Goal: Task Accomplishment & Management: Use online tool/utility

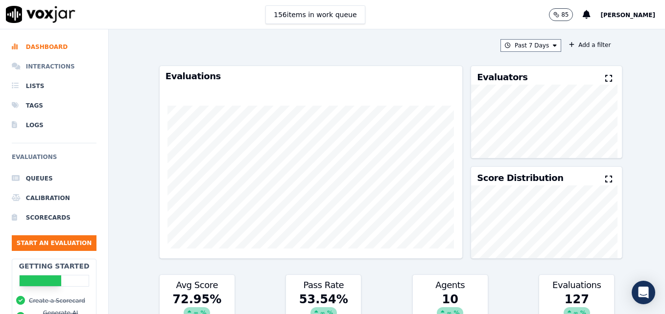
click at [53, 66] on li "Interactions" at bounding box center [54, 67] width 85 height 20
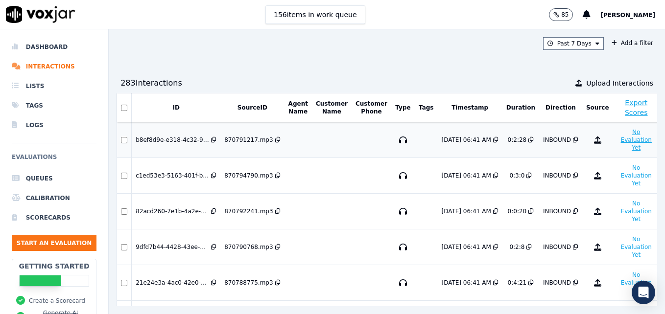
click at [617, 137] on button "No Evaluation Yet" at bounding box center [636, 139] width 39 height 27
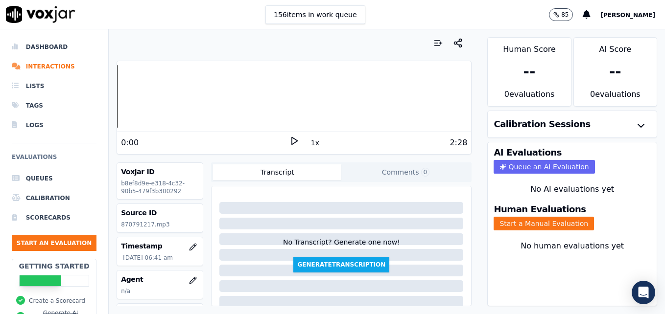
click at [292, 139] on polygon at bounding box center [295, 141] width 6 height 7
click at [289, 141] on icon at bounding box center [294, 141] width 10 height 10
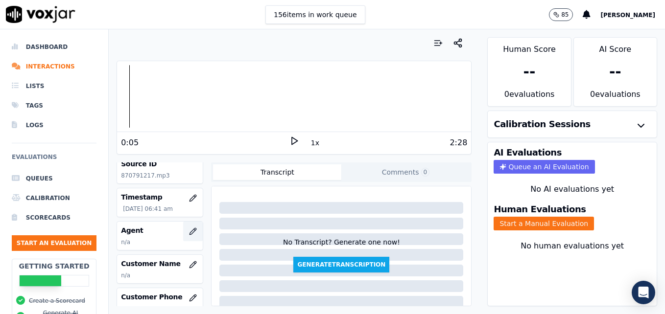
click at [190, 233] on icon "button" at bounding box center [193, 231] width 6 height 6
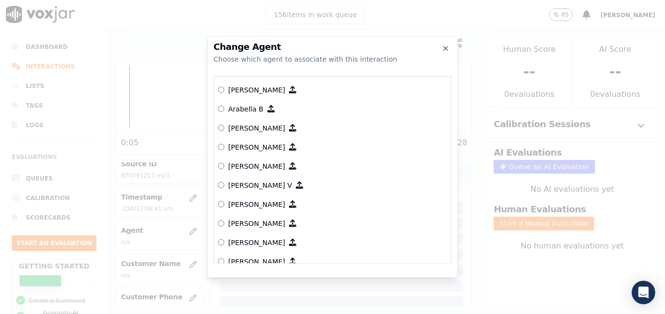
click at [224, 108] on label "Arabella B" at bounding box center [332, 108] width 229 height 19
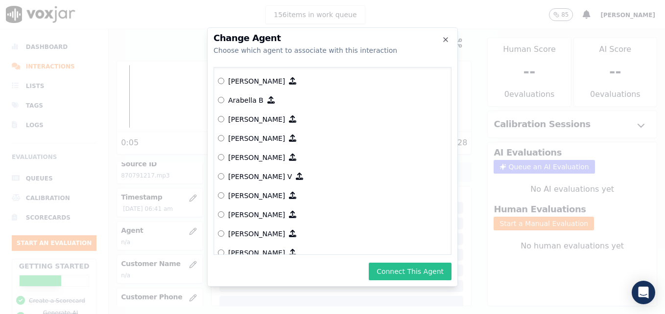
click at [403, 270] on button "Connect This Agent" at bounding box center [410, 272] width 83 height 18
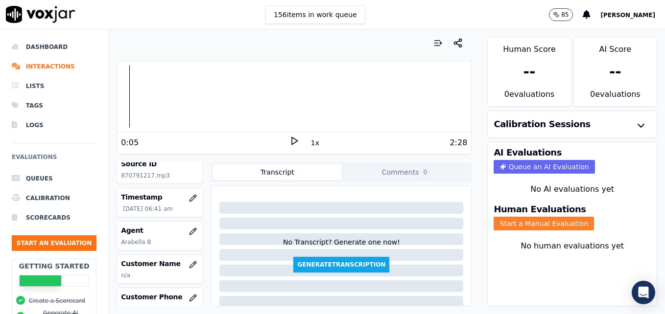
click at [528, 229] on button "Start a Manual Evaluation" at bounding box center [544, 224] width 100 height 14
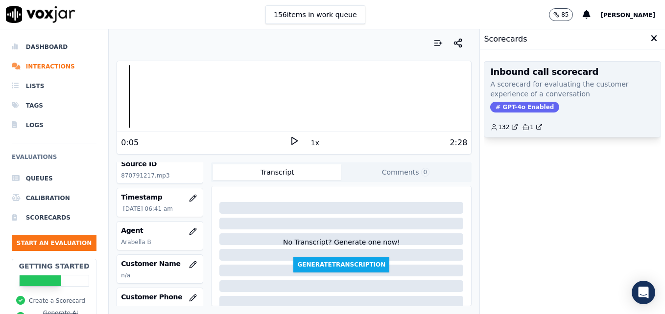
click at [515, 104] on span "GPT-4o Enabled" at bounding box center [524, 107] width 69 height 11
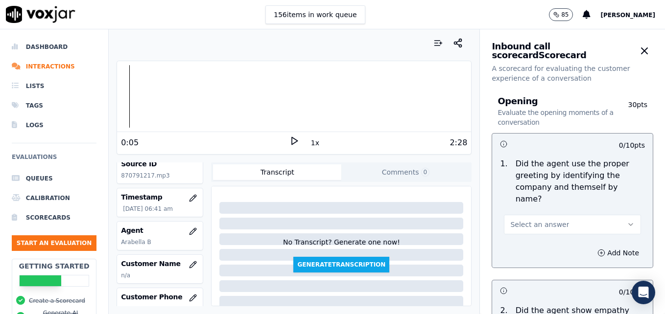
click at [609, 215] on button "Select an answer" at bounding box center [572, 225] width 137 height 20
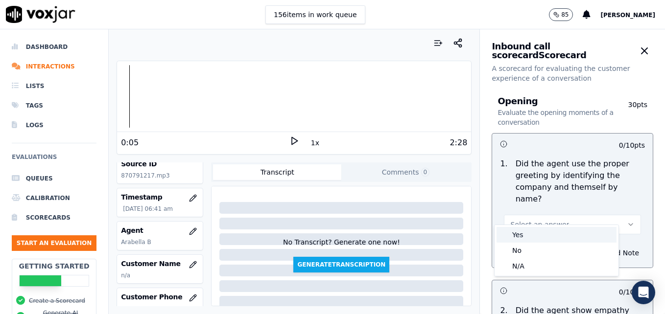
click at [517, 236] on div "Yes" at bounding box center [557, 235] width 120 height 16
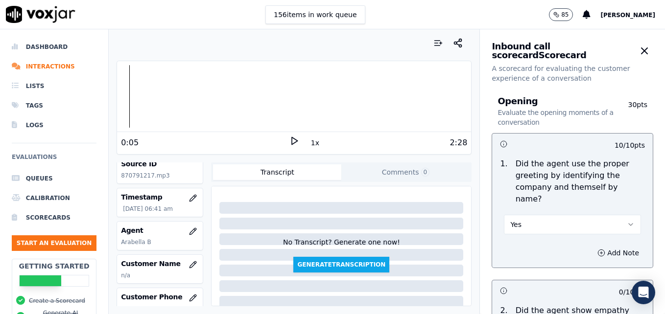
click at [289, 137] on icon at bounding box center [294, 141] width 10 height 10
click at [288, 135] on div "0:25 1x 2:28" at bounding box center [294, 142] width 354 height 21
click at [289, 139] on icon at bounding box center [294, 141] width 10 height 10
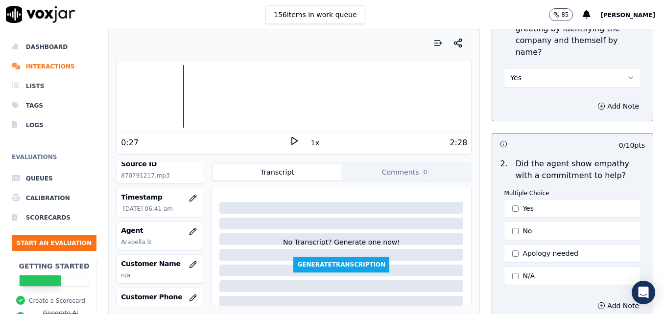
scroll to position [196, 0]
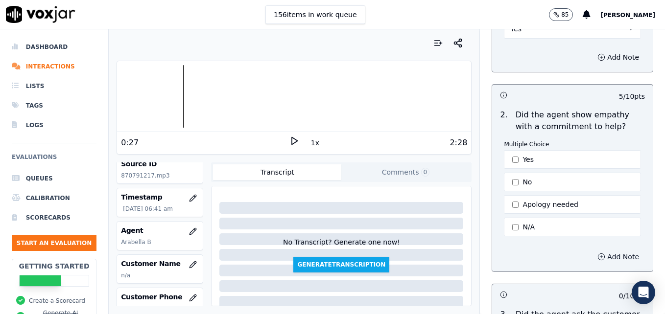
click at [597, 253] on icon "button" at bounding box center [601, 257] width 8 height 8
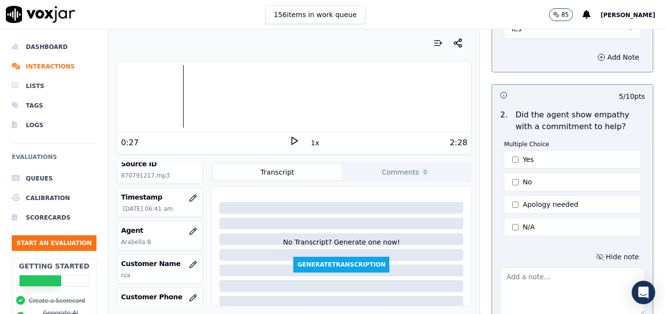
click at [535, 272] on textarea at bounding box center [572, 292] width 145 height 48
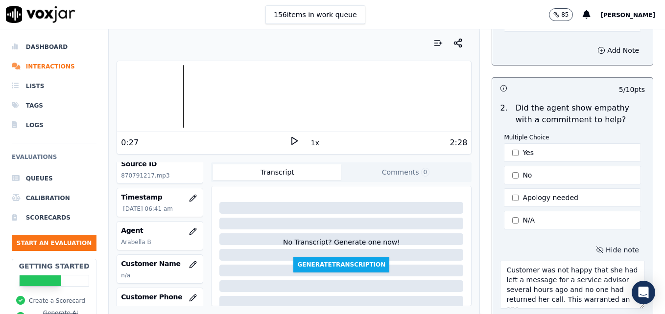
scroll to position [207, 0]
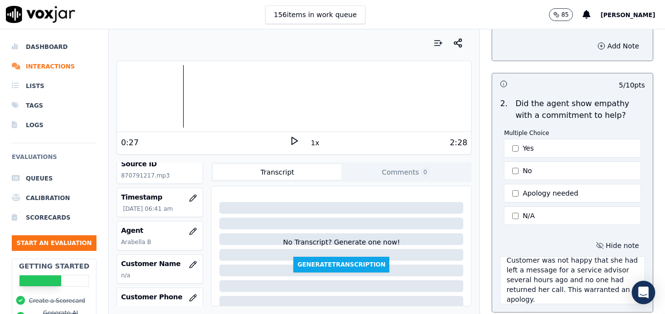
type textarea "Customer was not happy that she had left a message for a service advisor severa…"
click at [289, 140] on icon at bounding box center [294, 141] width 10 height 10
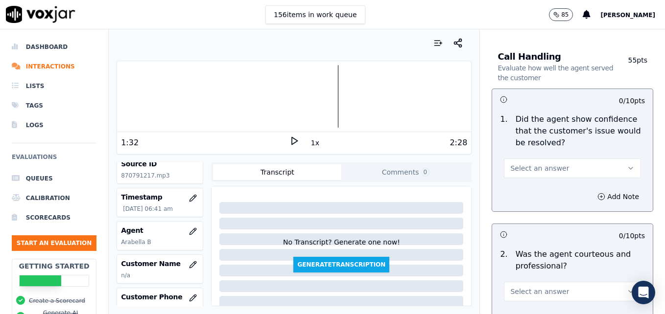
scroll to position [697, 0]
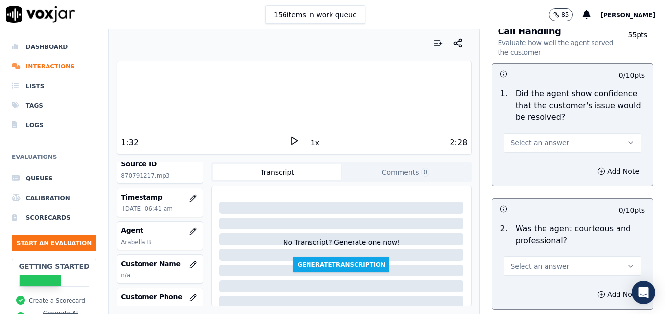
click at [627, 262] on icon "button" at bounding box center [631, 266] width 8 height 8
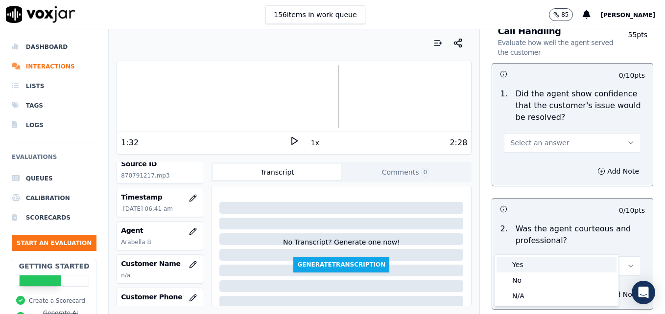
click at [530, 262] on div "Yes" at bounding box center [557, 265] width 120 height 16
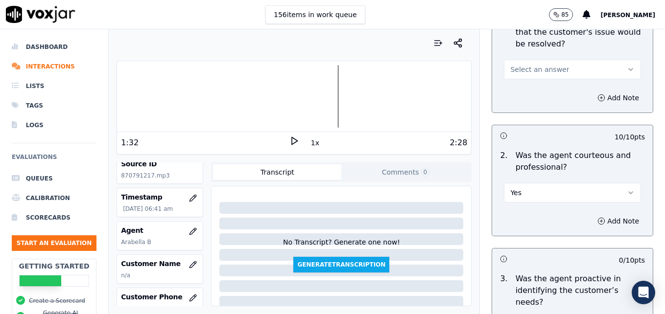
scroll to position [795, 0]
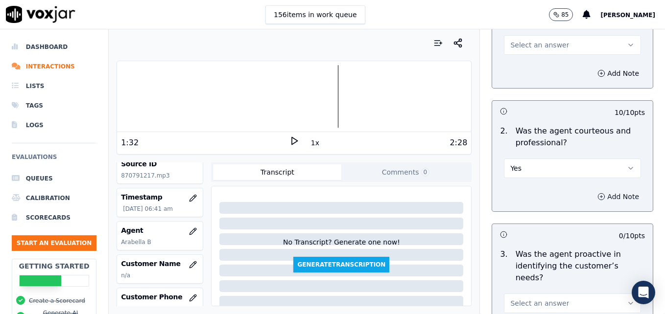
click at [597, 193] on icon "button" at bounding box center [601, 197] width 8 height 8
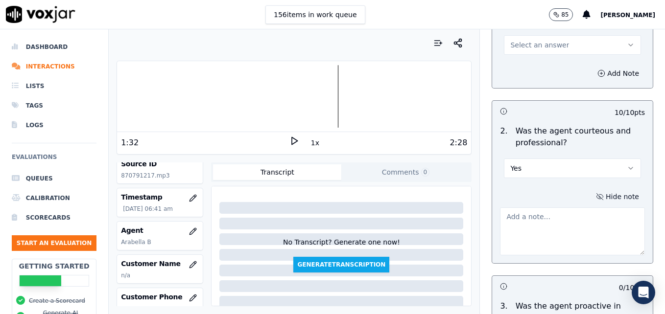
click at [564, 214] on textarea at bounding box center [572, 232] width 145 height 48
type textarea "B"
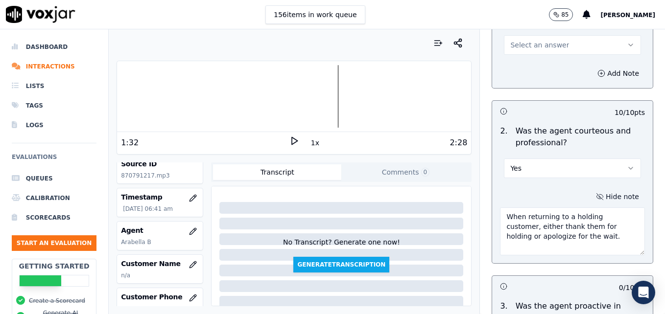
click at [289, 138] on icon at bounding box center [294, 141] width 10 height 10
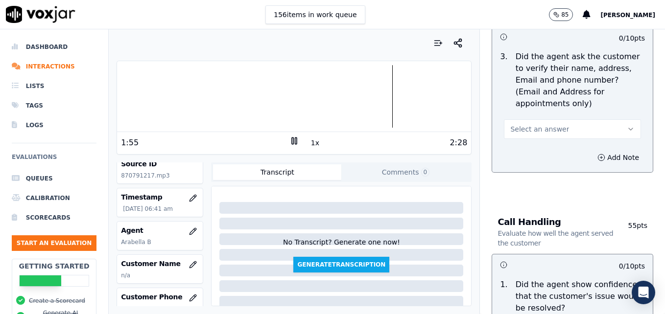
scroll to position [501, 0]
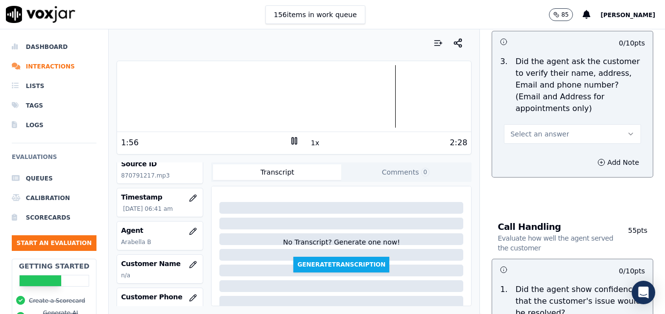
click at [627, 130] on icon "button" at bounding box center [631, 134] width 8 height 8
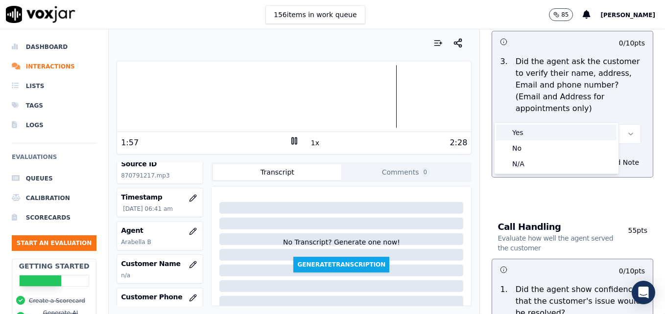
click at [559, 131] on div "Yes" at bounding box center [557, 133] width 120 height 16
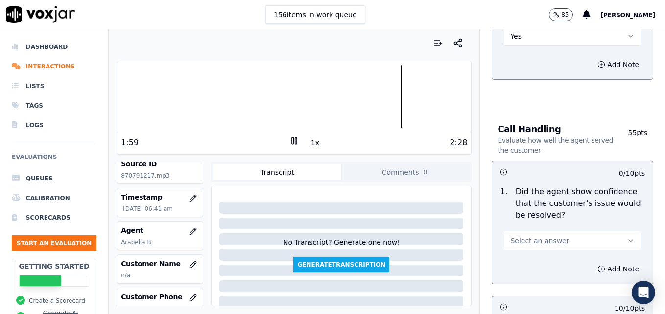
scroll to position [648, 0]
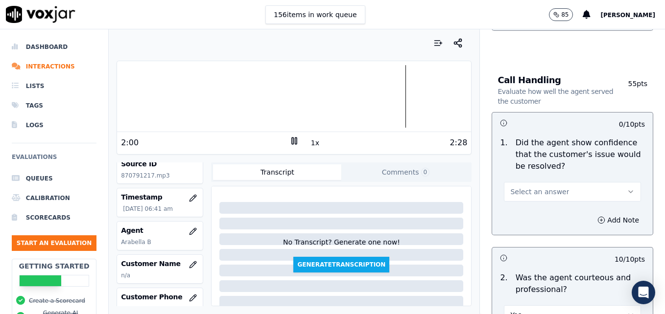
click at [627, 188] on icon "button" at bounding box center [631, 192] width 8 height 8
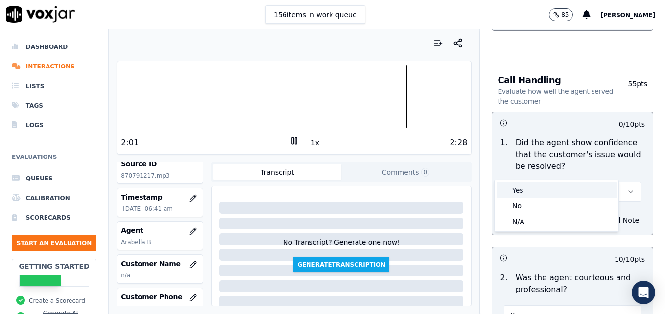
click at [552, 191] on div "Yes" at bounding box center [557, 191] width 120 height 16
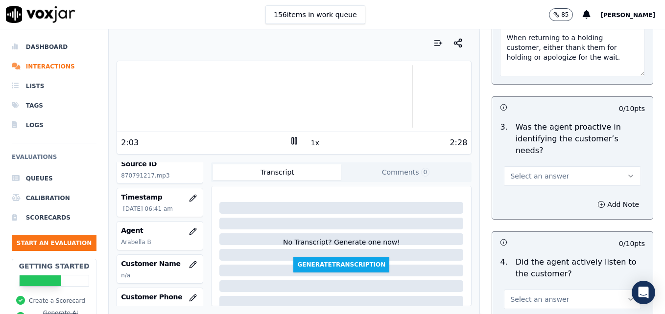
scroll to position [991, 0]
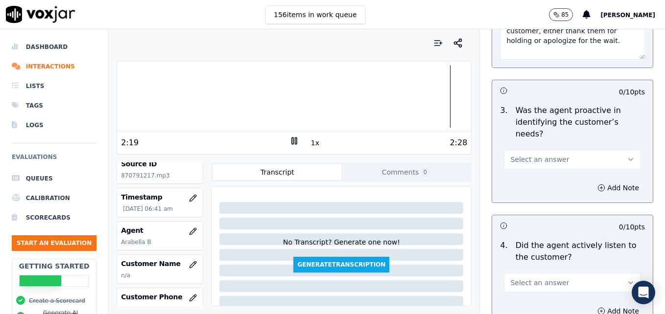
click at [610, 150] on button "Select an answer" at bounding box center [572, 160] width 137 height 20
click at [536, 149] on div "Yes" at bounding box center [557, 147] width 120 height 16
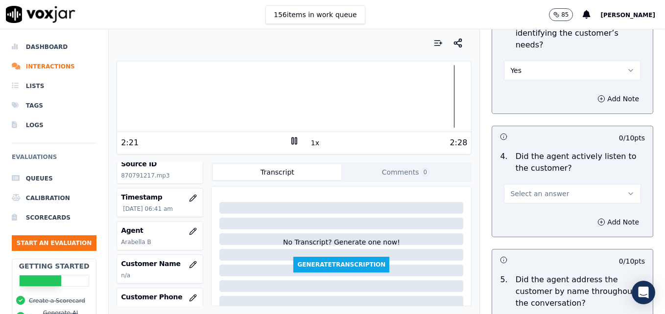
scroll to position [1089, 0]
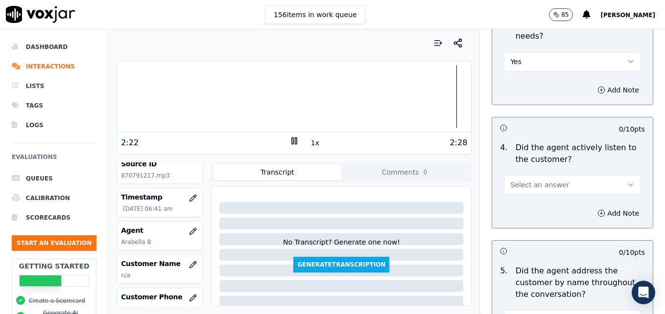
click at [627, 181] on icon "button" at bounding box center [631, 185] width 8 height 8
click at [541, 174] on div "Yes" at bounding box center [557, 172] width 120 height 16
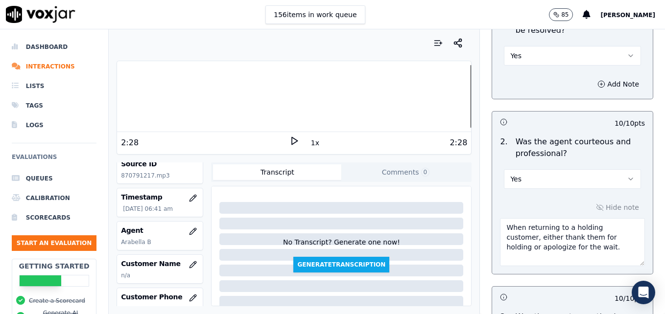
scroll to position [795, 0]
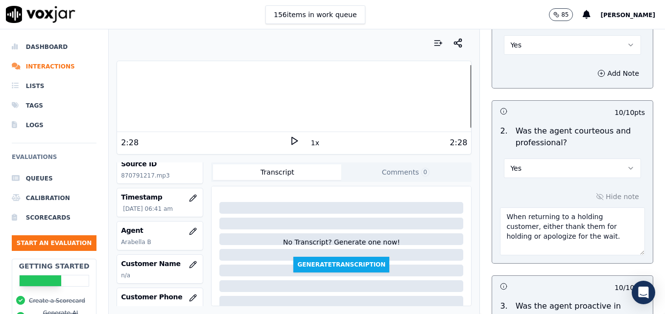
click at [591, 216] on textarea "When returning to a holding customer, either thank them for holding or apologiz…" at bounding box center [572, 232] width 145 height 48
click at [577, 222] on textarea "When returning to a holding customer, either thank them for holding or apologiz…" at bounding box center [572, 232] width 145 height 48
paste textarea "When a customer thanks us, instead of saying "No problem," use more professiona…"
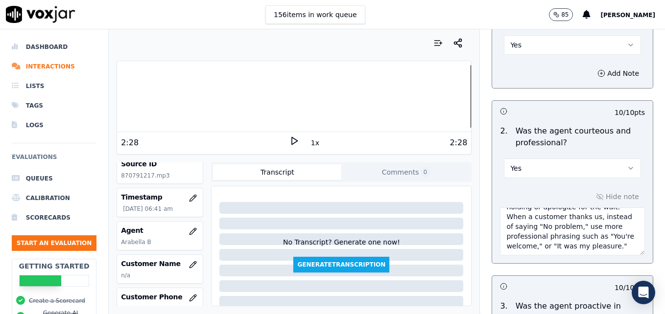
click at [564, 208] on textarea "When returning to a holding customer, either thank them for holding or apologiz…" at bounding box center [572, 232] width 145 height 48
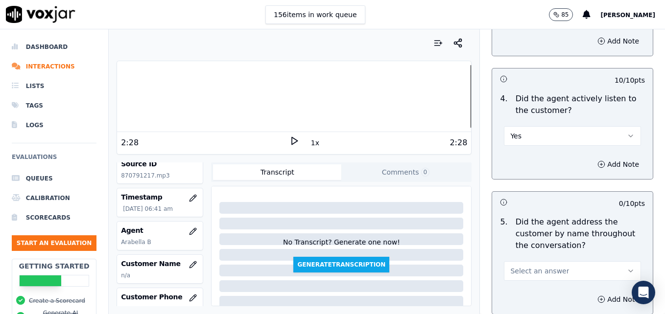
scroll to position [1187, 0]
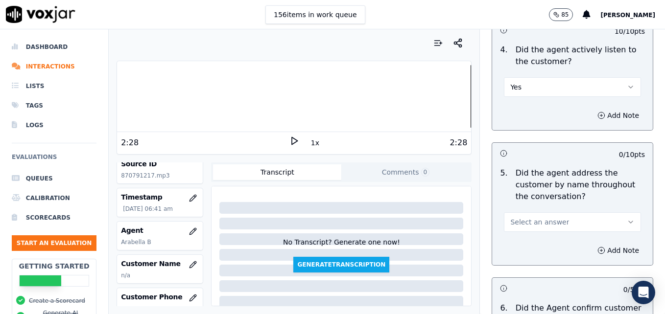
type textarea "When returning to a holding customer, either thank them for holding or apologiz…"
click at [627, 218] on icon "button" at bounding box center [631, 222] width 8 height 8
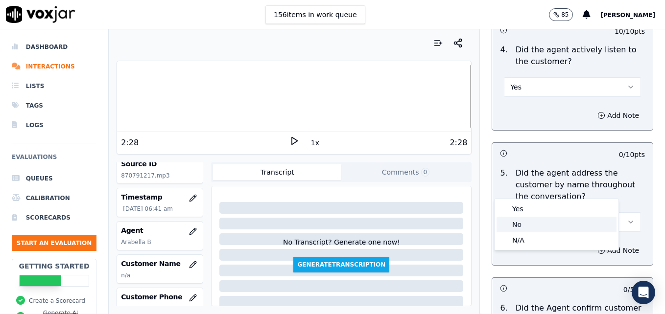
click at [534, 222] on div "No" at bounding box center [557, 225] width 120 height 16
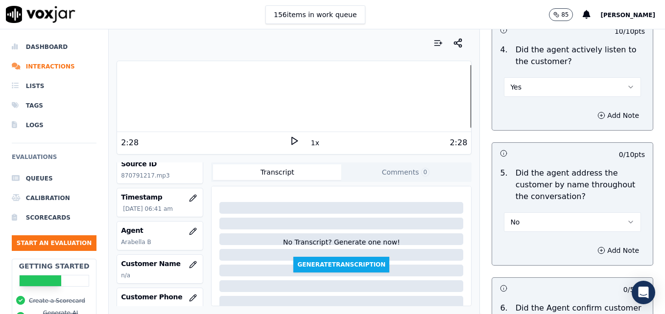
click at [132, 96] on div at bounding box center [294, 96] width 354 height 63
click at [292, 143] on icon at bounding box center [294, 141] width 10 height 10
click at [295, 142] on rect at bounding box center [295, 141] width 1 height 6
click at [597, 247] on icon "button" at bounding box center [601, 251] width 8 height 8
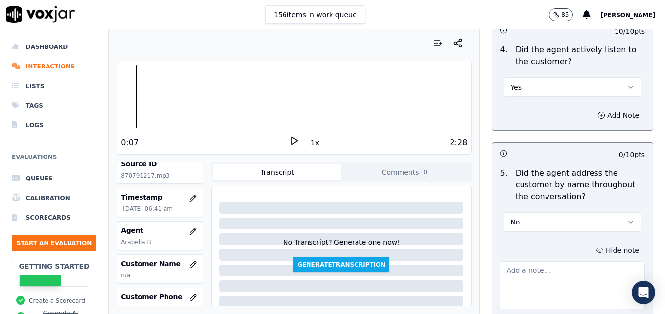
click at [558, 262] on textarea at bounding box center [572, 286] width 145 height 48
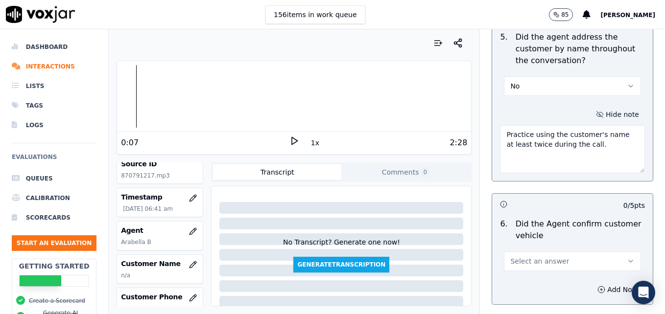
scroll to position [1334, 0]
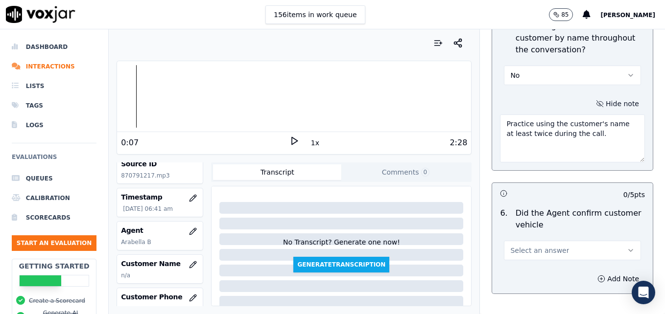
type textarea "Practice using the customer's name at least twice during the call."
click at [606, 241] on button "Select an answer" at bounding box center [572, 251] width 137 height 20
click at [530, 236] on div "Yes" at bounding box center [557, 238] width 120 height 16
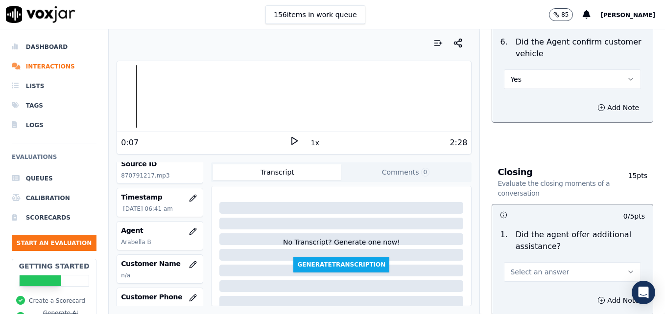
scroll to position [1529, 0]
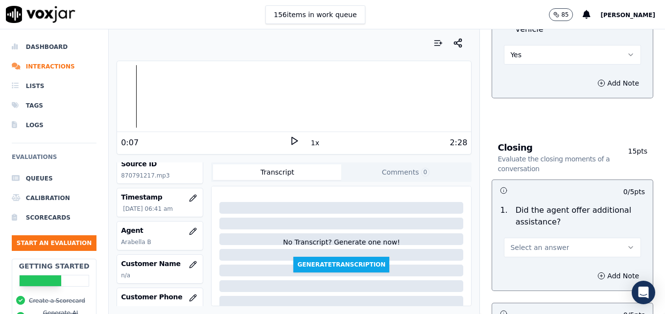
click at [627, 244] on icon "button" at bounding box center [631, 248] width 8 height 8
drag, startPoint x: 527, startPoint y: 230, endPoint x: 525, endPoint y: 236, distance: 6.7
click at [526, 230] on div "Yes" at bounding box center [557, 235] width 120 height 16
click at [600, 276] on icon "button" at bounding box center [601, 276] width 2 height 0
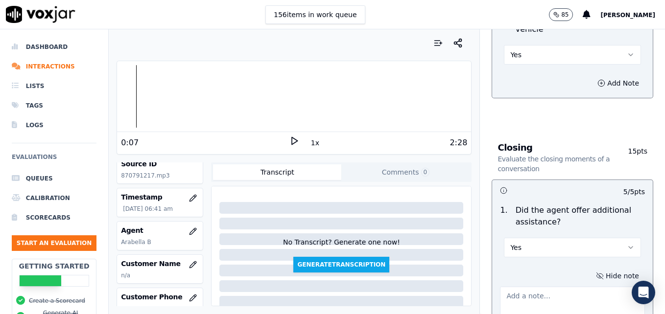
click at [561, 287] on textarea at bounding box center [572, 311] width 145 height 48
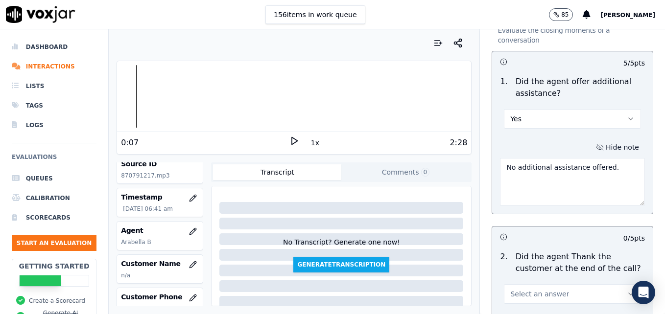
scroll to position [1676, 0]
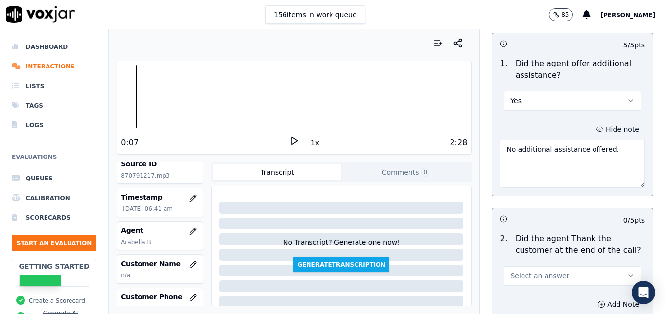
type textarea "No additional assistance offered."
click at [627, 272] on icon "button" at bounding box center [631, 276] width 8 height 8
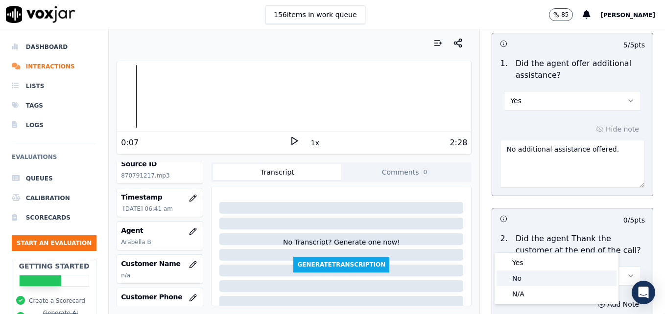
click at [530, 277] on div "No" at bounding box center [557, 279] width 120 height 16
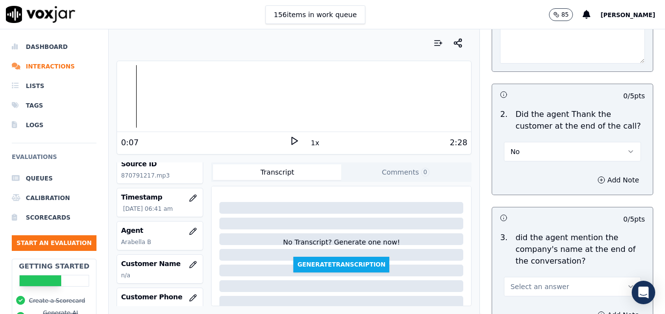
scroll to position [1823, 0]
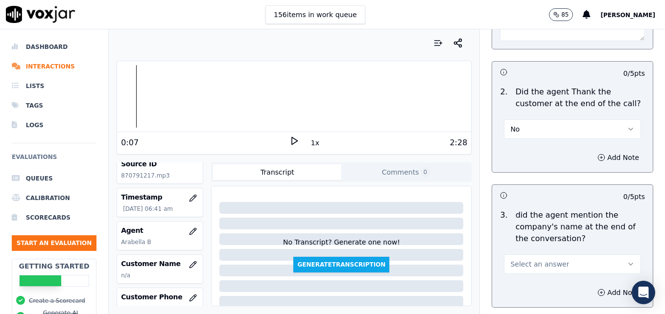
click at [618, 255] on button "Select an answer" at bounding box center [572, 265] width 137 height 20
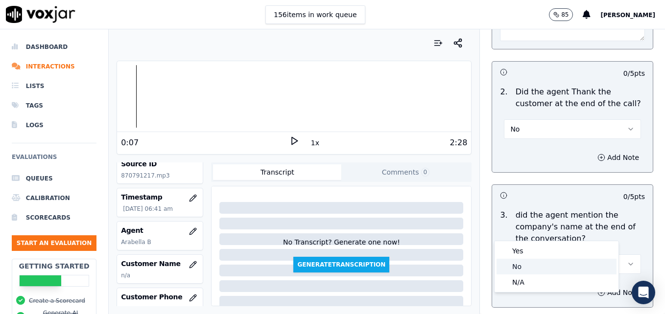
click at [526, 264] on div "No" at bounding box center [557, 267] width 120 height 16
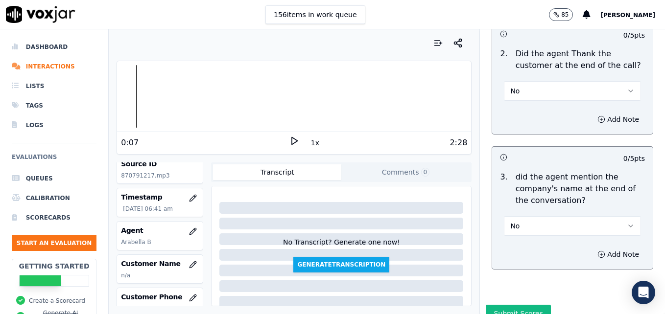
scroll to position [1862, 0]
click at [524, 304] on button "Submit Scores" at bounding box center [518, 313] width 65 height 18
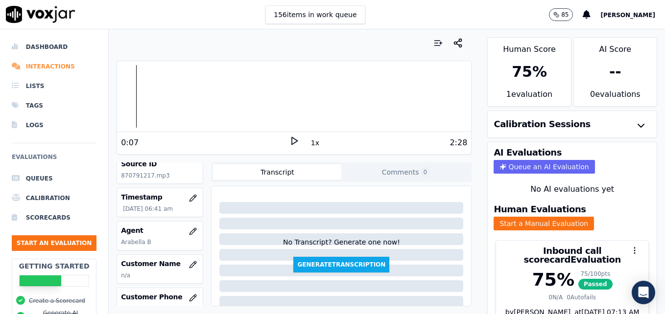
click at [48, 65] on li "Interactions" at bounding box center [54, 67] width 85 height 20
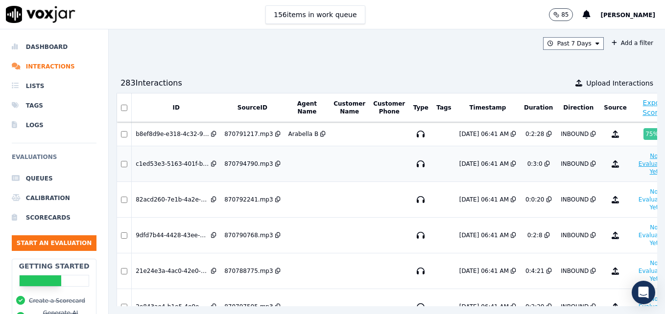
click at [635, 157] on button "No Evaluation Yet" at bounding box center [654, 163] width 39 height 27
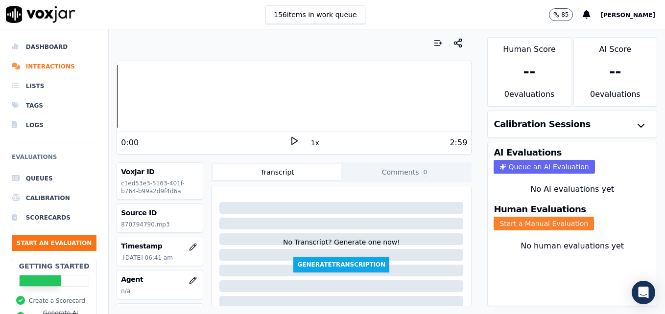
click at [536, 224] on button "Start a Manual Evaluation" at bounding box center [544, 224] width 100 height 14
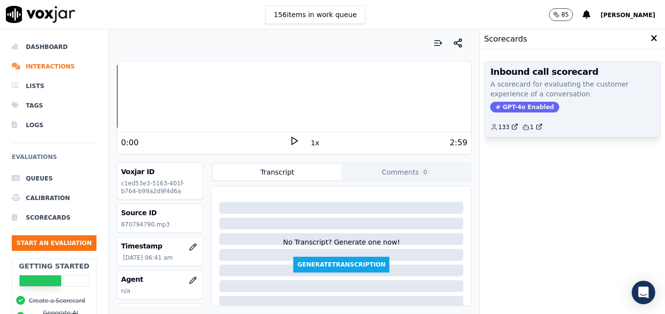
click at [529, 106] on span "GPT-4o Enabled" at bounding box center [524, 107] width 69 height 11
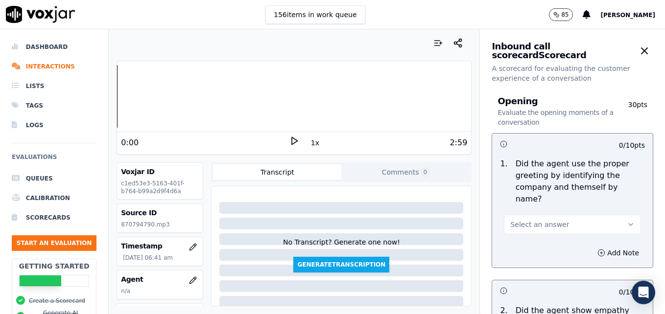
click at [291, 139] on icon at bounding box center [294, 141] width 10 height 10
click at [289, 139] on icon at bounding box center [294, 141] width 10 height 10
click at [190, 278] on icon "button" at bounding box center [193, 280] width 6 height 6
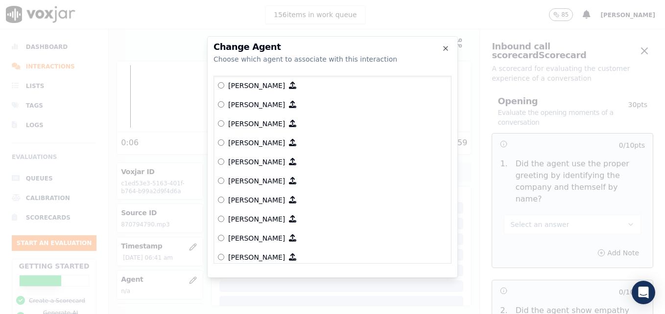
scroll to position [802, 0]
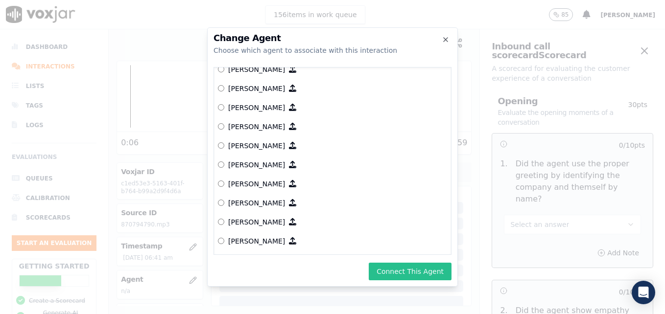
click at [432, 272] on button "Connect This Agent" at bounding box center [410, 272] width 83 height 18
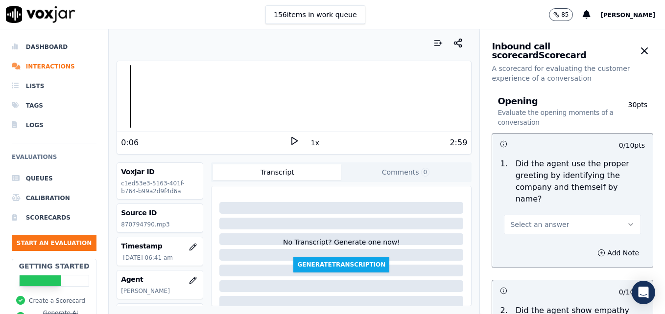
click at [607, 215] on button "Select an answer" at bounding box center [572, 225] width 137 height 20
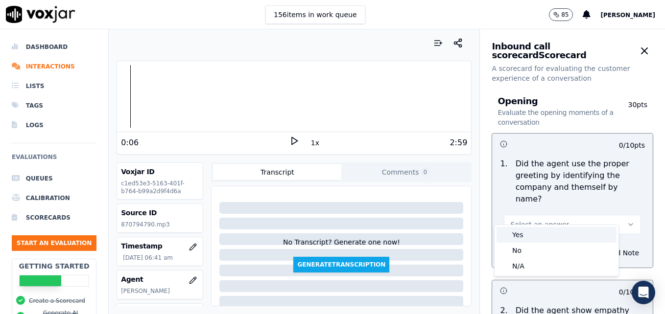
click at [529, 236] on div "Yes" at bounding box center [557, 235] width 120 height 16
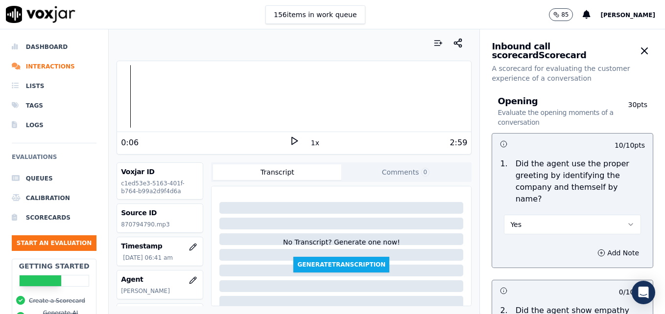
click at [292, 139] on polygon at bounding box center [295, 141] width 6 height 7
click at [289, 139] on icon at bounding box center [294, 141] width 10 height 10
click at [289, 141] on icon at bounding box center [294, 141] width 10 height 10
click at [292, 142] on rect at bounding box center [292, 141] width 1 height 6
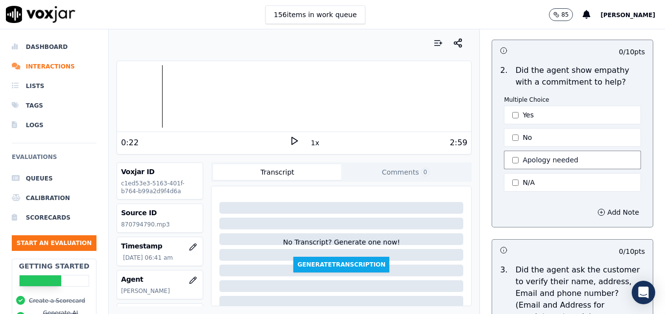
scroll to position [245, 0]
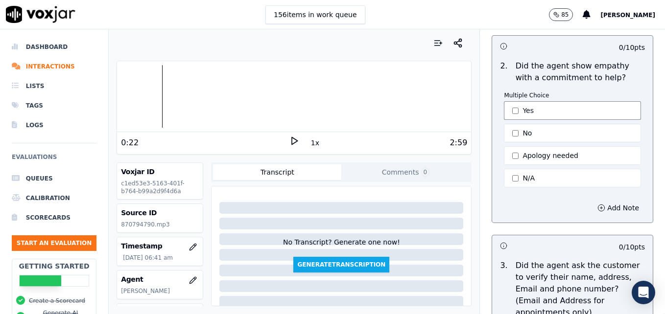
click at [504, 101] on button "Yes" at bounding box center [572, 110] width 137 height 19
click at [595, 201] on button "Add Note" at bounding box center [618, 208] width 53 height 14
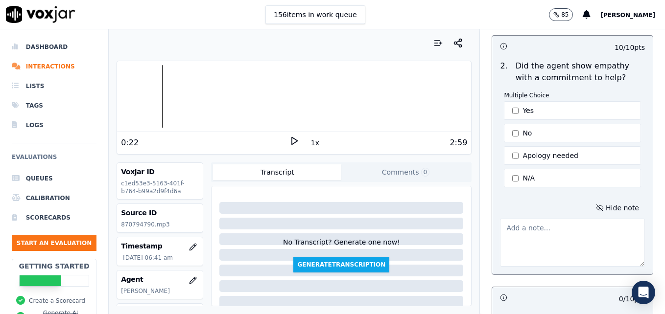
click at [540, 237] on textarea at bounding box center [572, 243] width 145 height 48
type textarea "Good use of an ownership statement to convey ability to help."
click at [292, 140] on polygon at bounding box center [295, 141] width 6 height 7
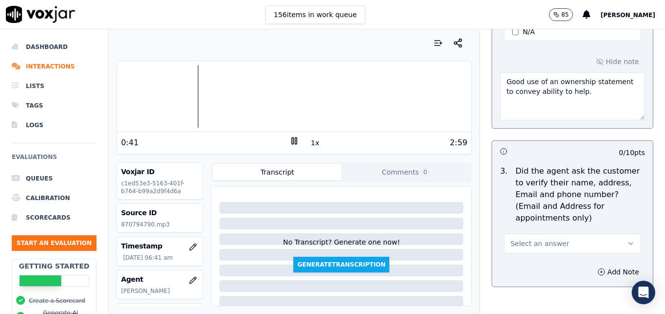
scroll to position [392, 0]
click at [627, 239] on icon "button" at bounding box center [631, 243] width 8 height 8
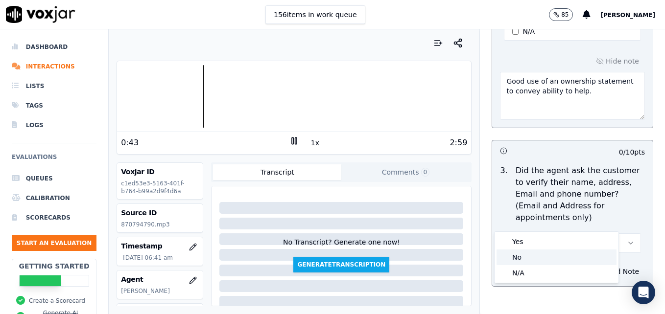
click at [515, 254] on div "No" at bounding box center [557, 258] width 120 height 16
click at [597, 268] on icon "button" at bounding box center [601, 272] width 8 height 8
click at [542, 283] on textarea at bounding box center [572, 307] width 145 height 48
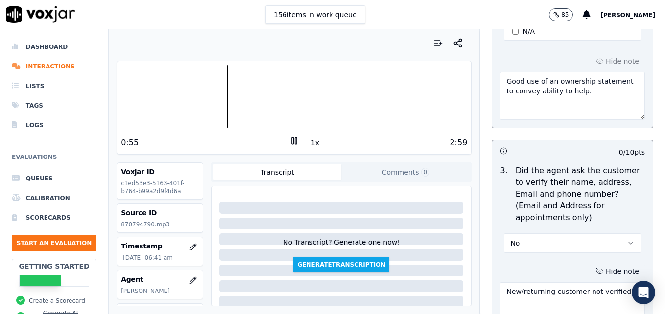
type textarea "New/returning customer not verified."
click at [289, 141] on icon at bounding box center [294, 141] width 10 height 10
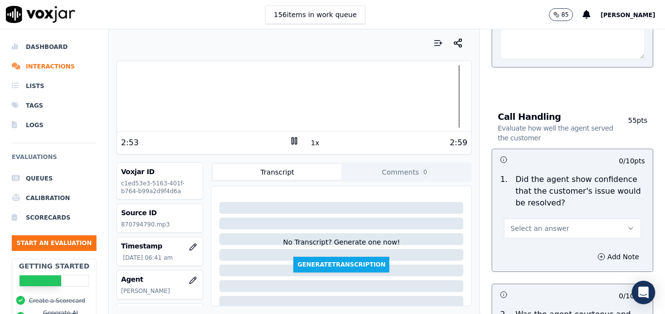
scroll to position [686, 0]
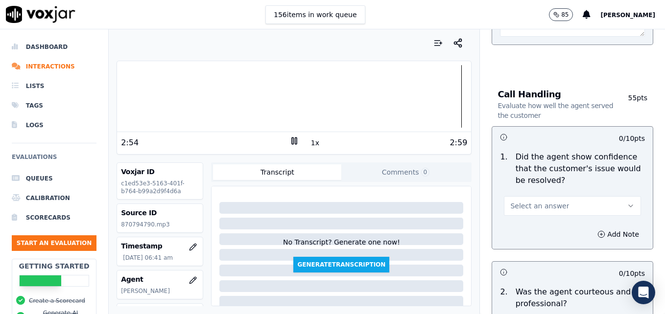
click at [627, 202] on icon "button" at bounding box center [631, 206] width 8 height 8
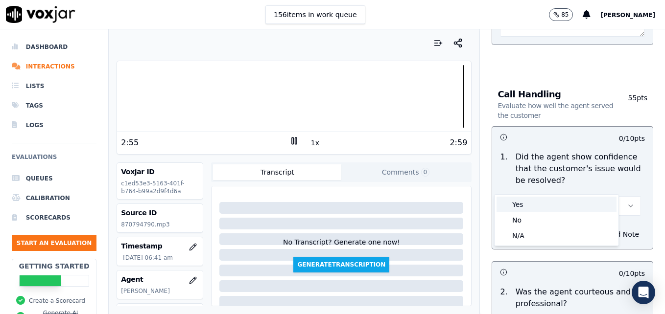
click at [549, 202] on div "Yes" at bounding box center [557, 205] width 120 height 16
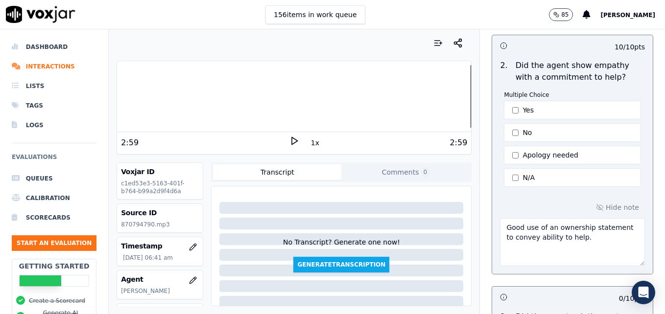
scroll to position [245, 0]
drag, startPoint x: 494, startPoint y: 214, endPoint x: 593, endPoint y: 229, distance: 99.7
click at [593, 229] on textarea "Good use of an ownership statement to convey ability to help." at bounding box center [572, 243] width 145 height 48
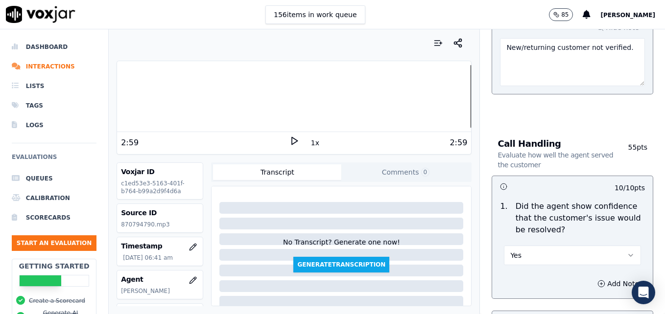
scroll to position [637, 0]
click at [597, 280] on icon "button" at bounding box center [601, 284] width 8 height 8
click at [547, 294] on textarea at bounding box center [572, 318] width 145 height 48
paste textarea "Good use of an ownership statement to convey ability to help."
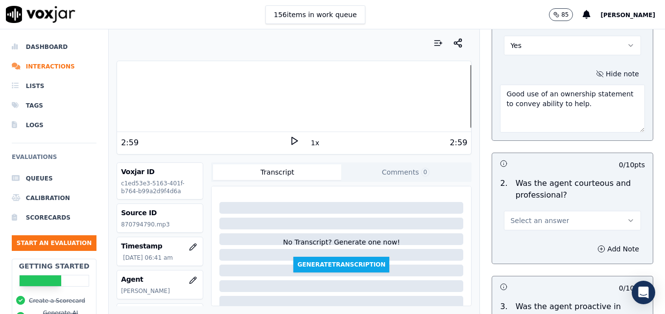
scroll to position [883, 0]
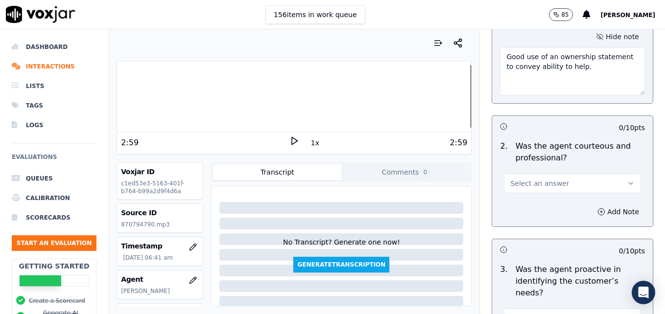
type textarea "Good use of an ownership statement to convey ability to help."
drag, startPoint x: 604, startPoint y: 158, endPoint x: 593, endPoint y: 161, distance: 12.1
click at [604, 174] on button "Select an answer" at bounding box center [572, 184] width 137 height 20
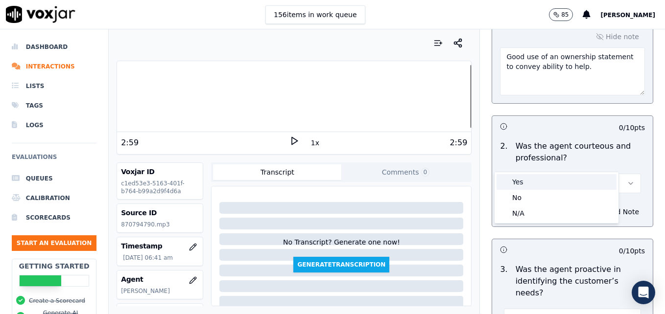
click at [522, 184] on div "Yes" at bounding box center [557, 182] width 120 height 16
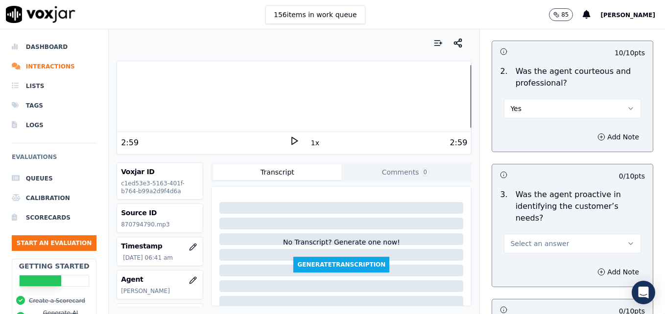
scroll to position [981, 0]
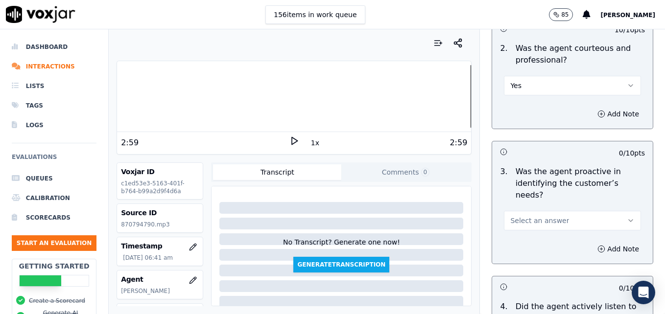
click at [627, 217] on icon "button" at bounding box center [631, 221] width 8 height 8
click at [570, 210] on div "Yes" at bounding box center [557, 208] width 120 height 16
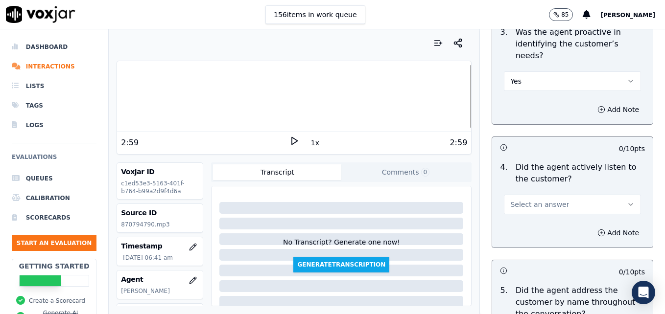
scroll to position [1128, 0]
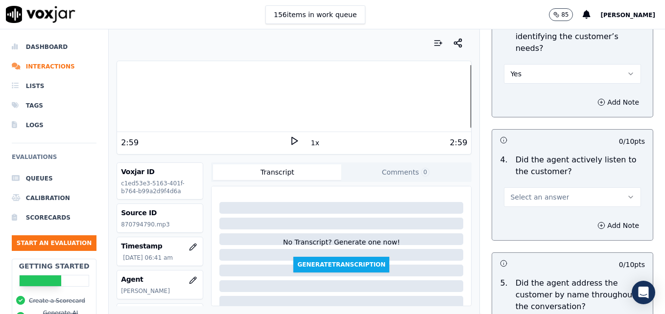
click at [627, 193] on icon "button" at bounding box center [631, 197] width 8 height 8
click at [555, 183] on div "Yes" at bounding box center [557, 184] width 120 height 16
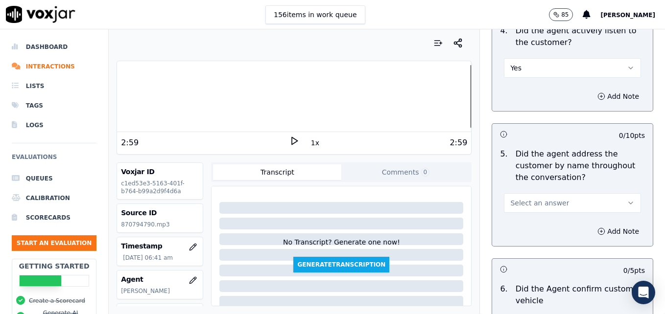
scroll to position [1275, 0]
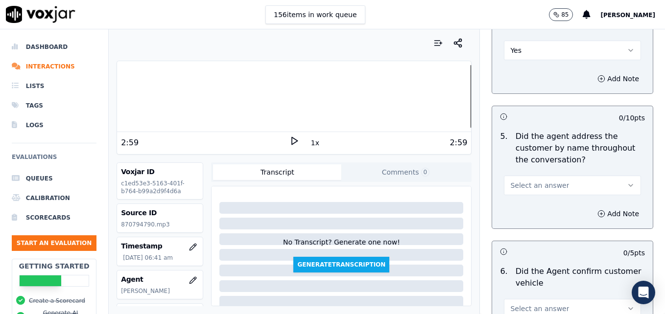
click at [627, 182] on icon "button" at bounding box center [631, 186] width 8 height 8
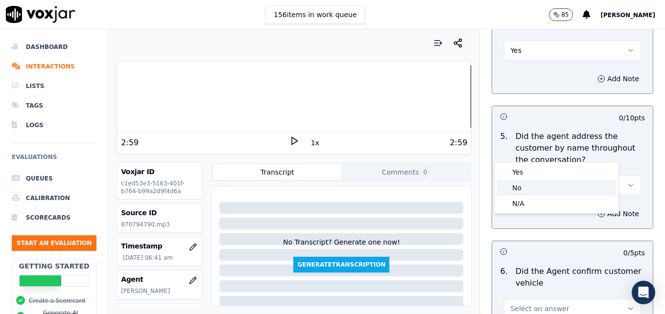
click at [526, 189] on div "No" at bounding box center [557, 188] width 120 height 16
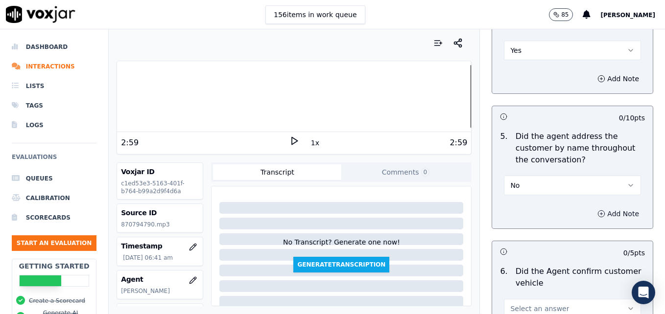
click at [597, 210] on icon "button" at bounding box center [601, 214] width 8 height 8
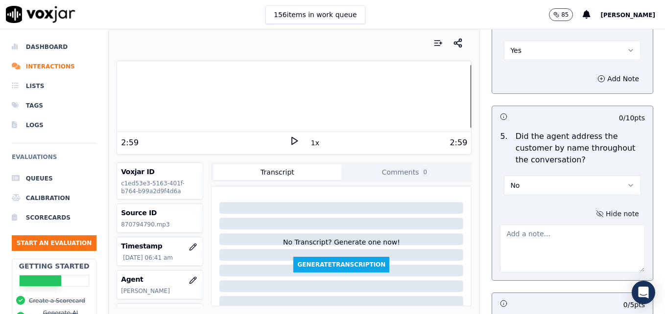
click at [561, 225] on textarea at bounding box center [572, 249] width 145 height 48
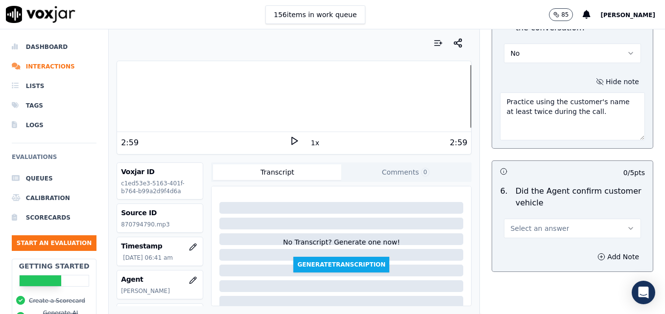
scroll to position [1422, 0]
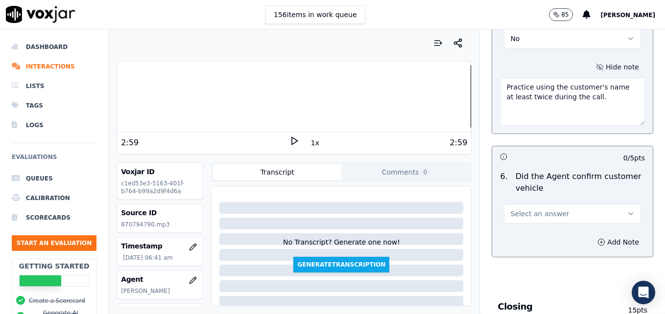
type textarea "Practice using the customer's name at least twice during the call."
click at [627, 210] on icon "button" at bounding box center [631, 214] width 8 height 8
click at [539, 207] on div "Yes" at bounding box center [557, 201] width 120 height 16
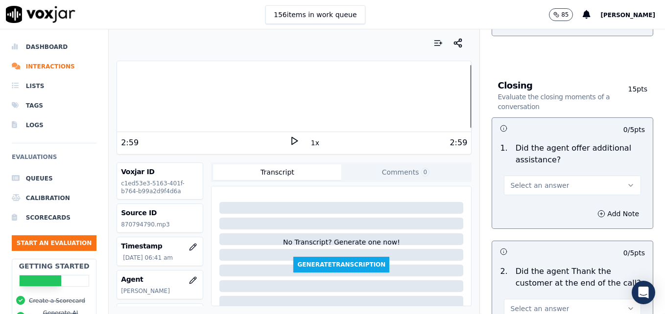
scroll to position [1667, 0]
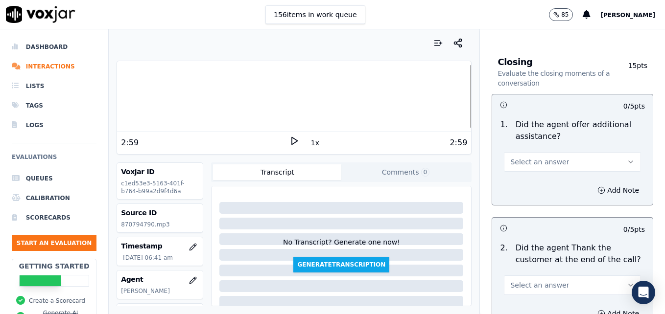
click at [627, 158] on icon "button" at bounding box center [631, 162] width 8 height 8
click at [524, 150] on div "Yes" at bounding box center [557, 149] width 120 height 16
click at [597, 187] on icon "button" at bounding box center [601, 191] width 8 height 8
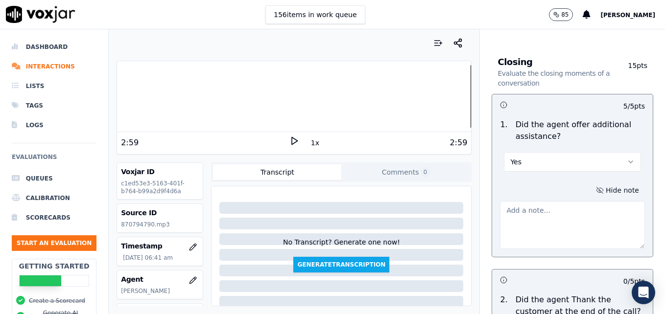
click at [573, 201] on textarea at bounding box center [572, 225] width 145 height 48
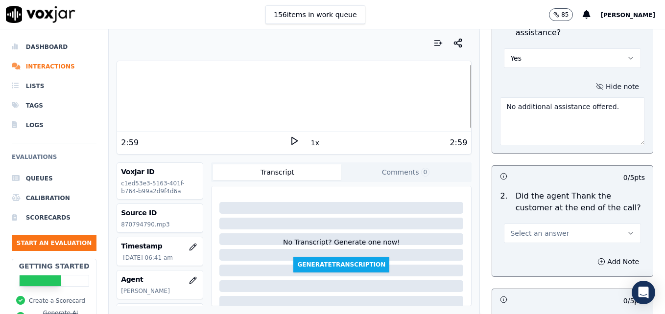
scroll to position [1814, 0]
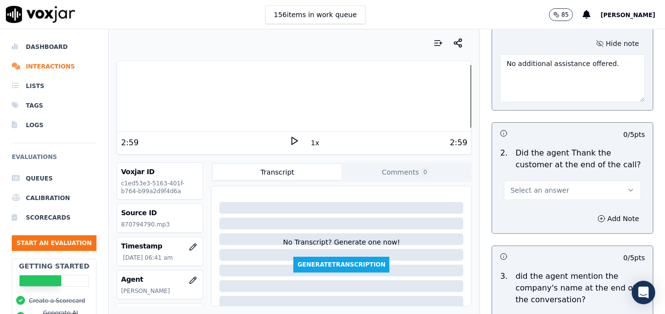
type textarea "No additional assistance offered."
click at [616, 181] on button "Select an answer" at bounding box center [572, 191] width 137 height 20
click at [542, 176] on div "Yes" at bounding box center [557, 177] width 120 height 16
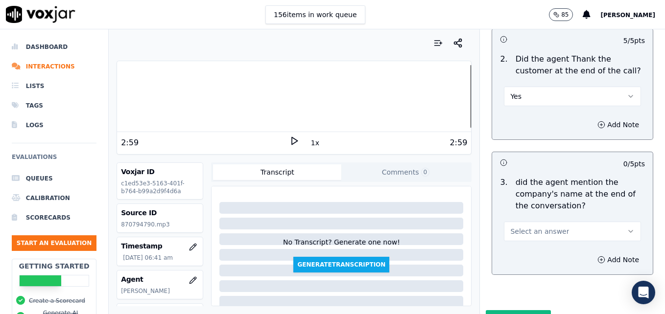
scroll to position [1914, 0]
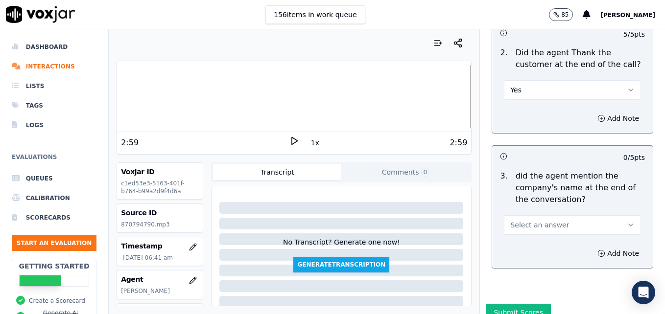
click at [627, 221] on icon "button" at bounding box center [631, 225] width 8 height 8
click at [544, 215] on div "Yes" at bounding box center [557, 212] width 120 height 16
click at [515, 304] on button "Submit Scores" at bounding box center [518, 313] width 65 height 18
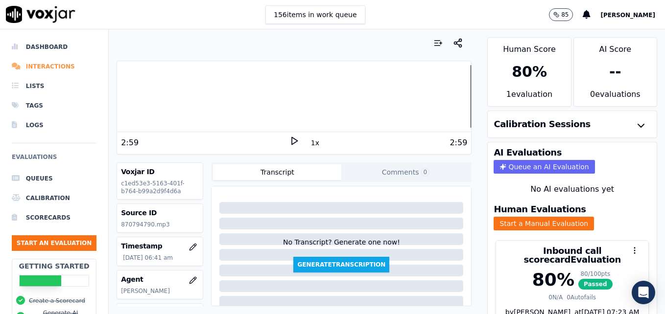
click at [38, 69] on li "Interactions" at bounding box center [54, 67] width 85 height 20
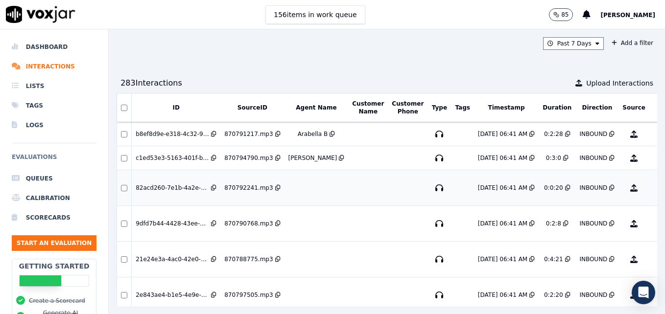
click at [653, 190] on button "No Evaluation Yet" at bounding box center [672, 187] width 39 height 27
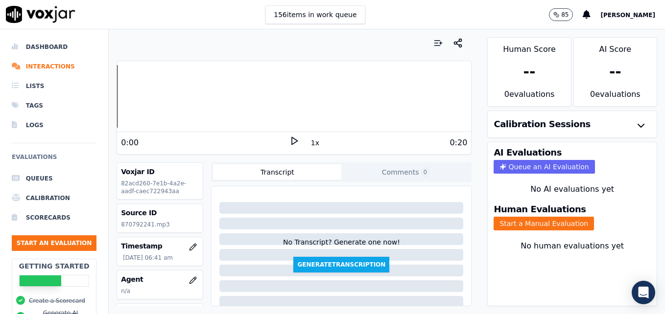
click at [290, 141] on icon at bounding box center [294, 141] width 10 height 10
click at [52, 62] on li "Interactions" at bounding box center [54, 67] width 85 height 20
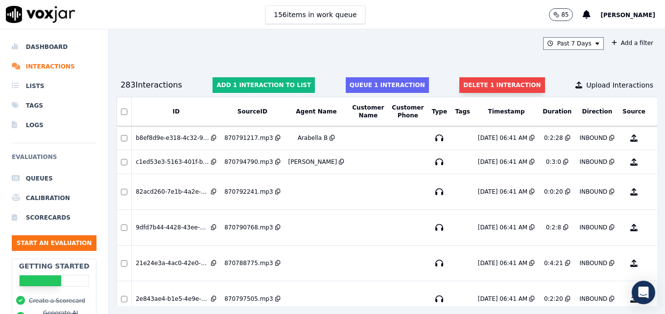
click at [480, 87] on button "Delete 1 interaction" at bounding box center [501, 85] width 85 height 16
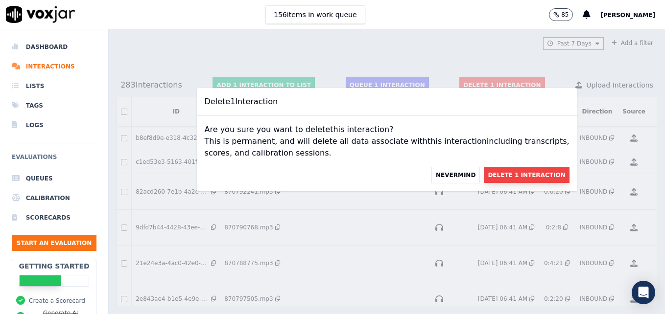
click at [520, 176] on button "Delete 1 Interaction" at bounding box center [526, 175] width 85 height 16
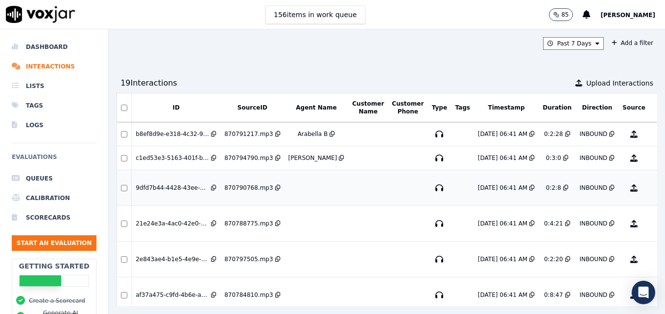
click at [653, 187] on button "No Evaluation Yet" at bounding box center [672, 187] width 39 height 27
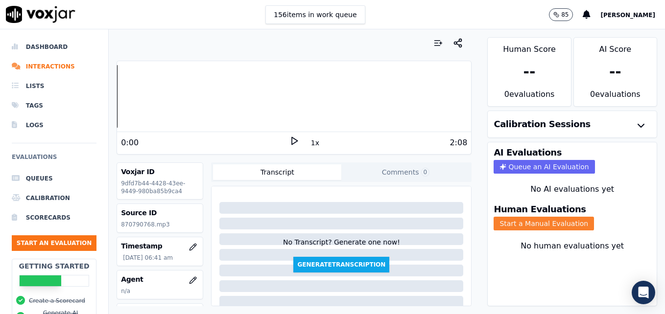
click at [518, 223] on button "Start a Manual Evaluation" at bounding box center [544, 224] width 100 height 14
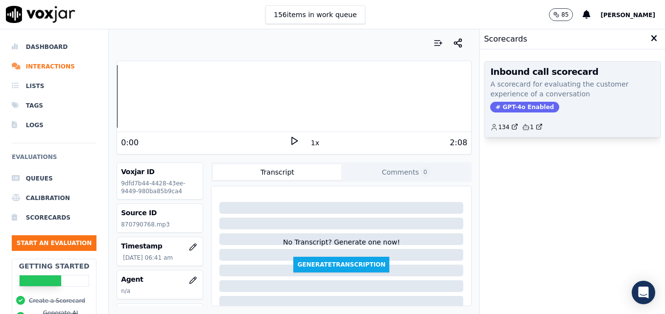
click at [522, 103] on span "GPT-4o Enabled" at bounding box center [524, 107] width 69 height 11
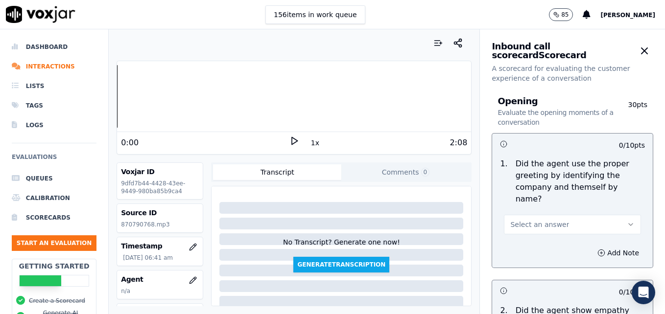
click at [292, 140] on polygon at bounding box center [295, 141] width 6 height 7
click at [289, 140] on icon at bounding box center [294, 141] width 10 height 10
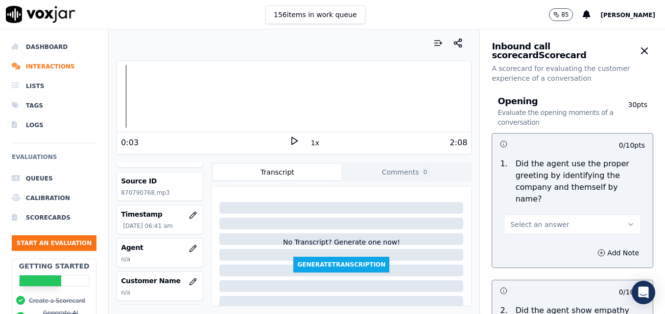
scroll to position [49, 0]
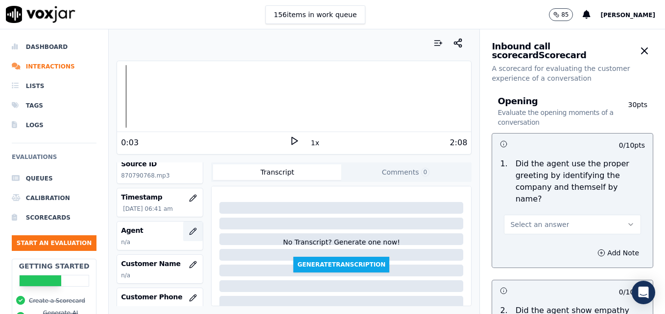
click at [189, 232] on icon "button" at bounding box center [193, 232] width 8 height 8
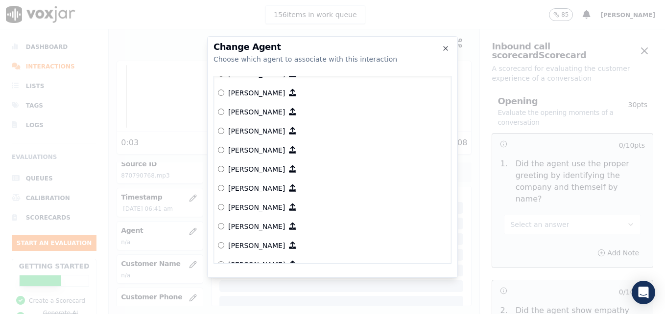
scroll to position [550, 0]
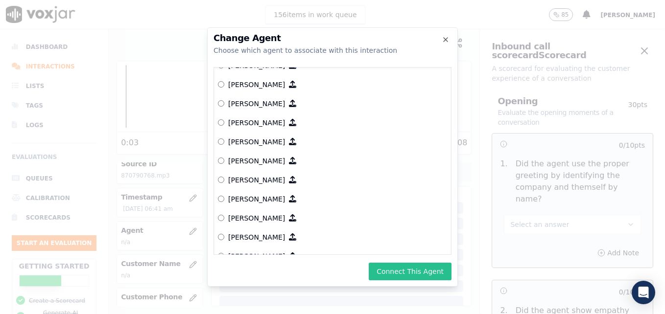
click at [401, 269] on button "Connect This Agent" at bounding box center [410, 272] width 83 height 18
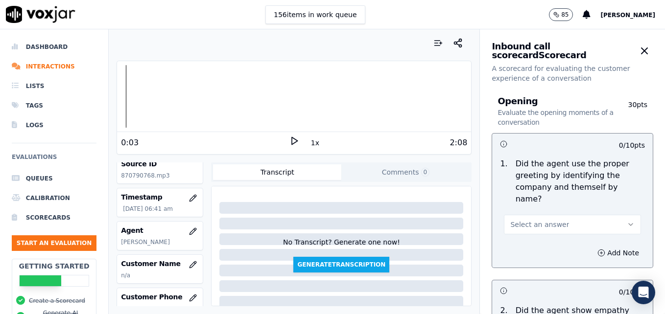
click at [627, 221] on icon "button" at bounding box center [631, 225] width 8 height 8
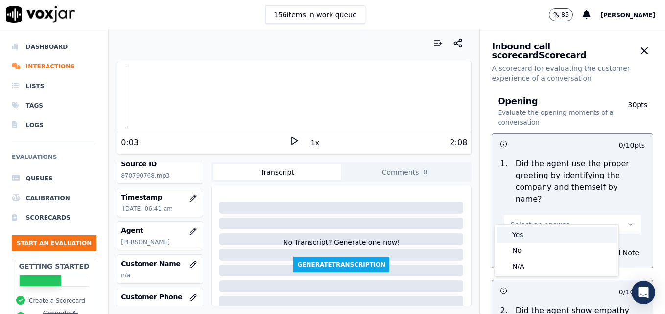
click at [531, 235] on div "Yes" at bounding box center [557, 235] width 120 height 16
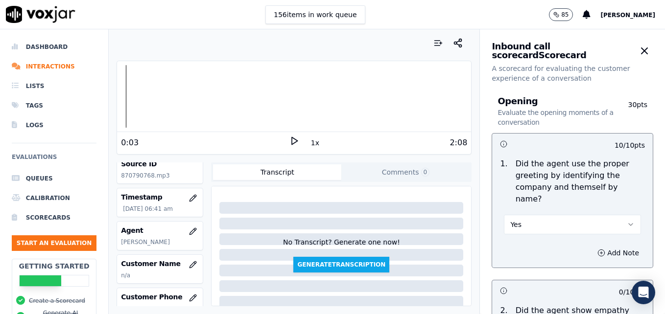
click at [289, 139] on icon at bounding box center [294, 141] width 10 height 10
click at [130, 93] on div at bounding box center [294, 96] width 354 height 63
click at [167, 97] on div at bounding box center [294, 96] width 354 height 63
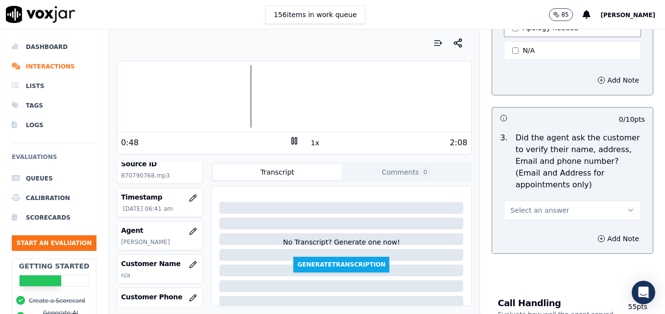
scroll to position [392, 0]
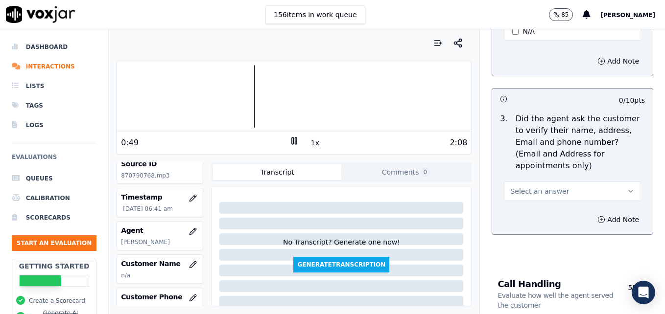
click at [613, 182] on button "Select an answer" at bounding box center [572, 192] width 137 height 20
click at [520, 203] on div "No" at bounding box center [557, 206] width 120 height 16
click at [597, 216] on icon "button" at bounding box center [601, 220] width 8 height 8
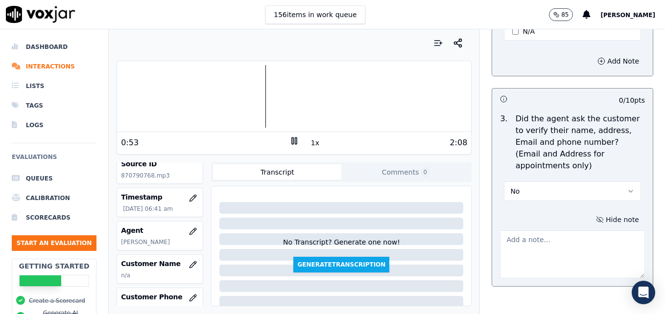
click at [554, 231] on textarea at bounding box center [572, 255] width 145 height 48
click at [302, 97] on div at bounding box center [294, 96] width 354 height 63
click at [299, 97] on div at bounding box center [294, 96] width 354 height 63
click at [336, 98] on div at bounding box center [294, 96] width 354 height 63
type textarea "Customer phone number not verified."
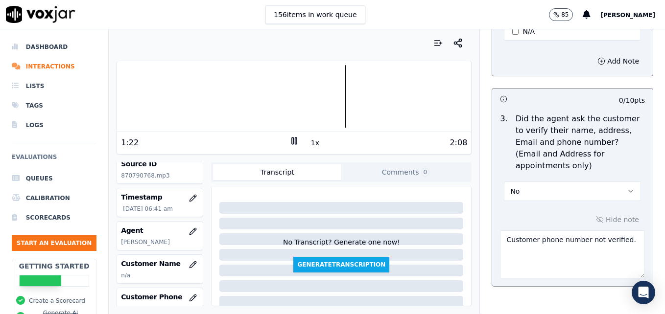
click at [289, 140] on icon at bounding box center [294, 141] width 10 height 10
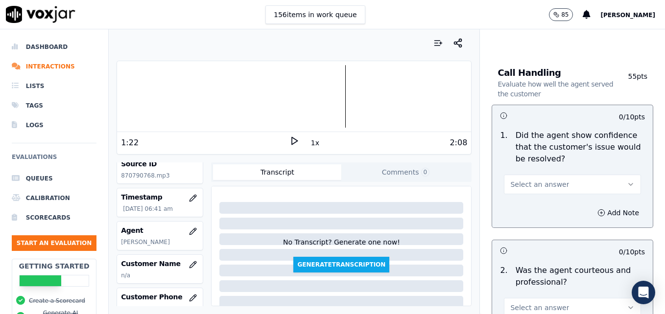
scroll to position [686, 0]
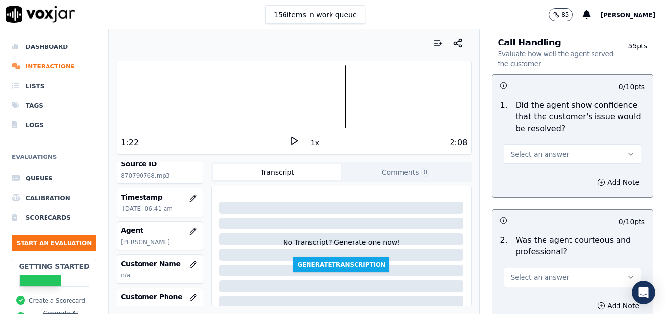
drag, startPoint x: 609, startPoint y: 130, endPoint x: 567, endPoint y: 140, distance: 43.2
click at [627, 150] on icon "button" at bounding box center [631, 154] width 8 height 8
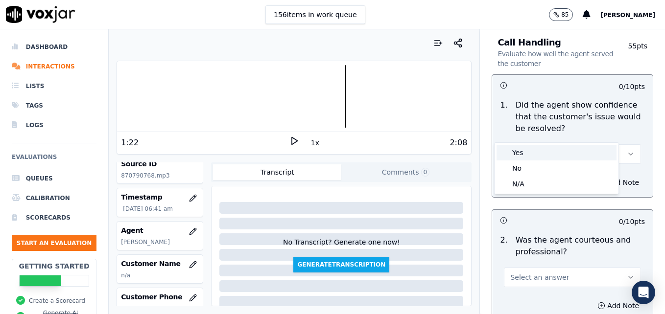
click at [530, 154] on div "Yes" at bounding box center [557, 153] width 120 height 16
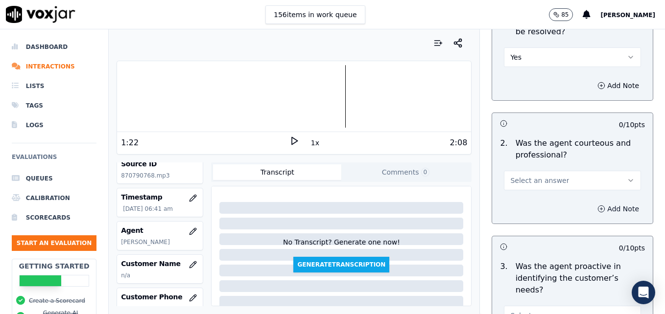
scroll to position [784, 0]
click at [627, 176] on icon "button" at bounding box center [631, 180] width 8 height 8
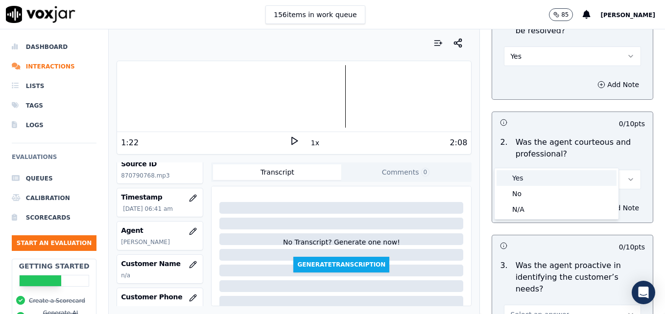
click at [536, 181] on div "Yes" at bounding box center [557, 178] width 120 height 16
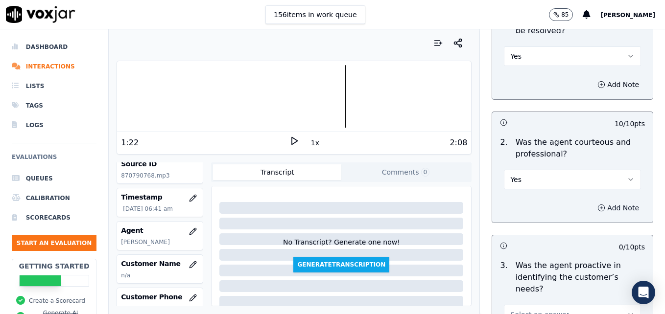
click at [598, 205] on circle "button" at bounding box center [601, 208] width 6 height 6
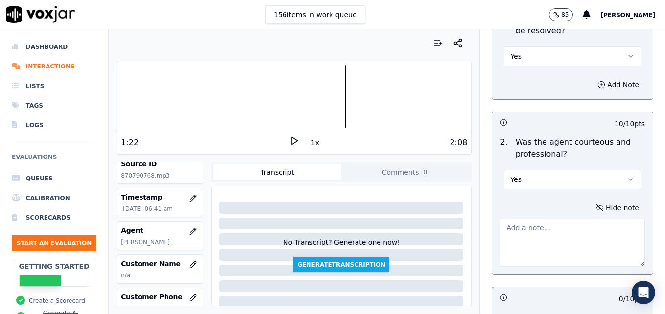
click at [561, 219] on textarea at bounding box center [572, 243] width 145 height 48
click at [300, 97] on div at bounding box center [294, 96] width 354 height 63
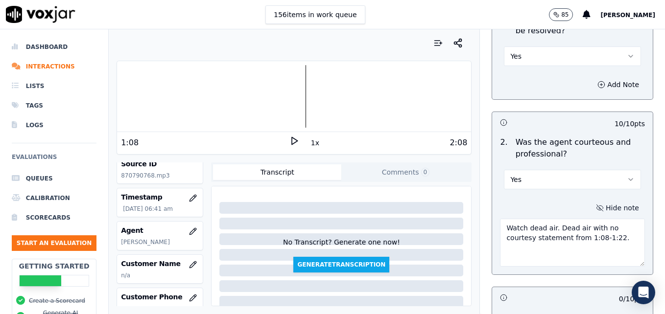
type textarea "Watch dead air. Dead air with no courtesy statement from 1:08-1:22."
click at [290, 137] on icon at bounding box center [294, 141] width 10 height 10
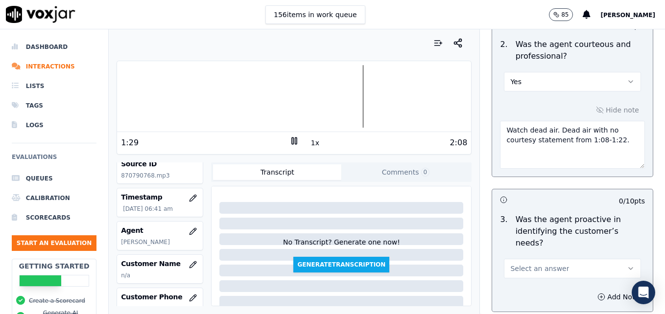
scroll to position [931, 0]
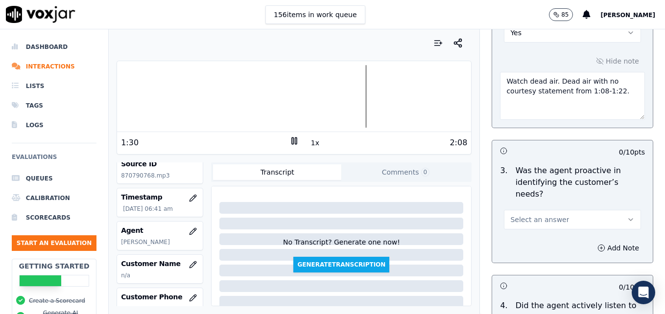
click at [627, 216] on icon "button" at bounding box center [631, 220] width 8 height 8
click at [545, 207] on div "Yes" at bounding box center [557, 207] width 120 height 16
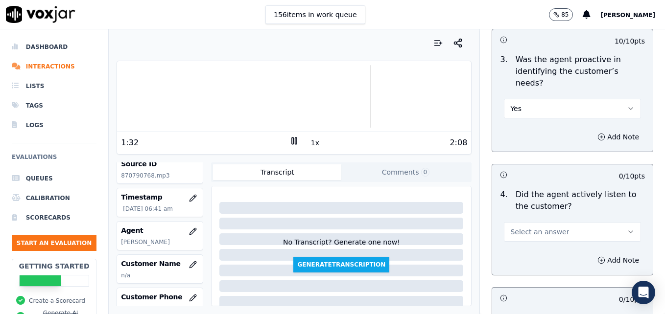
scroll to position [1077, 0]
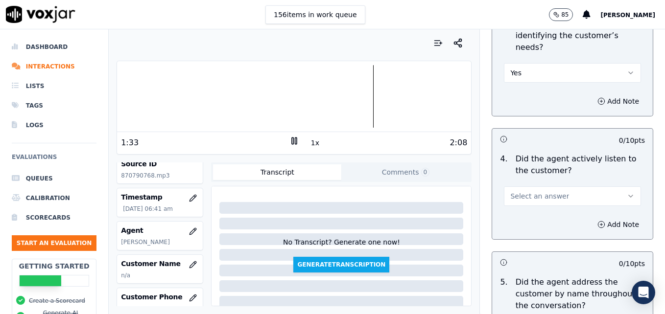
click at [627, 192] on icon "button" at bounding box center [631, 196] width 8 height 8
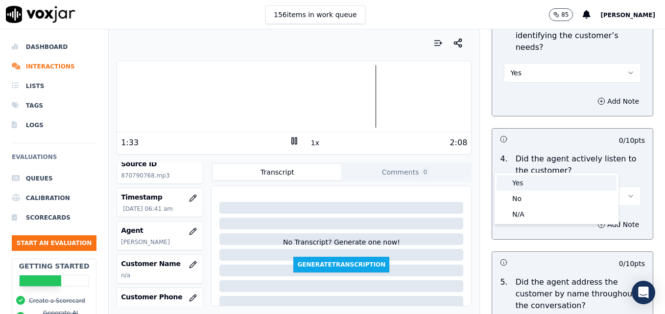
click at [532, 183] on div "Yes" at bounding box center [557, 183] width 120 height 16
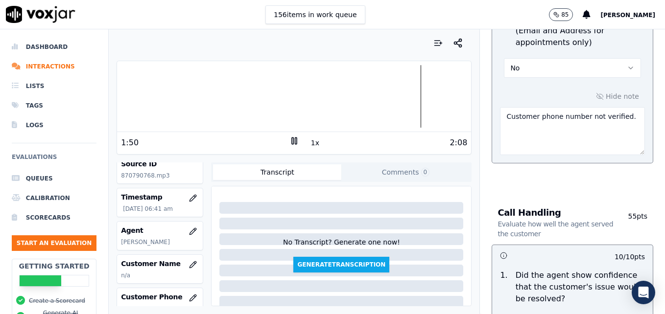
scroll to position [490, 0]
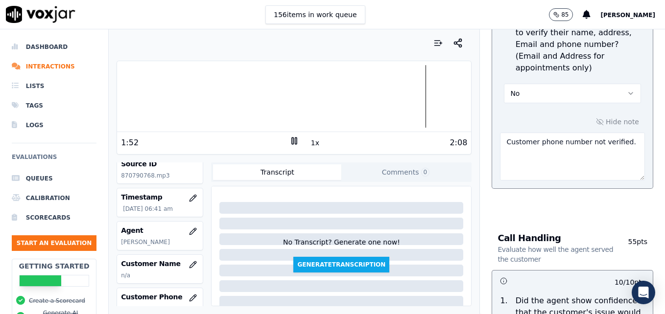
click at [617, 133] on textarea "Customer phone number not verified." at bounding box center [572, 157] width 145 height 48
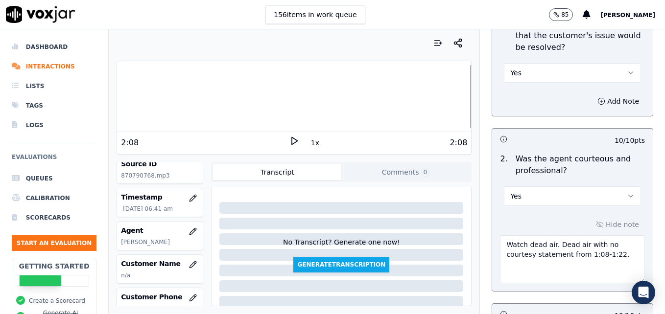
scroll to position [784, 0]
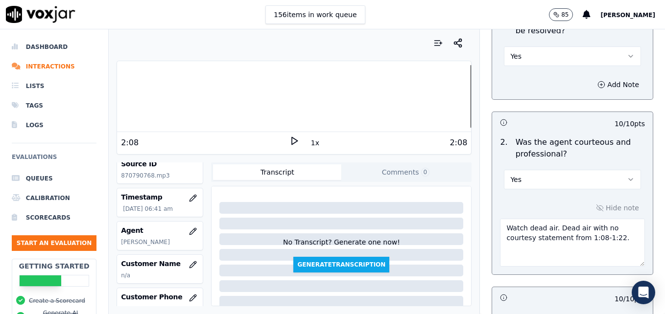
click at [198, 100] on div at bounding box center [294, 96] width 354 height 63
type textarea "Customer phone number not verified. Vehicle type/service not reconfirmed. Wait/…"
click at [289, 137] on icon at bounding box center [294, 141] width 10 height 10
click at [289, 142] on icon at bounding box center [294, 141] width 10 height 10
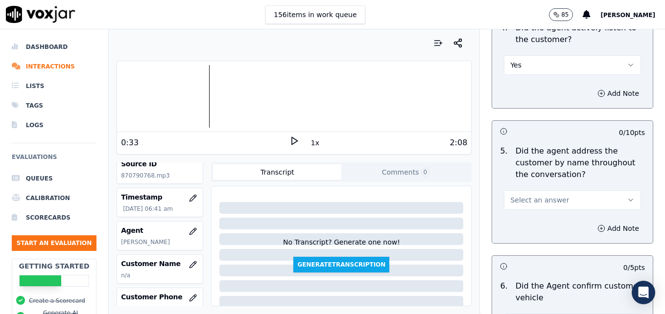
scroll to position [1224, 0]
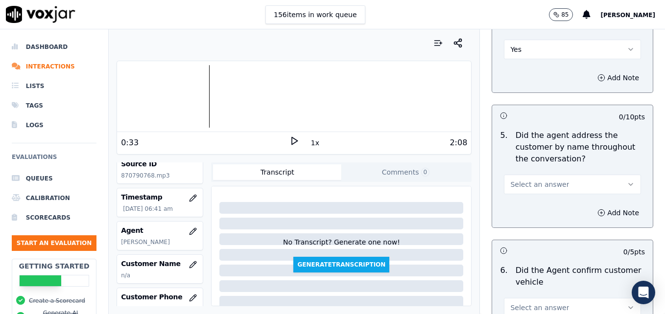
click at [627, 181] on icon "button" at bounding box center [631, 185] width 8 height 8
click at [555, 169] on div "Yes" at bounding box center [557, 172] width 120 height 16
click at [597, 209] on icon "button" at bounding box center [601, 213] width 8 height 8
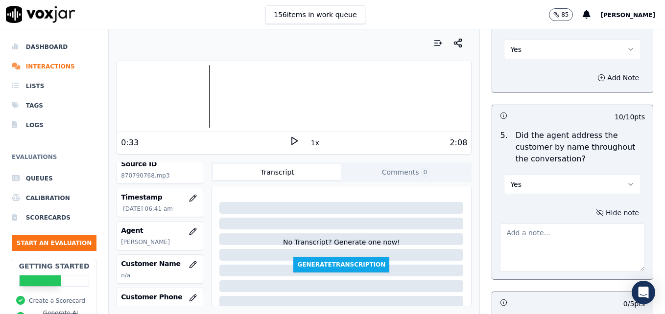
click at [558, 224] on textarea at bounding box center [572, 248] width 145 height 48
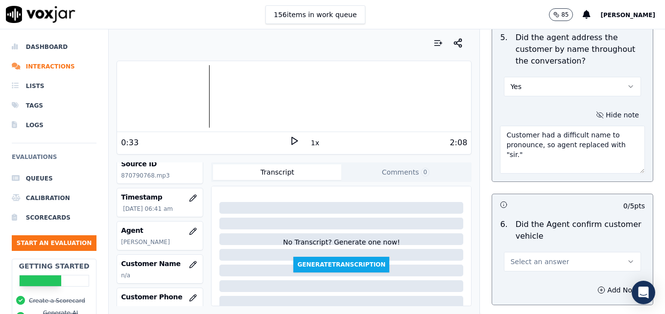
scroll to position [1371, 0]
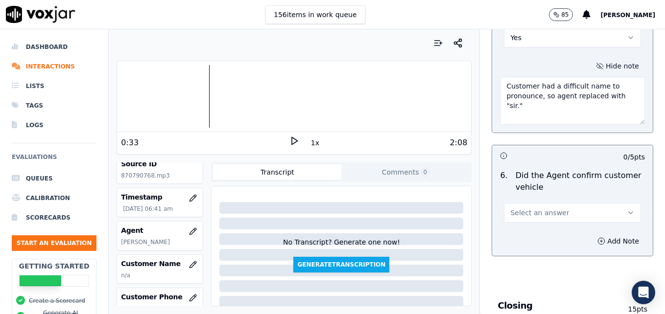
type textarea "Customer had a difficult name to pronounce, so agent replaced with "sir.""
click at [627, 209] on icon "button" at bounding box center [631, 213] width 8 height 8
click at [548, 201] on div "Yes" at bounding box center [557, 200] width 120 height 16
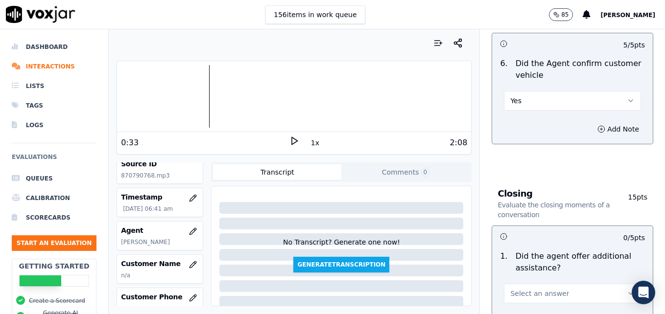
scroll to position [1567, 0]
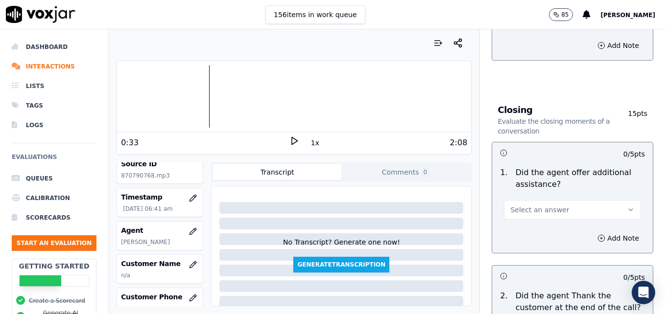
click at [616, 200] on button "Select an answer" at bounding box center [572, 210] width 137 height 20
click at [541, 192] on div "Yes" at bounding box center [557, 197] width 120 height 16
click at [592, 232] on button "Add Note" at bounding box center [618, 239] width 53 height 14
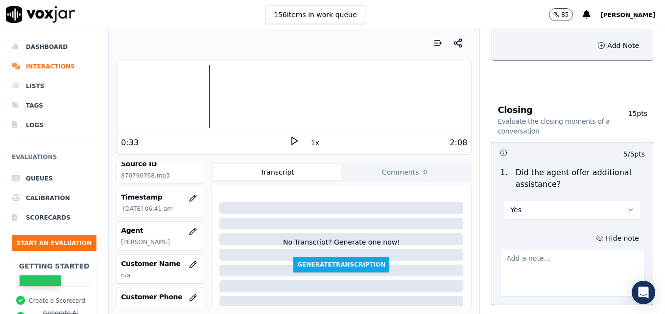
click at [561, 249] on textarea at bounding box center [572, 273] width 145 height 48
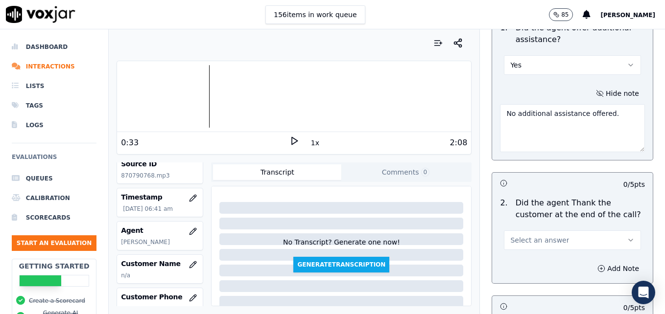
scroll to position [1714, 0]
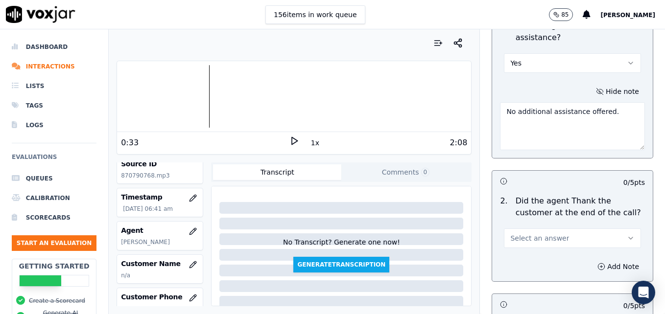
type textarea "No additional assistance offered."
click at [599, 229] on button "Select an answer" at bounding box center [572, 239] width 137 height 20
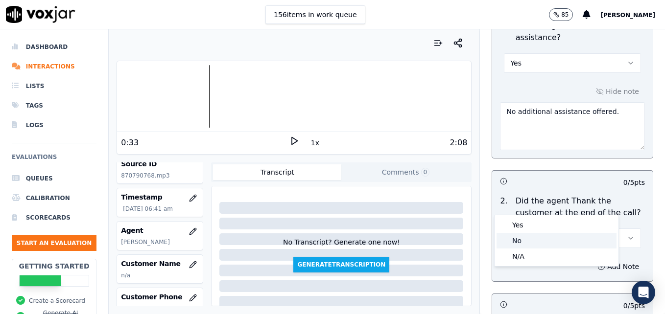
click at [538, 239] on div "No" at bounding box center [557, 241] width 120 height 16
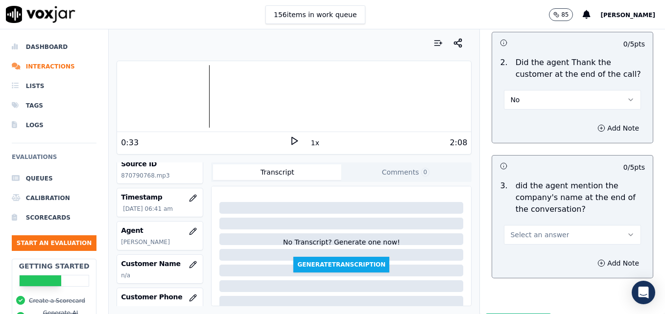
scroll to position [1861, 0]
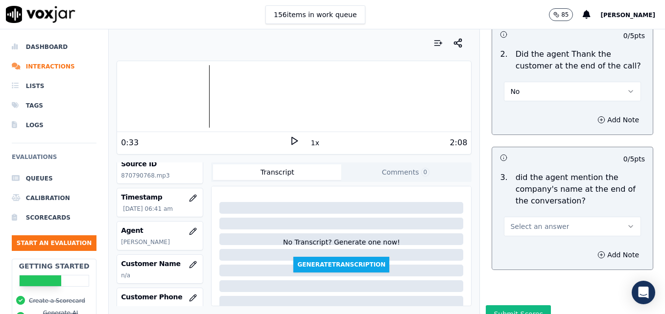
click at [609, 217] on button "Select an answer" at bounding box center [572, 227] width 137 height 20
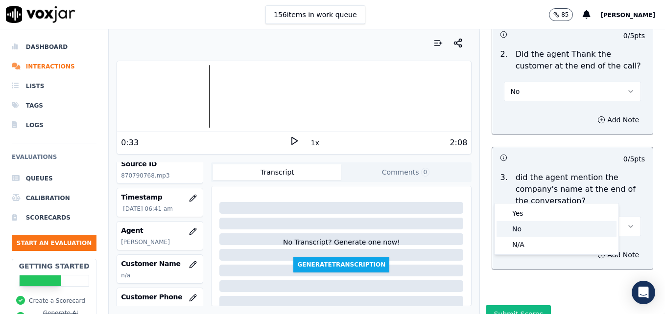
click at [529, 227] on div "No" at bounding box center [557, 229] width 120 height 16
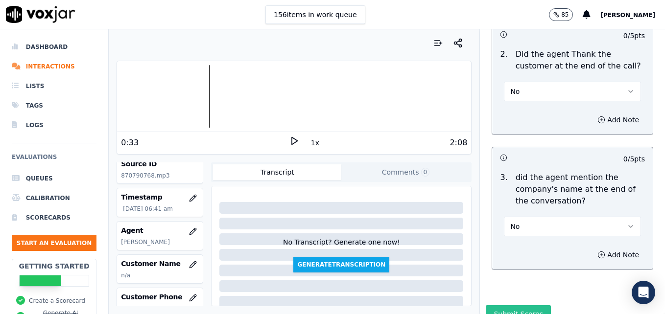
click at [508, 306] on button "Submit Scores" at bounding box center [518, 315] width 65 height 18
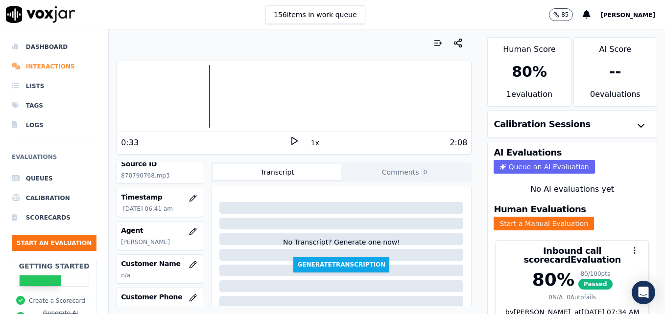
click at [30, 68] on li "Interactions" at bounding box center [54, 67] width 85 height 20
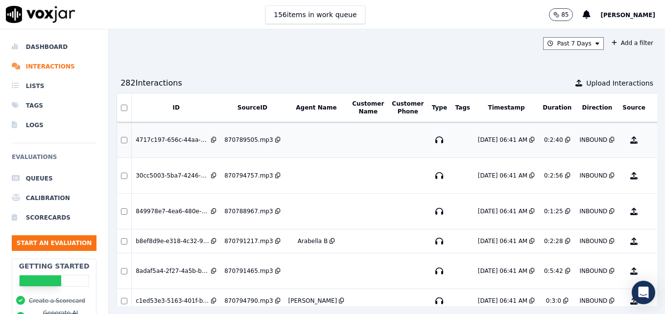
click at [653, 140] on button "No Evaluation Yet" at bounding box center [672, 139] width 39 height 27
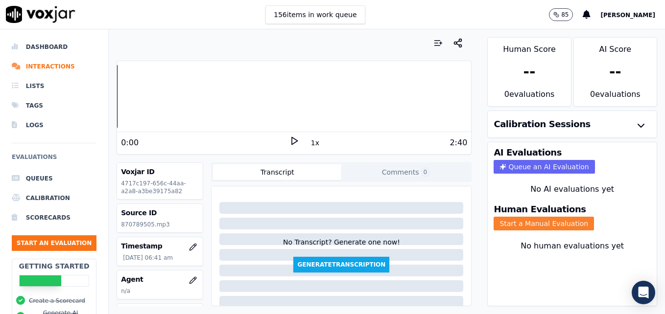
click at [525, 224] on button "Start a Manual Evaluation" at bounding box center [544, 224] width 100 height 14
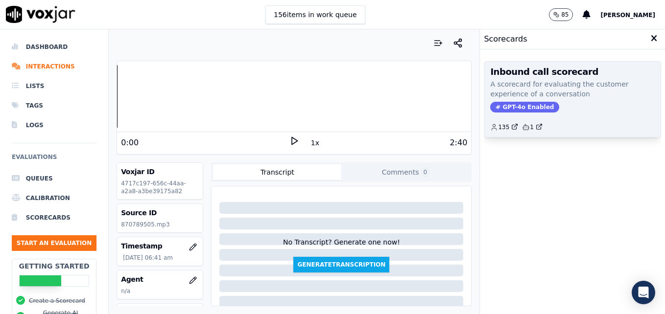
click at [507, 104] on span "GPT-4o Enabled" at bounding box center [524, 107] width 69 height 11
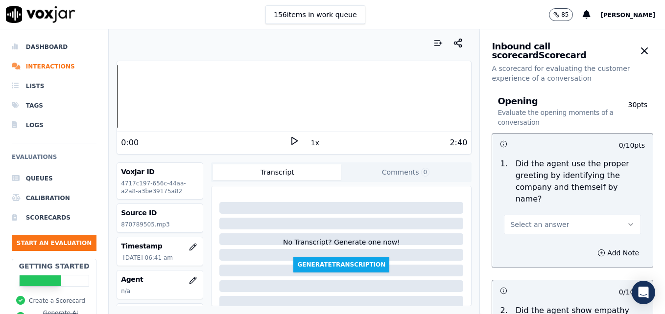
click at [562, 215] on button "Select an answer" at bounding box center [572, 225] width 137 height 20
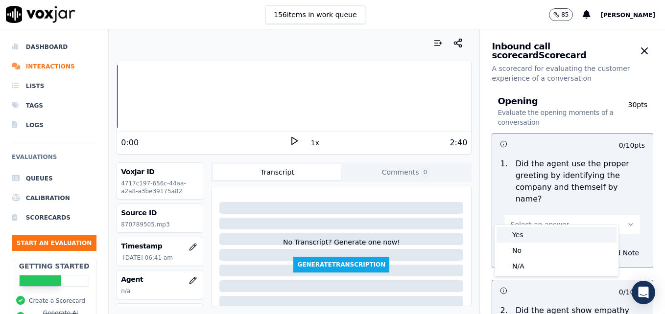
click at [520, 234] on div "Yes" at bounding box center [557, 235] width 120 height 16
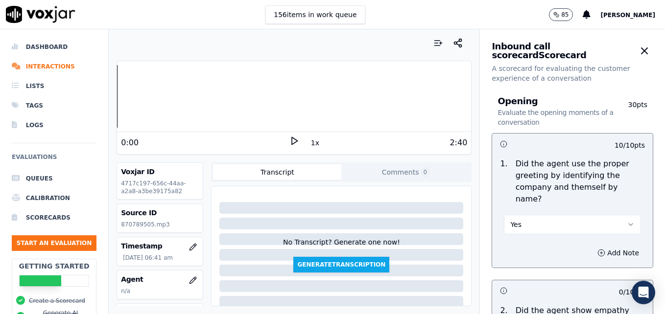
click at [292, 141] on polygon at bounding box center [295, 141] width 6 height 7
click at [292, 141] on rect at bounding box center [292, 141] width 1 height 6
click at [189, 282] on icon "button" at bounding box center [193, 281] width 8 height 8
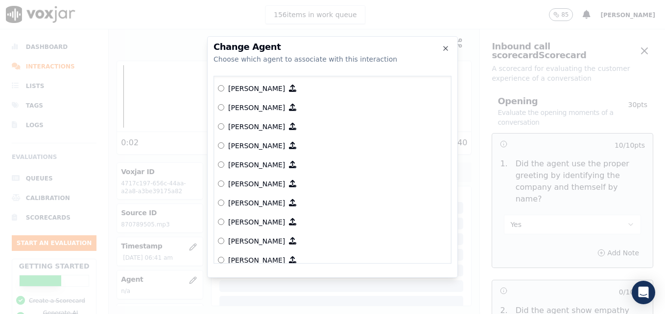
scroll to position [648, 0]
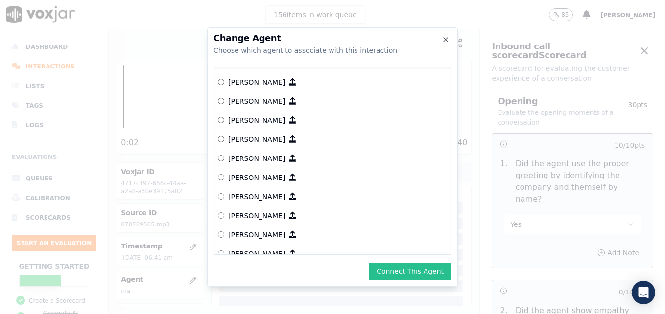
click at [405, 270] on button "Connect This Agent" at bounding box center [410, 272] width 83 height 18
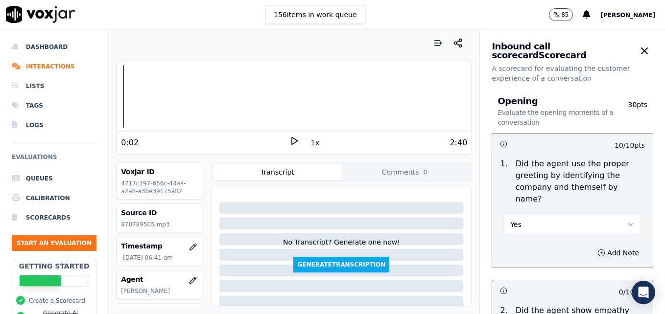
click at [289, 141] on icon at bounding box center [294, 141] width 10 height 10
click at [289, 137] on icon at bounding box center [294, 141] width 10 height 10
click at [140, 96] on div at bounding box center [294, 96] width 354 height 63
click at [139, 95] on div at bounding box center [294, 96] width 354 height 63
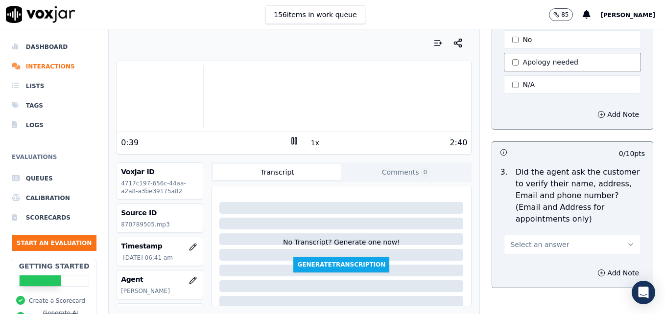
scroll to position [343, 0]
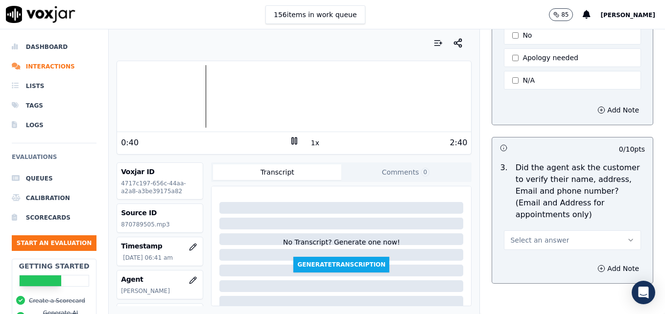
click at [627, 237] on icon "button" at bounding box center [631, 241] width 8 height 8
click at [537, 252] on div "No" at bounding box center [557, 255] width 120 height 16
click at [597, 265] on icon "button" at bounding box center [601, 269] width 8 height 8
click at [551, 280] on textarea at bounding box center [572, 304] width 145 height 48
type textarea "New/returning customer not verified."
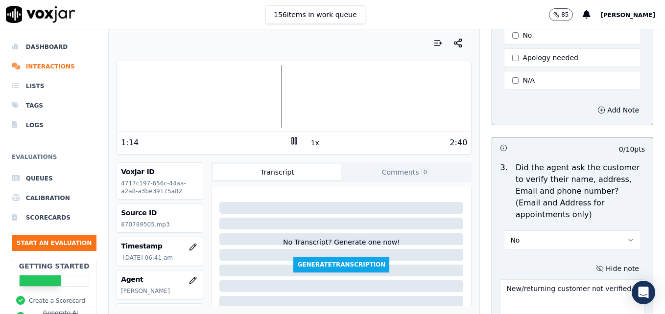
click at [289, 142] on icon at bounding box center [294, 141] width 10 height 10
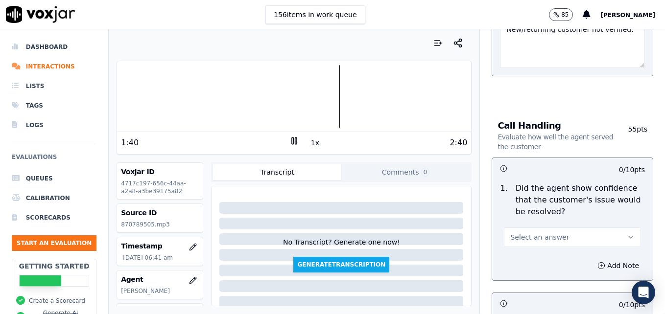
scroll to position [637, 0]
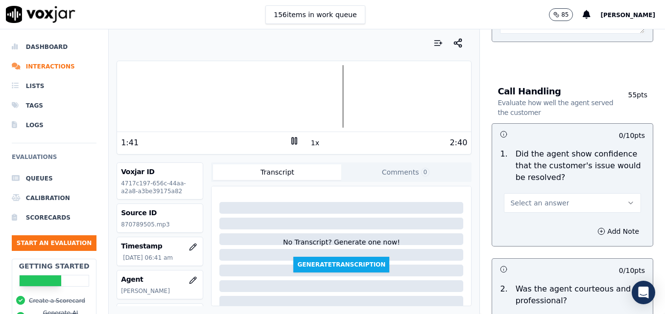
click at [627, 199] on icon "button" at bounding box center [631, 203] width 8 height 8
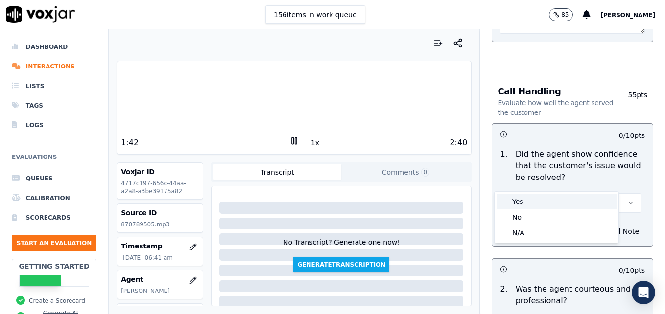
click at [568, 203] on div "Yes" at bounding box center [557, 202] width 120 height 16
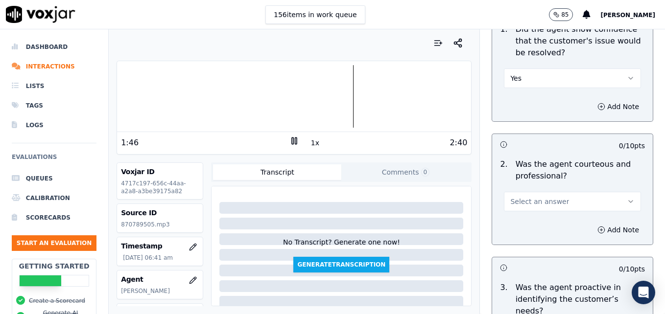
scroll to position [784, 0]
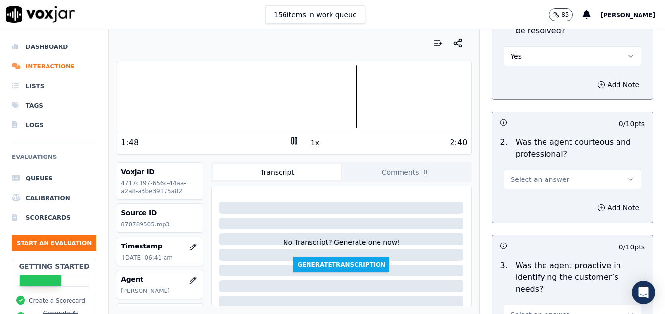
click at [610, 170] on button "Select an answer" at bounding box center [572, 180] width 137 height 20
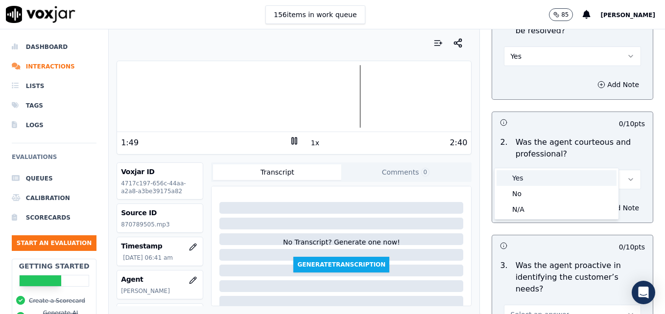
click at [565, 178] on div "Yes" at bounding box center [557, 178] width 120 height 16
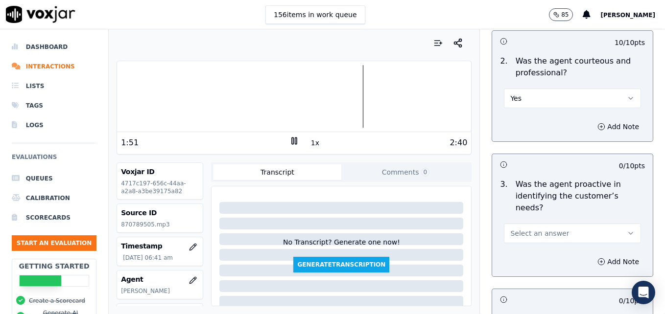
scroll to position [882, 0]
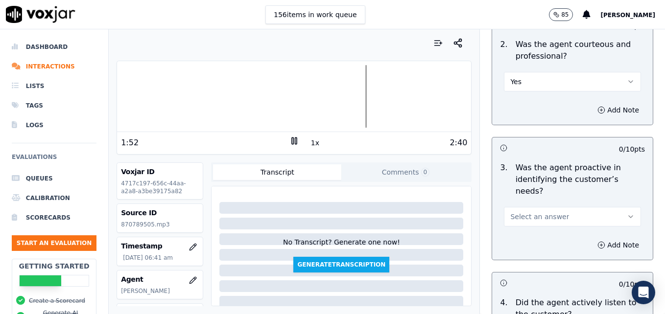
click at [616, 207] on button "Select an answer" at bounding box center [572, 217] width 137 height 20
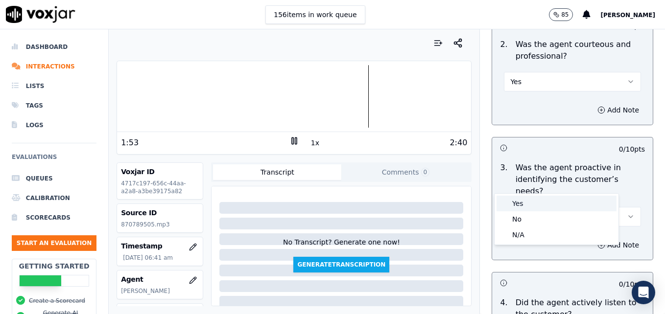
click at [571, 197] on div "Yes" at bounding box center [557, 204] width 120 height 16
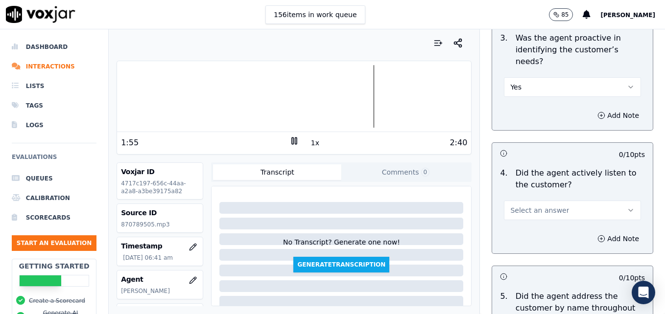
scroll to position [1028, 0]
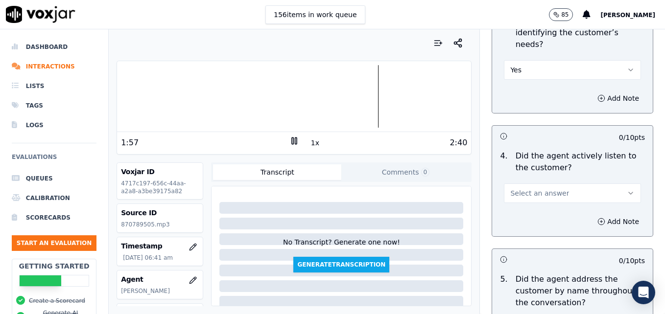
click at [613, 184] on button "Select an answer" at bounding box center [572, 194] width 137 height 20
click at [568, 183] on div "Yes" at bounding box center [557, 180] width 120 height 16
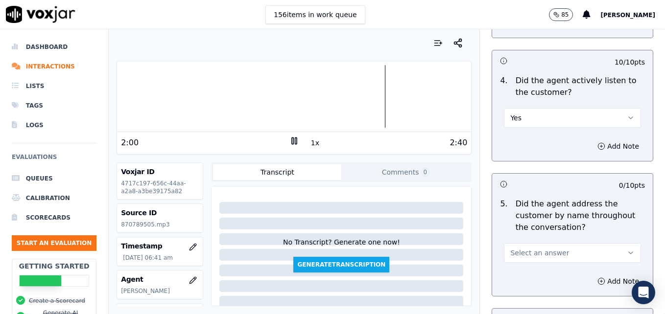
scroll to position [1126, 0]
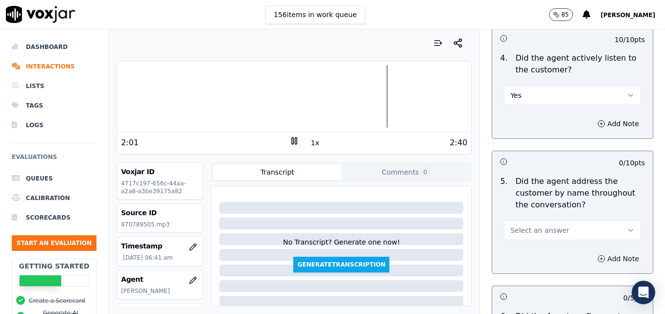
click at [597, 255] on icon "button" at bounding box center [601, 259] width 8 height 8
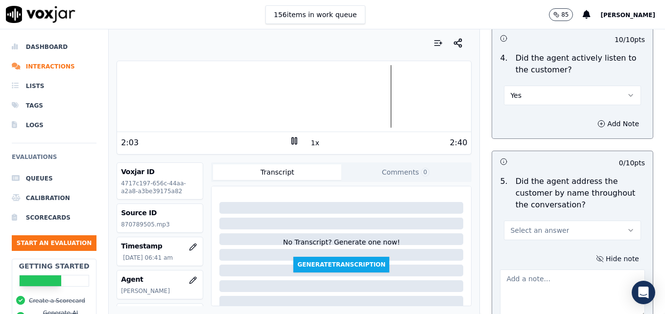
click at [627, 227] on icon "button" at bounding box center [631, 231] width 8 height 8
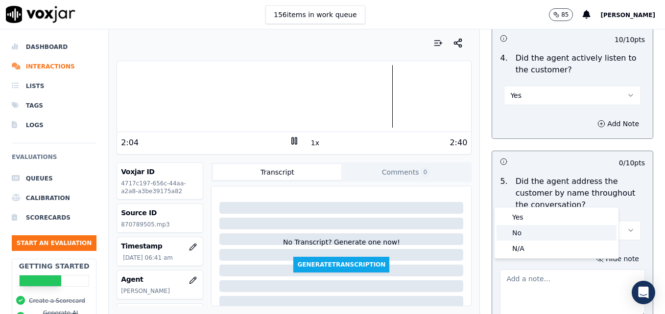
click at [533, 234] on div "No" at bounding box center [557, 233] width 120 height 16
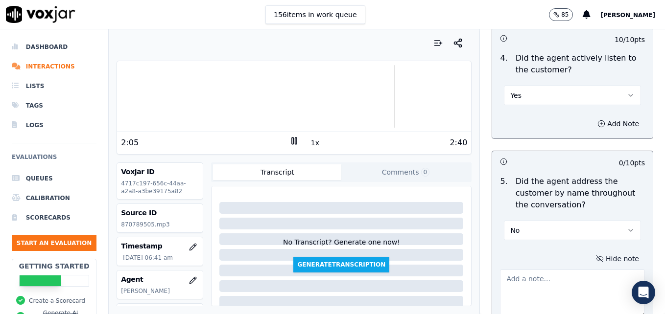
drag, startPoint x: 534, startPoint y: 250, endPoint x: 528, endPoint y: 250, distance: 5.9
click at [533, 270] on textarea at bounding box center [572, 294] width 145 height 48
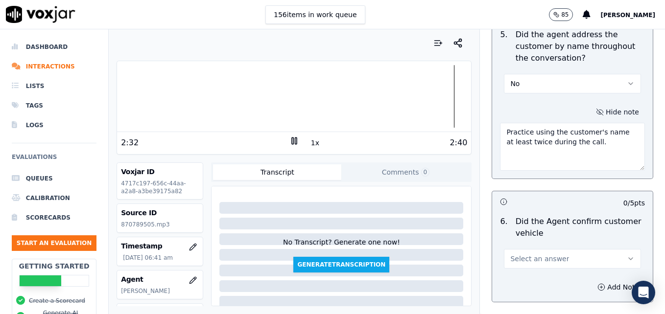
scroll to position [1322, 0]
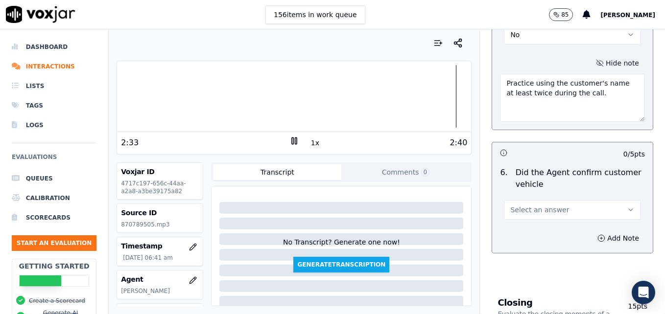
type textarea "Practice using the customer's name at least twice during the call."
click at [627, 206] on icon "button" at bounding box center [631, 210] width 8 height 8
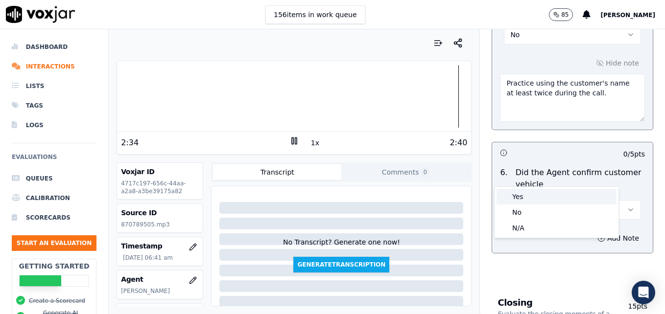
click at [560, 200] on div "Yes" at bounding box center [557, 197] width 120 height 16
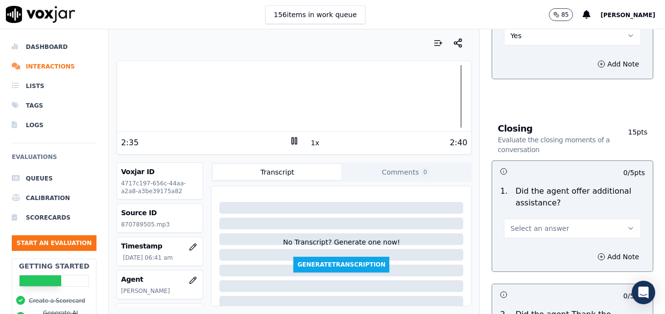
scroll to position [1518, 0]
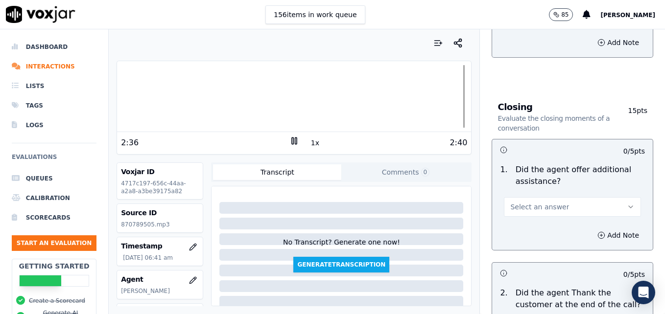
click at [627, 203] on icon "button" at bounding box center [631, 207] width 8 height 8
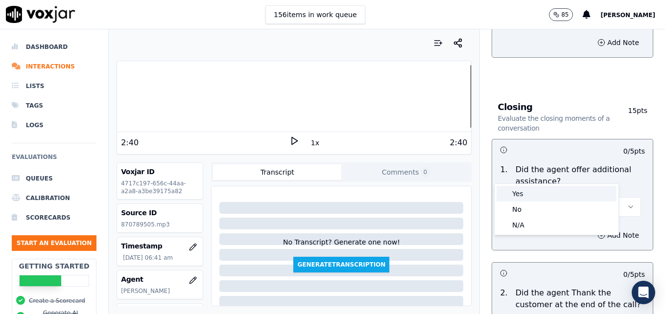
click at [527, 192] on div "Yes" at bounding box center [557, 194] width 120 height 16
click at [597, 232] on icon "button" at bounding box center [601, 236] width 8 height 8
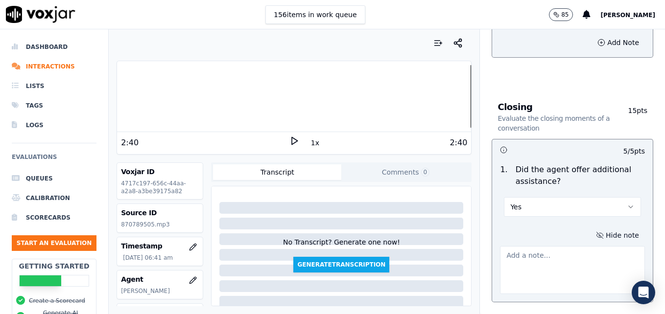
drag, startPoint x: 562, startPoint y: 225, endPoint x: 542, endPoint y: 229, distance: 20.0
click at [558, 246] on textarea at bounding box center [572, 270] width 145 height 48
type textarea "Additional assistance not offered."
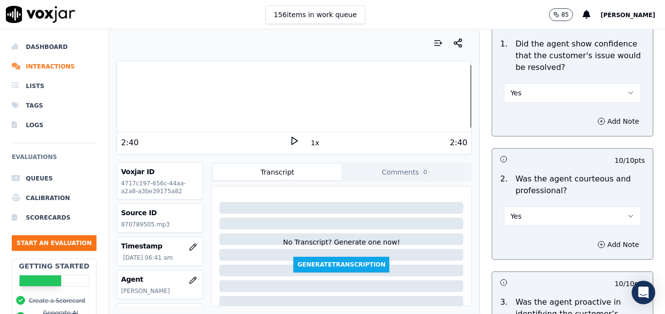
scroll to position [750, 0]
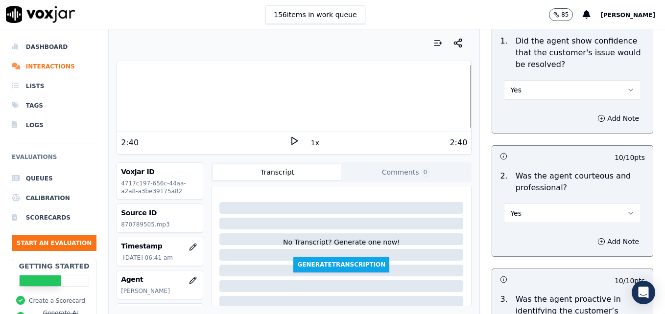
click at [613, 204] on button "Yes" at bounding box center [572, 214] width 137 height 20
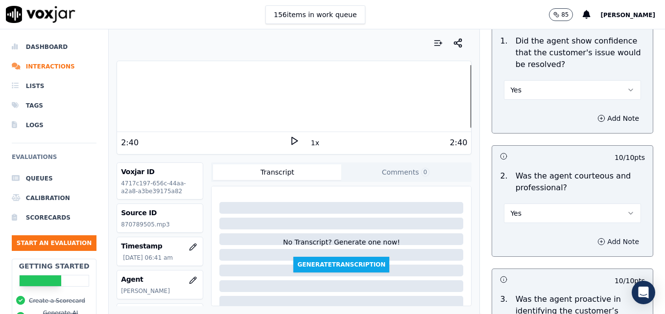
click at [592, 235] on button "Add Note" at bounding box center [618, 242] width 53 height 14
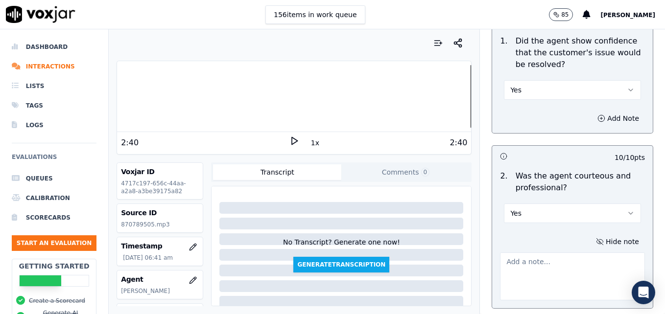
click at [558, 253] on textarea at bounding box center [572, 277] width 145 height 48
paste textarea "When a customer thanks us, instead of saying "No problem," use more professiona…"
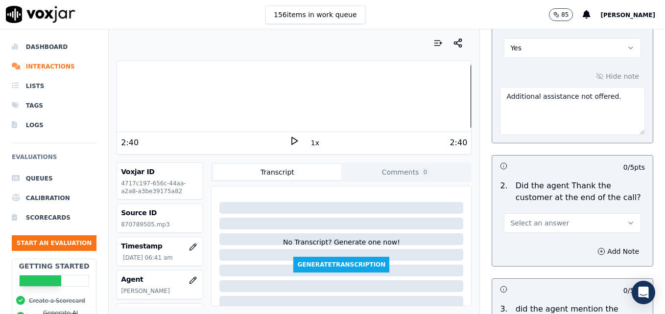
scroll to position [1778, 0]
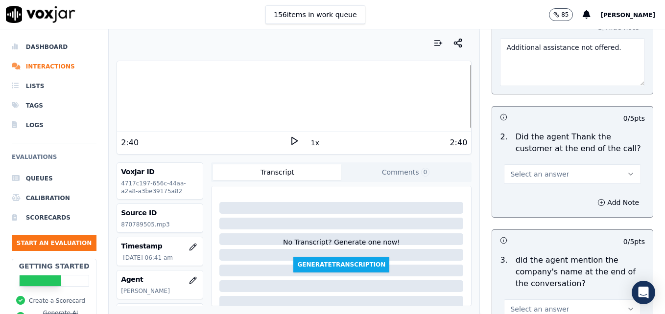
type textarea "When a customer thanks us, instead of saying "No problem," use more professiona…"
click at [627, 170] on icon "button" at bounding box center [631, 174] width 8 height 8
click at [548, 159] on div "Yes" at bounding box center [557, 161] width 120 height 16
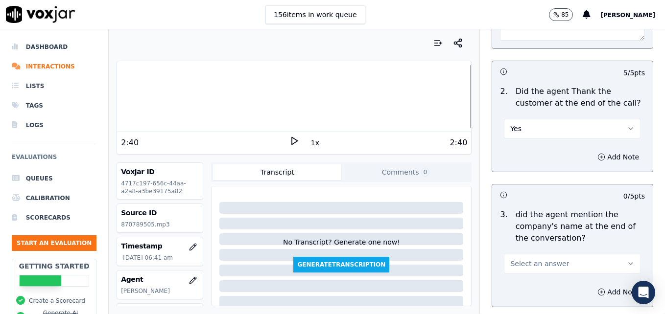
scroll to position [1862, 0]
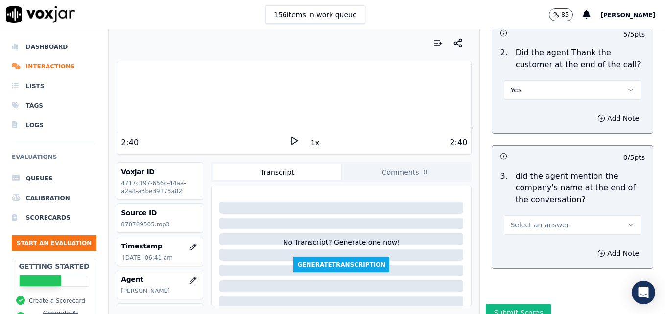
click at [627, 221] on icon "button" at bounding box center [631, 225] width 8 height 8
click at [523, 212] on div "Yes" at bounding box center [557, 212] width 120 height 16
click at [515, 304] on button "Submit Scores" at bounding box center [518, 313] width 65 height 18
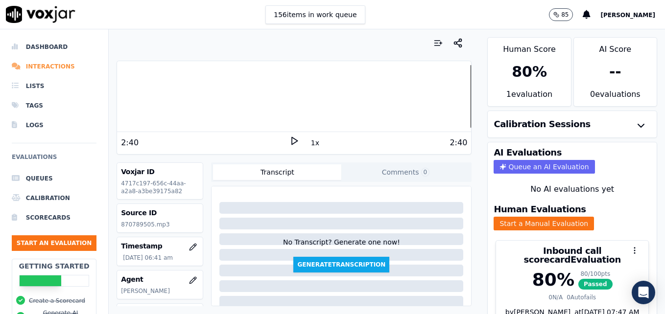
click at [53, 69] on li "Interactions" at bounding box center [54, 67] width 85 height 20
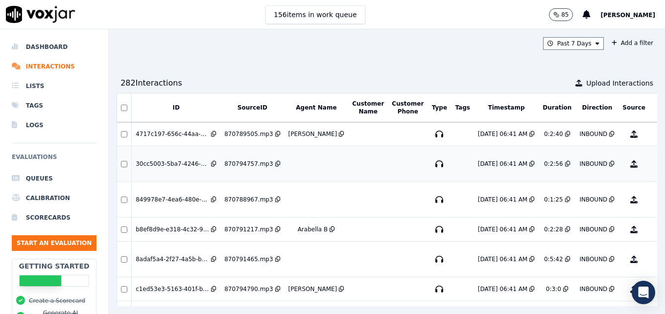
click at [653, 162] on button "No Evaluation Yet" at bounding box center [672, 163] width 39 height 27
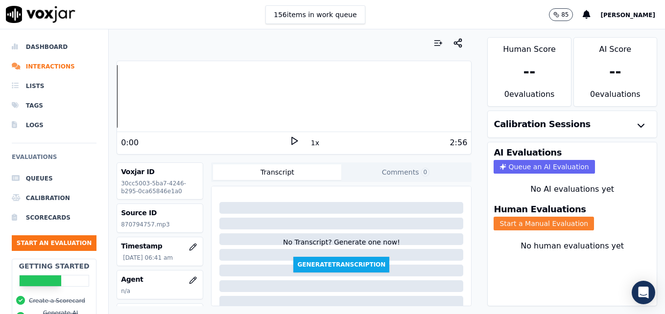
click at [524, 223] on button "Start a Manual Evaluation" at bounding box center [544, 224] width 100 height 14
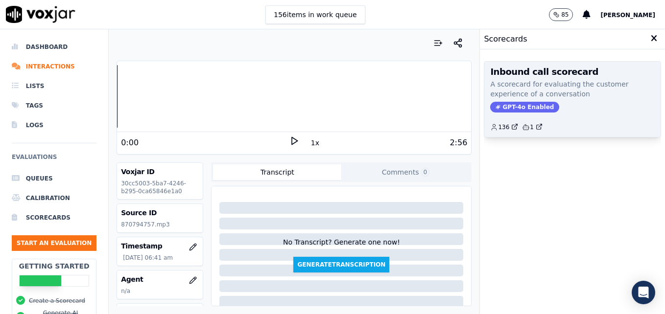
click at [519, 107] on span "GPT-4o Enabled" at bounding box center [524, 107] width 69 height 11
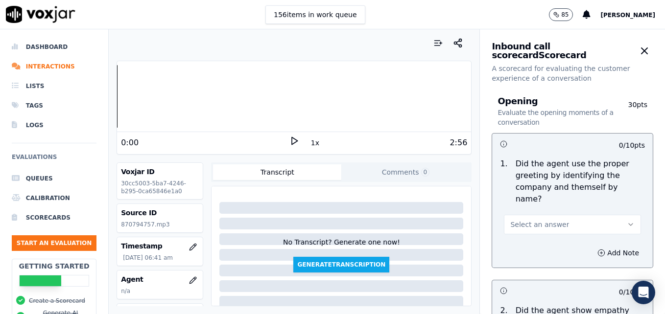
click at [292, 139] on polygon at bounding box center [295, 141] width 6 height 7
click at [292, 139] on rect at bounding box center [292, 141] width 1 height 6
click at [289, 140] on icon at bounding box center [294, 141] width 10 height 10
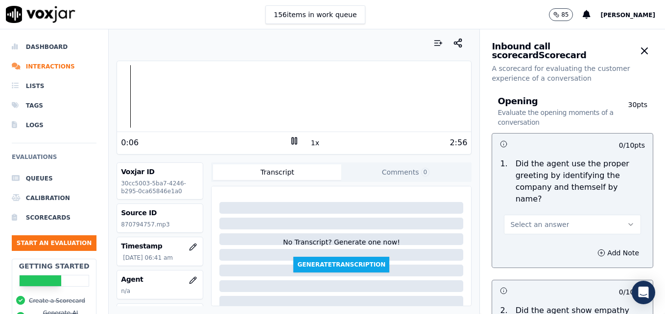
click at [117, 100] on div at bounding box center [294, 96] width 354 height 63
click at [295, 141] on rect at bounding box center [295, 141] width 1 height 6
click at [187, 276] on button "button" at bounding box center [193, 281] width 20 height 20
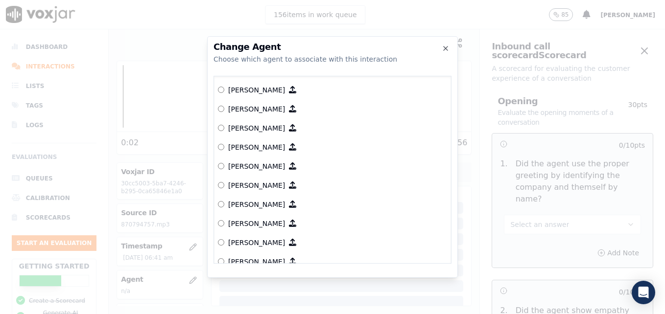
scroll to position [721, 0]
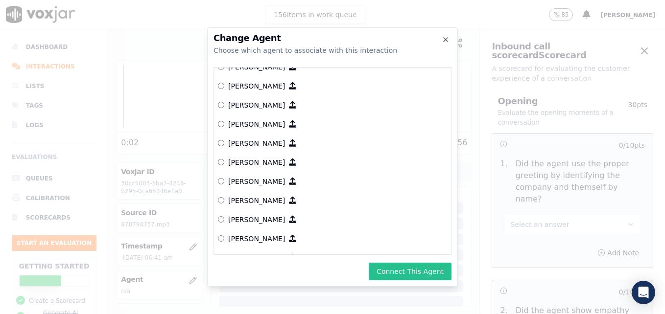
click at [402, 272] on button "Connect This Agent" at bounding box center [410, 272] width 83 height 18
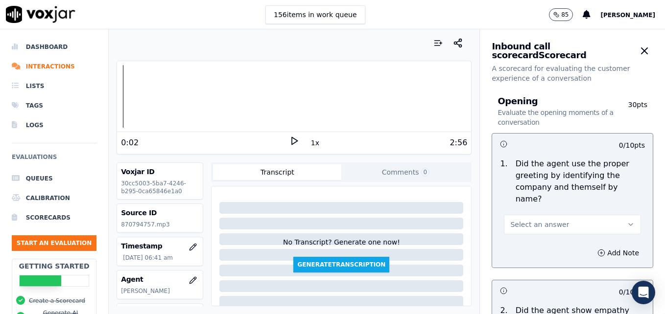
click at [116, 98] on div "Your browser does not support the audio element. 0:02 1x 2:56 Voxjar ID 30cc500…" at bounding box center [294, 171] width 371 height 285
click at [118, 98] on div at bounding box center [294, 96] width 354 height 63
click at [289, 139] on icon at bounding box center [294, 141] width 10 height 10
click at [291, 139] on icon at bounding box center [294, 141] width 10 height 10
click at [627, 221] on icon "button" at bounding box center [631, 225] width 8 height 8
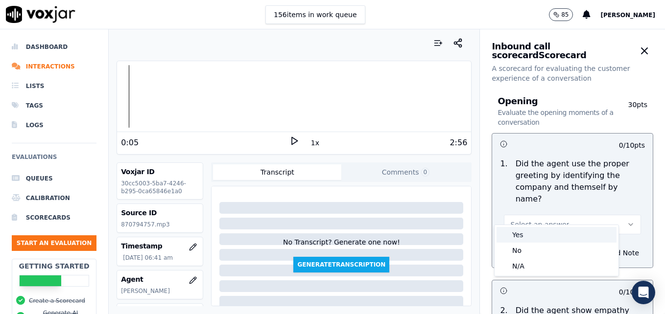
click at [515, 234] on div "Yes" at bounding box center [557, 235] width 120 height 16
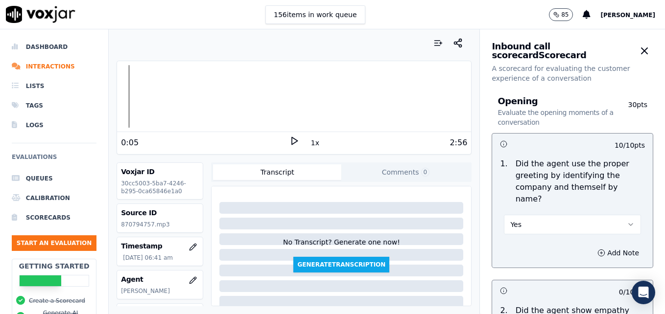
click at [290, 141] on icon at bounding box center [294, 141] width 10 height 10
click at [295, 141] on rect at bounding box center [295, 141] width 1 height 6
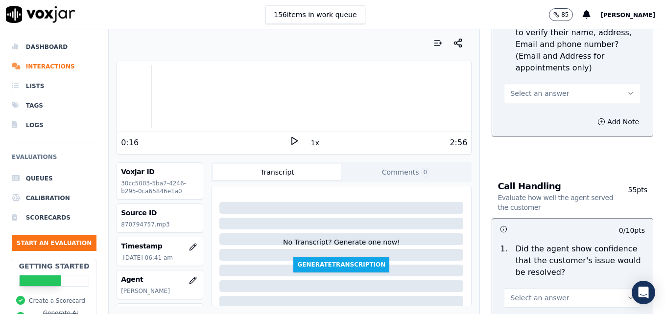
scroll to position [539, 0]
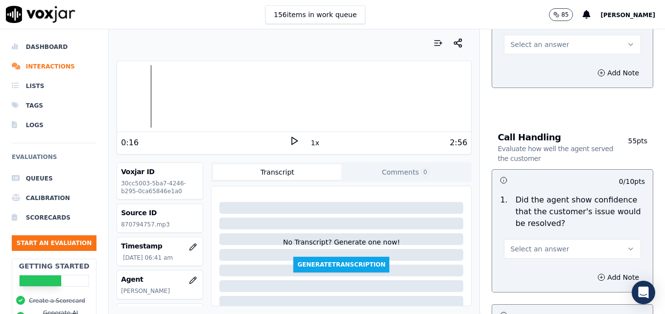
click at [629, 248] on icon "button" at bounding box center [631, 249] width 4 height 2
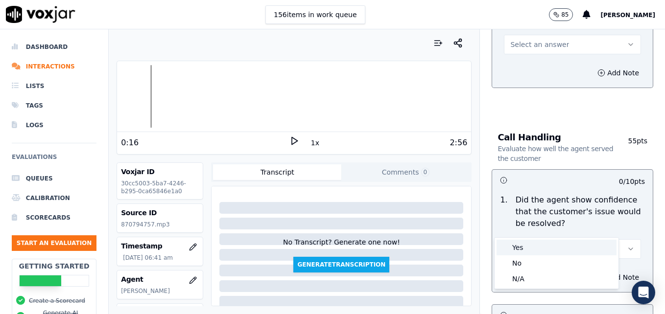
click at [535, 248] on div "Yes" at bounding box center [557, 248] width 120 height 16
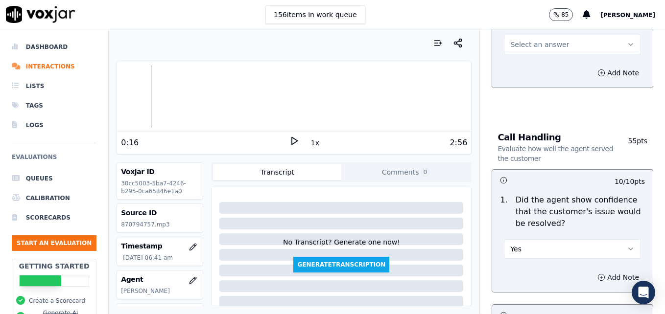
click at [597, 274] on icon "button" at bounding box center [601, 278] width 8 height 8
click at [556, 288] on textarea at bounding box center [572, 312] width 145 height 48
type textarea "Nice use of an ownership statement to convey ability to help."
click at [289, 140] on icon at bounding box center [294, 141] width 10 height 10
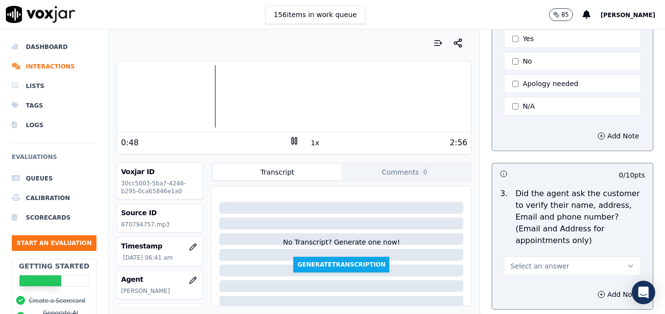
scroll to position [392, 0]
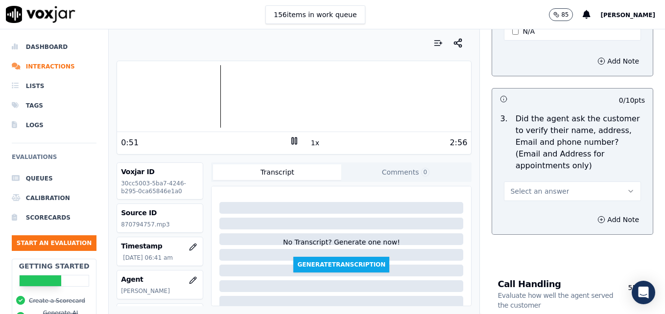
click at [627, 188] on icon "button" at bounding box center [631, 192] width 8 height 8
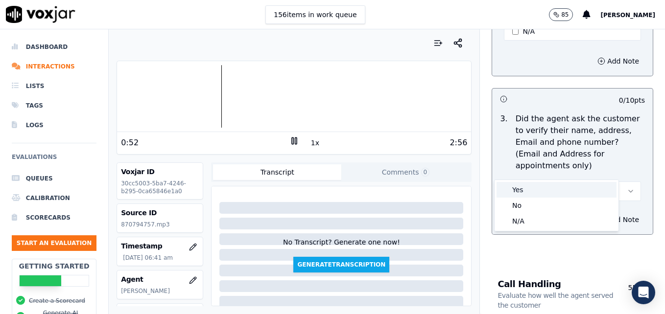
click at [538, 190] on div "Yes" at bounding box center [557, 190] width 120 height 16
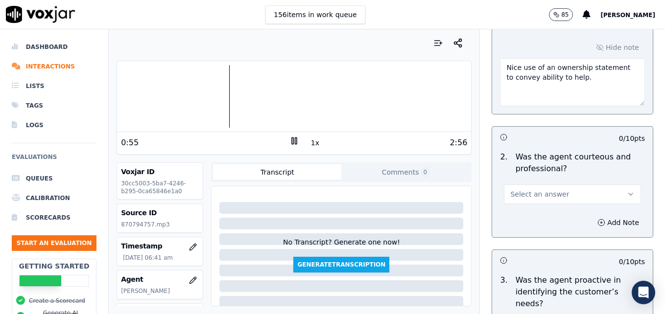
scroll to position [784, 0]
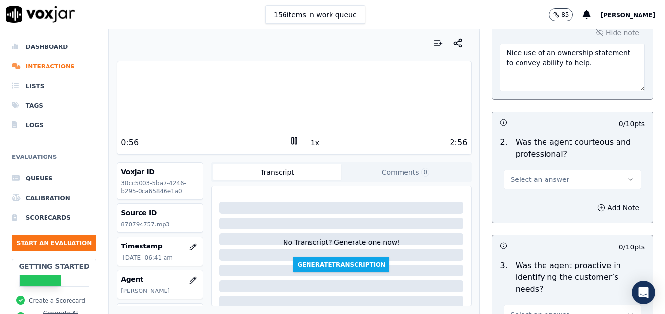
click at [627, 176] on icon "button" at bounding box center [631, 180] width 8 height 8
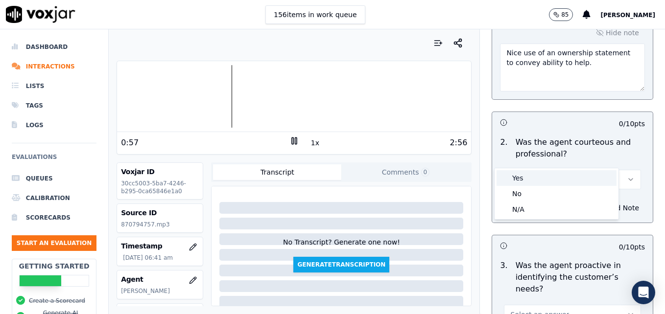
click at [532, 180] on div "Yes" at bounding box center [557, 178] width 120 height 16
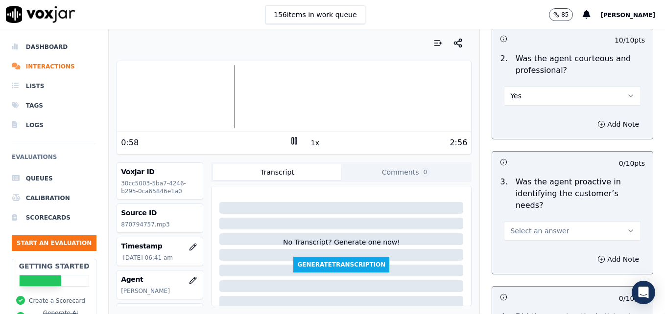
scroll to position [882, 0]
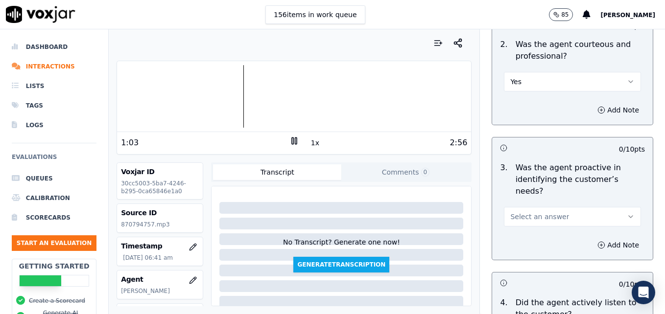
click at [627, 213] on icon "button" at bounding box center [631, 217] width 8 height 8
click at [543, 198] on div "Yes" at bounding box center [557, 204] width 120 height 16
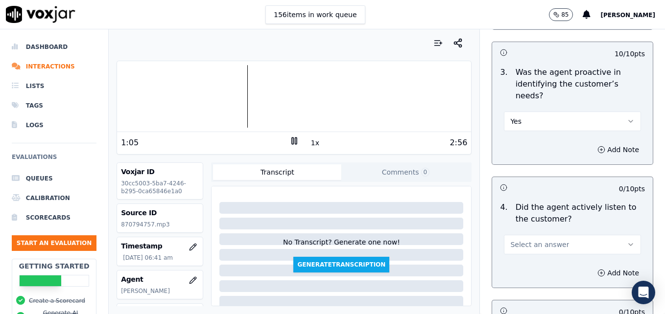
scroll to position [1028, 0]
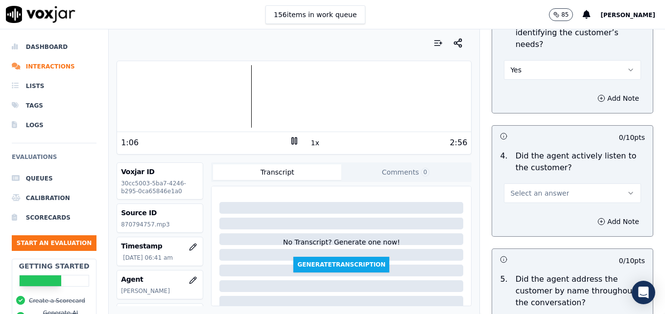
click at [627, 190] on icon "button" at bounding box center [631, 194] width 8 height 8
click at [541, 184] on div "Yes" at bounding box center [557, 180] width 120 height 16
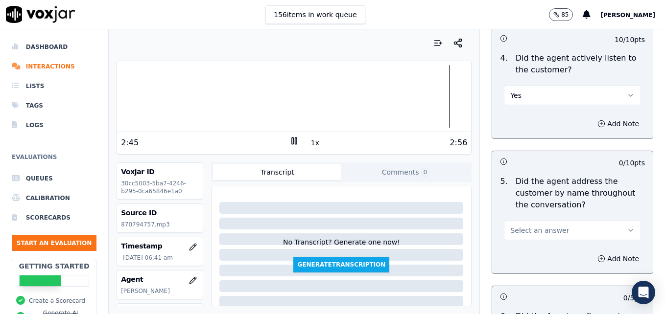
scroll to position [1175, 0]
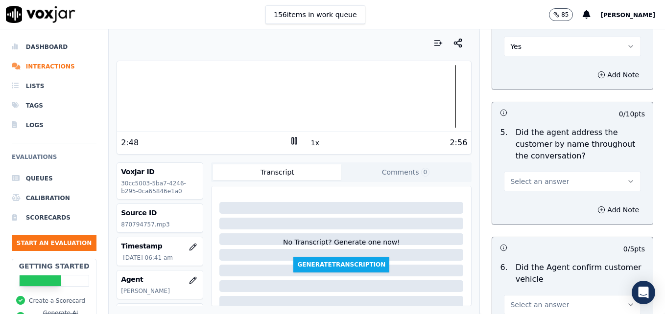
click at [627, 178] on icon "button" at bounding box center [631, 182] width 8 height 8
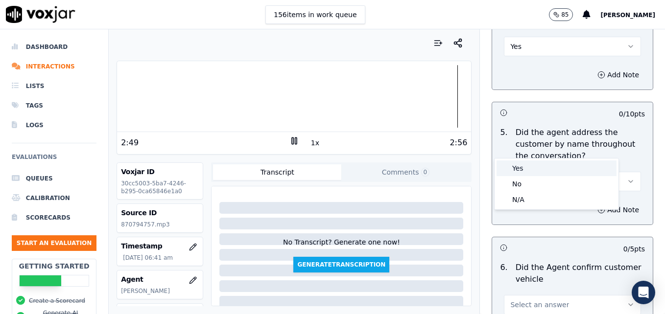
click at [532, 167] on div "Yes" at bounding box center [557, 169] width 120 height 16
click at [597, 206] on icon "button" at bounding box center [601, 210] width 8 height 8
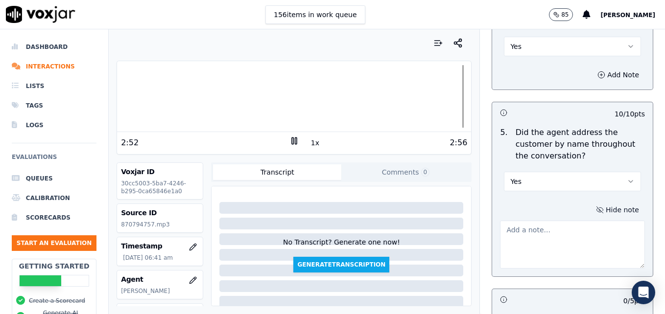
click at [543, 221] on textarea at bounding box center [572, 245] width 145 height 48
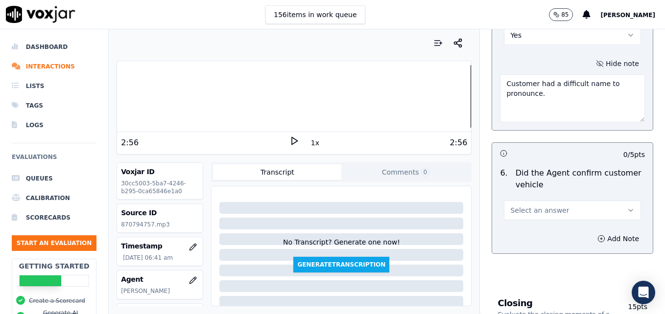
scroll to position [1322, 0]
type textarea "Customer had a difficult name to pronounce."
click at [627, 206] on icon "button" at bounding box center [631, 210] width 8 height 8
click at [551, 193] on div "Yes" at bounding box center [557, 197] width 120 height 16
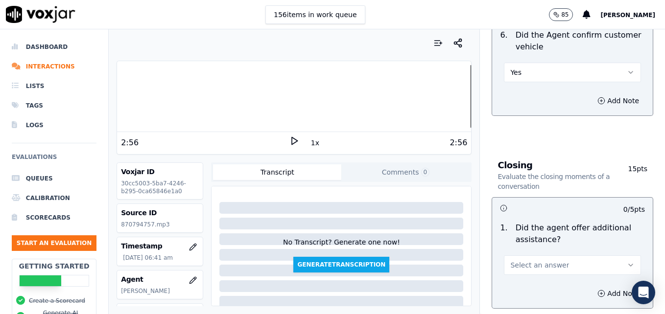
scroll to position [1518, 0]
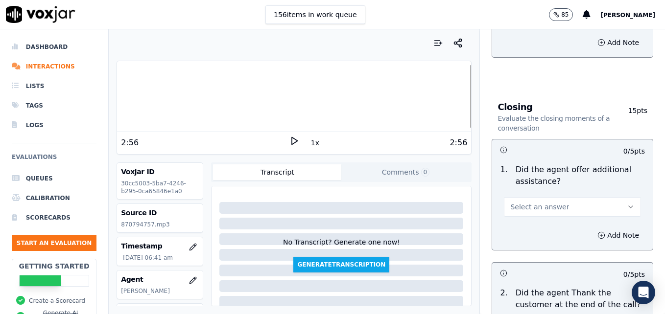
click at [602, 197] on button "Select an answer" at bounding box center [572, 207] width 137 height 20
drag, startPoint x: 535, startPoint y: 194, endPoint x: 534, endPoint y: 201, distance: 6.9
click at [534, 194] on div "Yes" at bounding box center [557, 194] width 120 height 16
click at [601, 234] on icon "button" at bounding box center [601, 235] width 0 height 2
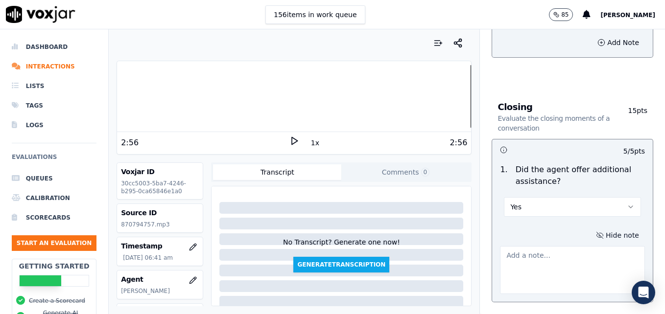
click at [568, 246] on textarea at bounding box center [572, 270] width 145 height 48
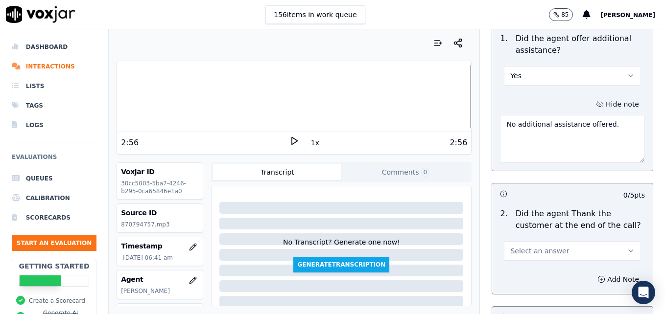
scroll to position [1665, 0]
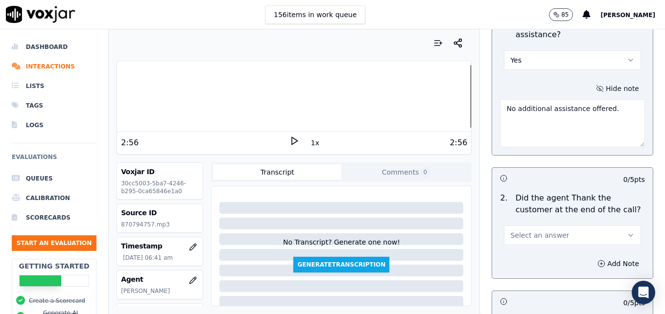
type textarea "No additional assistance offered."
click at [627, 232] on icon "button" at bounding box center [631, 236] width 8 height 8
click at [546, 222] on div "Yes" at bounding box center [557, 223] width 120 height 16
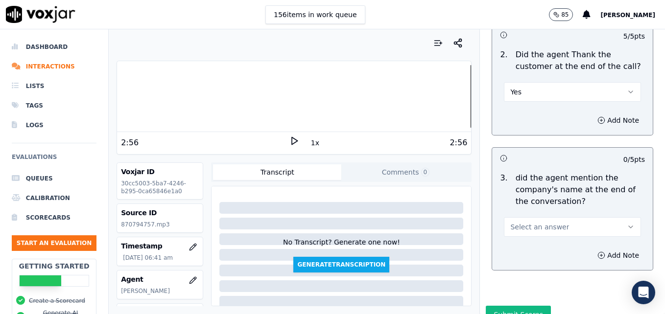
scroll to position [1811, 0]
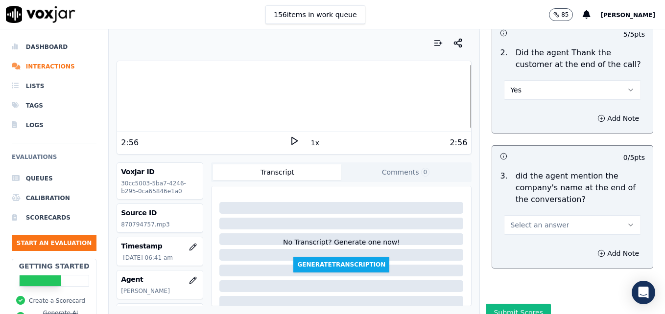
click at [627, 221] on icon "button" at bounding box center [631, 225] width 8 height 8
click at [546, 214] on div "Yes" at bounding box center [557, 212] width 120 height 16
click at [511, 304] on button "Submit Scores" at bounding box center [518, 313] width 65 height 18
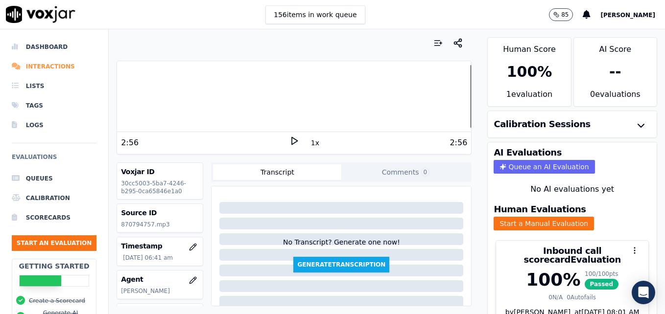
click at [31, 66] on li "Interactions" at bounding box center [54, 67] width 85 height 20
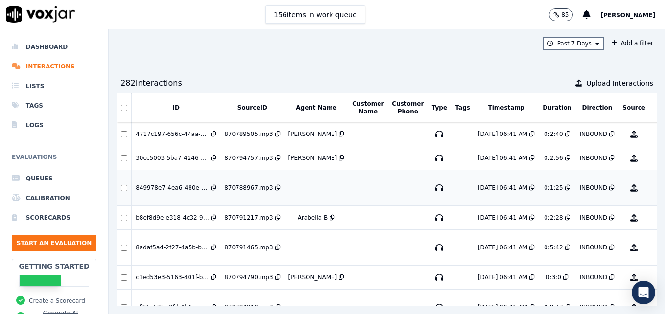
click at [653, 184] on button "No Evaluation Yet" at bounding box center [672, 187] width 39 height 27
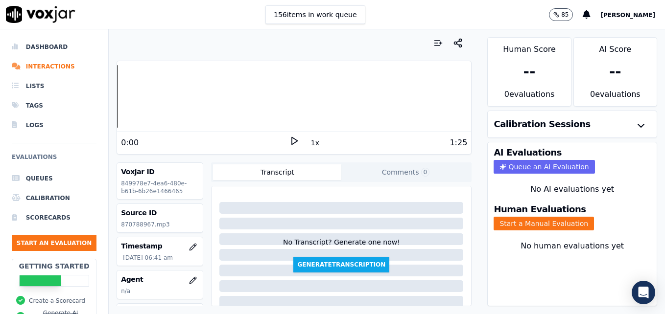
click at [289, 142] on icon at bounding box center [294, 141] width 10 height 10
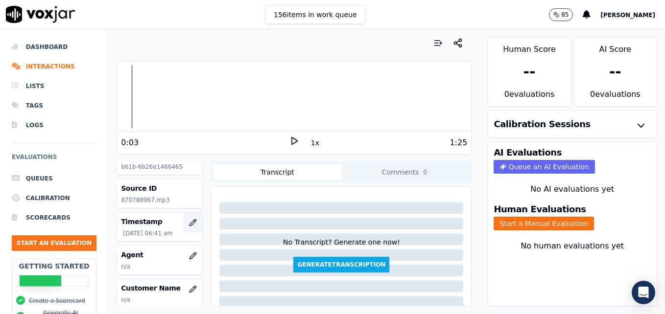
scroll to position [49, 0]
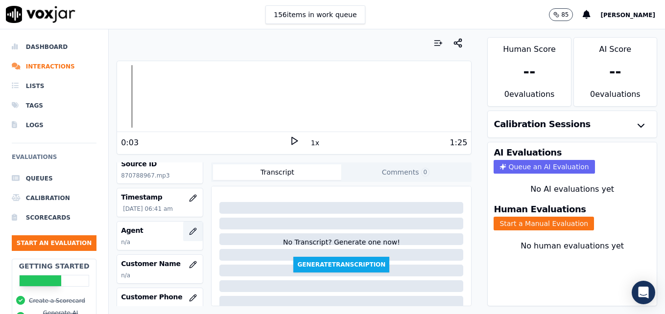
click at [189, 233] on icon "button" at bounding box center [193, 232] width 8 height 8
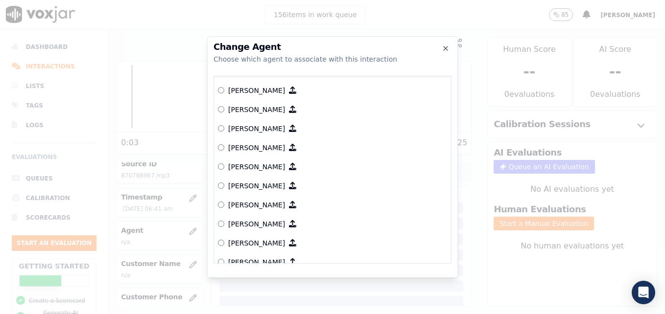
scroll to position [329, 0]
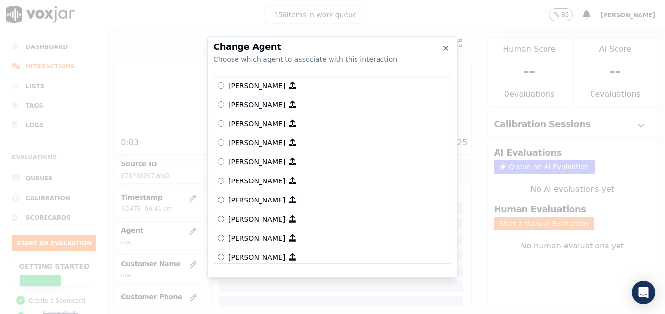
click at [219, 196] on label "[PERSON_NAME]" at bounding box center [332, 200] width 229 height 19
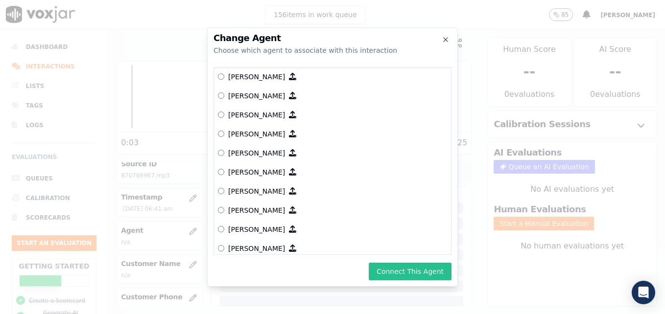
click at [416, 271] on button "Connect This Agent" at bounding box center [410, 272] width 83 height 18
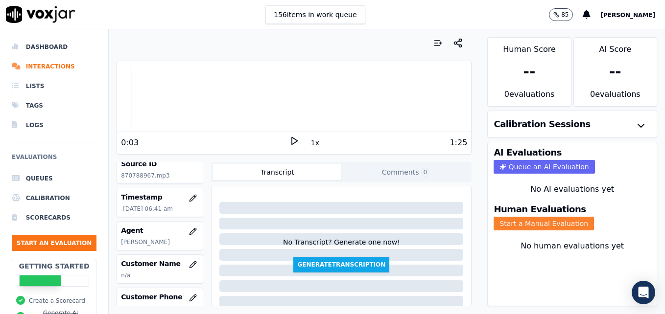
click at [532, 223] on button "Start a Manual Evaluation" at bounding box center [544, 224] width 100 height 14
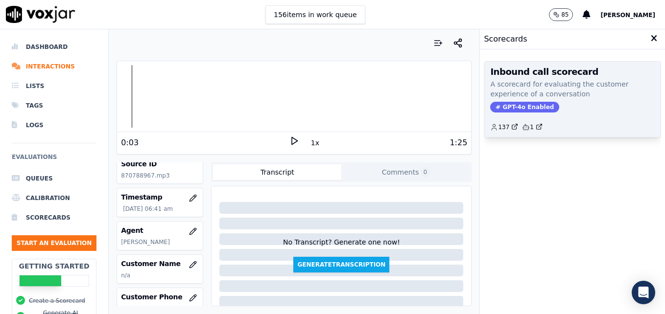
click at [509, 100] on div "Inbound call scorecard A scorecard for evaluating the customer experience of a …" at bounding box center [572, 99] width 176 height 75
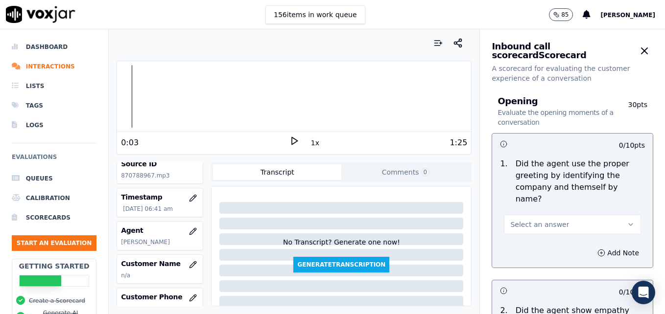
click at [627, 221] on icon "button" at bounding box center [631, 225] width 8 height 8
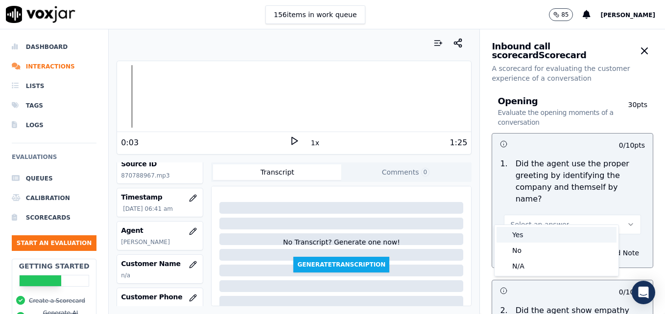
click at [542, 233] on div "Yes" at bounding box center [557, 235] width 120 height 16
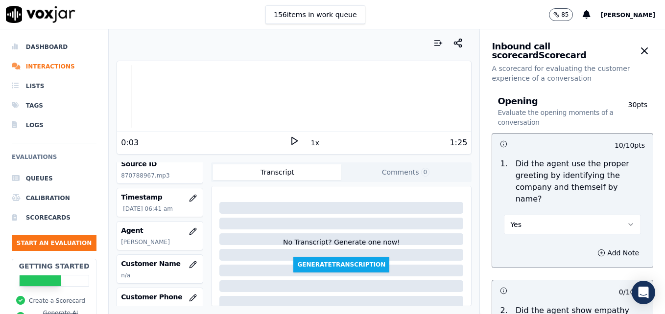
click at [290, 141] on icon at bounding box center [294, 141] width 10 height 10
click at [292, 141] on rect at bounding box center [292, 141] width 1 height 6
click at [627, 221] on icon "button" at bounding box center [631, 225] width 8 height 8
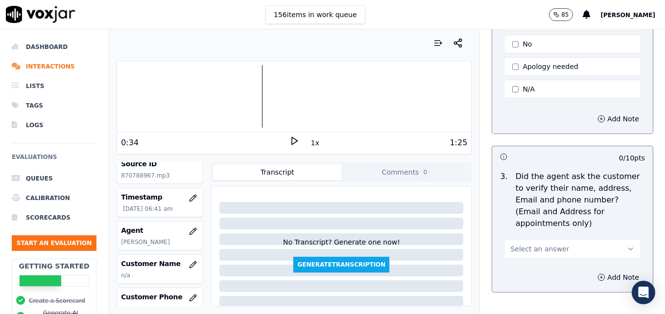
scroll to position [343, 0]
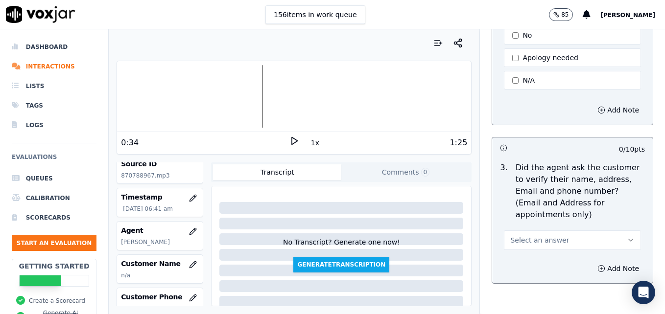
click at [142, 96] on div at bounding box center [294, 96] width 354 height 63
click at [289, 144] on icon at bounding box center [294, 141] width 10 height 10
click at [289, 142] on icon at bounding box center [294, 141] width 10 height 10
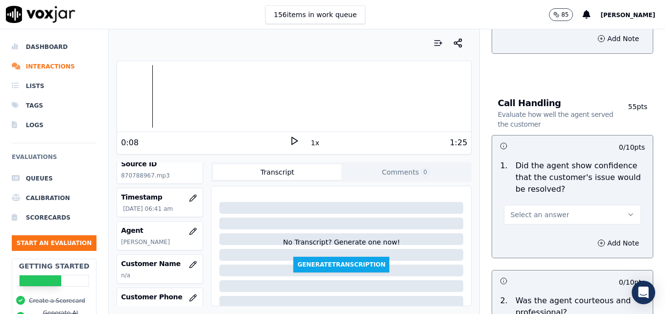
scroll to position [588, 0]
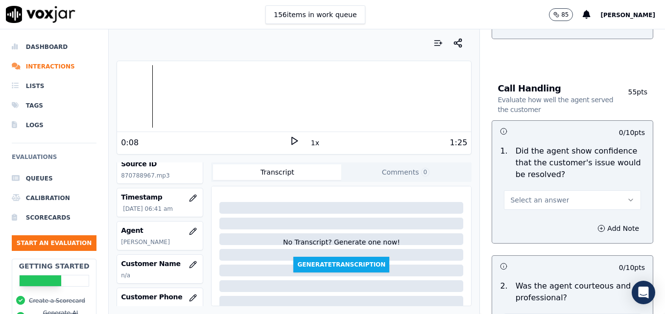
click at [629, 199] on icon "button" at bounding box center [631, 200] width 4 height 2
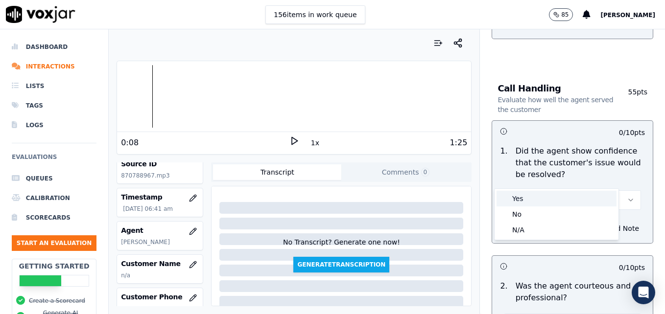
click at [530, 203] on div "Yes" at bounding box center [557, 199] width 120 height 16
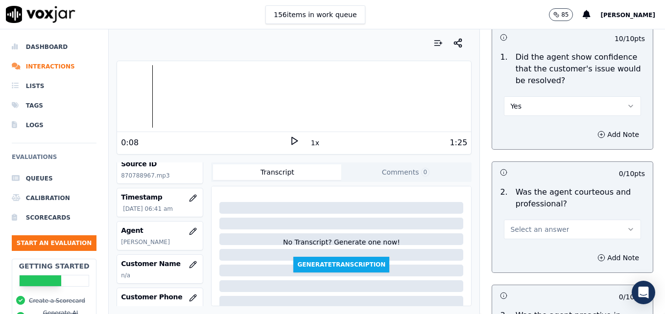
scroll to position [686, 0]
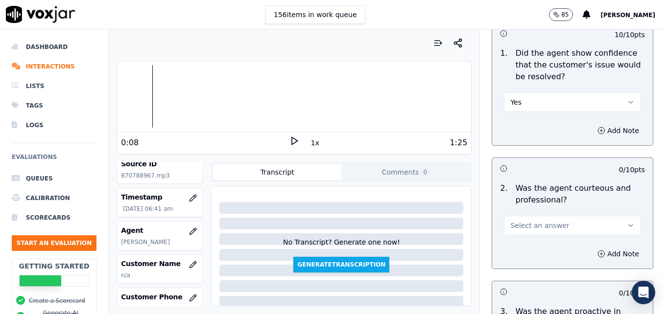
click at [627, 222] on icon "button" at bounding box center [631, 226] width 8 height 8
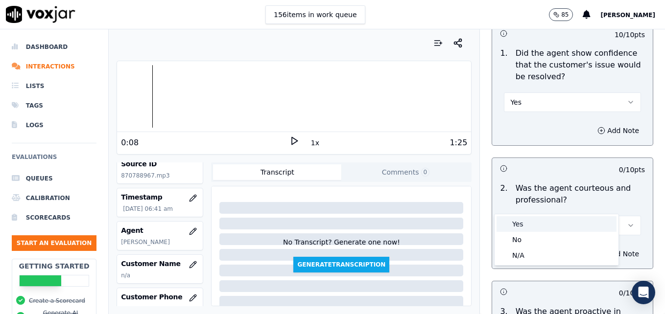
click at [526, 221] on div "Yes" at bounding box center [557, 224] width 120 height 16
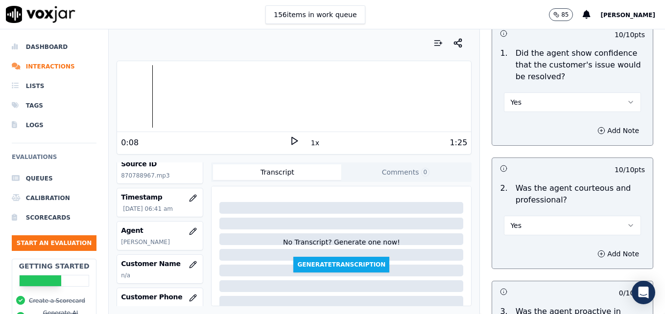
click at [627, 98] on icon "button" at bounding box center [631, 102] width 8 height 8
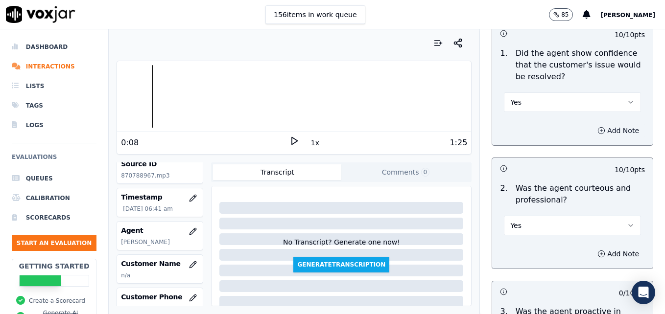
click at [596, 124] on button "Add Note" at bounding box center [618, 131] width 53 height 14
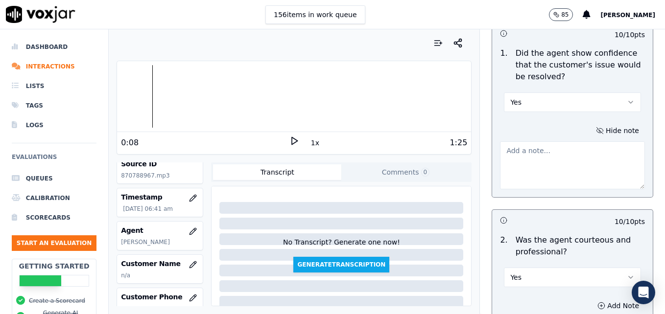
click at [552, 142] on textarea at bounding box center [572, 166] width 145 height 48
paste textarea "Try using an ownership statement to convey commitment to help such as "I can de…"
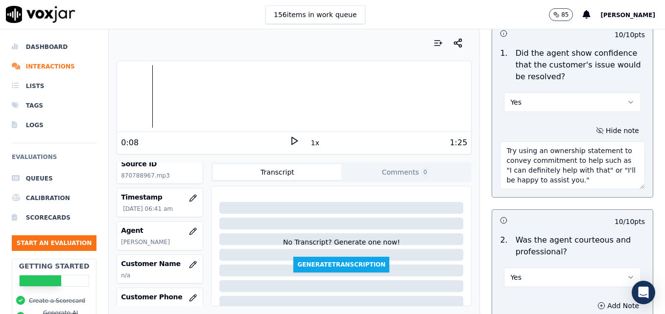
scroll to position [637, 0]
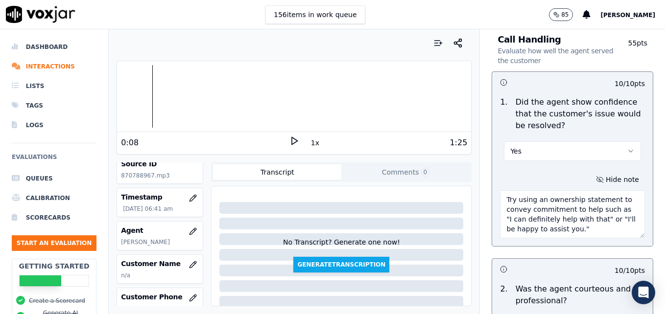
drag, startPoint x: 558, startPoint y: 183, endPoint x: 521, endPoint y: 183, distance: 37.7
click at [521, 191] on textarea "Try using an ownership statement to convey commitment to help such as "I can de…" at bounding box center [572, 215] width 145 height 48
type textarea "Try using an ownership statement to convey ability to help such as "I can defin…"
click at [292, 139] on polygon at bounding box center [295, 141] width 6 height 7
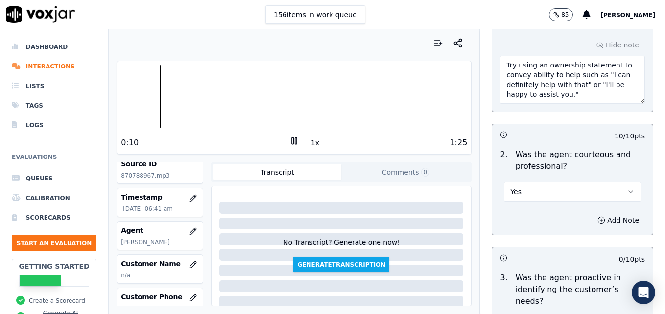
scroll to position [784, 0]
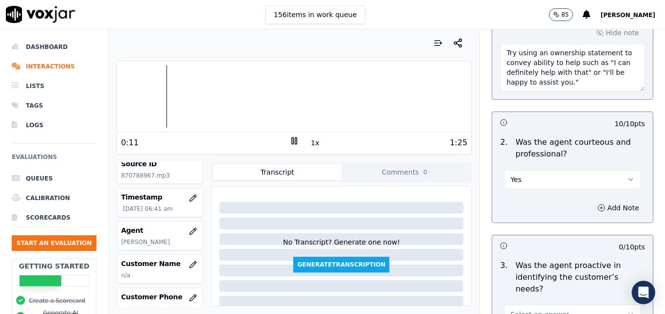
click at [610, 170] on button "Yes" at bounding box center [572, 180] width 137 height 20
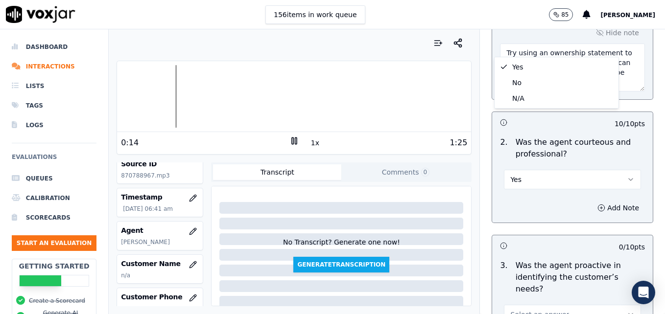
scroll to position [1013, 0]
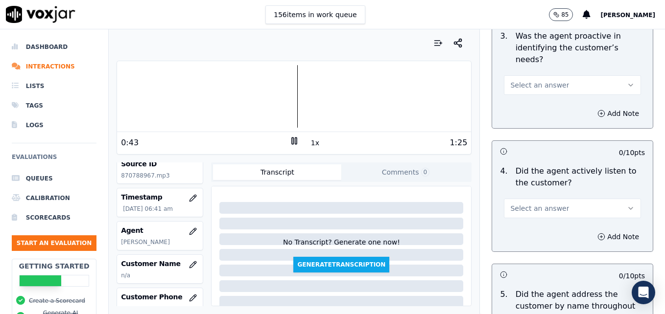
click at [289, 139] on icon at bounding box center [294, 141] width 10 height 10
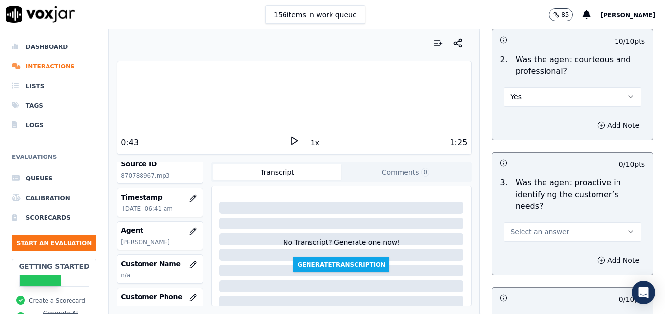
scroll to position [817, 0]
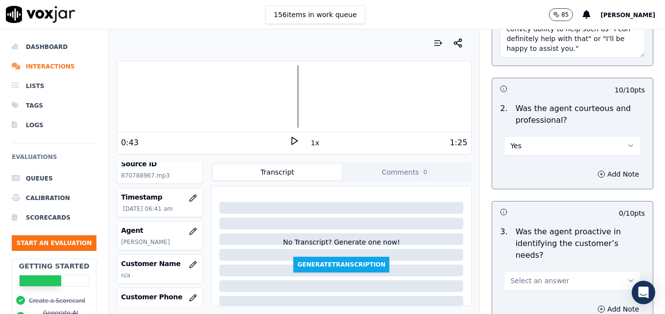
click at [627, 142] on icon "button" at bounding box center [631, 146] width 8 height 8
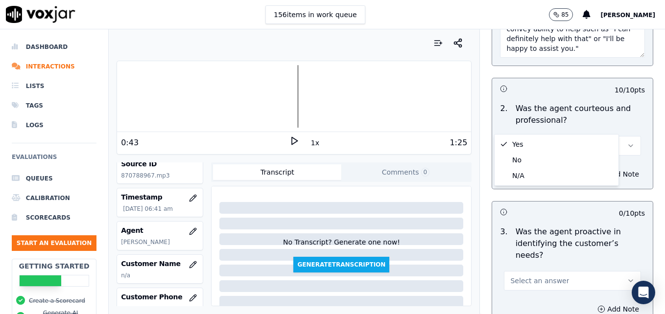
click at [622, 160] on div "Add Note" at bounding box center [572, 174] width 161 height 29
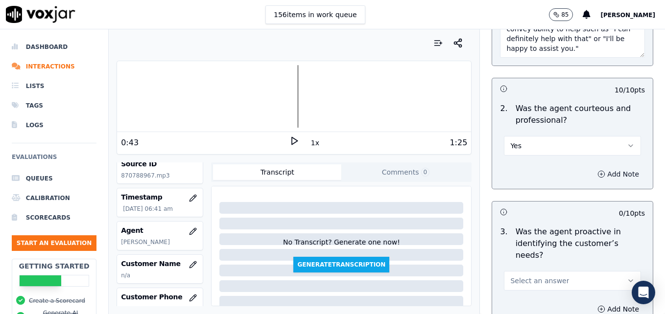
click at [597, 170] on icon "button" at bounding box center [601, 174] width 8 height 8
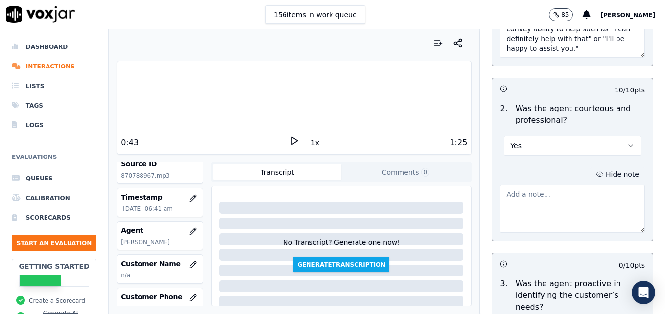
click at [582, 199] on textarea at bounding box center [572, 209] width 145 height 48
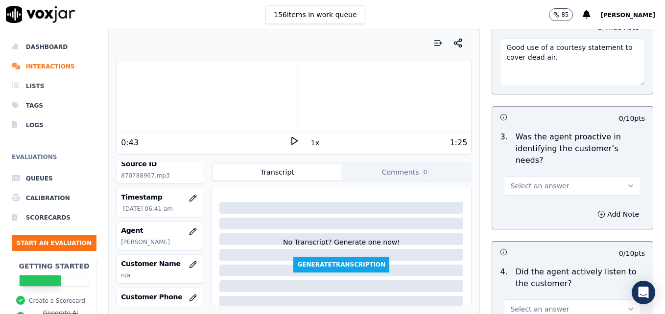
scroll to position [1013, 0]
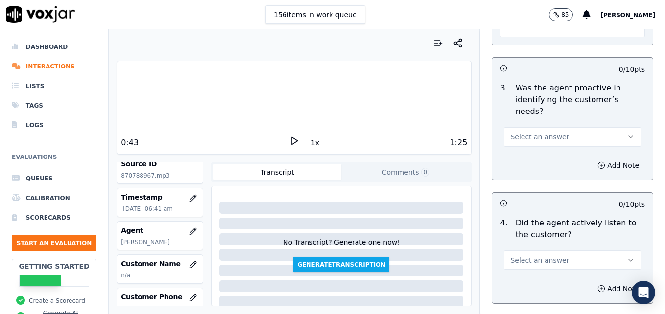
type textarea "Good use of a courtesy statement to cover dead air."
click at [627, 133] on icon "button" at bounding box center [631, 137] width 8 height 8
click at [560, 123] on div "Yes" at bounding box center [557, 124] width 120 height 16
click at [598, 162] on circle "button" at bounding box center [601, 165] width 6 height 6
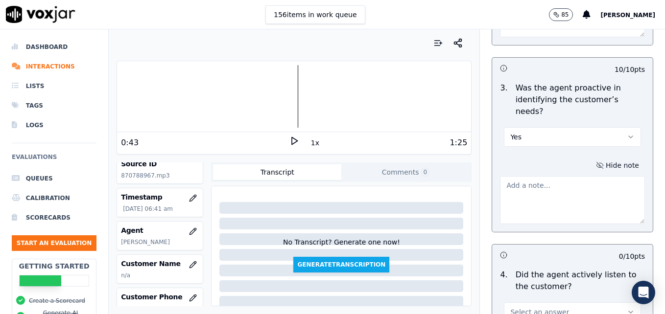
click at [586, 176] on textarea at bounding box center [572, 200] width 145 height 48
type textarea "Good job focusing on what CAN be done for the customer."
click at [292, 142] on polygon at bounding box center [295, 141] width 6 height 7
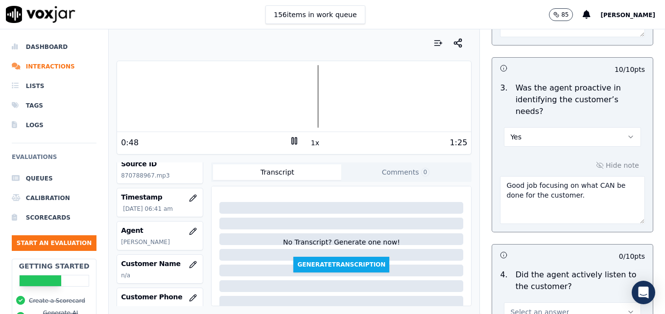
click at [292, 142] on rect at bounding box center [292, 141] width 1 height 6
click at [289, 140] on icon at bounding box center [294, 141] width 10 height 10
click at [420, 95] on div at bounding box center [294, 96] width 354 height 63
click at [374, 93] on div at bounding box center [294, 96] width 354 height 63
click at [292, 142] on polygon at bounding box center [295, 141] width 6 height 7
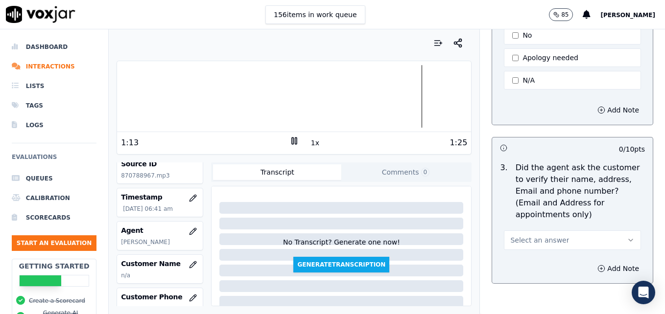
scroll to position [392, 0]
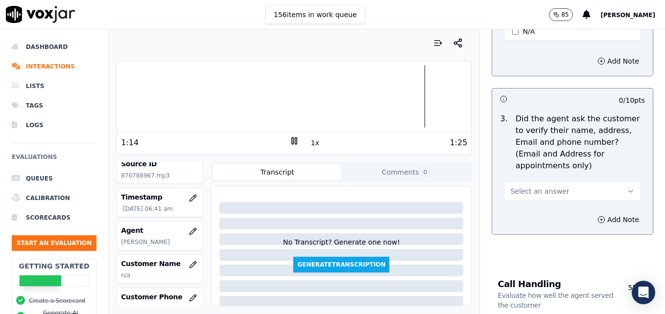
click at [627, 188] on icon "button" at bounding box center [631, 192] width 8 height 8
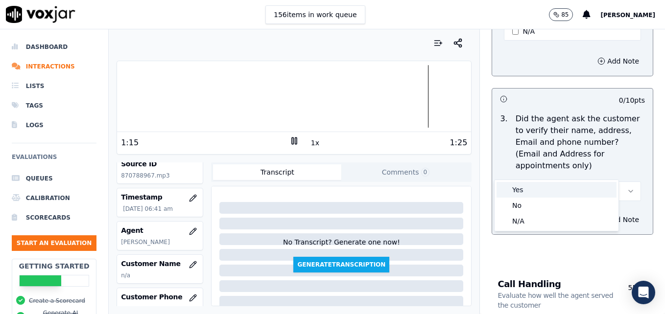
click at [562, 189] on div "Yes" at bounding box center [557, 190] width 120 height 16
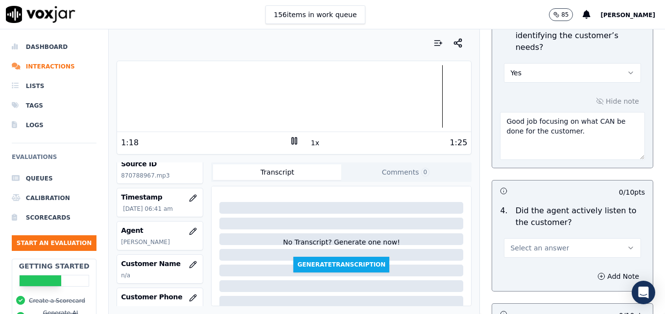
scroll to position [1126, 0]
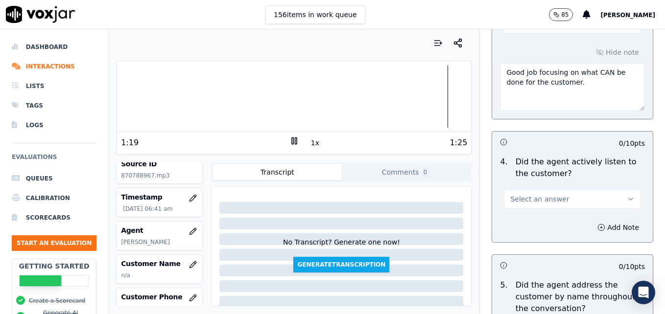
click at [614, 190] on button "Select an answer" at bounding box center [572, 200] width 137 height 20
click at [546, 184] on div "Yes" at bounding box center [557, 186] width 120 height 16
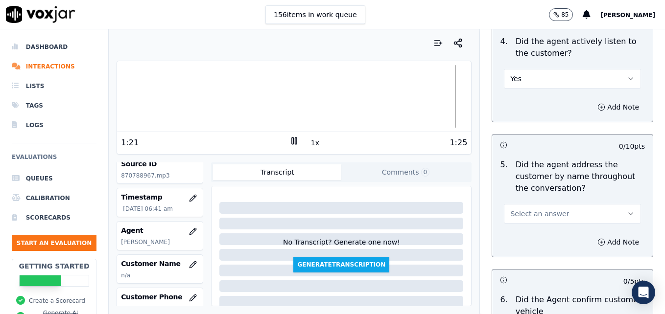
scroll to position [1273, 0]
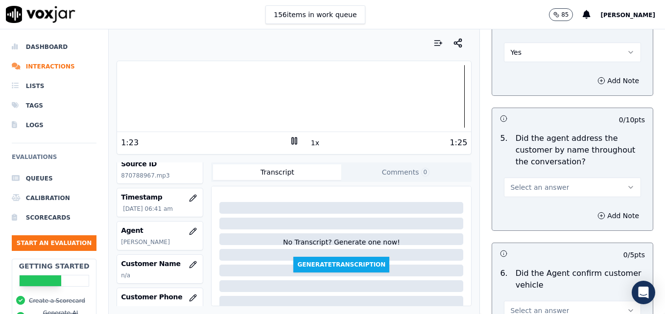
click at [627, 184] on icon "button" at bounding box center [631, 188] width 8 height 8
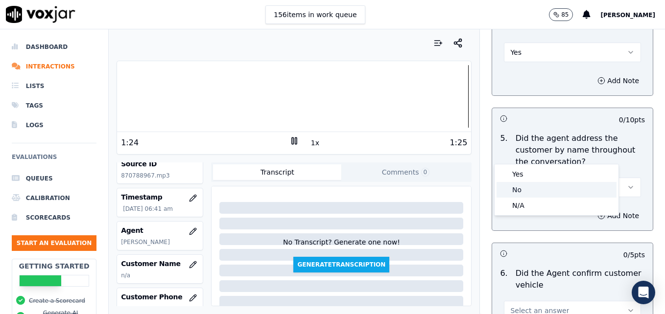
click at [560, 188] on div "No" at bounding box center [557, 190] width 120 height 16
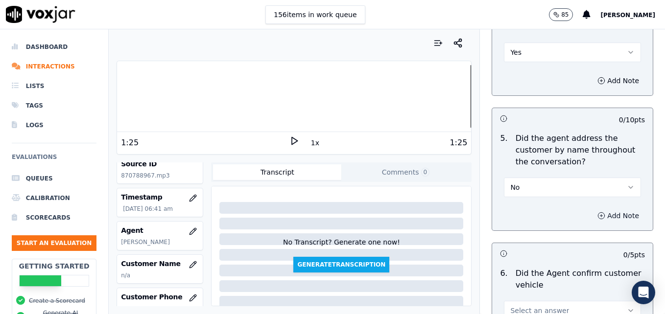
click at [601, 215] on icon "button" at bounding box center [601, 216] width 0 height 2
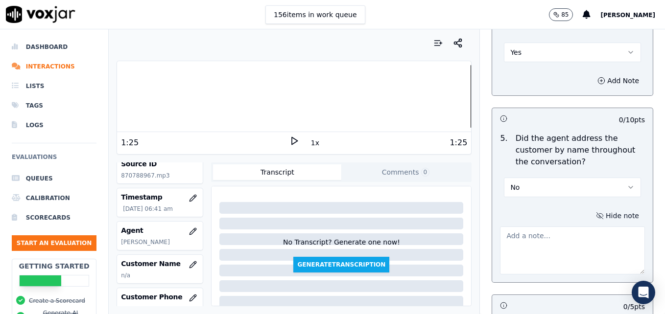
click at [569, 227] on textarea at bounding box center [572, 251] width 145 height 48
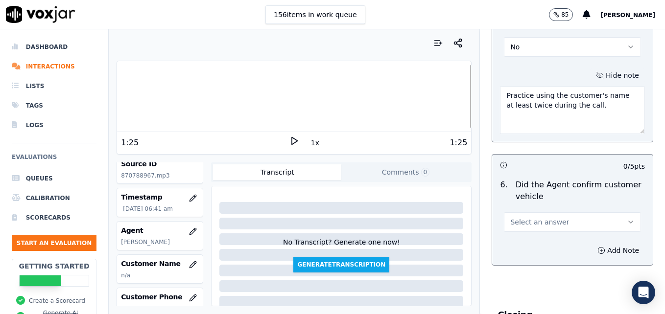
scroll to position [1420, 0]
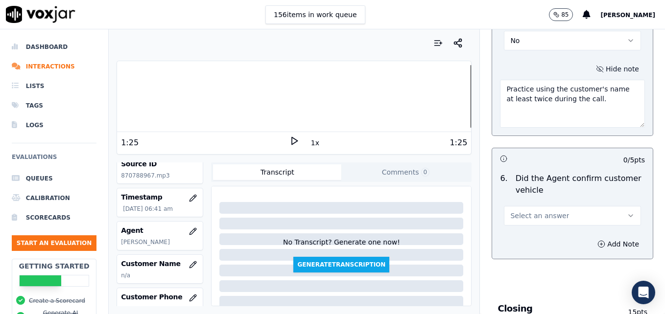
type textarea "Practice using the customer's name at least twice during the call."
drag, startPoint x: 608, startPoint y: 177, endPoint x: 603, endPoint y: 179, distance: 5.7
click at [627, 212] on icon "button" at bounding box center [631, 216] width 8 height 8
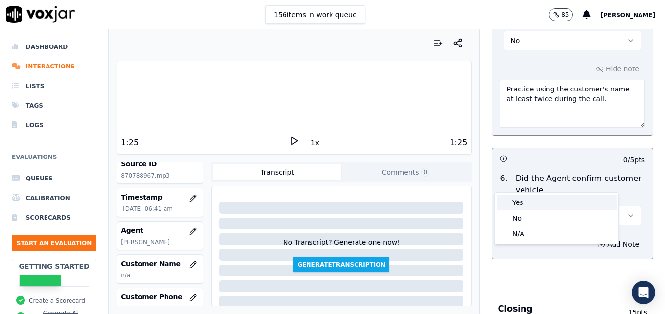
click at [559, 200] on div "Yes" at bounding box center [557, 203] width 120 height 16
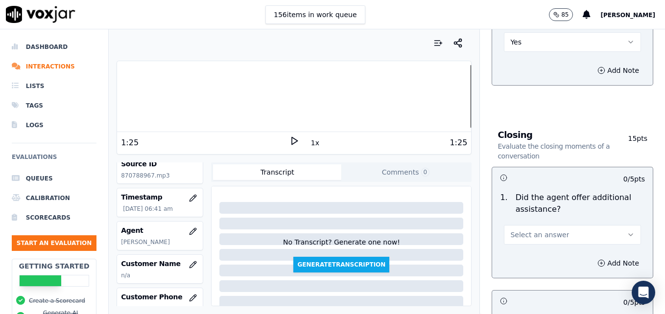
scroll to position [1616, 0]
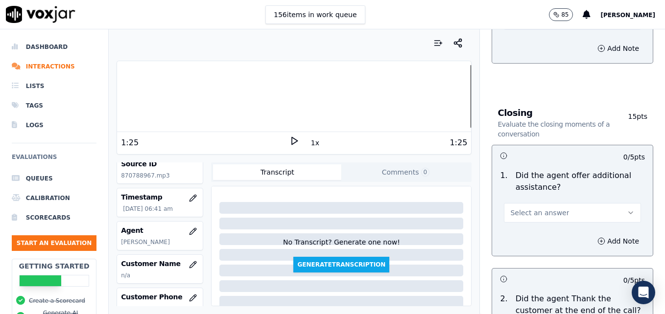
click at [627, 209] on icon "button" at bounding box center [631, 213] width 8 height 8
click at [534, 202] on div "Yes" at bounding box center [557, 200] width 120 height 16
click at [597, 238] on icon "button" at bounding box center [601, 242] width 8 height 8
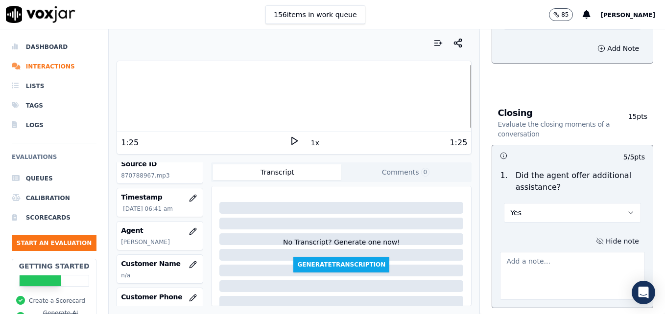
click at [556, 252] on textarea at bounding box center [572, 276] width 145 height 48
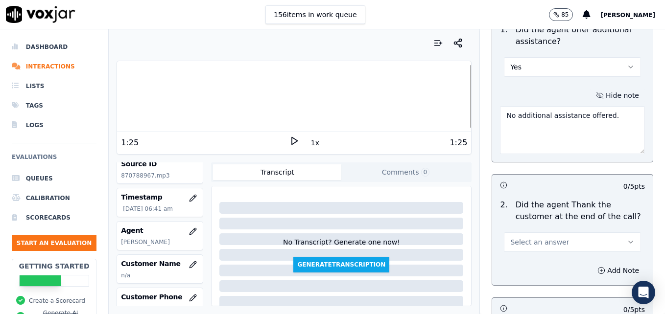
scroll to position [1763, 0]
type textarea "No additional assistance offered."
click at [627, 238] on icon "button" at bounding box center [631, 242] width 8 height 8
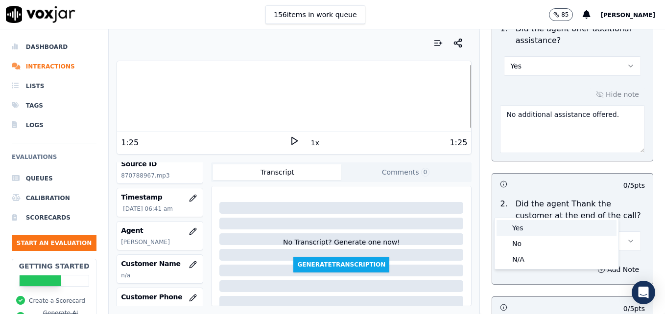
click at [524, 226] on div "Yes" at bounding box center [557, 228] width 120 height 16
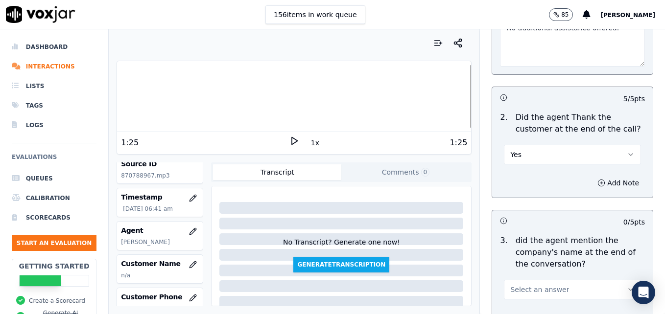
scroll to position [1910, 0]
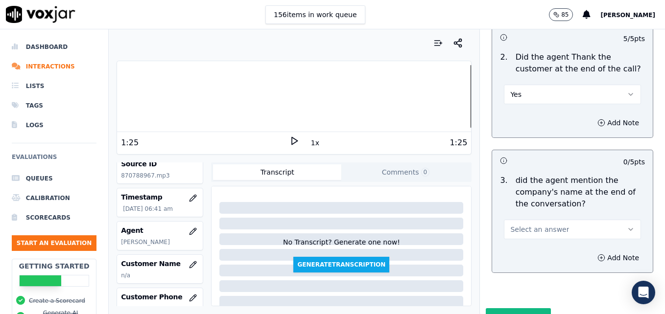
click at [599, 220] on button "Select an answer" at bounding box center [572, 230] width 137 height 20
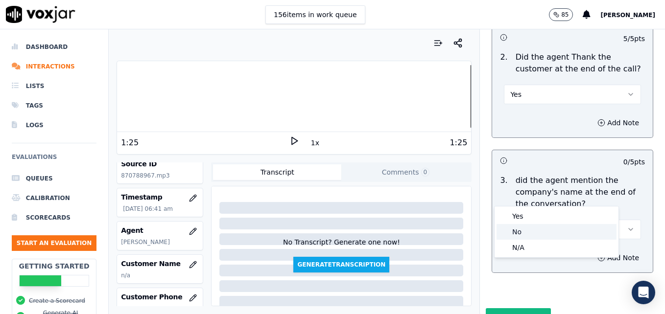
click at [534, 234] on div "No" at bounding box center [557, 232] width 120 height 16
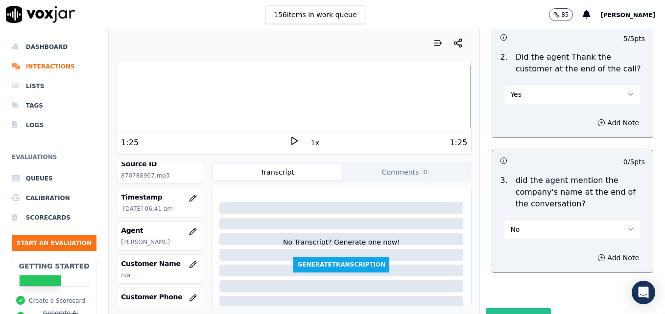
click at [514, 309] on button "Submit Scores" at bounding box center [518, 318] width 65 height 18
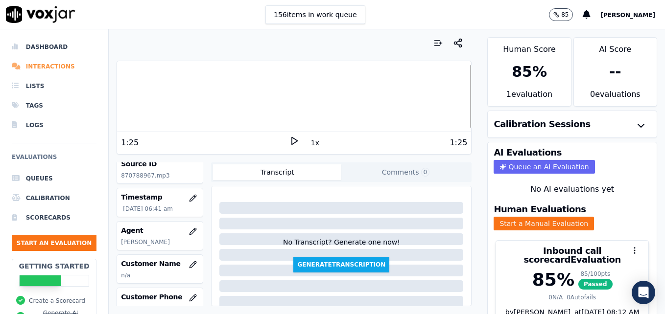
click at [55, 67] on li "Interactions" at bounding box center [54, 67] width 85 height 20
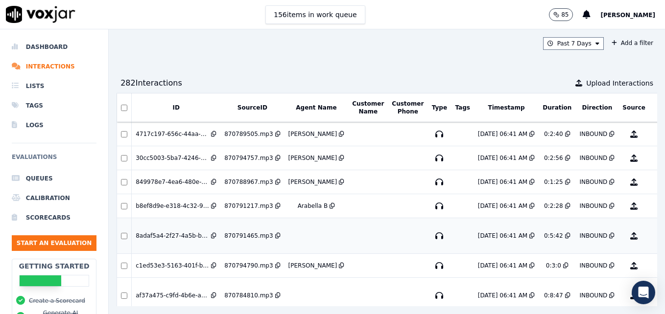
click at [653, 235] on button "No Evaluation Yet" at bounding box center [672, 235] width 39 height 27
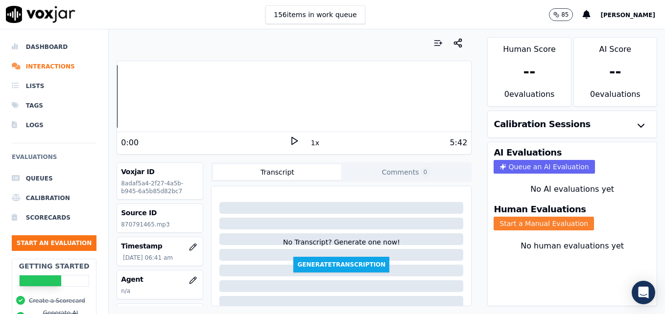
click at [530, 225] on button "Start a Manual Evaluation" at bounding box center [544, 224] width 100 height 14
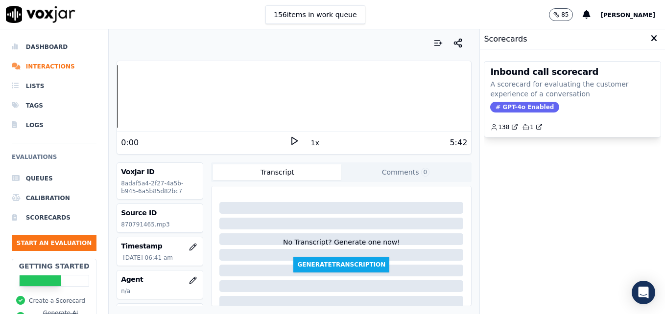
drag, startPoint x: 505, startPoint y: 105, endPoint x: 508, endPoint y: 114, distance: 9.3
click at [505, 105] on span "GPT-4o Enabled" at bounding box center [524, 107] width 69 height 11
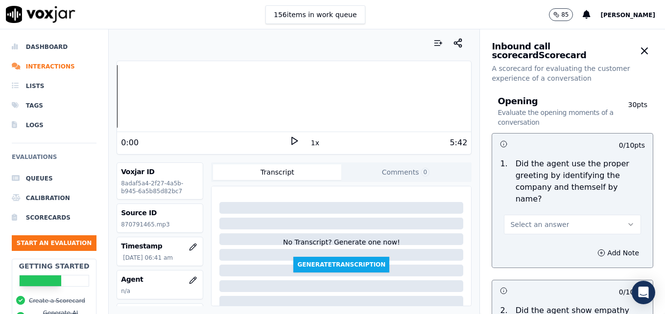
click at [289, 139] on icon at bounding box center [294, 141] width 10 height 10
click at [190, 279] on icon "button" at bounding box center [193, 280] width 6 height 6
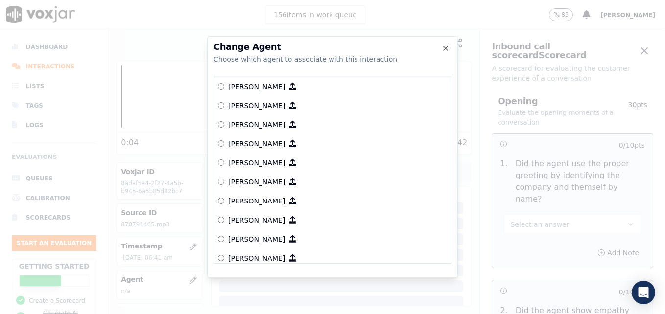
scroll to position [245, 0]
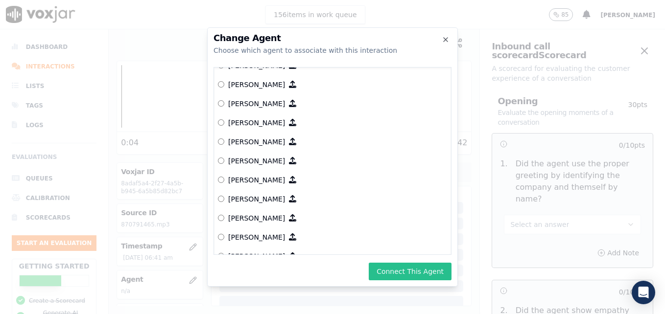
click at [403, 272] on button "Connect This Agent" at bounding box center [410, 272] width 83 height 18
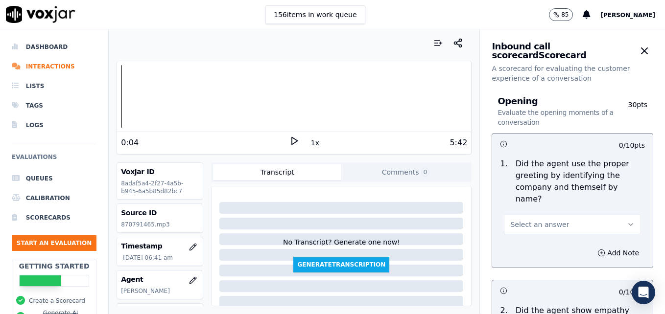
click at [292, 141] on polygon at bounding box center [295, 141] width 6 height 7
click at [610, 215] on button "Select an answer" at bounding box center [572, 225] width 137 height 20
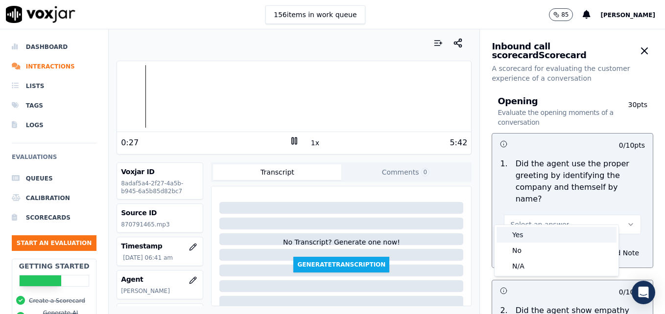
click at [571, 234] on div "Yes" at bounding box center [557, 235] width 120 height 16
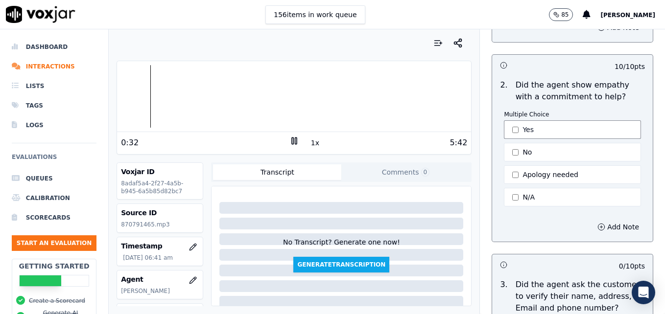
scroll to position [294, 0]
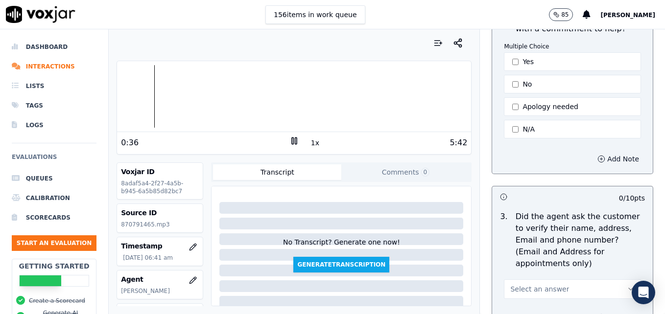
click at [597, 155] on icon "button" at bounding box center [601, 159] width 8 height 8
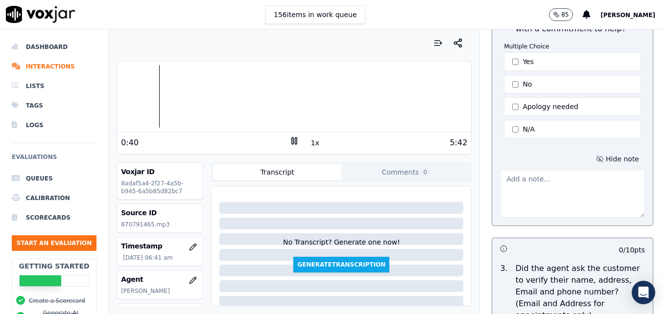
click at [564, 174] on textarea at bounding box center [572, 194] width 145 height 48
click at [542, 175] on textarea at bounding box center [572, 194] width 145 height 48
paste textarea "Try using an ownership statement to convey commitment to help such as "I can de…"
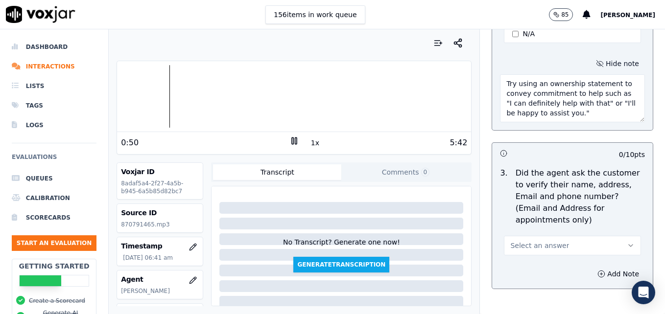
scroll to position [392, 0]
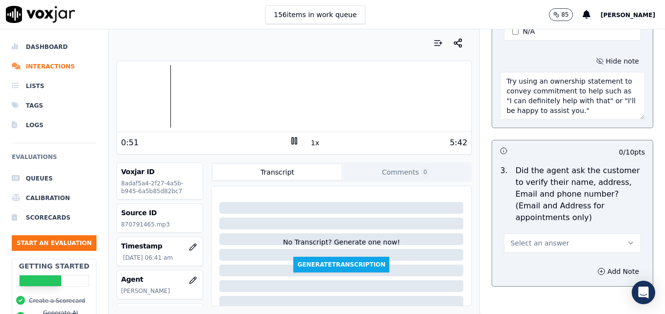
type textarea "Try using an ownership statement to convey commitment to help such as "I can de…"
click at [627, 239] on icon "button" at bounding box center [631, 243] width 8 height 8
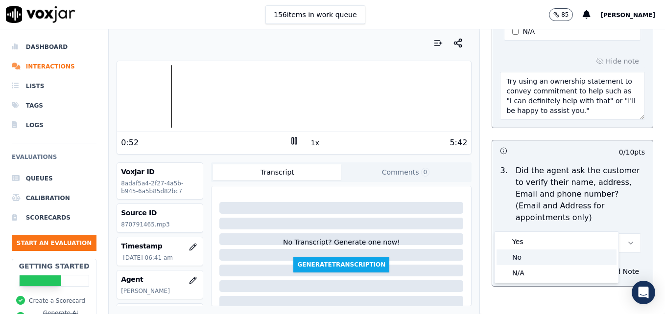
click at [536, 253] on div "No" at bounding box center [557, 258] width 120 height 16
click at [600, 272] on icon "button" at bounding box center [601, 272] width 2 height 0
click at [560, 283] on textarea at bounding box center [572, 307] width 145 height 48
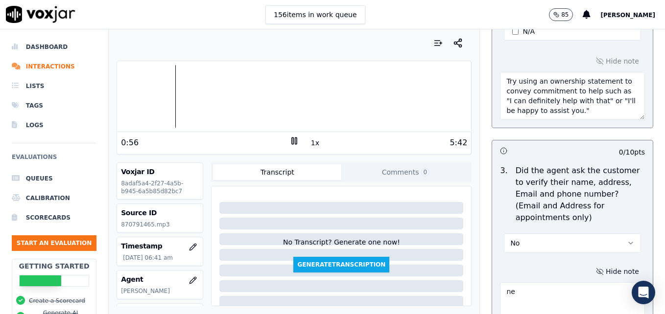
type textarea "n"
click at [160, 94] on div at bounding box center [294, 96] width 354 height 63
type textarea "New/returning customer not verified."
click at [289, 141] on icon at bounding box center [294, 141] width 10 height 10
click at [155, 96] on div at bounding box center [294, 96] width 354 height 63
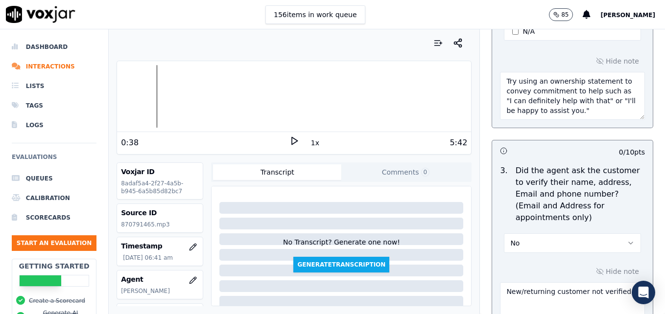
click at [292, 140] on polygon at bounding box center [295, 141] width 6 height 7
click at [143, 95] on div at bounding box center [294, 96] width 354 height 63
click at [289, 139] on icon at bounding box center [294, 141] width 10 height 10
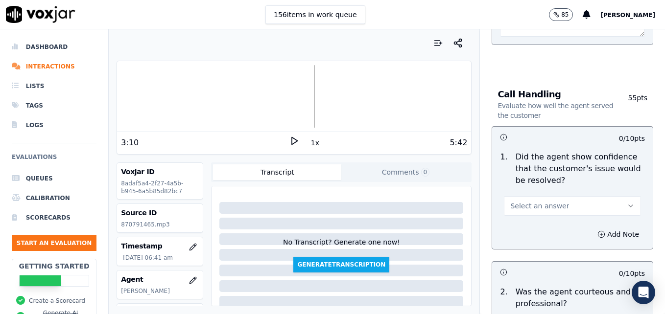
scroll to position [735, 0]
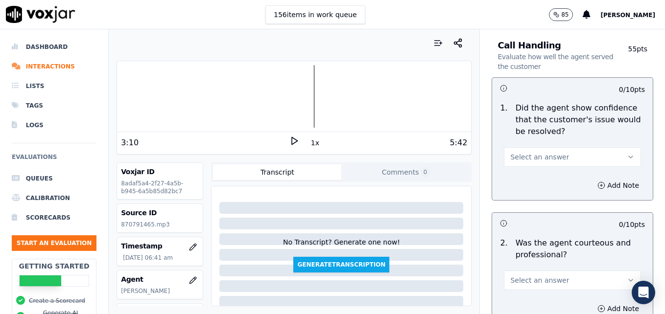
click at [615, 147] on button "Select an answer" at bounding box center [572, 157] width 137 height 20
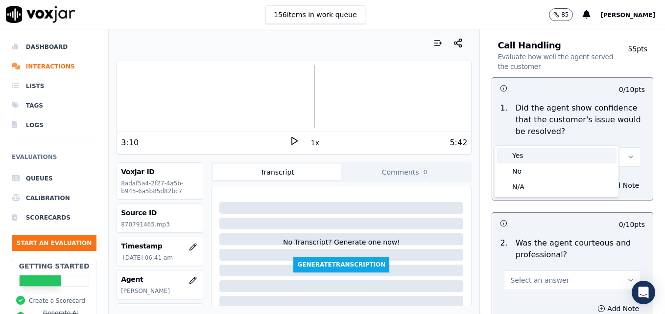
click at [537, 156] on div "Yes" at bounding box center [557, 156] width 120 height 16
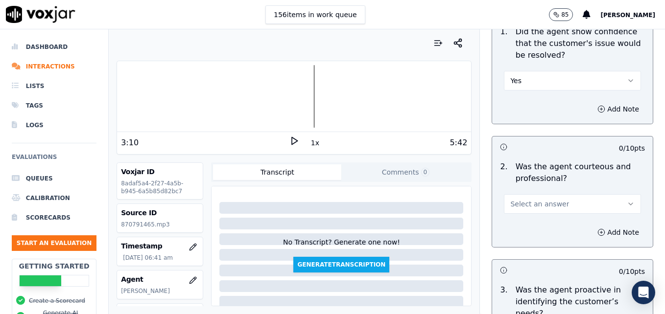
scroll to position [833, 0]
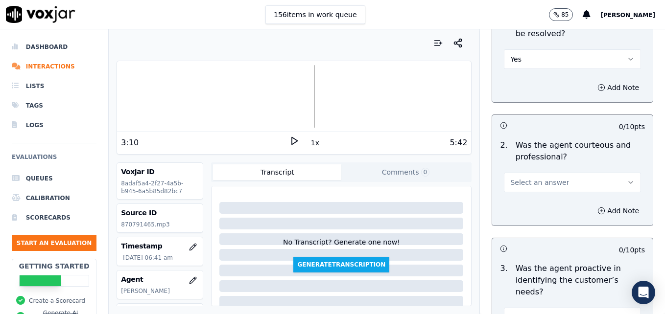
click at [627, 179] on icon "button" at bounding box center [631, 183] width 8 height 8
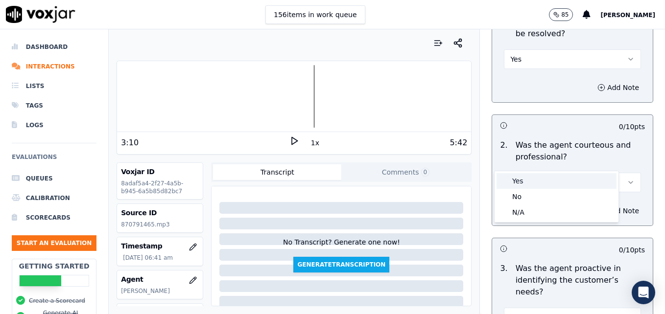
click at [520, 181] on div "Yes" at bounding box center [557, 181] width 120 height 16
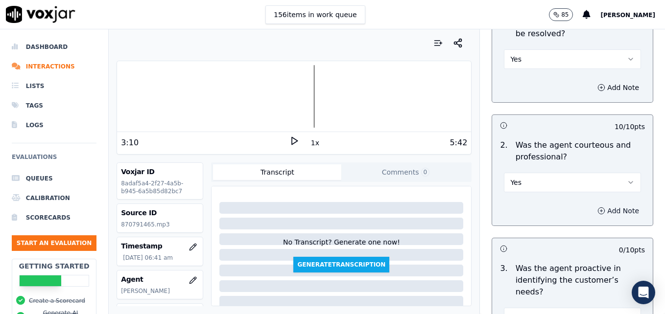
click at [598, 208] on circle "button" at bounding box center [601, 211] width 6 height 6
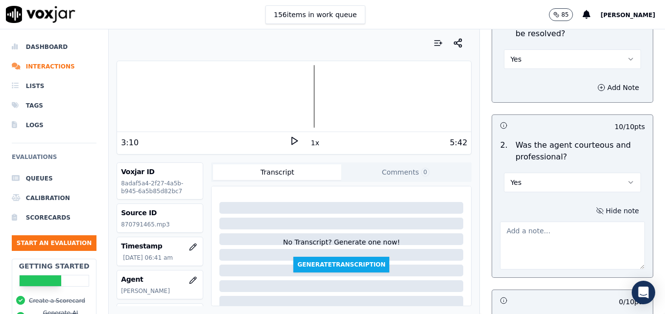
click at [570, 222] on textarea at bounding box center [572, 246] width 145 height 48
type textarea "Good use of a courtesy statement to cover dead air space."
click at [292, 141] on polygon at bounding box center [295, 141] width 6 height 7
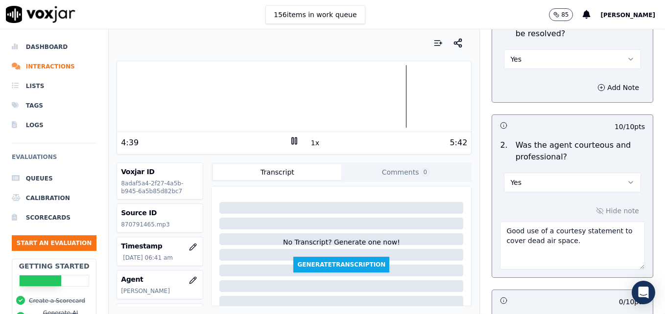
click at [376, 98] on div at bounding box center [294, 96] width 354 height 63
drag, startPoint x: 495, startPoint y: 209, endPoint x: 592, endPoint y: 215, distance: 97.1
click at [592, 222] on textarea "Good use of a courtesy statement to cover dead air space." at bounding box center [572, 246] width 145 height 48
click at [500, 222] on textarea "4:19-" at bounding box center [572, 246] width 145 height 48
click at [376, 98] on div at bounding box center [294, 96] width 354 height 63
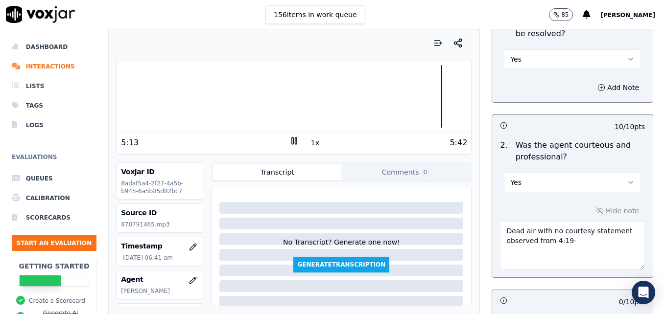
click at [403, 97] on div at bounding box center [294, 96] width 354 height 63
click at [295, 138] on rect at bounding box center [295, 141] width 1 height 6
click at [560, 222] on textarea "Dead air with no courtesy statement observed from 4:19-" at bounding box center [572, 246] width 145 height 48
type textarea "Dead air with no courtesy statement observed from 4:19-4:44."
click at [289, 141] on icon at bounding box center [294, 141] width 10 height 10
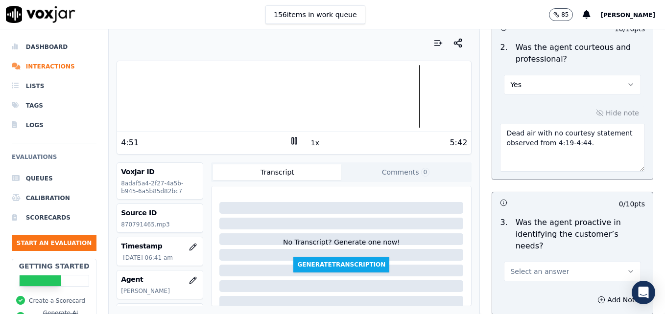
scroll to position [979, 0]
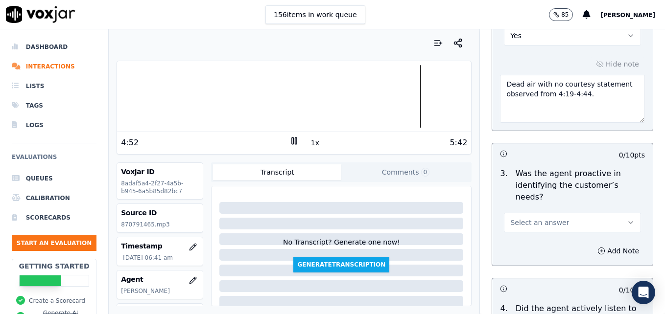
click at [627, 219] on icon "button" at bounding box center [631, 223] width 8 height 8
click at [569, 209] on div "Yes" at bounding box center [557, 210] width 120 height 16
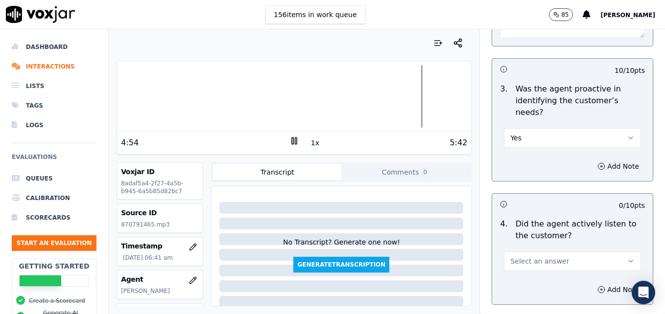
scroll to position [1126, 0]
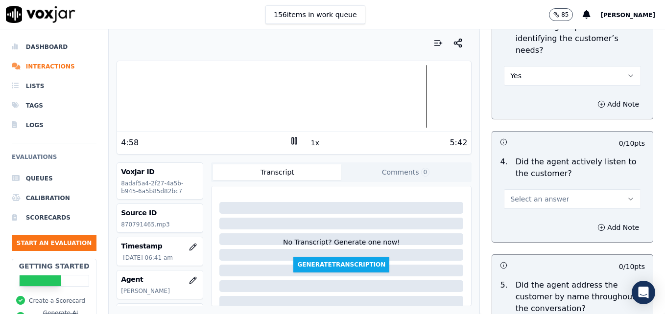
click at [604, 190] on button "Select an answer" at bounding box center [572, 200] width 137 height 20
click at [535, 186] on div "Yes" at bounding box center [557, 186] width 120 height 16
click at [597, 224] on icon "button" at bounding box center [601, 228] width 8 height 8
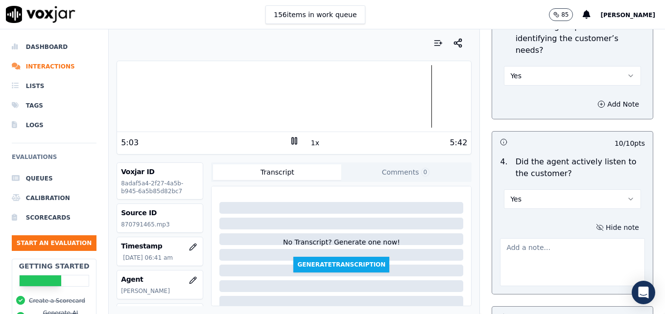
click at [559, 239] on textarea at bounding box center [572, 263] width 145 height 48
type textarea "C"
click at [295, 142] on rect at bounding box center [295, 141] width 1 height 6
click at [587, 239] on textarea "Agent asked for repeat of" at bounding box center [572, 263] width 145 height 48
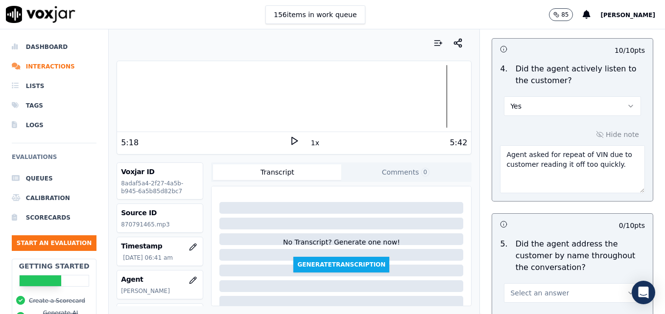
scroll to position [1224, 0]
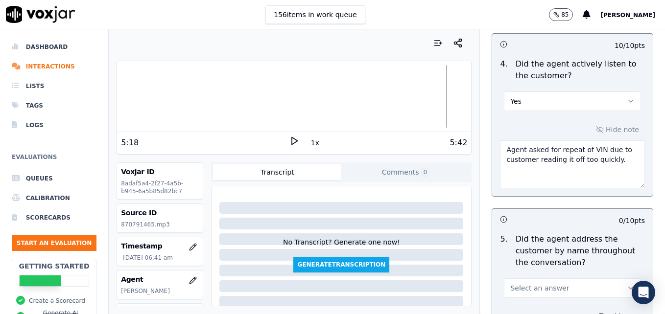
type textarea "Agent asked for repeat of VIN due to customer reading it off too quickly."
click at [614, 279] on button "Select an answer" at bounding box center [572, 289] width 137 height 20
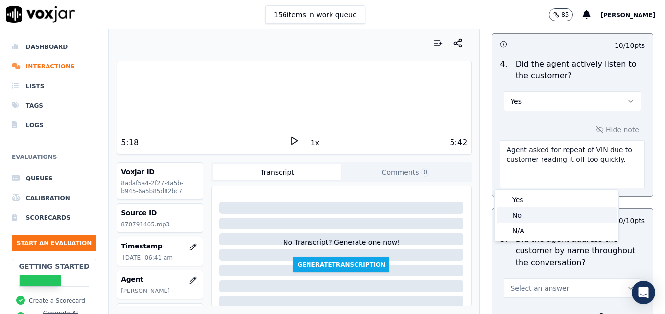
click at [529, 215] on div "No" at bounding box center [557, 216] width 120 height 16
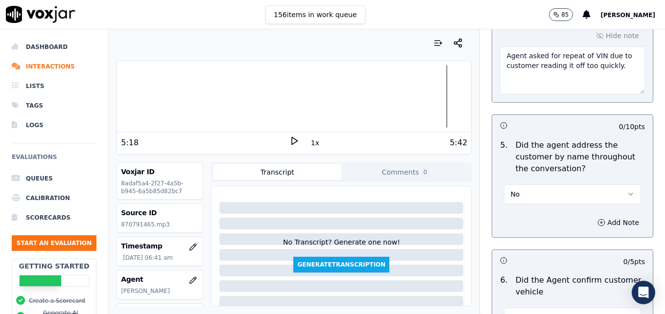
scroll to position [1322, 0]
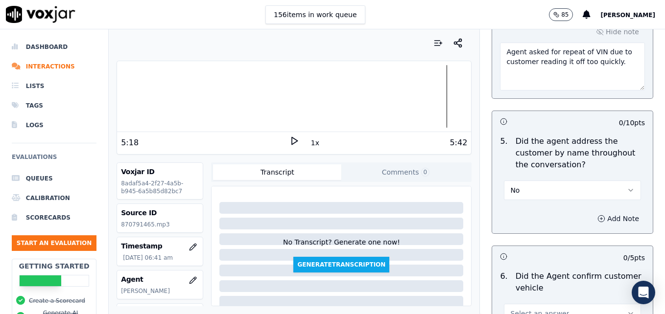
click at [597, 215] on icon "button" at bounding box center [601, 219] width 8 height 8
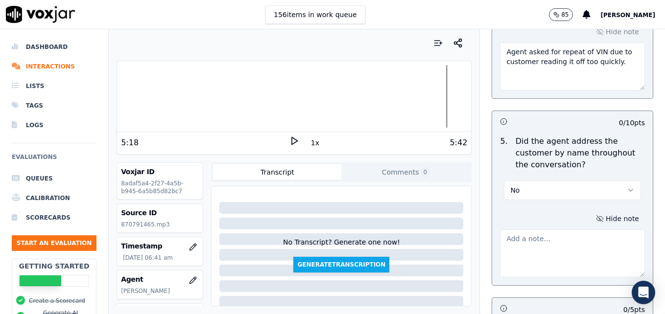
click at [570, 230] on textarea at bounding box center [572, 254] width 145 height 48
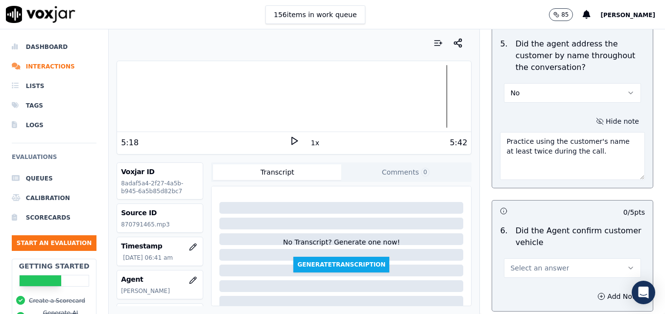
scroll to position [1420, 0]
type textarea "Practice using the customer's name at least twice during the call."
click at [616, 258] on button "Select an answer" at bounding box center [572, 268] width 137 height 20
click at [549, 256] on div "Yes" at bounding box center [557, 255] width 120 height 16
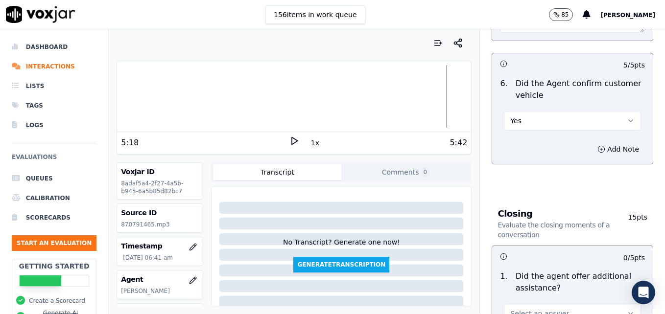
scroll to position [1616, 0]
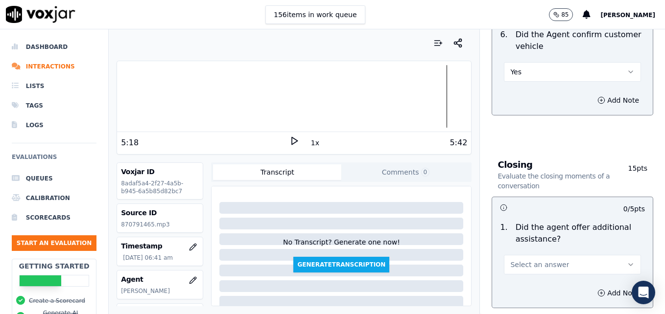
click at [292, 142] on polygon at bounding box center [295, 141] width 6 height 7
click at [627, 261] on icon "button" at bounding box center [631, 265] width 8 height 8
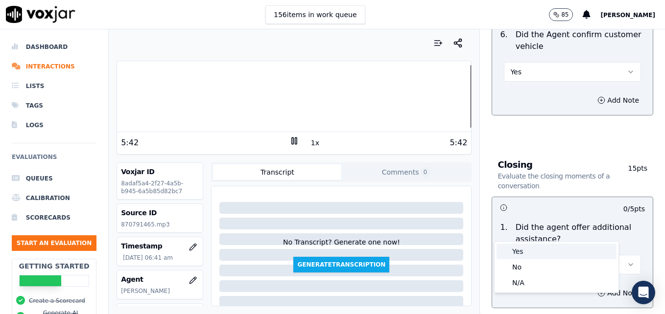
click at [536, 246] on div "Yes" at bounding box center [557, 252] width 120 height 16
click at [592, 286] on button "Add Note" at bounding box center [618, 293] width 53 height 14
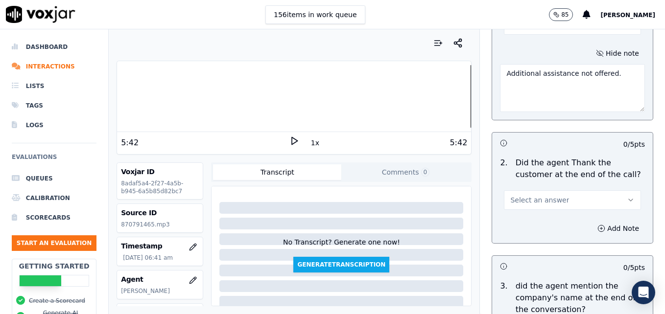
scroll to position [1861, 0]
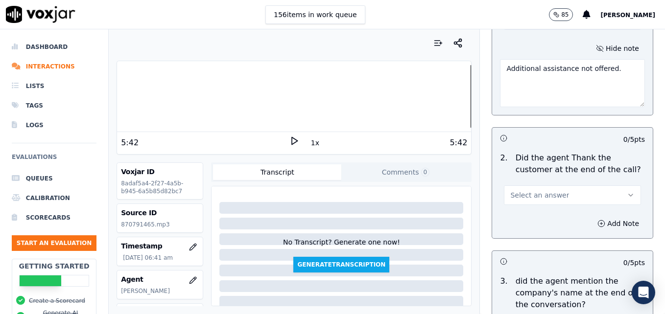
type textarea "Additional assistance not offered."
click at [627, 191] on icon "button" at bounding box center [631, 195] width 8 height 8
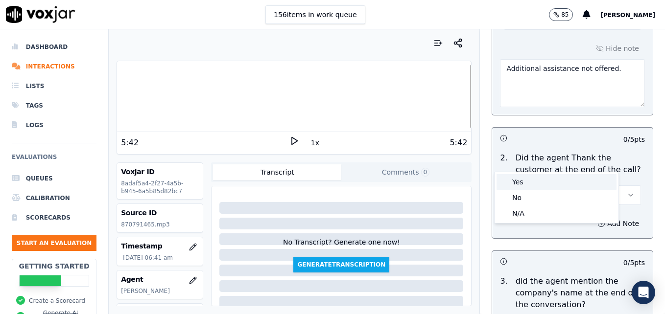
click at [563, 178] on div "Yes" at bounding box center [557, 182] width 120 height 16
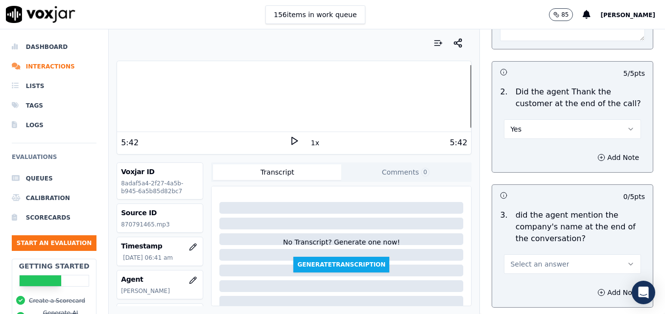
scroll to position [1959, 0]
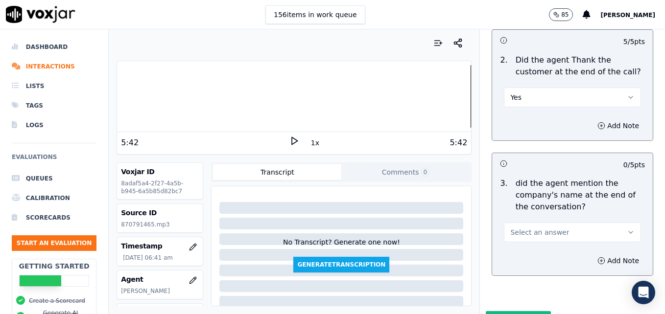
click at [627, 229] on icon "button" at bounding box center [631, 233] width 8 height 8
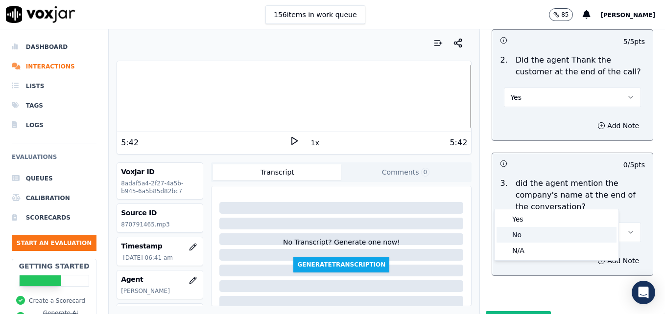
click at [547, 234] on div "No" at bounding box center [557, 235] width 120 height 16
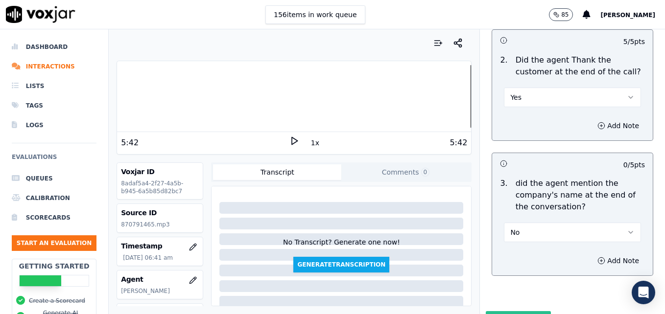
click at [512, 311] on button "Submit Scores" at bounding box center [518, 320] width 65 height 18
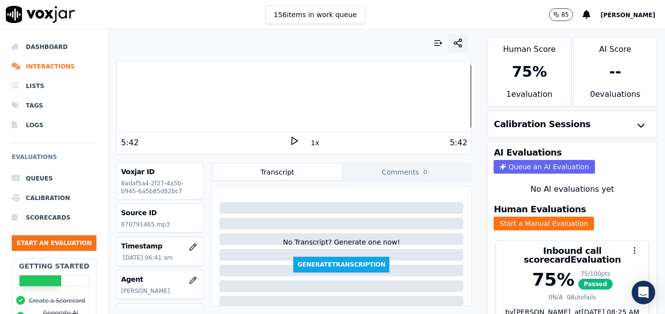
click at [453, 43] on icon "button" at bounding box center [458, 43] width 10 height 10
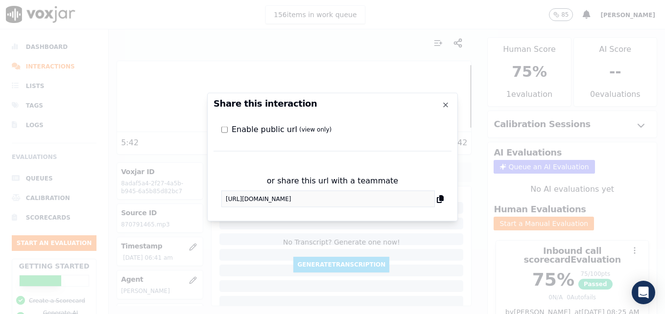
click at [220, 198] on div "or share this url with a teammate [URL][DOMAIN_NAME]" at bounding box center [333, 191] width 238 height 48
click at [449, 104] on icon "button" at bounding box center [446, 105] width 8 height 8
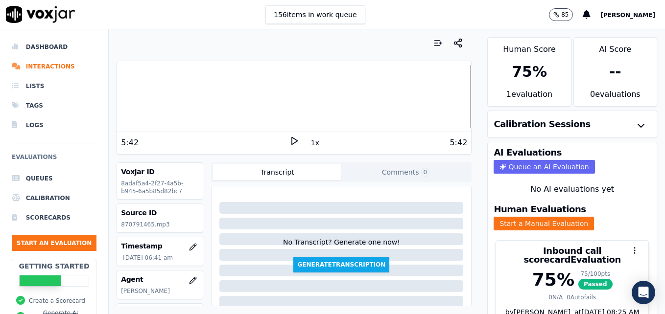
click at [292, 140] on polygon at bounding box center [295, 141] width 6 height 7
click at [295, 140] on rect at bounding box center [295, 141] width 1 height 6
click at [190, 278] on icon "button" at bounding box center [193, 280] width 6 height 6
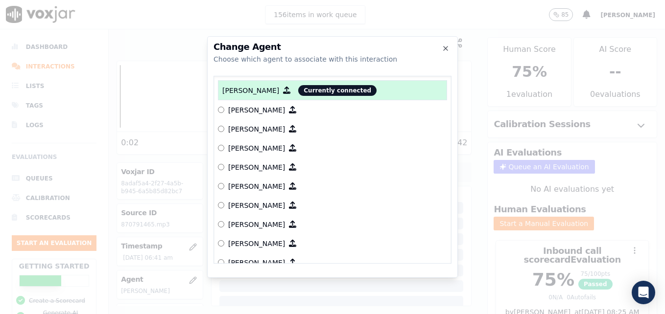
scroll to position [258, 0]
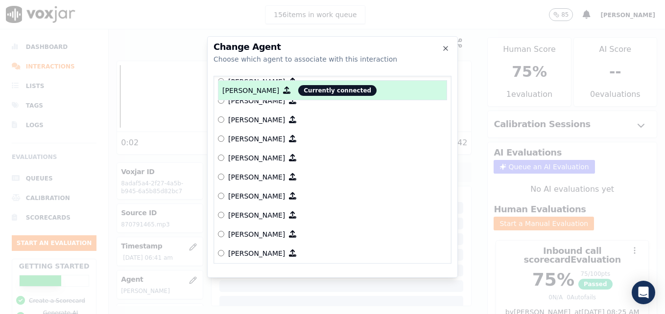
click at [473, 192] on div at bounding box center [332, 157] width 665 height 314
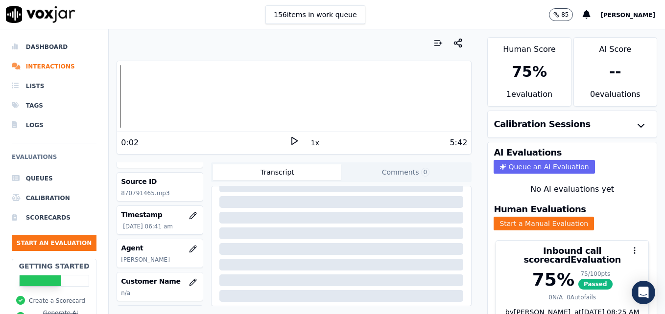
scroll to position [41, 0]
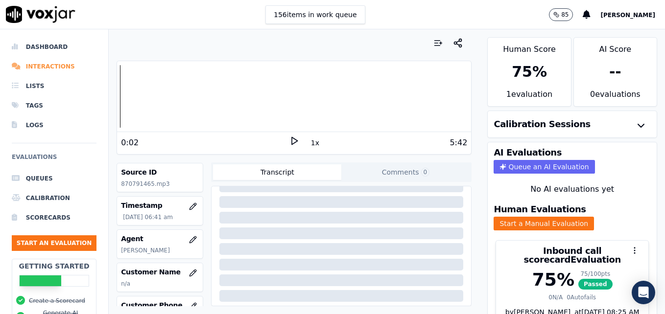
click at [43, 66] on li "Interactions" at bounding box center [54, 67] width 85 height 20
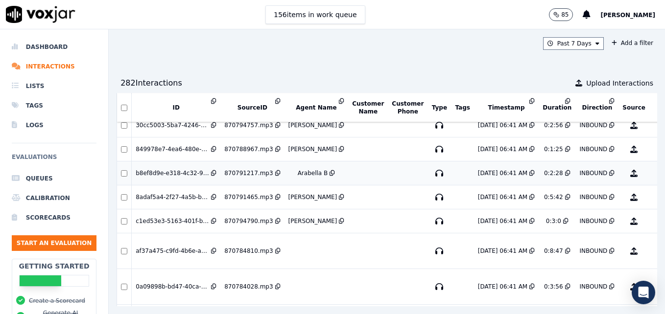
scroll to position [49, 0]
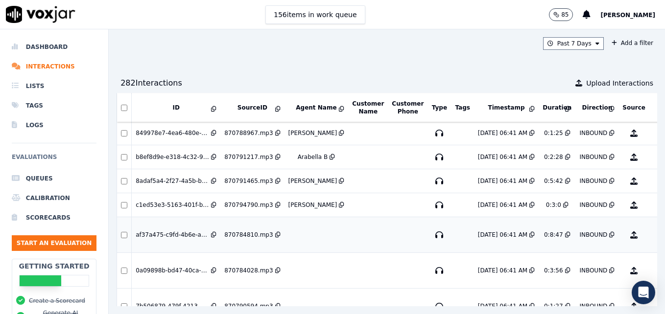
click at [653, 233] on button "No Evaluation Yet" at bounding box center [672, 234] width 39 height 27
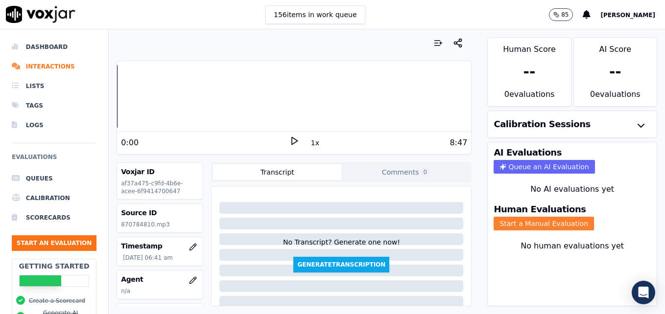
click at [521, 223] on button "Start a Manual Evaluation" at bounding box center [544, 224] width 100 height 14
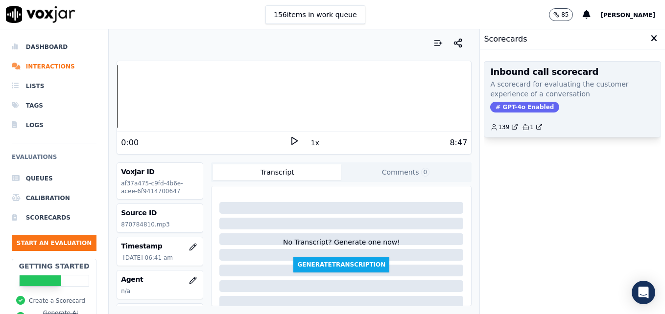
click at [521, 106] on span "GPT-4o Enabled" at bounding box center [524, 107] width 69 height 11
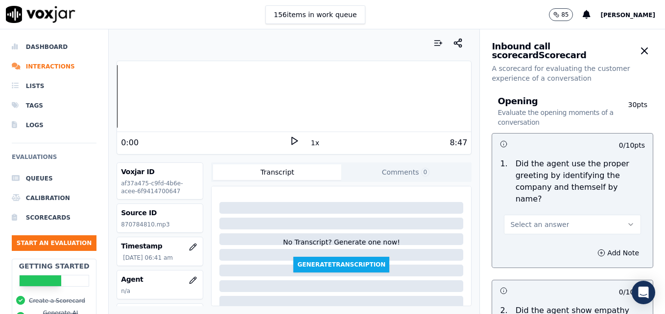
click at [292, 140] on polygon at bounding box center [295, 141] width 6 height 7
click at [295, 140] on rect at bounding box center [295, 141] width 1 height 6
click at [189, 277] on icon "button" at bounding box center [193, 281] width 8 height 8
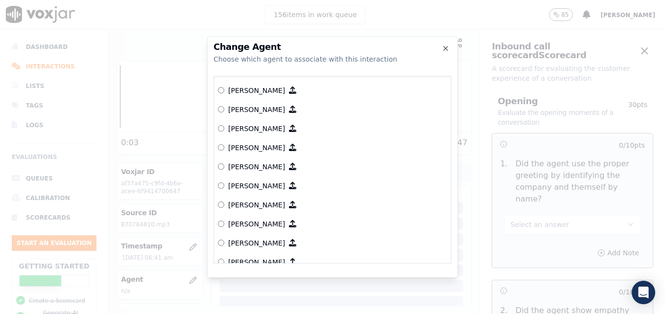
scroll to position [623, 0]
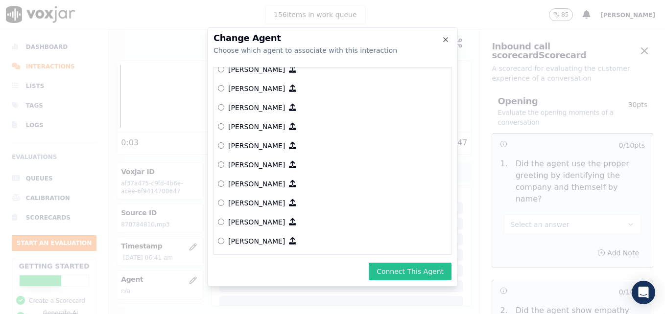
click at [416, 270] on button "Connect This Agent" at bounding box center [410, 272] width 83 height 18
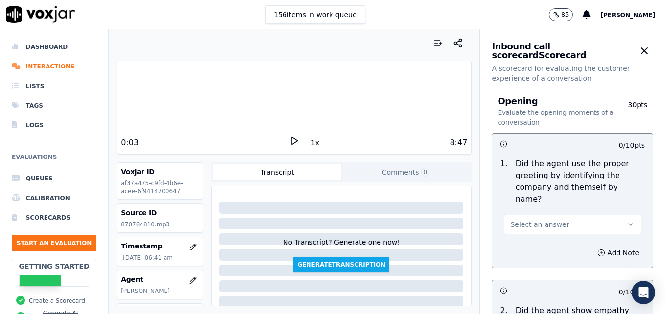
click at [629, 224] on icon "button" at bounding box center [631, 225] width 4 height 2
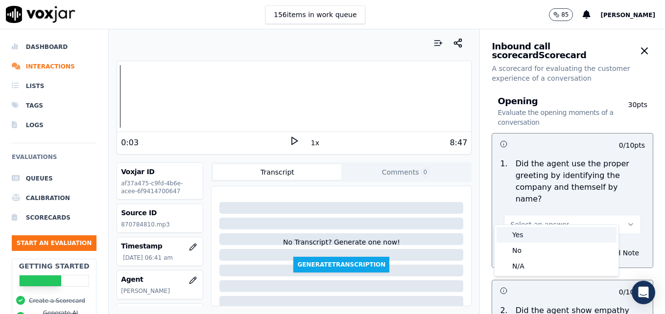
click at [538, 234] on div "Yes" at bounding box center [557, 235] width 120 height 16
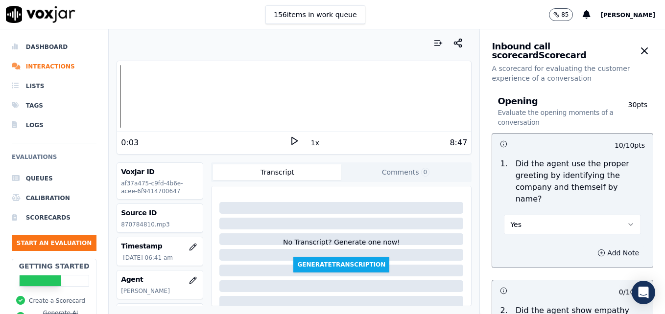
click at [597, 249] on icon "button" at bounding box center [601, 253] width 8 height 8
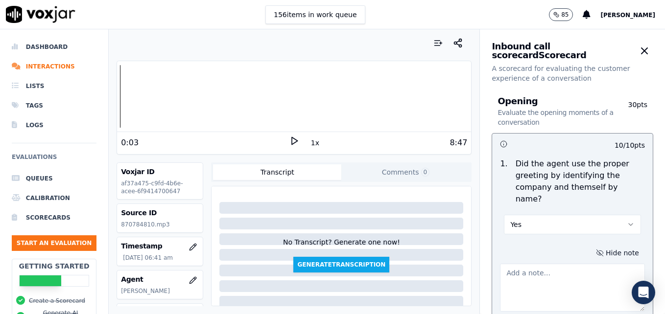
click at [566, 266] on textarea at bounding box center [572, 288] width 145 height 48
type textarea ""Scheduling" not included in greeting."
click at [289, 140] on icon at bounding box center [294, 141] width 10 height 10
click at [119, 99] on div at bounding box center [294, 96] width 354 height 63
click at [117, 97] on div at bounding box center [294, 96] width 354 height 63
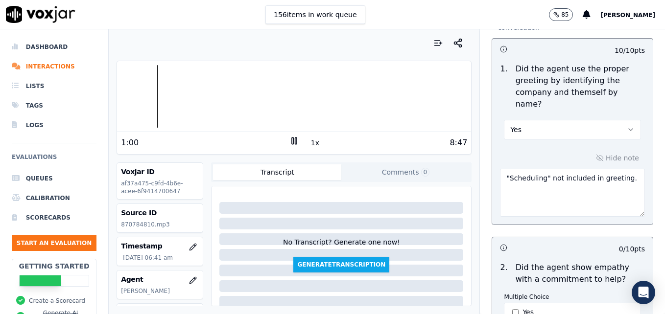
scroll to position [98, 0]
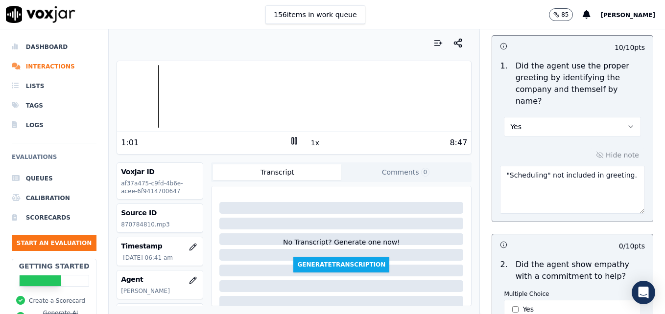
click at [289, 140] on icon at bounding box center [294, 141] width 10 height 10
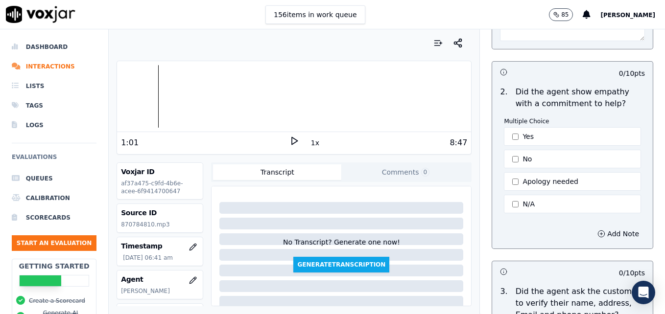
scroll to position [294, 0]
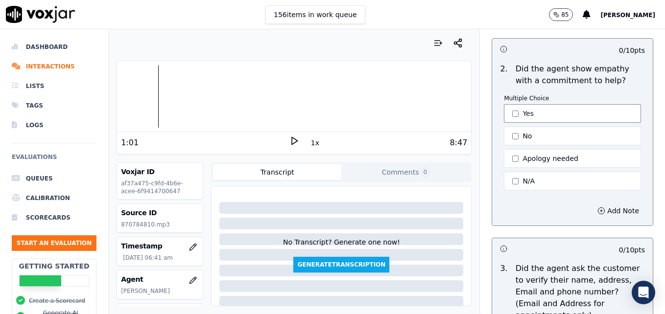
click at [505, 104] on button "Yes" at bounding box center [572, 113] width 137 height 19
click at [601, 210] on icon "button" at bounding box center [601, 211] width 0 height 2
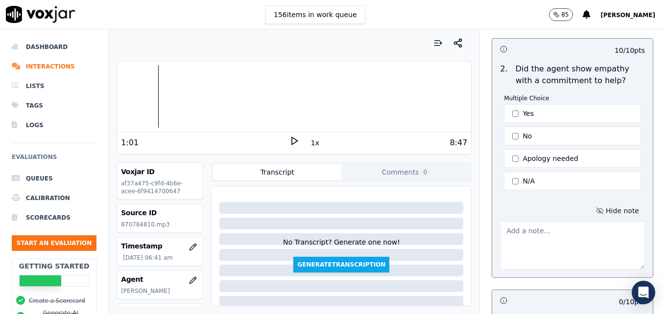
click at [581, 234] on textarea at bounding box center [572, 246] width 145 height 48
click at [551, 224] on textarea at bounding box center [572, 246] width 145 height 48
paste textarea "Try using an ownership statement to convey commitment to help such as "I can de…"
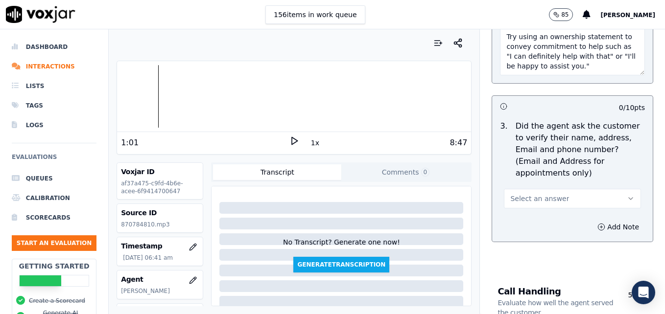
scroll to position [490, 0]
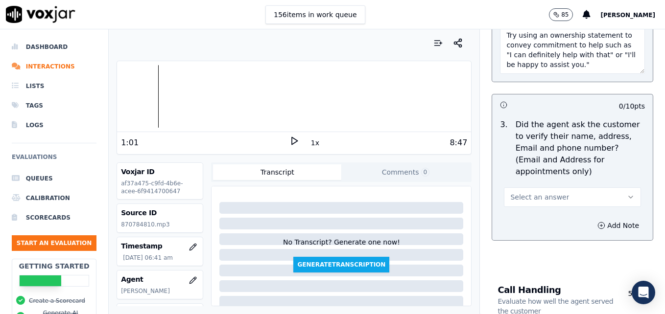
type textarea "Try using an ownership statement to convey commitment to help such as "I can de…"
drag, startPoint x: 606, startPoint y: 173, endPoint x: 599, endPoint y: 178, distance: 8.2
click at [627, 193] on icon "button" at bounding box center [631, 197] width 8 height 8
click at [543, 210] on div "No" at bounding box center [557, 212] width 120 height 16
click at [597, 222] on icon "button" at bounding box center [601, 226] width 8 height 8
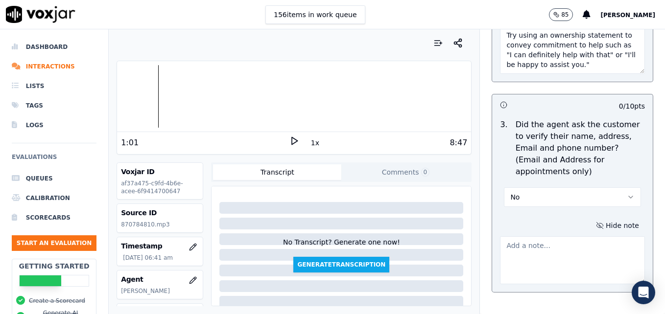
click at [574, 237] on textarea at bounding box center [572, 261] width 145 height 48
type textarea "New/returning customer not verified."
click at [292, 138] on polygon at bounding box center [295, 141] width 6 height 7
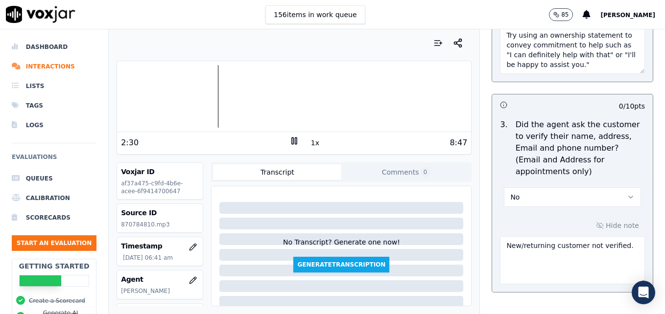
click at [182, 98] on div at bounding box center [294, 96] width 354 height 63
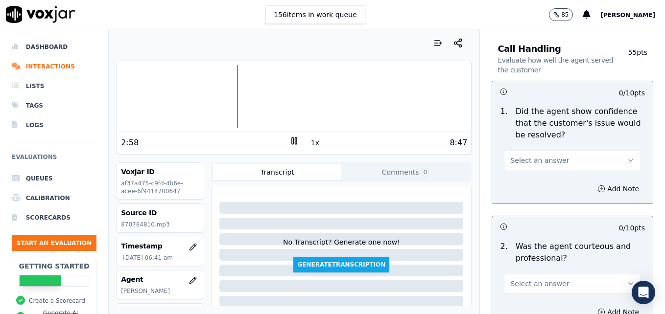
scroll to position [784, 0]
click at [627, 156] on icon "button" at bounding box center [631, 160] width 8 height 8
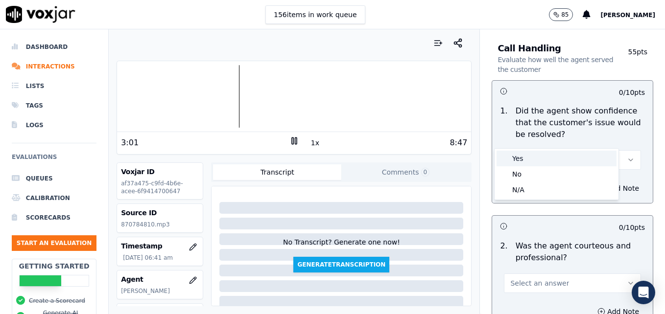
click at [519, 157] on div "Yes" at bounding box center [557, 159] width 120 height 16
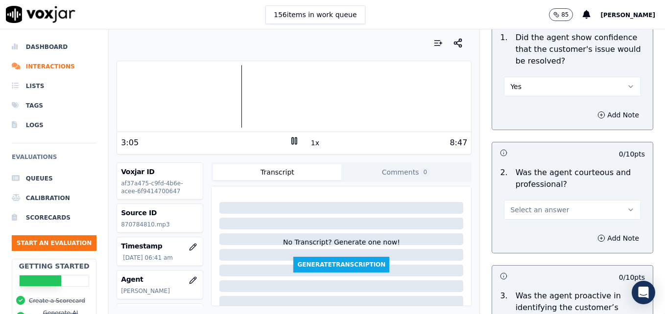
scroll to position [882, 0]
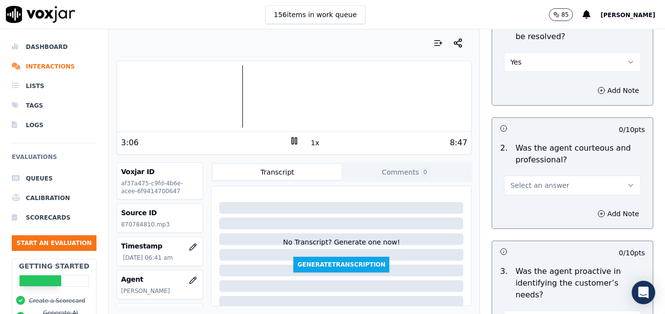
click at [627, 182] on icon "button" at bounding box center [631, 186] width 8 height 8
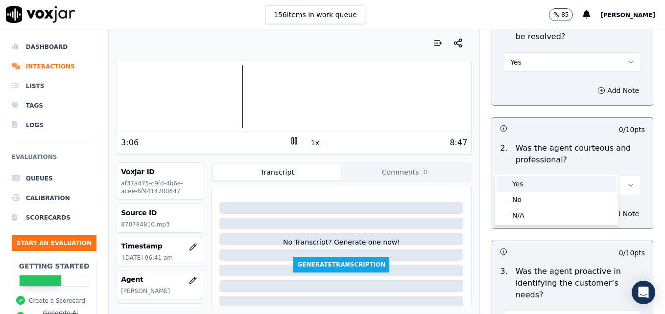
click at [555, 189] on div "Yes" at bounding box center [557, 184] width 120 height 16
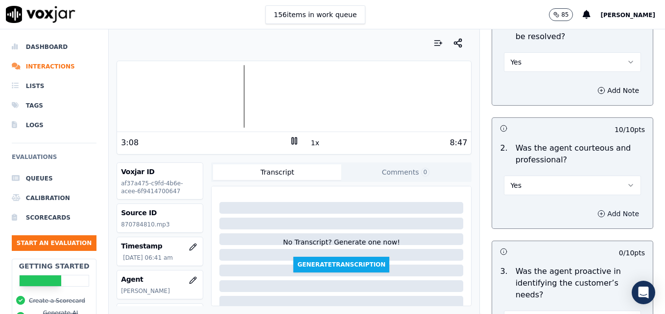
click at [597, 210] on icon "button" at bounding box center [601, 214] width 8 height 8
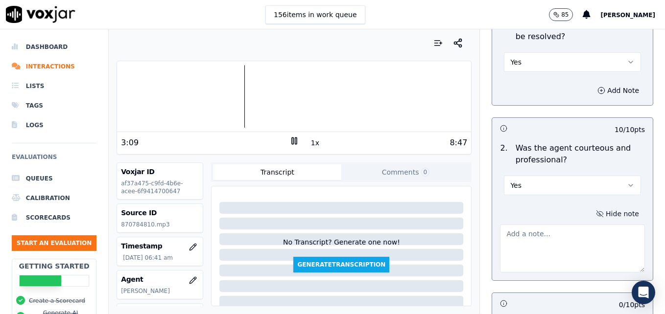
click at [563, 225] on textarea at bounding box center [572, 249] width 145 height 48
type textarea "This agent had a very pleasant, patient tone."
click at [289, 139] on icon at bounding box center [294, 141] width 10 height 10
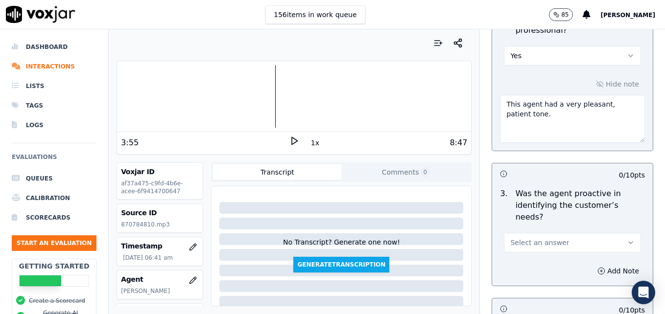
scroll to position [1028, 0]
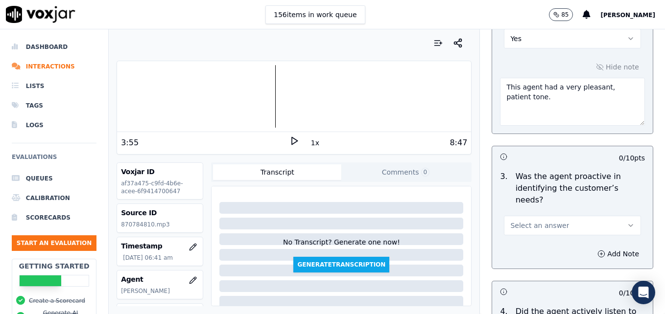
click at [629, 225] on icon "button" at bounding box center [631, 226] width 4 height 2
click at [536, 214] on div "Yes" at bounding box center [557, 213] width 120 height 16
click at [597, 250] on icon "button" at bounding box center [601, 254] width 8 height 8
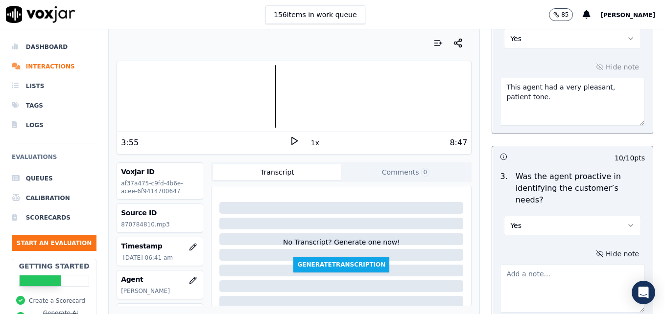
click at [565, 265] on textarea at bounding box center [572, 289] width 145 height 48
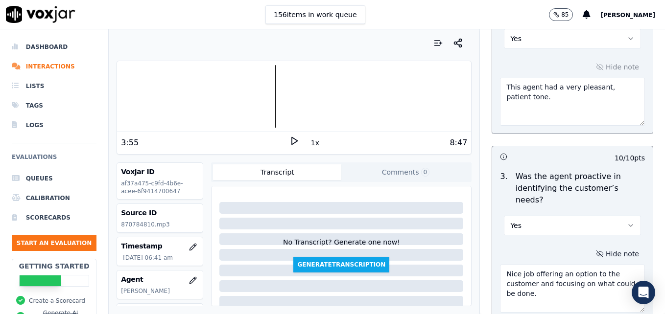
type textarea "Nice job offering an option to the customer and focusing on what could be done."
click at [290, 141] on icon at bounding box center [294, 141] width 10 height 10
click at [329, 96] on div at bounding box center [294, 96] width 354 height 63
click at [292, 138] on rect at bounding box center [292, 141] width 1 height 6
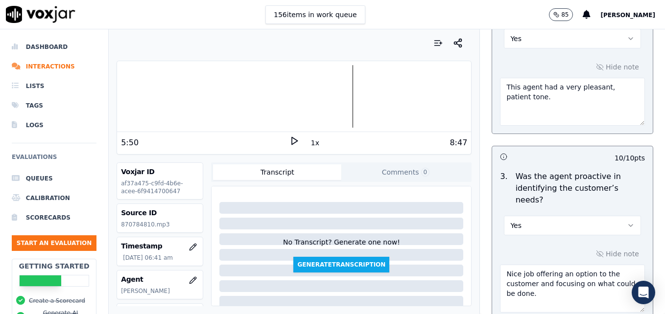
click at [525, 78] on textarea "This agent had a very pleasant, patient tone." at bounding box center [572, 102] width 145 height 48
click at [329, 99] on div at bounding box center [294, 96] width 354 height 63
click at [328, 98] on div at bounding box center [294, 96] width 354 height 63
type textarea "This agent had a very pleasant, patient tone. Dead air with no courtesy stateme…"
click at [289, 142] on icon at bounding box center [294, 141] width 10 height 10
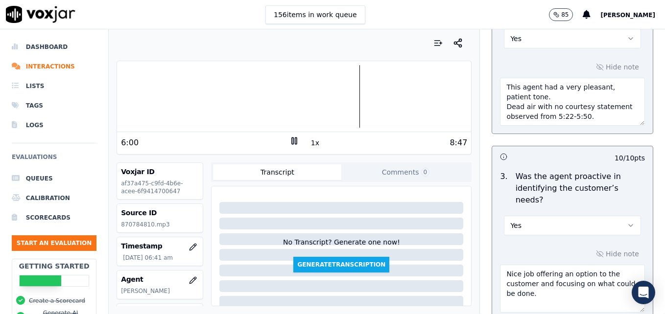
click at [292, 141] on rect at bounding box center [292, 141] width 1 height 6
click at [289, 136] on icon at bounding box center [294, 141] width 10 height 10
click at [346, 98] on div at bounding box center [294, 96] width 354 height 63
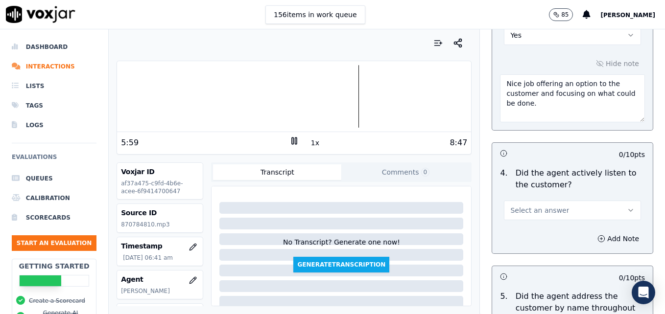
scroll to position [1224, 0]
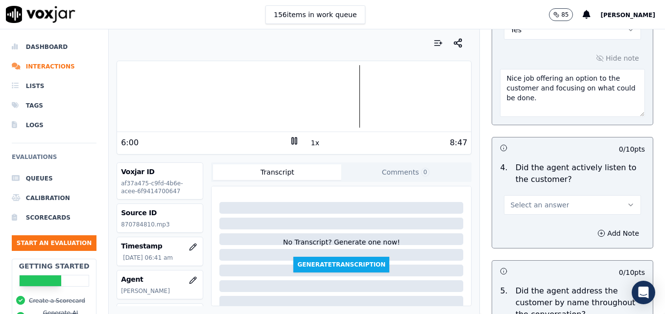
click at [627, 201] on icon "button" at bounding box center [631, 205] width 8 height 8
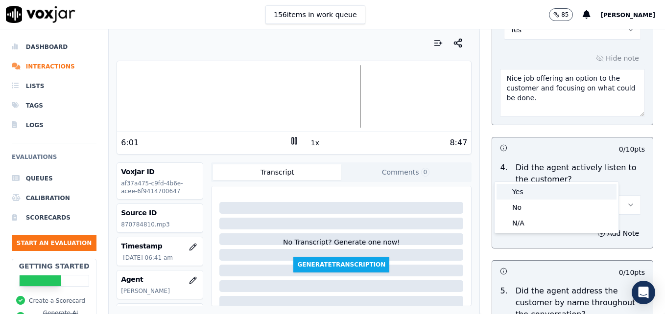
click at [564, 195] on div "Yes" at bounding box center [557, 192] width 120 height 16
click at [295, 138] on rect at bounding box center [295, 141] width 1 height 6
click at [117, 98] on div at bounding box center [294, 96] width 354 height 63
click at [289, 142] on icon at bounding box center [294, 141] width 10 height 10
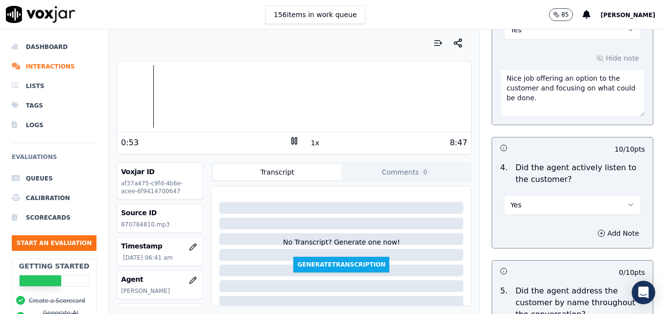
click at [120, 95] on div at bounding box center [294, 96] width 354 height 63
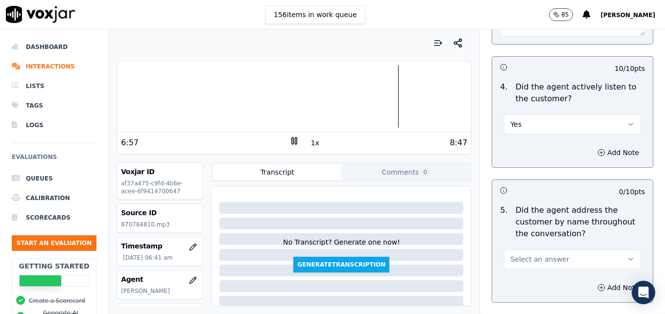
scroll to position [1322, 0]
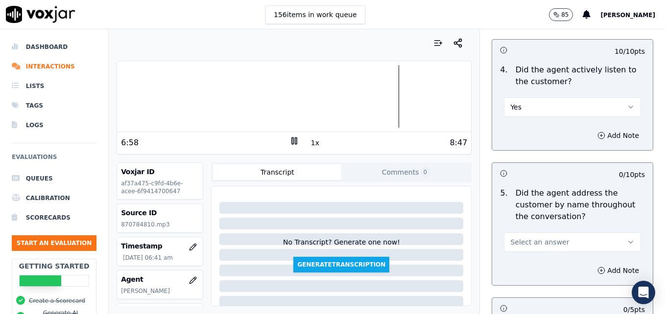
drag, startPoint x: 609, startPoint y: 206, endPoint x: 586, endPoint y: 214, distance: 24.5
click at [627, 239] on icon "button" at bounding box center [631, 243] width 8 height 8
click at [534, 225] on div "Yes" at bounding box center [557, 229] width 120 height 16
click at [597, 267] on icon "button" at bounding box center [601, 271] width 8 height 8
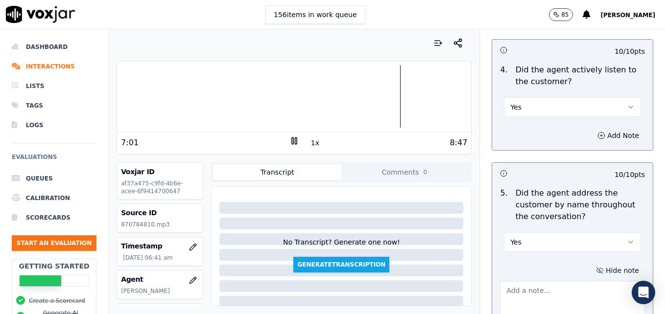
click at [558, 282] on textarea at bounding box center [572, 306] width 145 height 48
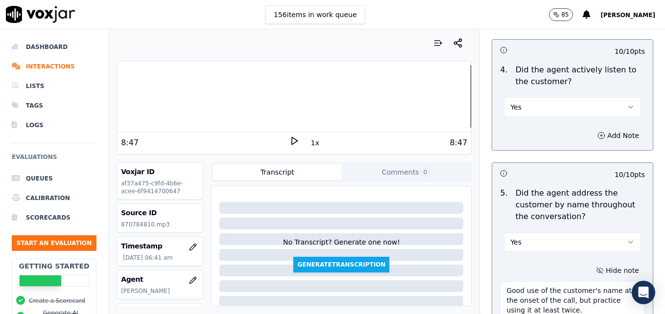
click at [124, 94] on div at bounding box center [294, 96] width 354 height 63
type textarea "Good use of the customer's name at the onset of the call, but practice using it…"
click at [289, 142] on icon at bounding box center [294, 141] width 10 height 10
click at [289, 138] on icon at bounding box center [294, 141] width 10 height 10
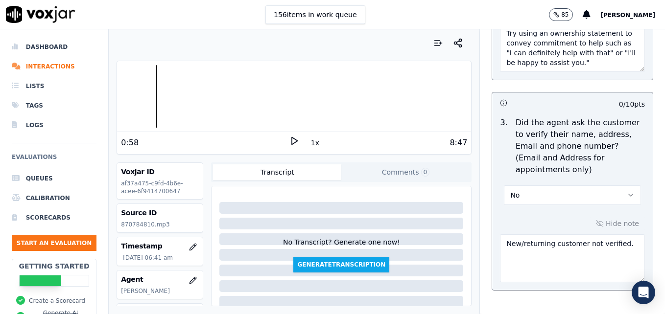
scroll to position [490, 0]
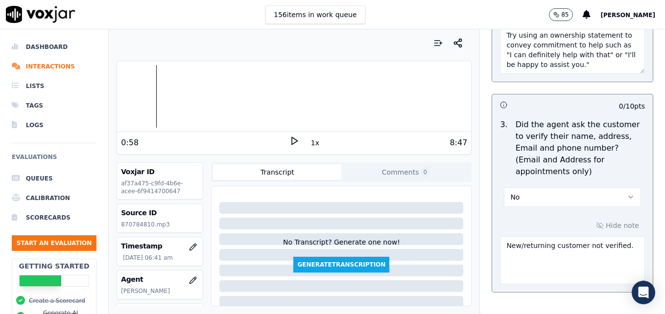
click at [615, 237] on textarea "New/returning customer not verified." at bounding box center [572, 261] width 145 height 48
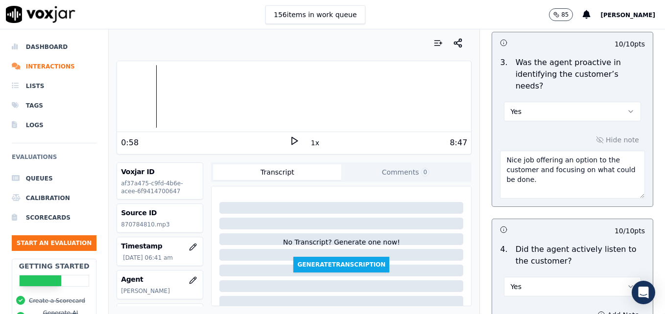
scroll to position [1126, 0]
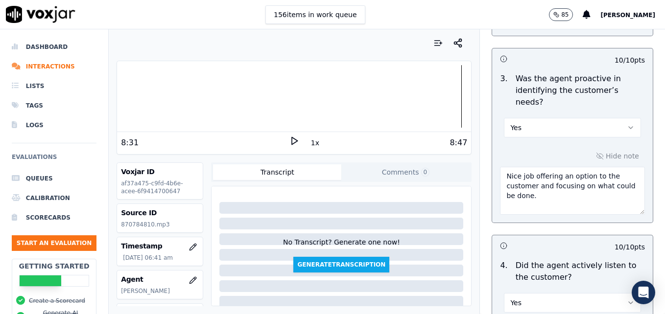
type textarea "New/returning customer not verified. Cst phone number not verified. Vehicle typ…"
click at [289, 136] on icon at bounding box center [294, 141] width 10 height 10
click at [641, 138] on div "Opening Evaluate the opening moments of a conversation 30 pts 10 / 10 pts 1 . D…" at bounding box center [572, 50] width 185 height 2187
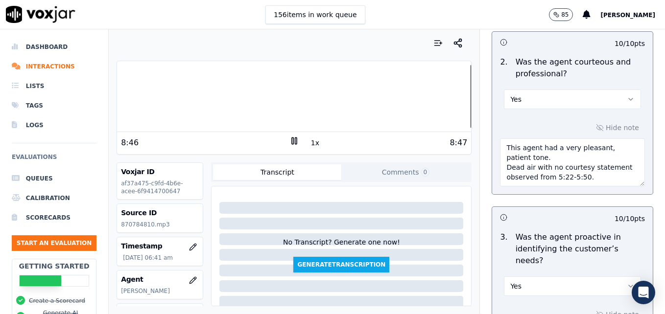
scroll to position [979, 0]
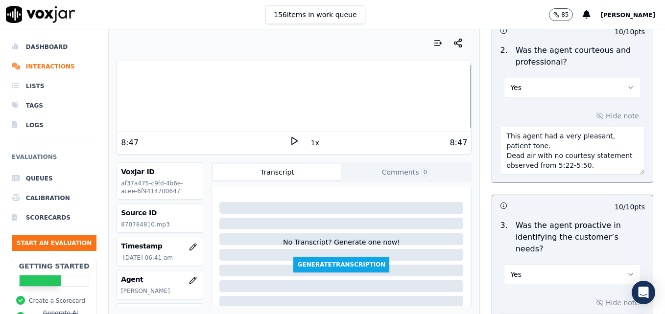
click at [593, 144] on textarea "This agent had a very pleasant, patient tone. Dead air with no courtesy stateme…" at bounding box center [572, 151] width 145 height 48
paste textarea "When a customer thanks us, instead of saying "No problem," use more professiona…"
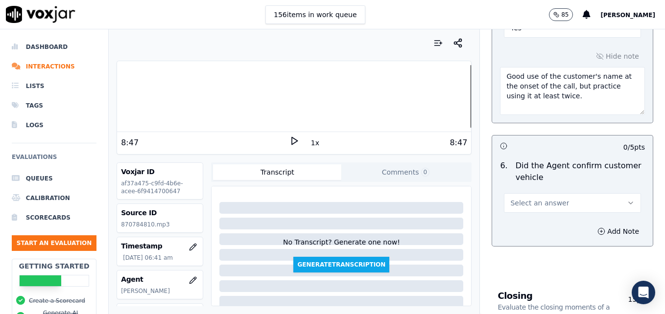
scroll to position [1567, 0]
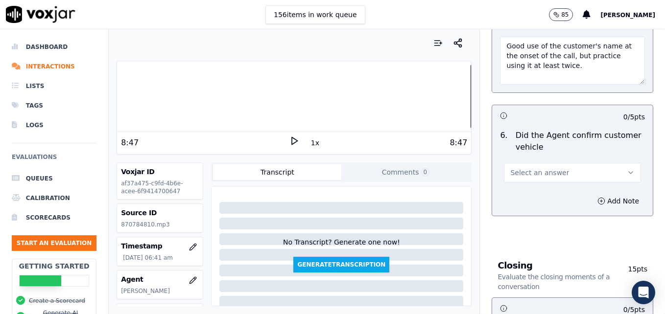
type textarea "This agent had a very pleasant, patient tone. Dead air with no courtesy stateme…"
click at [627, 169] on icon "button" at bounding box center [631, 173] width 8 height 8
click at [579, 156] on div "Yes" at bounding box center [557, 160] width 120 height 16
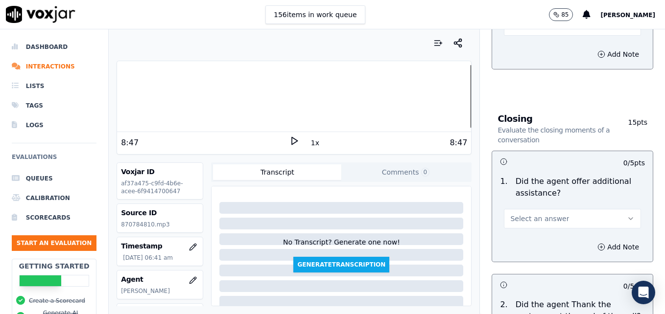
scroll to position [1763, 0]
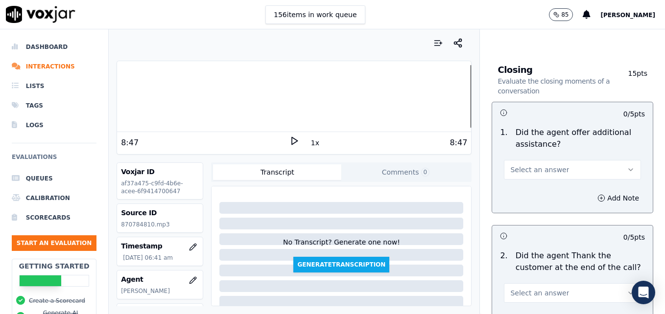
click at [627, 166] on icon "button" at bounding box center [631, 170] width 8 height 8
click at [524, 155] on div "Yes" at bounding box center [557, 157] width 120 height 16
click at [600, 198] on icon "button" at bounding box center [601, 198] width 2 height 0
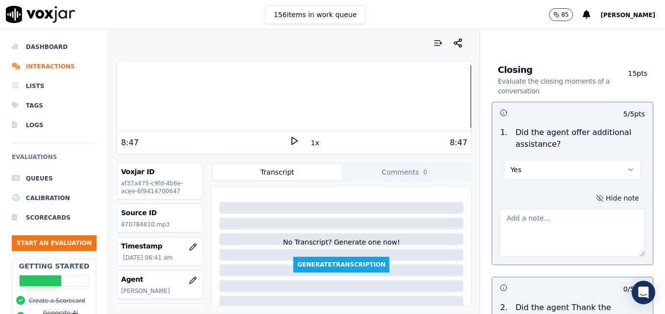
click at [566, 209] on textarea at bounding box center [572, 233] width 145 height 48
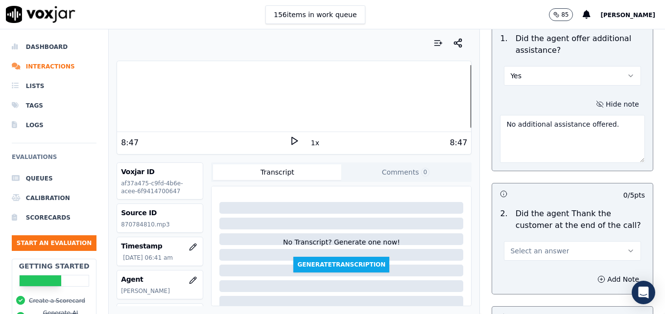
scroll to position [1910, 0]
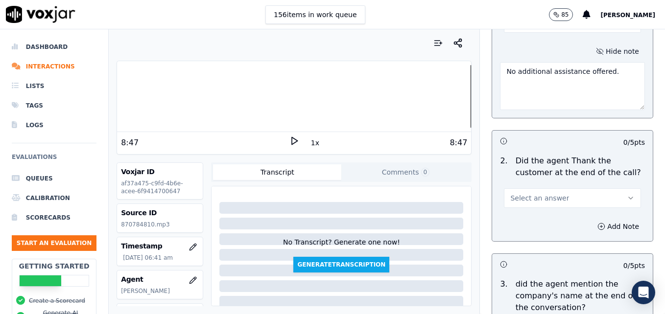
type textarea "No additional assistance offered."
click at [601, 189] on button "Select an answer" at bounding box center [572, 199] width 137 height 20
click at [564, 181] on div "Yes" at bounding box center [557, 185] width 120 height 16
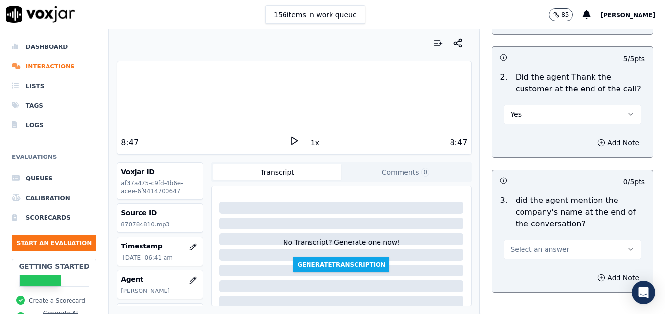
scroll to position [2008, 0]
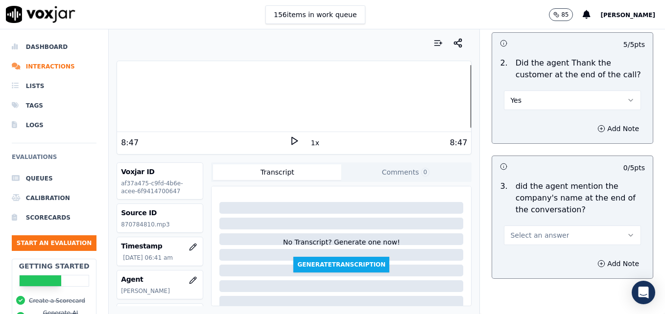
click at [608, 226] on button "Select an answer" at bounding box center [572, 236] width 137 height 20
click at [564, 223] on div "Yes" at bounding box center [557, 223] width 120 height 16
click at [627, 232] on icon "button" at bounding box center [631, 236] width 8 height 8
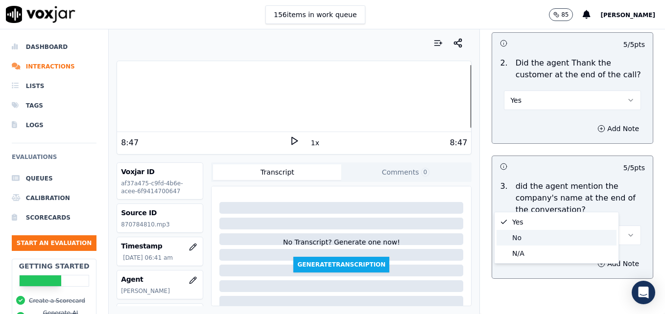
click at [538, 239] on div "No" at bounding box center [557, 238] width 120 height 16
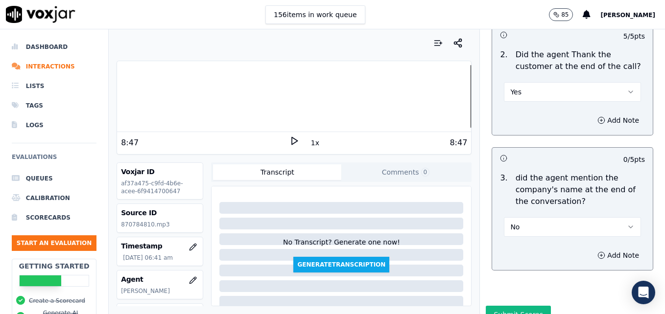
scroll to position [2018, 0]
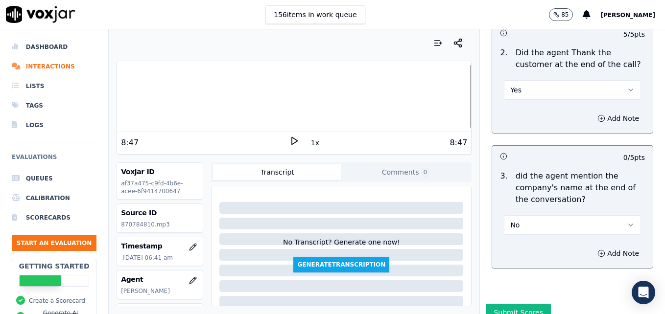
click at [519, 304] on button "Submit Scores" at bounding box center [518, 313] width 65 height 18
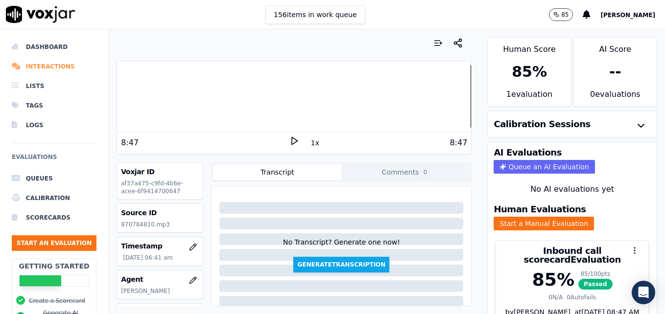
click at [57, 66] on li "Interactions" at bounding box center [54, 67] width 85 height 20
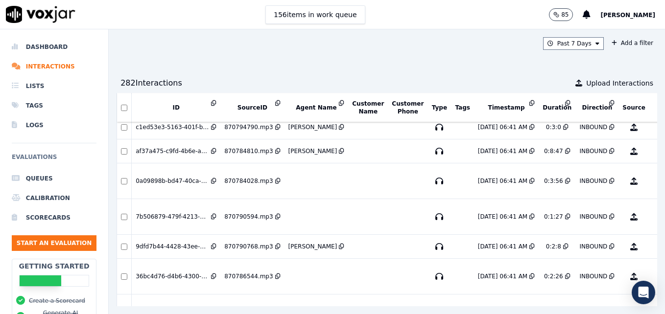
scroll to position [147, 0]
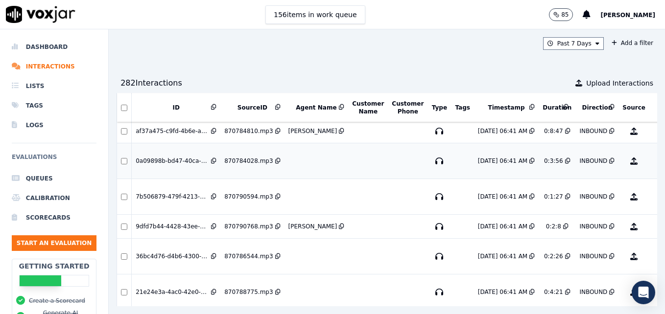
click at [653, 161] on button "No Evaluation Yet" at bounding box center [672, 160] width 39 height 27
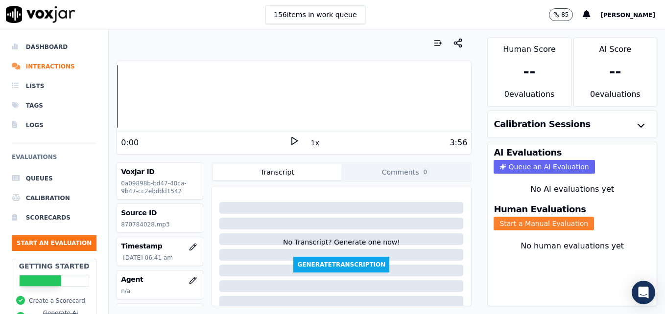
click at [552, 223] on button "Start a Manual Evaluation" at bounding box center [544, 224] width 100 height 14
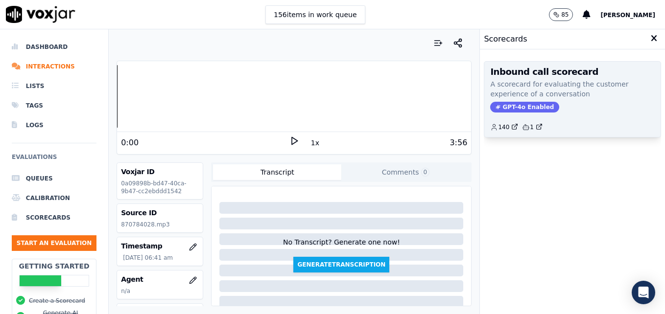
click at [515, 104] on span "GPT-4o Enabled" at bounding box center [524, 107] width 69 height 11
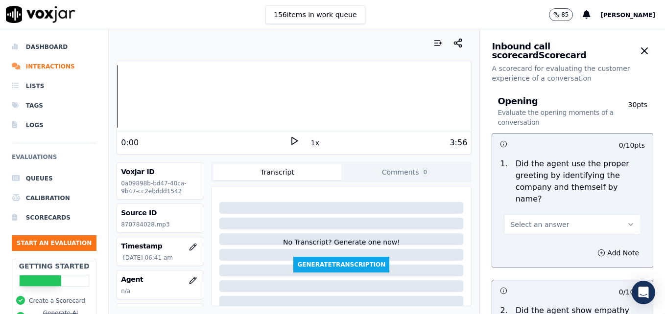
click at [290, 142] on icon at bounding box center [294, 141] width 10 height 10
click at [295, 142] on rect at bounding box center [295, 141] width 1 height 6
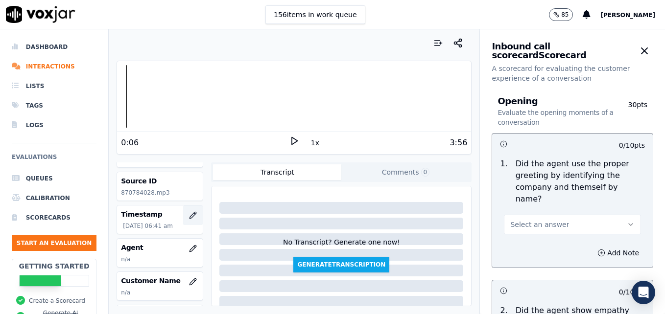
scroll to position [49, 0]
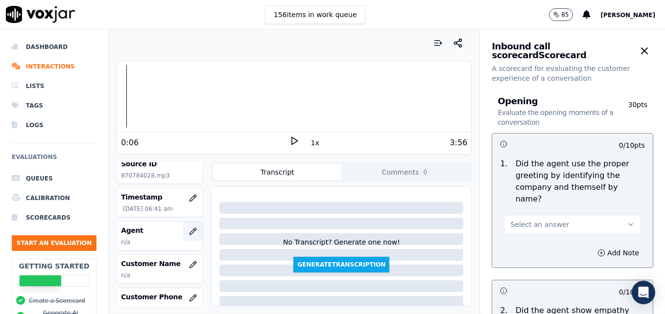
click at [183, 234] on button "button" at bounding box center [193, 232] width 20 height 20
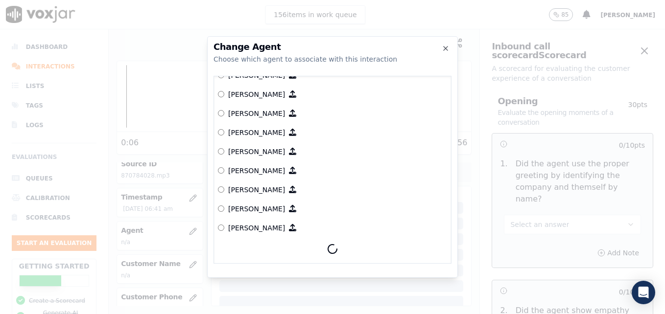
scroll to position [329, 0]
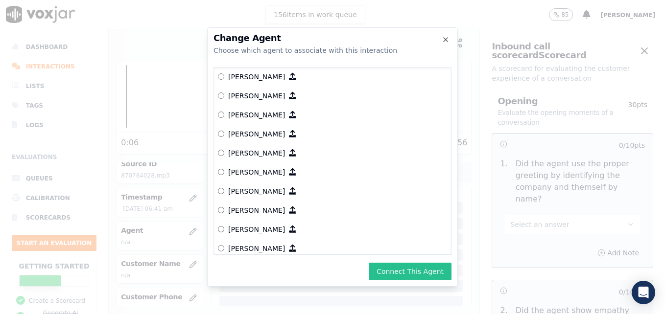
click at [406, 274] on button "Connect This Agent" at bounding box center [410, 272] width 83 height 18
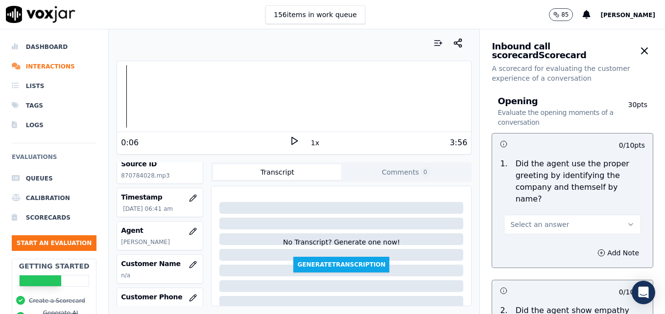
click at [627, 221] on icon "button" at bounding box center [631, 225] width 8 height 8
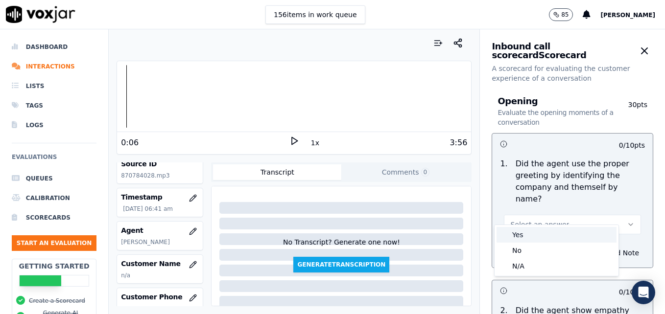
click at [524, 235] on div "Yes" at bounding box center [557, 235] width 120 height 16
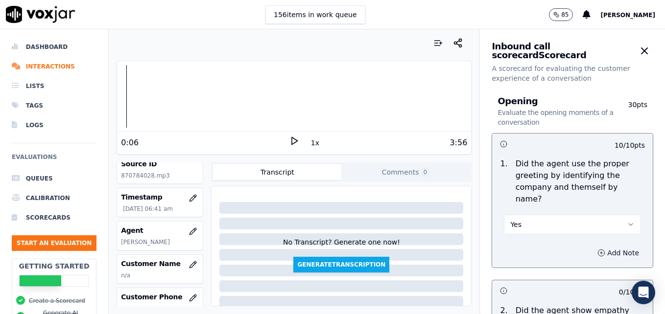
click at [597, 249] on icon "button" at bounding box center [601, 253] width 8 height 8
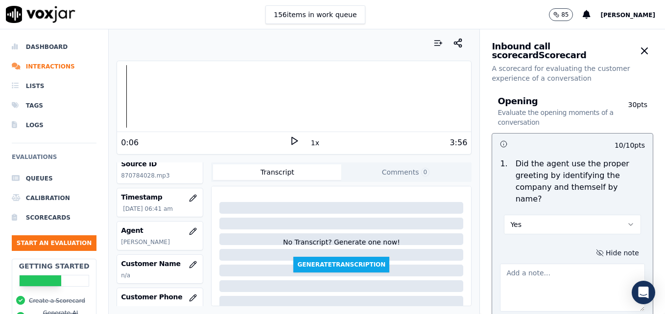
click at [570, 266] on textarea at bounding box center [572, 288] width 145 height 48
type textarea "Agent sounds like she is talking on speaker."
click at [289, 140] on icon at bounding box center [294, 141] width 10 height 10
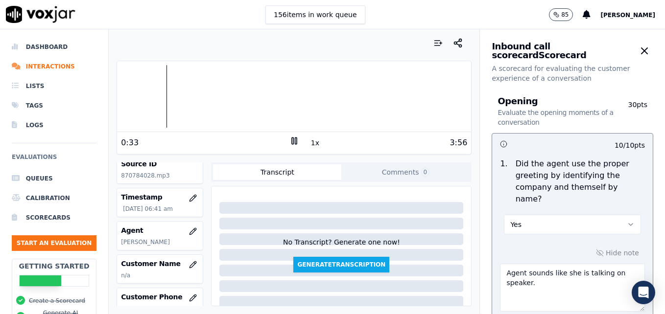
click at [125, 98] on div at bounding box center [294, 96] width 354 height 63
click at [224, 98] on div at bounding box center [294, 96] width 354 height 63
click at [295, 140] on rect at bounding box center [295, 141] width 1 height 6
click at [44, 69] on li "Interactions" at bounding box center [54, 67] width 85 height 20
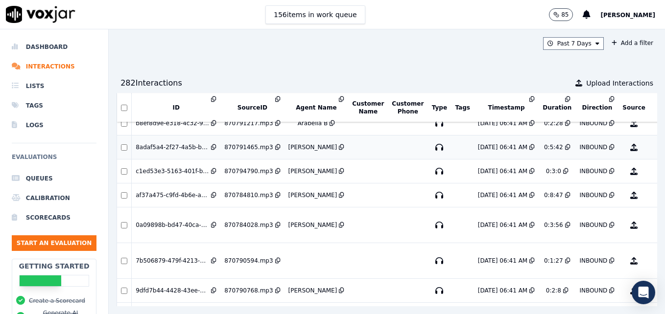
scroll to position [98, 0]
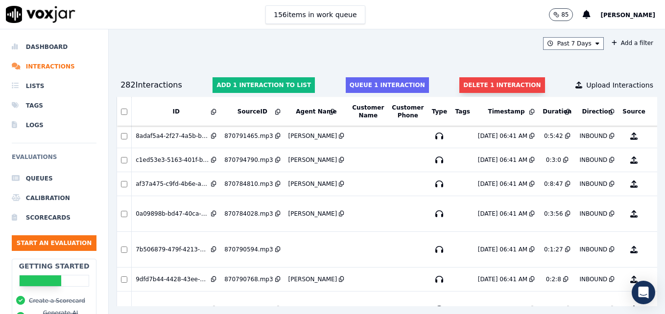
click at [459, 84] on button "Delete 1 interaction" at bounding box center [501, 85] width 85 height 16
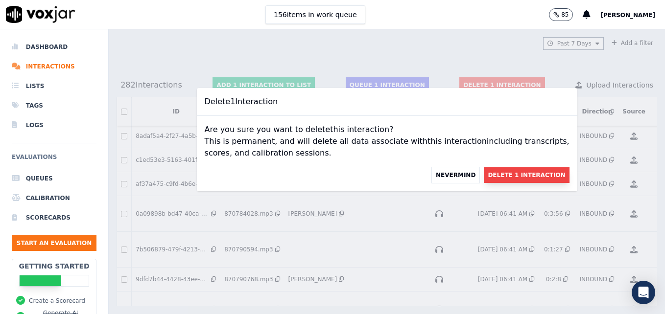
click at [491, 172] on button "Delete 1 Interaction" at bounding box center [526, 175] width 85 height 16
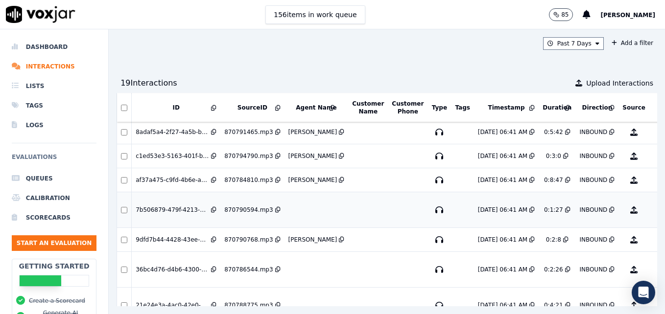
click at [653, 210] on button "No Evaluation Yet" at bounding box center [672, 209] width 39 height 27
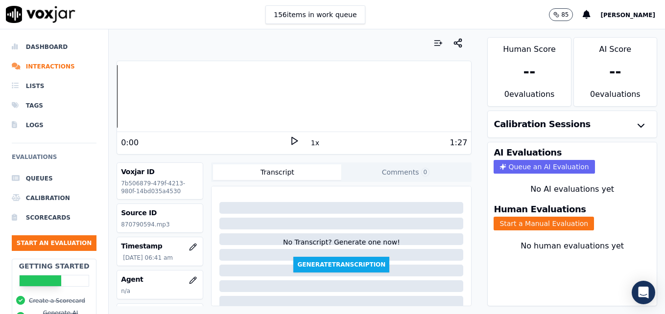
click at [289, 142] on icon at bounding box center [294, 141] width 10 height 10
click at [119, 99] on div at bounding box center [294, 96] width 354 height 63
click at [295, 142] on rect at bounding box center [295, 141] width 1 height 6
click at [186, 276] on button "button" at bounding box center [193, 281] width 20 height 20
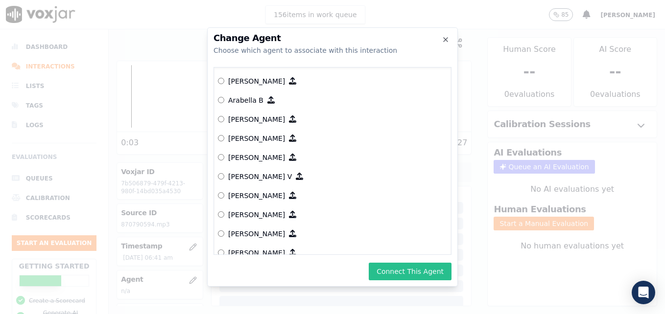
click at [406, 271] on button "Connect This Agent" at bounding box center [410, 272] width 83 height 18
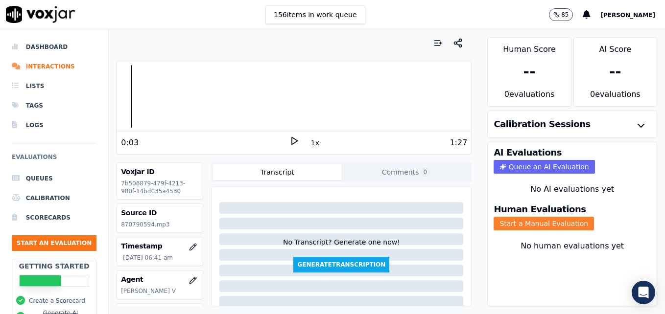
click at [520, 220] on button "Start a Manual Evaluation" at bounding box center [544, 224] width 100 height 14
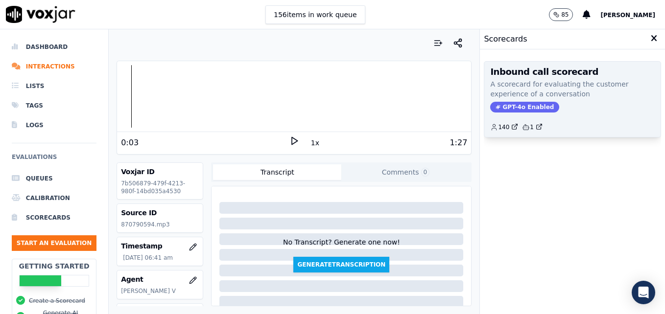
click at [526, 104] on span "GPT-4o Enabled" at bounding box center [524, 107] width 69 height 11
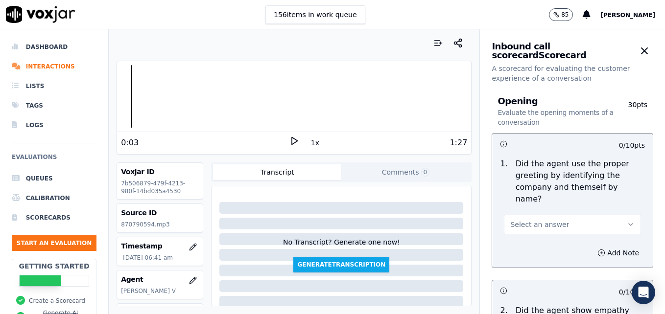
click at [583, 216] on button "Select an answer" at bounding box center [572, 225] width 137 height 20
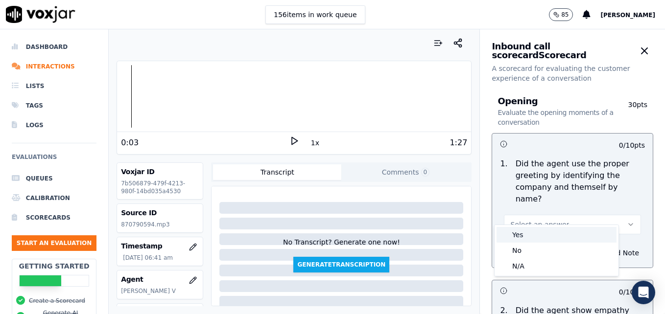
click at [538, 236] on div "Yes" at bounding box center [557, 235] width 120 height 16
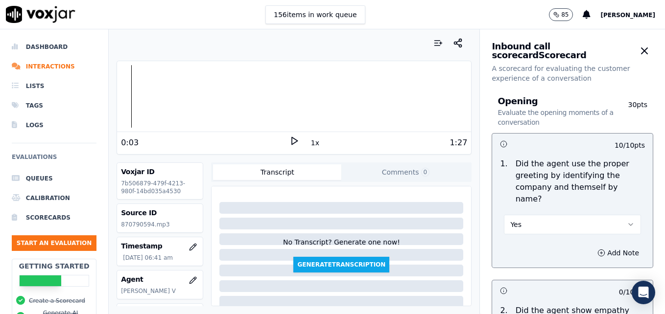
click at [289, 140] on icon at bounding box center [294, 141] width 10 height 10
click at [295, 142] on rect at bounding box center [295, 141] width 1 height 6
click at [292, 140] on icon at bounding box center [294, 141] width 10 height 10
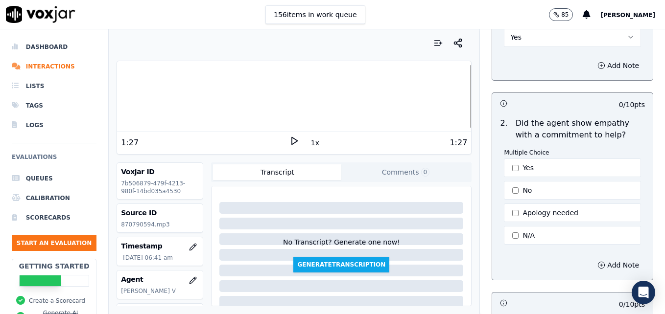
scroll to position [196, 0]
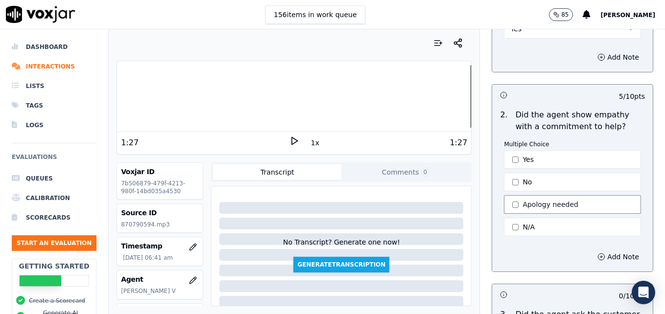
click at [509, 195] on button "Apology needed" at bounding box center [572, 204] width 137 height 19
click at [597, 253] on icon "button" at bounding box center [601, 257] width 8 height 8
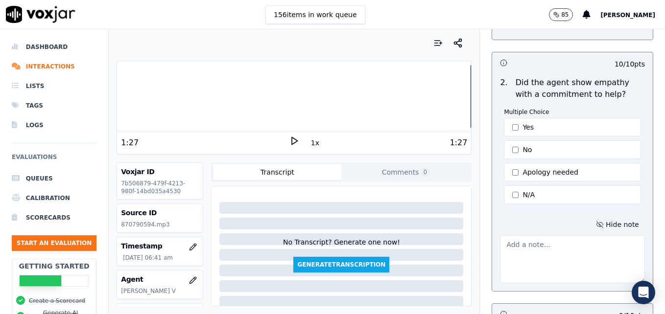
scroll to position [245, 0]
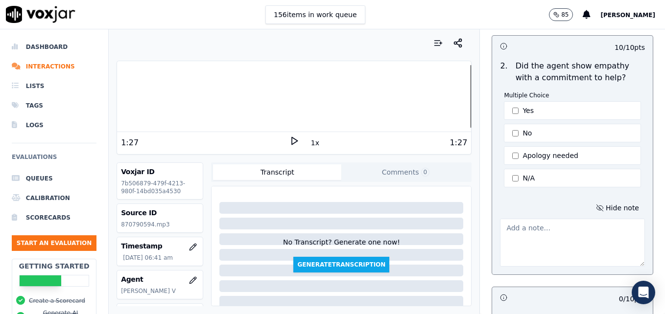
click at [561, 225] on textarea at bounding box center [572, 243] width 145 height 48
click at [548, 219] on textarea at bounding box center [572, 243] width 145 height 48
paste textarea "Try using an ownership statement to convey commitment to help such as "I can de…"
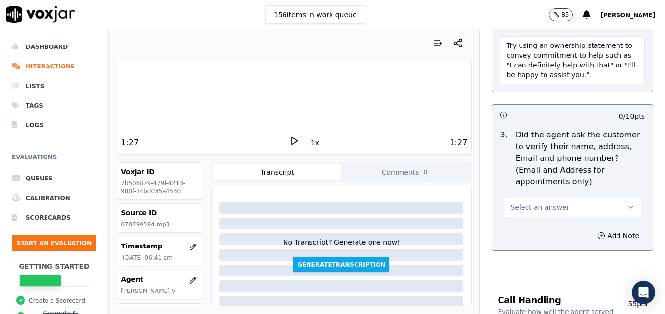
scroll to position [441, 0]
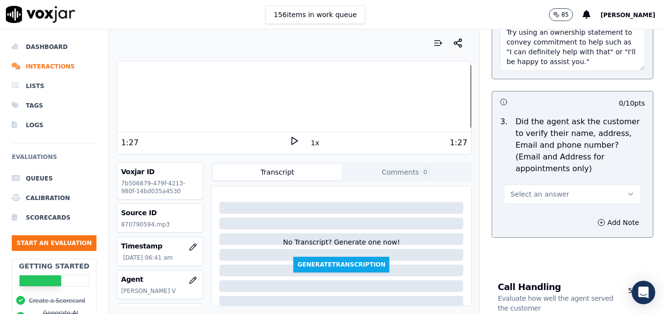
type textarea "Try using an ownership statement to convey commitment to help such as "I can de…"
click at [627, 191] on icon "button" at bounding box center [631, 195] width 8 height 8
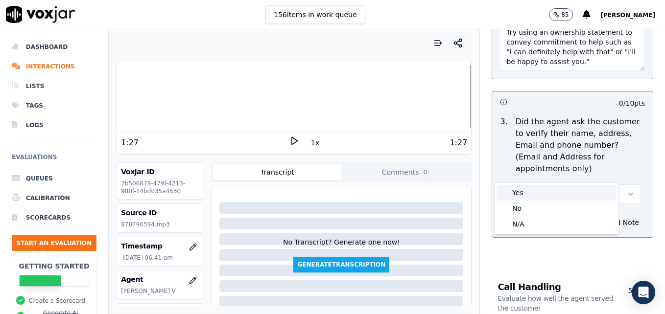
click at [568, 191] on div "Yes" at bounding box center [557, 193] width 120 height 16
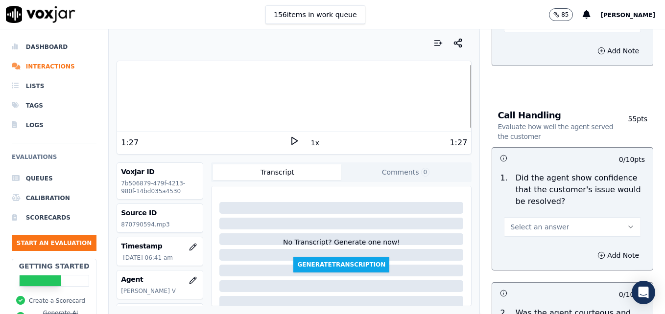
scroll to position [637, 0]
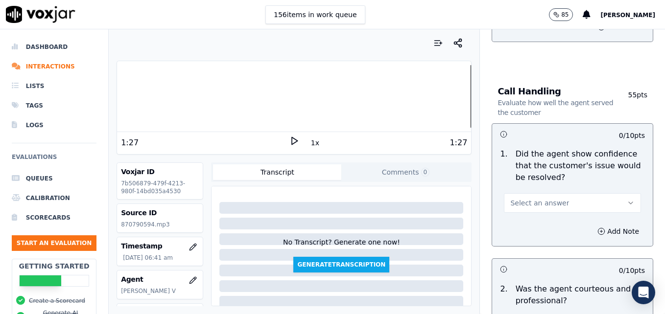
click at [627, 199] on icon "button" at bounding box center [631, 203] width 8 height 8
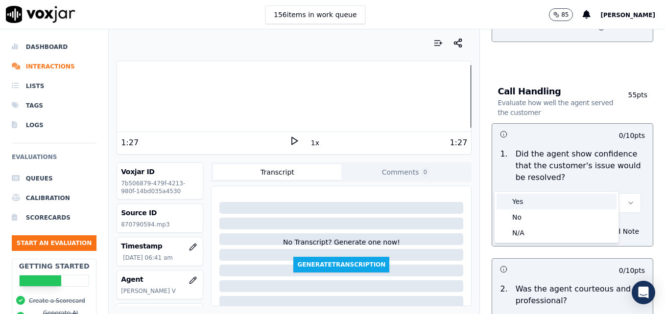
click at [555, 199] on div "Yes" at bounding box center [557, 202] width 120 height 16
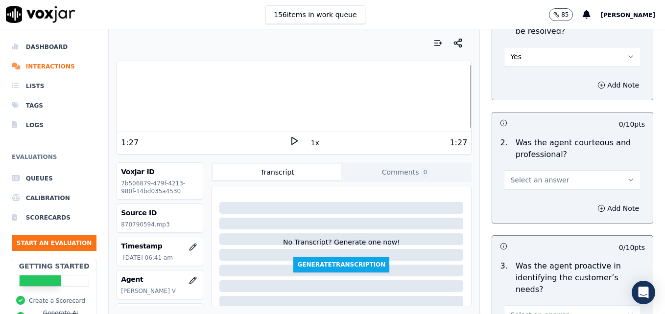
scroll to position [784, 0]
click at [627, 176] on icon "button" at bounding box center [631, 180] width 8 height 8
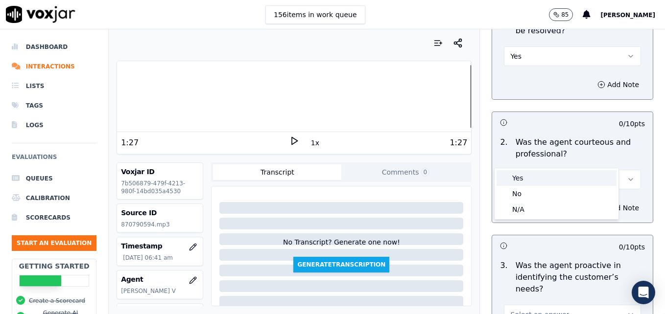
click at [576, 179] on div "Yes" at bounding box center [557, 178] width 120 height 16
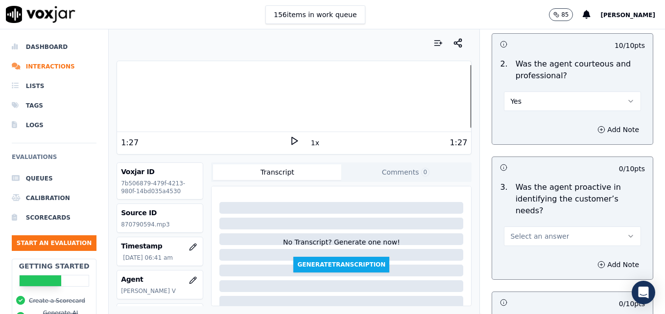
scroll to position [882, 0]
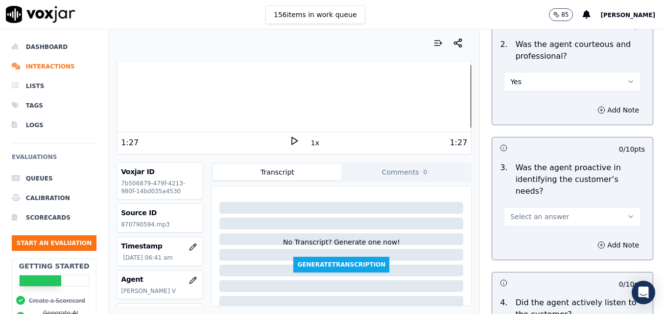
click at [627, 213] on icon "button" at bounding box center [631, 217] width 8 height 8
click at [541, 201] on div "Yes" at bounding box center [557, 204] width 120 height 16
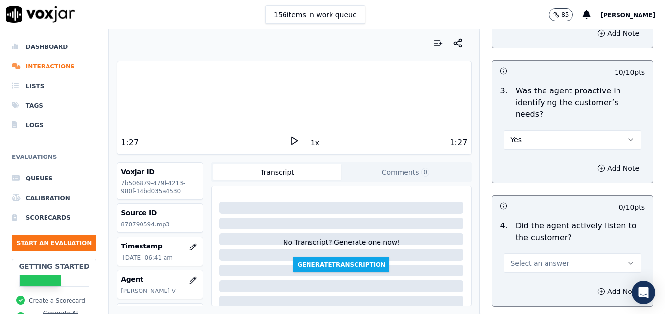
scroll to position [1028, 0]
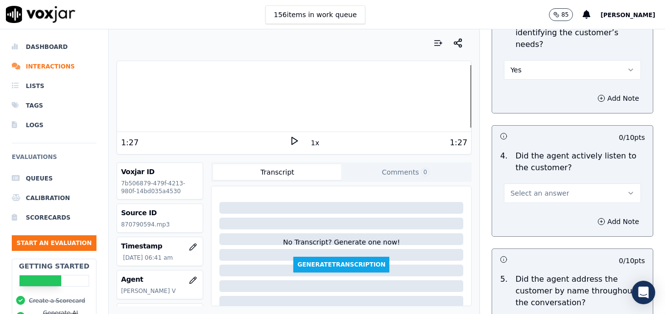
click at [627, 190] on icon "button" at bounding box center [631, 194] width 8 height 8
click at [559, 180] on div "Yes" at bounding box center [557, 180] width 120 height 16
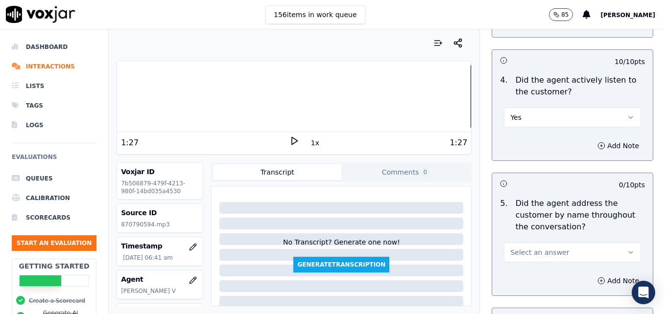
scroll to position [1126, 0]
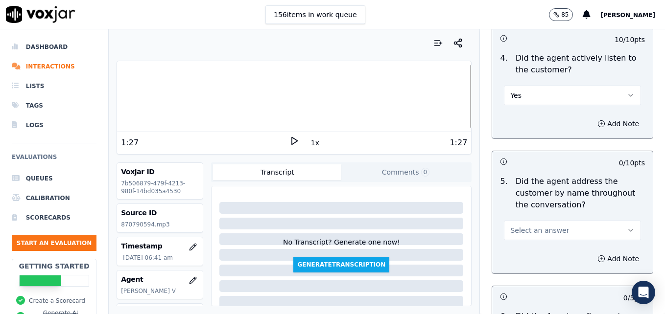
click at [610, 221] on button "Select an answer" at bounding box center [572, 231] width 137 height 20
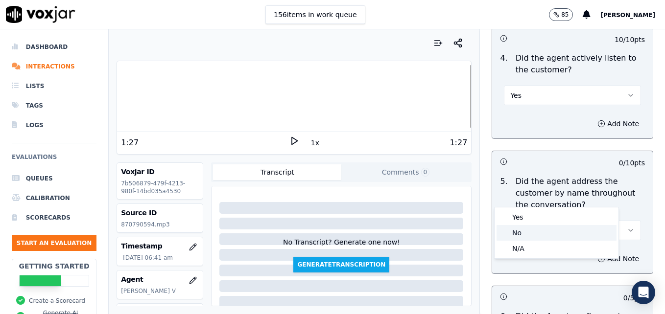
click at [554, 233] on div "No" at bounding box center [557, 233] width 120 height 16
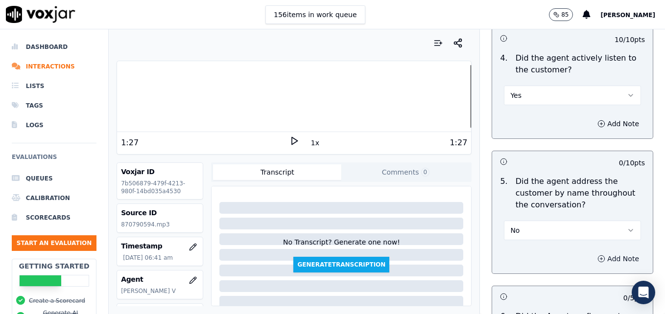
click at [598, 256] on circle "button" at bounding box center [601, 259] width 6 height 6
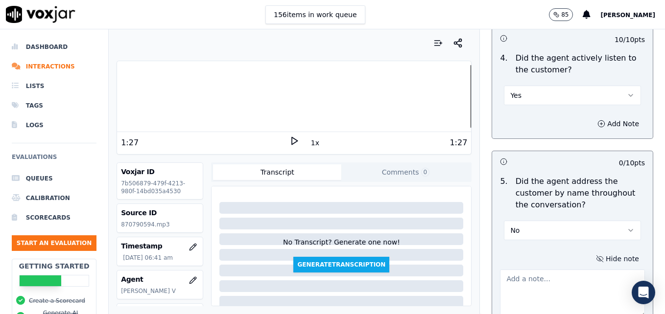
click at [573, 270] on textarea at bounding box center [572, 294] width 145 height 48
type textarea "p"
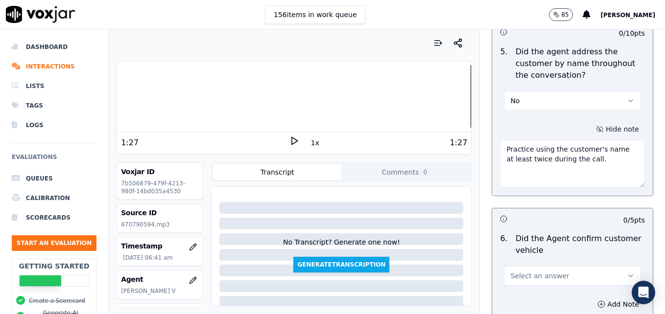
scroll to position [1273, 0]
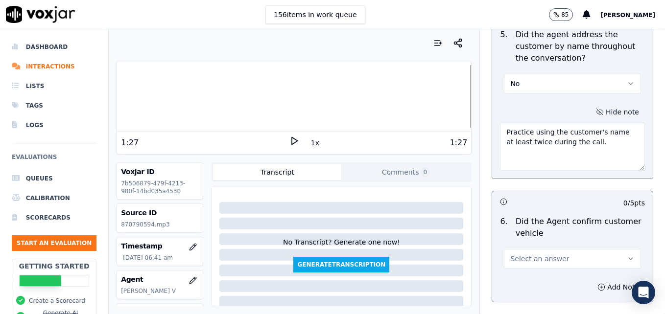
type textarea "Practice using the customer's name at least twice during the call."
click at [610, 249] on button "Select an answer" at bounding box center [572, 259] width 137 height 20
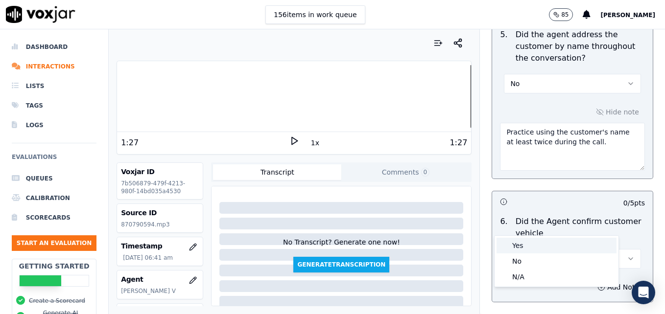
click at [563, 241] on div "Yes" at bounding box center [557, 246] width 120 height 16
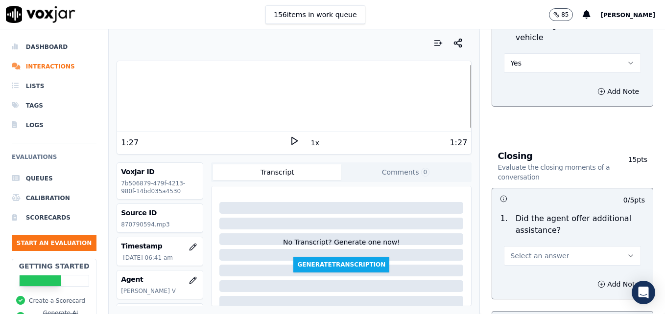
scroll to position [1518, 0]
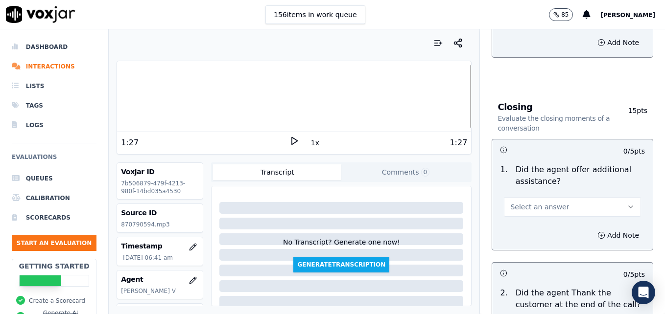
click at [627, 203] on icon "button" at bounding box center [631, 207] width 8 height 8
click at [528, 193] on div "Yes" at bounding box center [557, 194] width 120 height 16
click at [601, 234] on icon "button" at bounding box center [601, 235] width 0 height 2
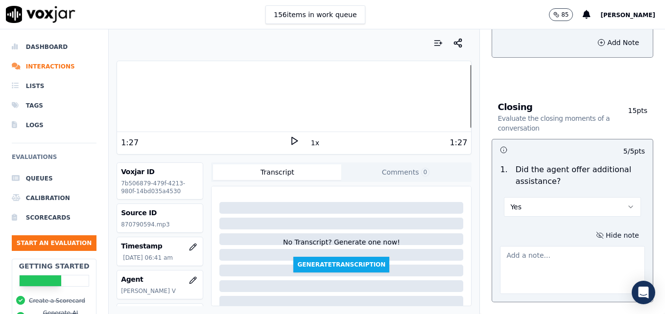
click at [573, 246] on textarea at bounding box center [572, 270] width 145 height 48
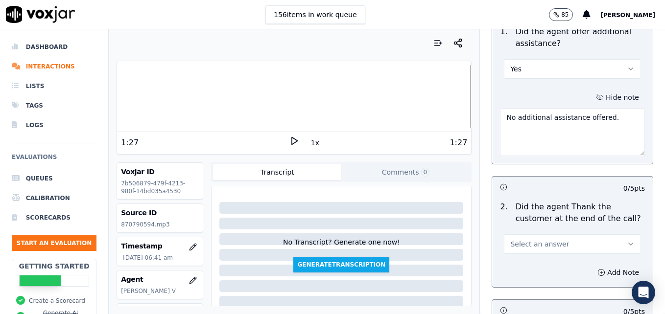
scroll to position [1665, 0]
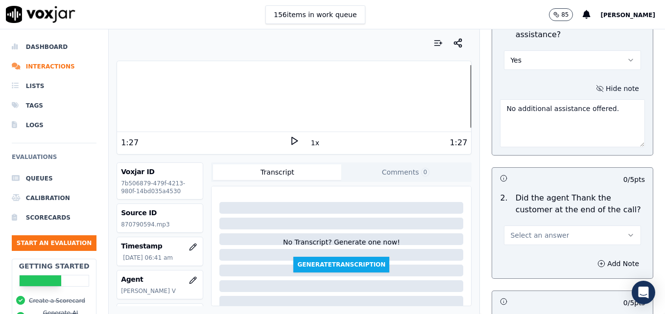
type textarea "No additional assistance offered."
click at [613, 226] on button "Select an answer" at bounding box center [572, 236] width 137 height 20
click at [559, 219] on div "Yes" at bounding box center [557, 223] width 120 height 16
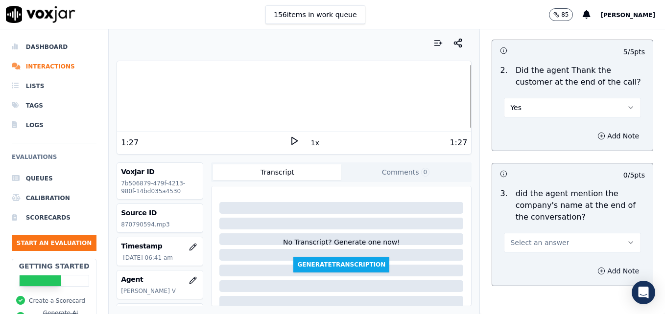
scroll to position [1811, 0]
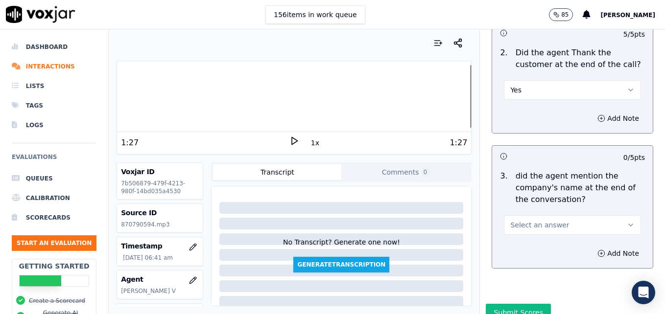
click at [615, 215] on button "Select an answer" at bounding box center [572, 225] width 137 height 20
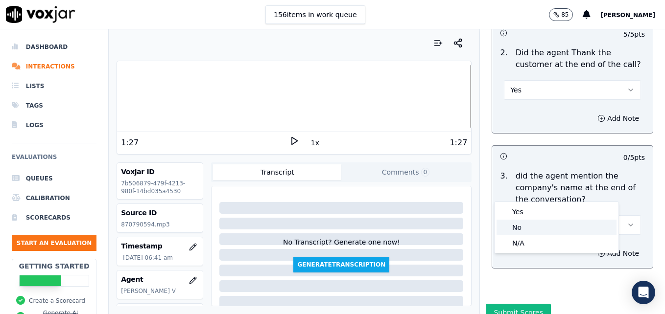
click at [550, 223] on div "No" at bounding box center [557, 228] width 120 height 16
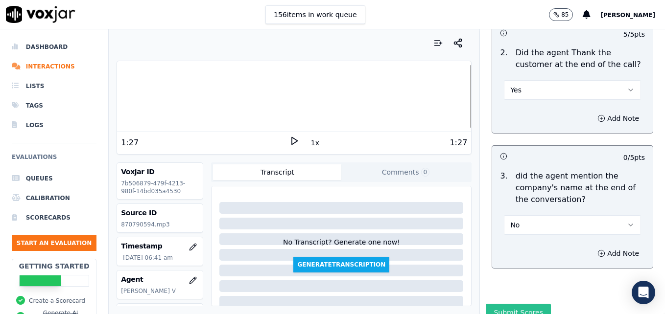
click at [518, 304] on button "Submit Scores" at bounding box center [518, 313] width 65 height 18
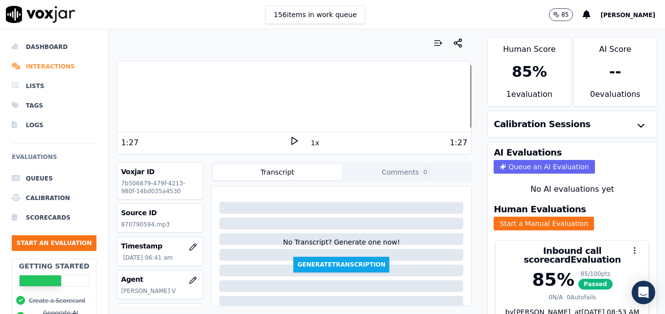
click at [31, 65] on li "Interactions" at bounding box center [54, 67] width 85 height 20
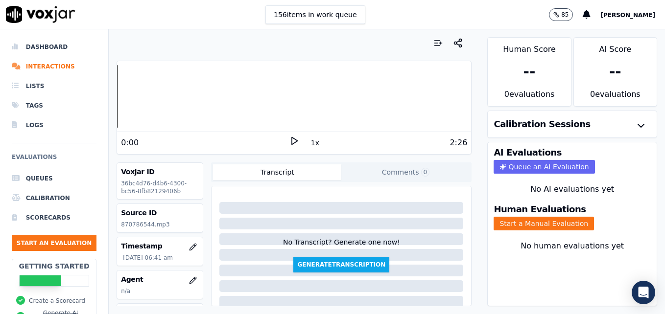
click at [289, 142] on icon at bounding box center [294, 141] width 10 height 10
click at [189, 277] on icon "button" at bounding box center [193, 281] width 8 height 8
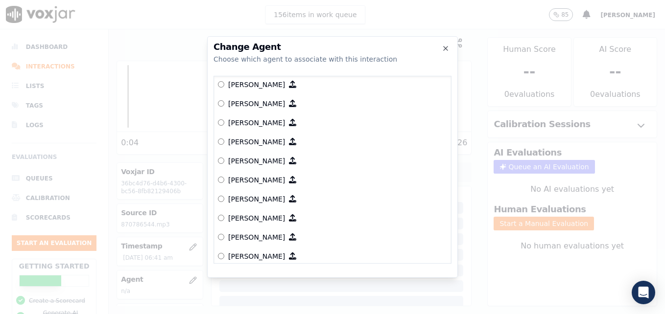
scroll to position [783, 0]
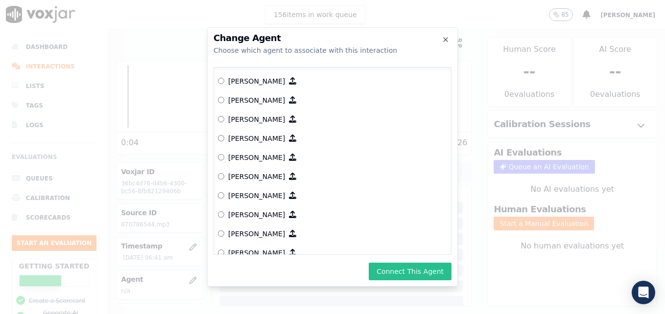
click at [395, 269] on button "Connect This Agent" at bounding box center [410, 272] width 83 height 18
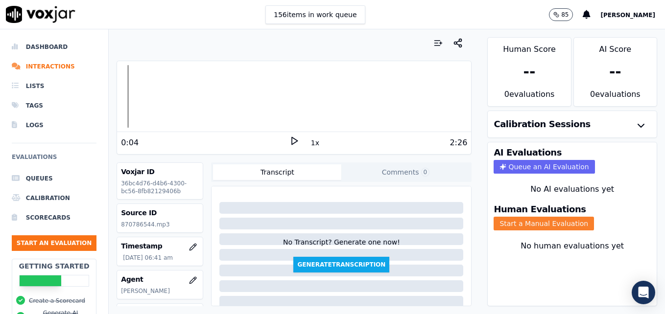
click at [522, 223] on button "Start a Manual Evaluation" at bounding box center [544, 224] width 100 height 14
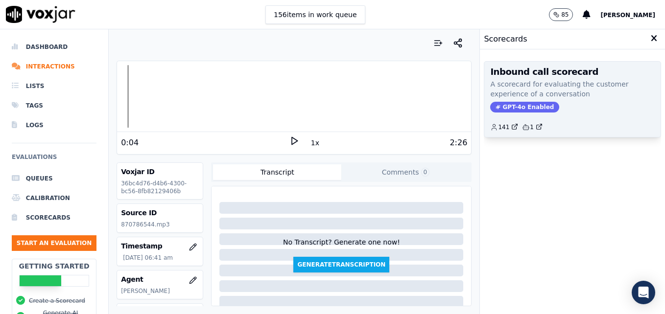
click at [520, 108] on span "GPT-4o Enabled" at bounding box center [524, 107] width 69 height 11
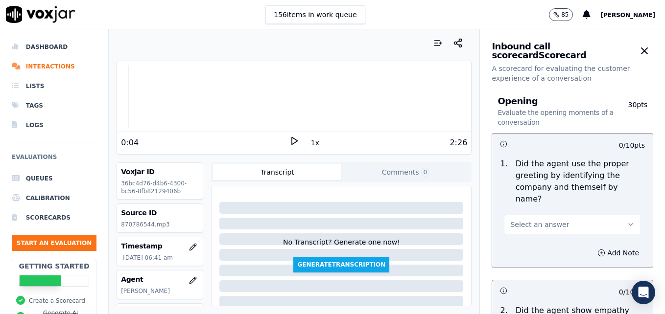
click at [615, 215] on button "Select an answer" at bounding box center [572, 225] width 137 height 20
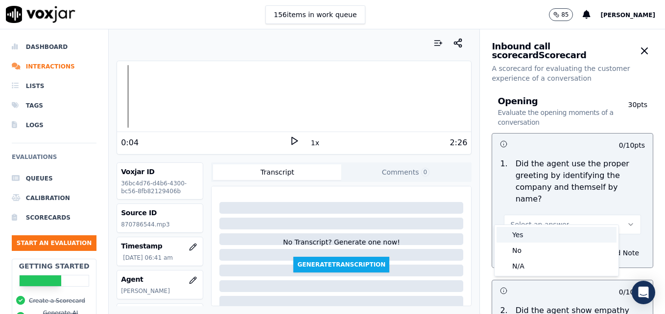
click at [552, 236] on div "Yes" at bounding box center [557, 235] width 120 height 16
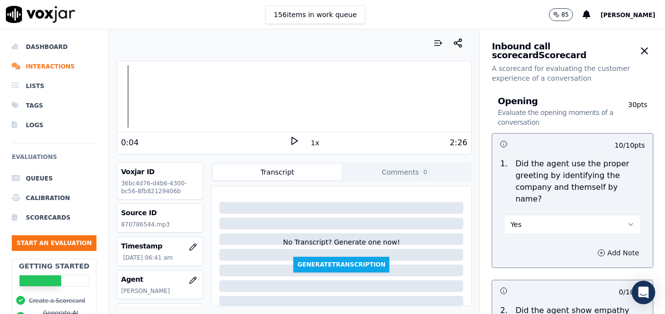
click at [600, 253] on icon "button" at bounding box center [601, 253] width 2 height 0
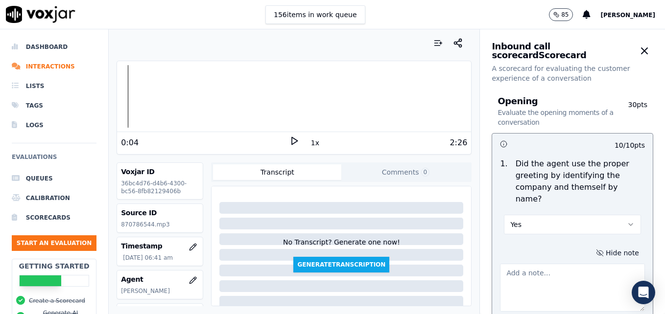
click at [580, 268] on textarea at bounding box center [572, 288] width 145 height 48
type textarea ""Scheduling" not included in greeting."
click at [292, 140] on polygon at bounding box center [295, 141] width 6 height 7
click at [120, 99] on div at bounding box center [294, 96] width 354 height 63
click at [289, 138] on icon at bounding box center [294, 141] width 10 height 10
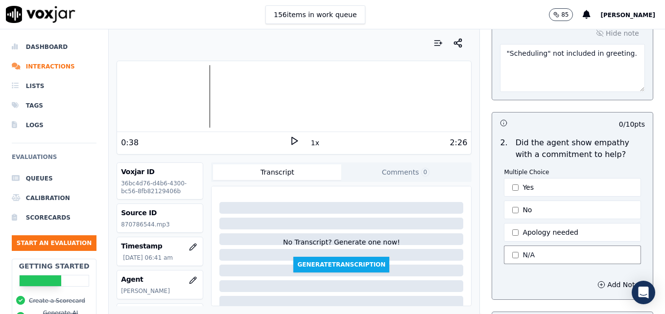
scroll to position [245, 0]
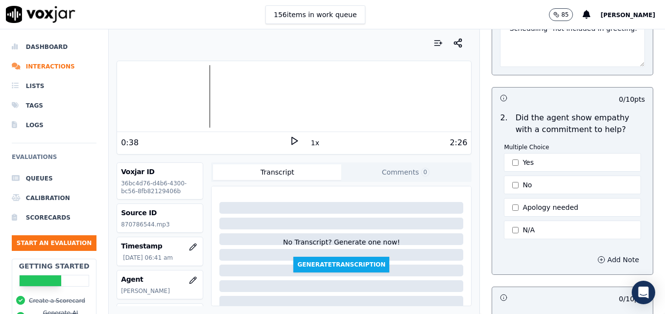
click at [597, 256] on icon "button" at bounding box center [601, 260] width 8 height 8
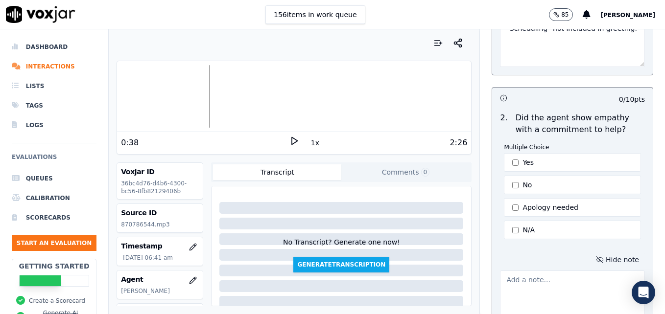
click at [533, 271] on textarea at bounding box center [572, 295] width 145 height 48
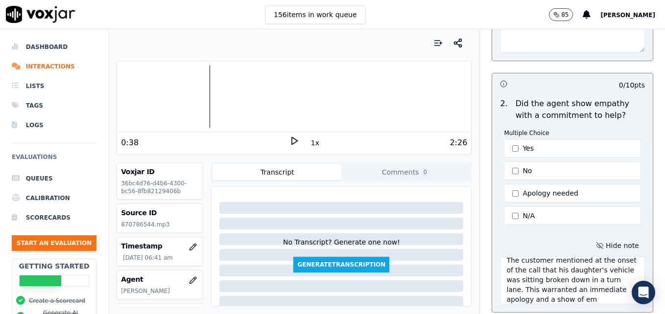
scroll to position [15, 0]
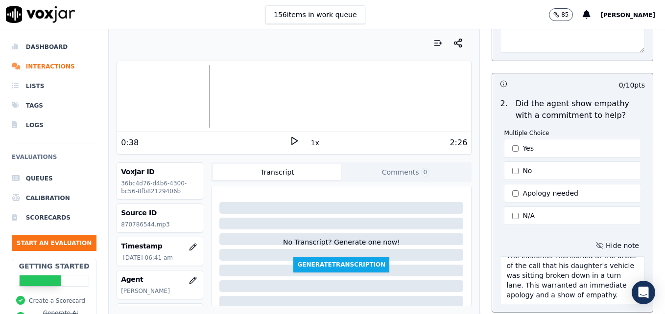
type textarea "The customer mentioned at the onset of the call that his daughter's vehicle was…"
click at [286, 136] on div "0:38 1x 2:26" at bounding box center [294, 142] width 354 height 21
click at [289, 142] on icon at bounding box center [294, 141] width 10 height 10
click at [265, 95] on div at bounding box center [294, 96] width 354 height 63
click at [326, 97] on div at bounding box center [294, 96] width 354 height 63
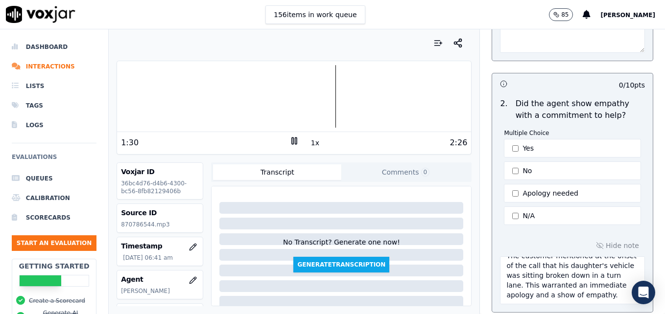
click at [291, 139] on icon at bounding box center [294, 141] width 10 height 10
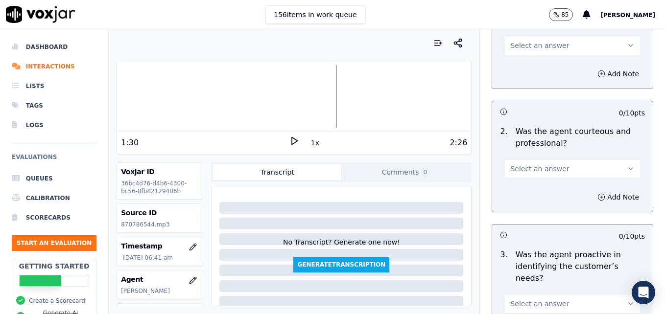
scroll to position [847, 0]
click at [627, 165] on icon "button" at bounding box center [631, 169] width 8 height 8
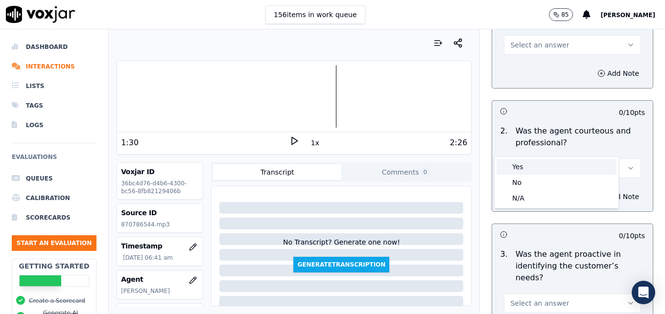
click at [523, 167] on div "Yes" at bounding box center [557, 167] width 120 height 16
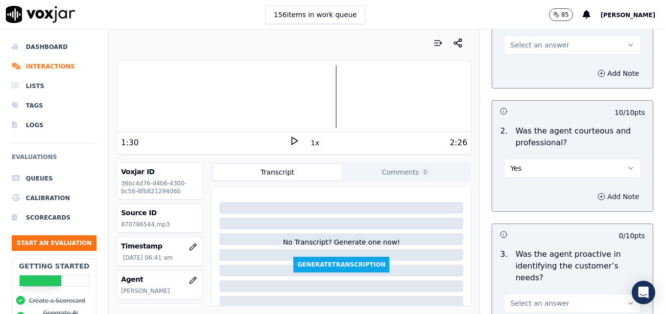
click at [597, 193] on icon "button" at bounding box center [601, 197] width 8 height 8
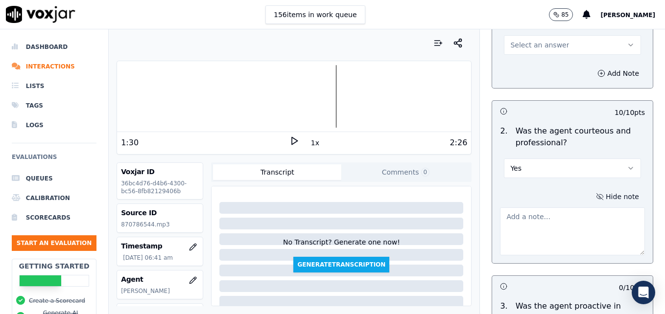
click at [562, 208] on textarea at bounding box center [572, 232] width 145 height 48
click at [292, 141] on polygon at bounding box center [295, 141] width 6 height 7
click at [405, 95] on div at bounding box center [294, 96] width 354 height 63
click at [292, 138] on rect at bounding box center [292, 141] width 1 height 6
click at [573, 208] on textarea "Background noise at 1:30." at bounding box center [572, 232] width 145 height 48
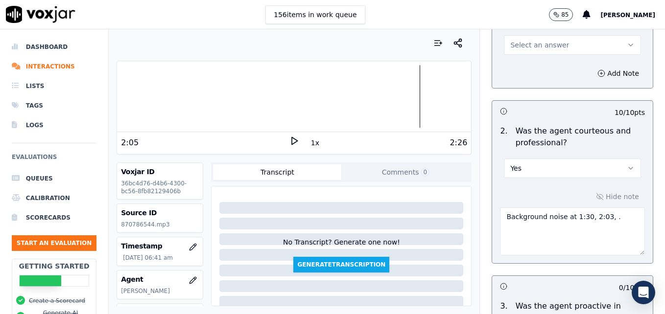
click at [292, 141] on polygon at bounding box center [295, 141] width 6 height 7
click at [295, 141] on rect at bounding box center [295, 141] width 1 height 6
click at [591, 208] on textarea "Background noise at 1:30, 2:03, ." at bounding box center [572, 232] width 145 height 48
click at [292, 138] on polygon at bounding box center [295, 141] width 6 height 7
click at [606, 208] on textarea "Background noise at 1:30, 2:03, 2:07 ." at bounding box center [572, 232] width 145 height 48
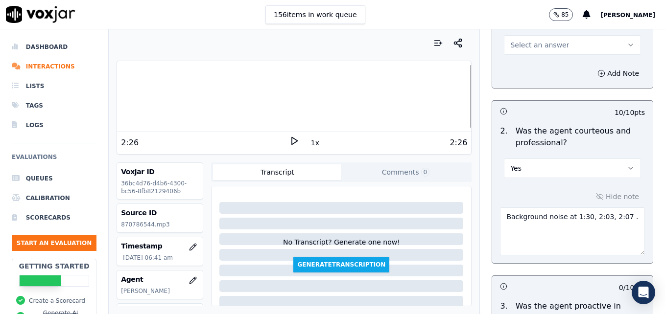
click at [606, 208] on textarea "Background noise at 1:30, 2:03, 2:07 ." at bounding box center [572, 232] width 145 height 48
click at [162, 98] on div at bounding box center [294, 96] width 354 height 63
click at [292, 140] on polygon at bounding box center [295, 141] width 6 height 7
click at [289, 143] on icon at bounding box center [294, 141] width 10 height 10
click at [561, 208] on textarea "Background noise at 1:30, 2:03, 2:07." at bounding box center [572, 232] width 145 height 48
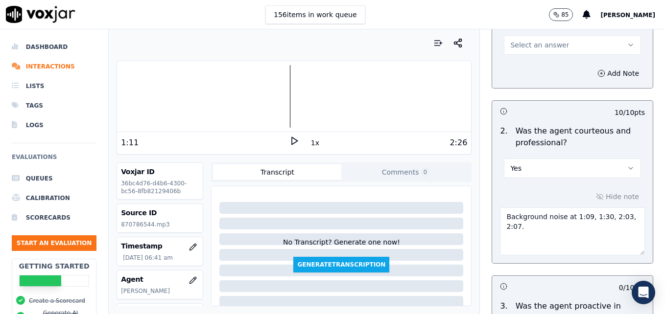
type textarea "Background noise at 1:09, 1:30, 2:03, 2:07."
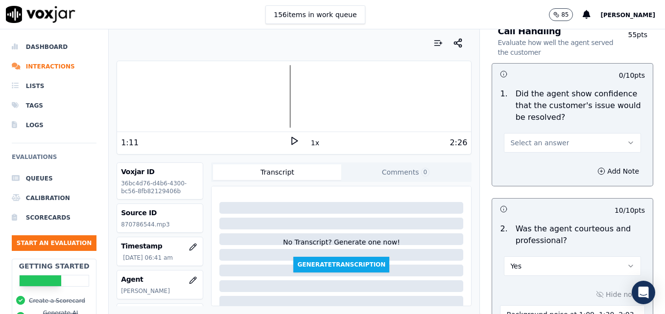
scroll to position [700, 0]
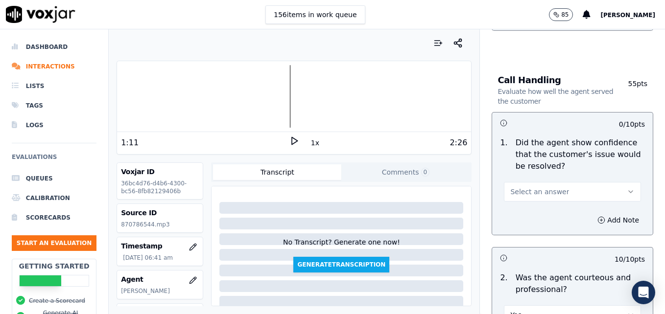
click at [627, 188] on icon "button" at bounding box center [631, 192] width 8 height 8
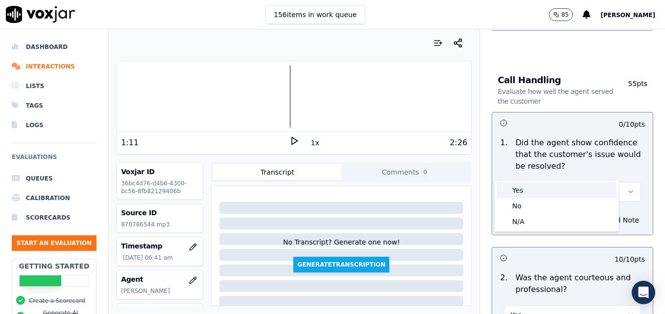
click at [540, 187] on div "Yes" at bounding box center [557, 191] width 120 height 16
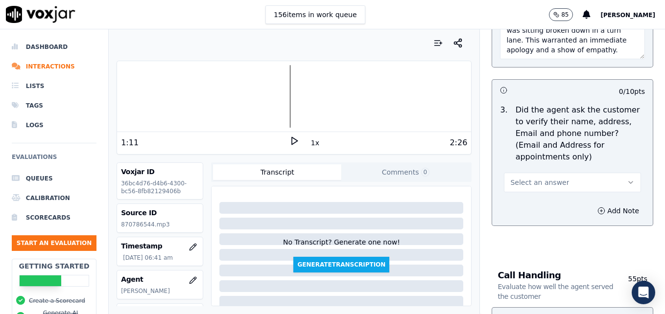
scroll to position [504, 0]
click at [627, 179] on icon "button" at bounding box center [631, 183] width 8 height 8
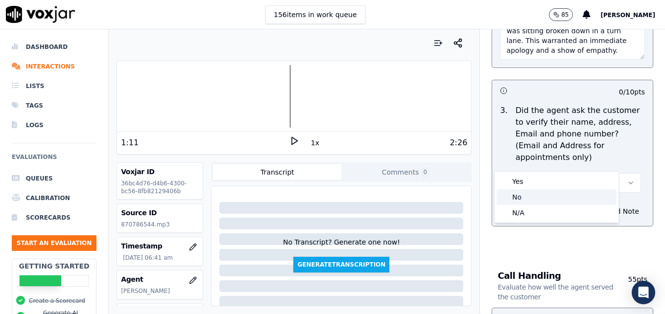
click at [525, 195] on div "No" at bounding box center [557, 198] width 120 height 16
click at [592, 205] on button "Add Note" at bounding box center [618, 212] width 53 height 14
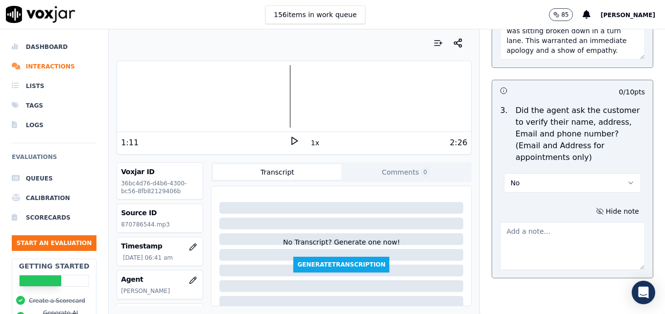
click at [135, 95] on div at bounding box center [294, 96] width 354 height 63
click at [289, 138] on icon at bounding box center [294, 141] width 10 height 10
click at [509, 222] on textarea at bounding box center [572, 246] width 145 height 48
type textarea "Customer name, phone number not verified."
click at [295, 140] on rect at bounding box center [295, 141] width 1 height 6
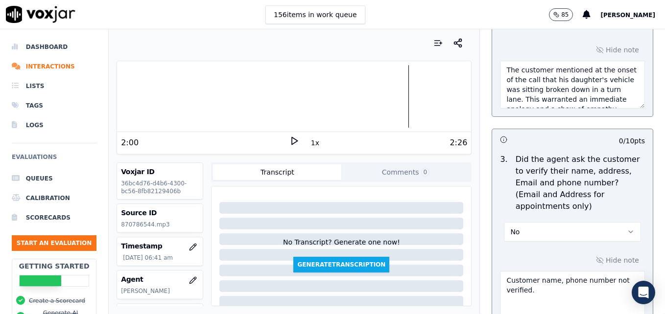
scroll to position [20, 0]
click at [543, 91] on textarea "The customer mentioned at the onset of the call that his daughter's vehicle was…" at bounding box center [572, 85] width 145 height 48
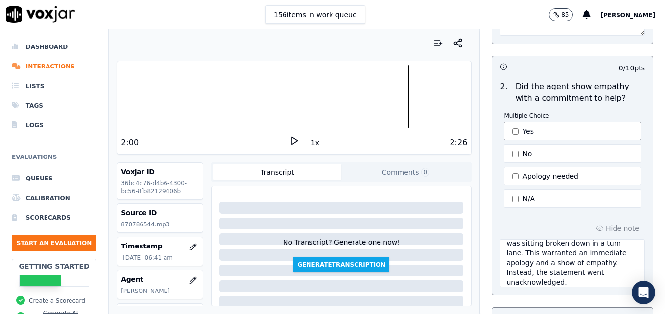
scroll to position [259, 0]
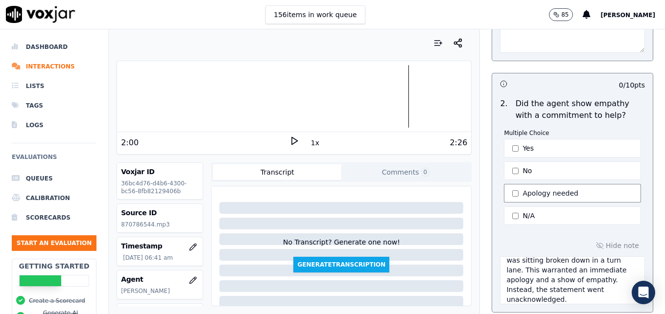
type textarea "The customer mentioned at the onset of the call that his daughter's vehicle was…"
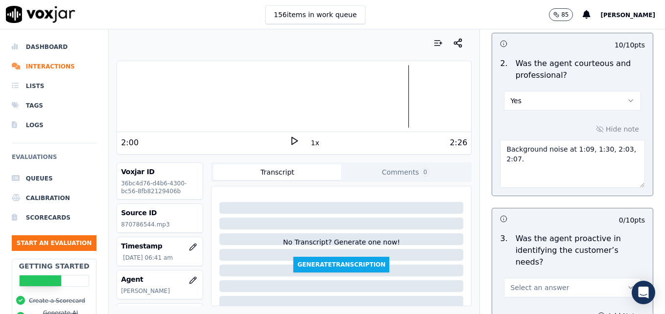
scroll to position [994, 0]
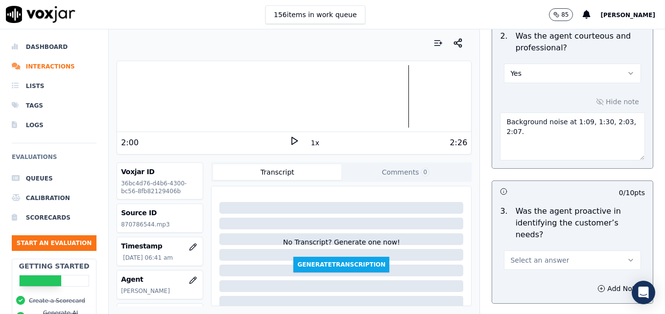
click at [627, 257] on icon "button" at bounding box center [631, 261] width 8 height 8
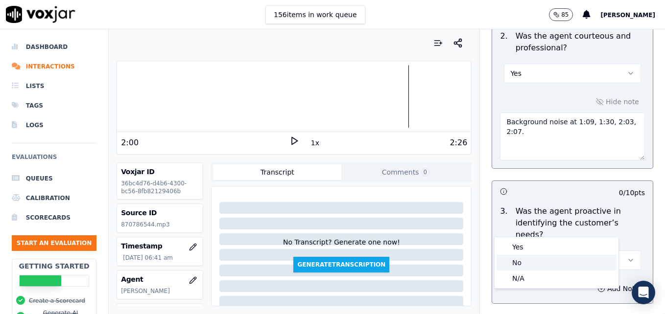
click at [521, 261] on div "No" at bounding box center [557, 263] width 120 height 16
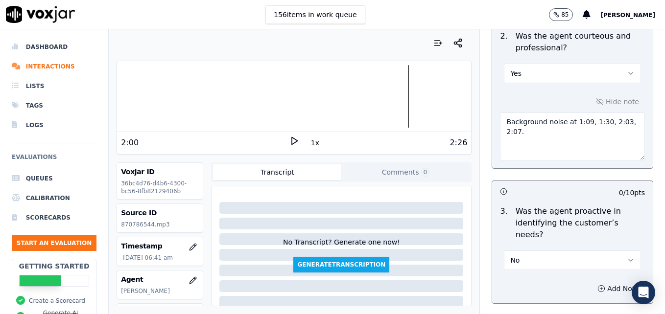
click at [598, 286] on circle "button" at bounding box center [601, 289] width 6 height 6
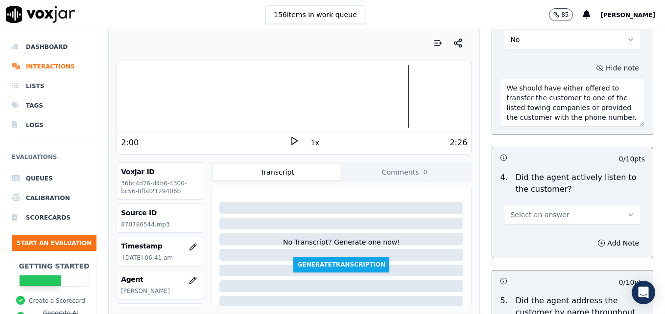
scroll to position [1254, 0]
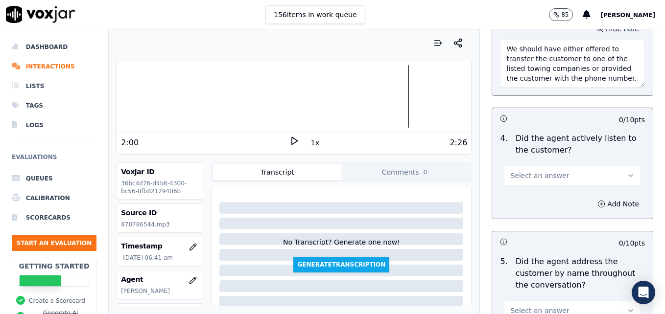
type textarea "We should have either offered to transfer the customer to one of the listed tow…"
click at [627, 172] on icon "button" at bounding box center [631, 176] width 8 height 8
click at [539, 157] on div "Yes" at bounding box center [557, 163] width 120 height 16
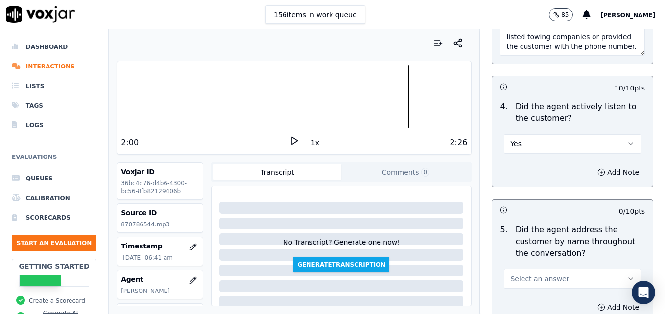
scroll to position [1303, 0]
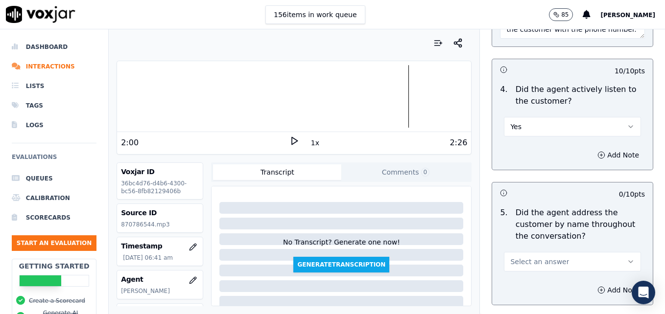
click at [627, 258] on icon "button" at bounding box center [631, 262] width 8 height 8
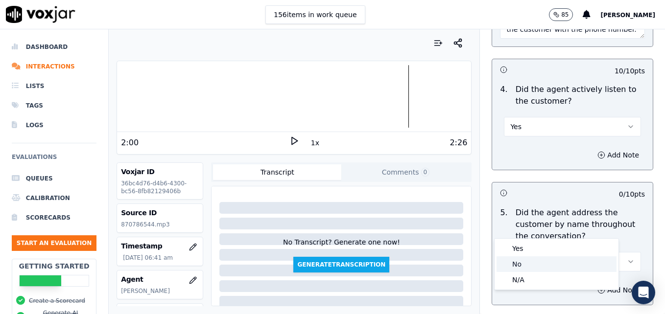
click at [533, 262] on div "No" at bounding box center [557, 265] width 120 height 16
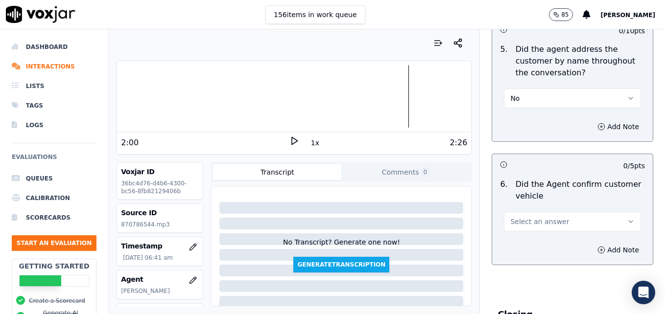
scroll to position [1450, 0]
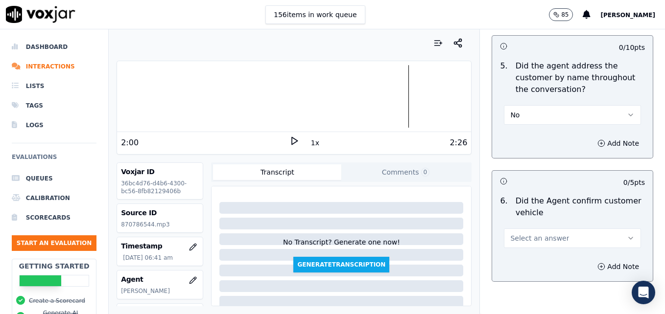
click at [627, 235] on icon "button" at bounding box center [631, 239] width 8 height 8
click at [576, 228] on div "Yes" at bounding box center [557, 225] width 120 height 16
click at [627, 235] on icon "button" at bounding box center [631, 239] width 8 height 8
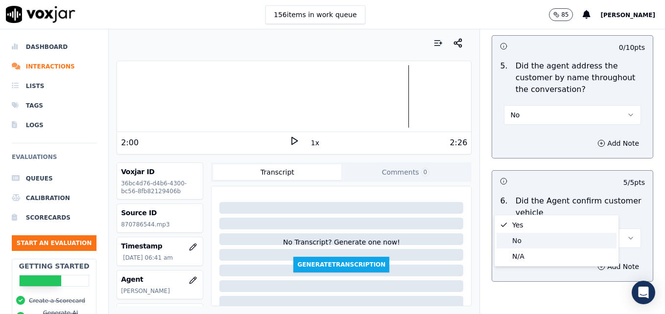
click at [570, 240] on div "No" at bounding box center [557, 241] width 120 height 16
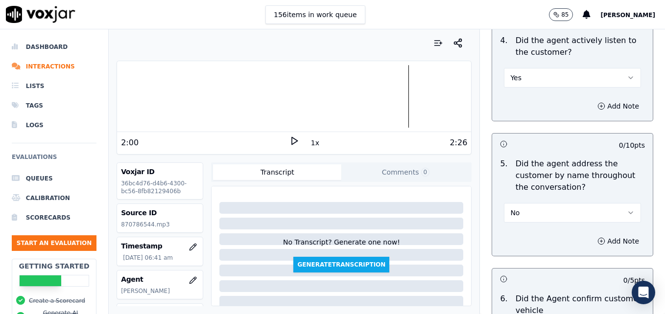
scroll to position [1303, 0]
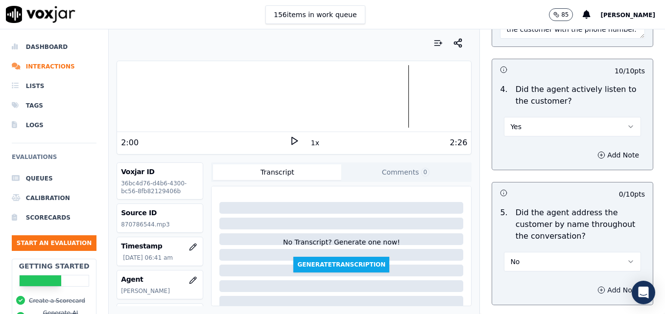
click at [598, 287] on circle "button" at bounding box center [601, 290] width 6 height 6
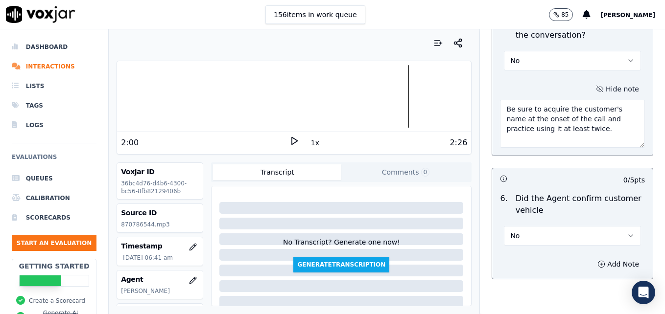
scroll to position [1505, 0]
type textarea "Be sure to acquire the customer's name at the onset of the call and practice us…"
click at [627, 231] on icon "button" at bounding box center [631, 235] width 8 height 8
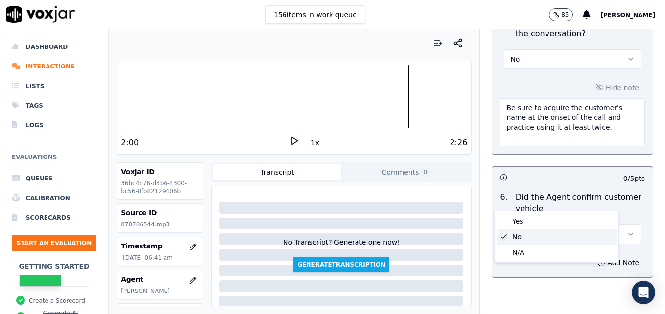
click at [548, 234] on div "No" at bounding box center [557, 237] width 120 height 16
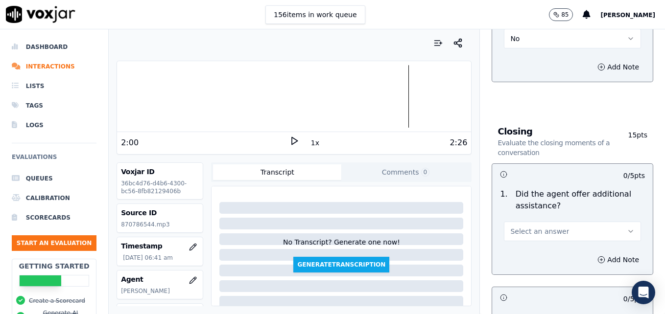
scroll to position [1750, 0]
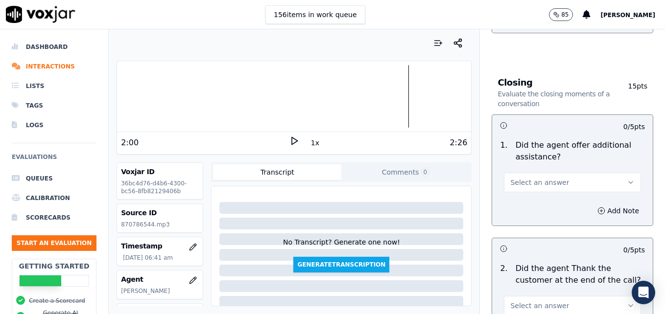
click at [605, 173] on button "Select an answer" at bounding box center [572, 183] width 137 height 20
click at [517, 167] on div "Yes" at bounding box center [557, 170] width 120 height 16
click at [598, 208] on circle "button" at bounding box center [601, 211] width 6 height 6
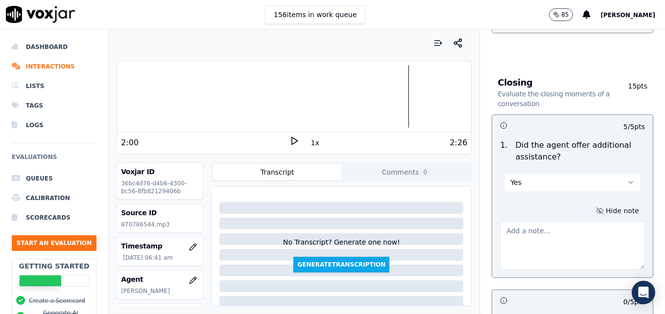
click at [567, 222] on textarea at bounding box center [572, 246] width 145 height 48
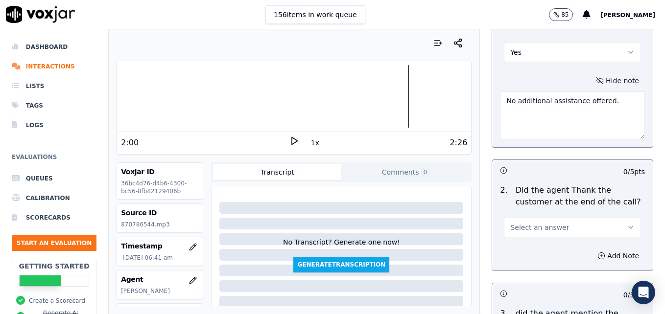
scroll to position [1897, 0]
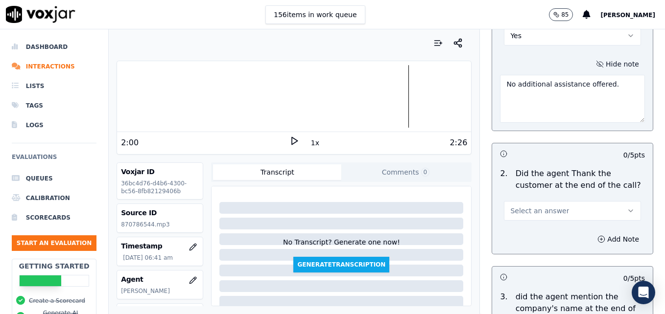
type textarea "No additional assistance offered."
click at [627, 207] on icon "button" at bounding box center [631, 211] width 8 height 8
click at [293, 141] on icon at bounding box center [294, 141] width 10 height 10
click at [629, 210] on icon "button" at bounding box center [631, 211] width 4 height 2
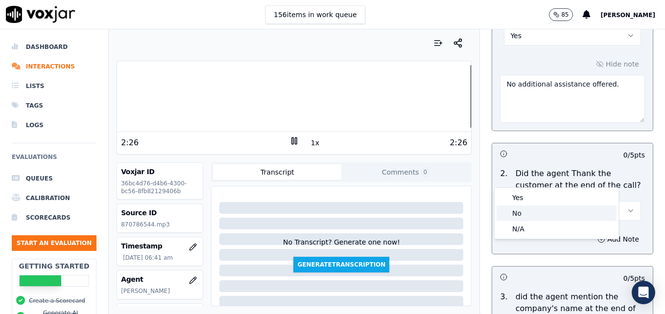
click at [543, 211] on div "No" at bounding box center [557, 214] width 120 height 16
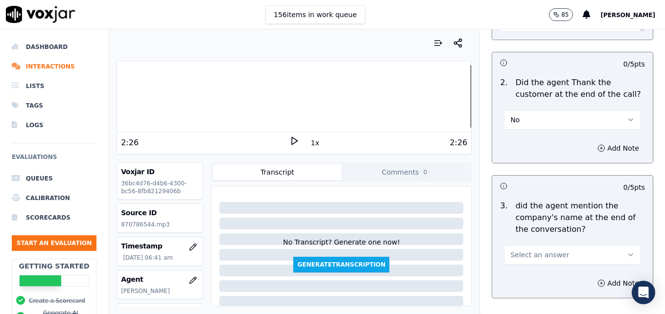
scroll to position [1995, 0]
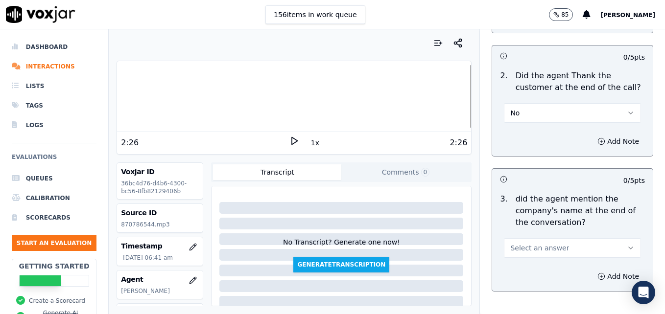
click at [627, 244] on icon "button" at bounding box center [631, 248] width 8 height 8
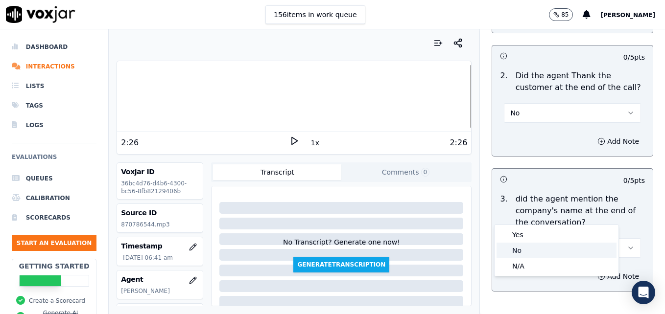
click at [526, 249] on div "No" at bounding box center [557, 251] width 120 height 16
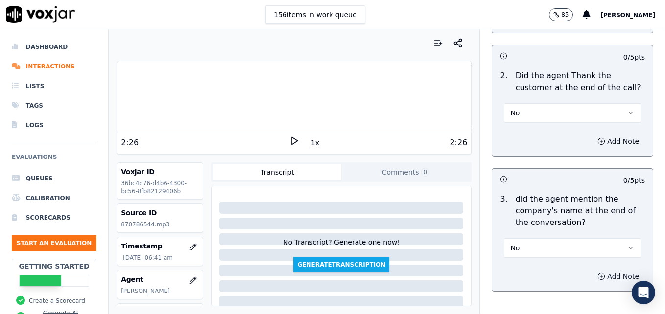
scroll to position [2018, 0]
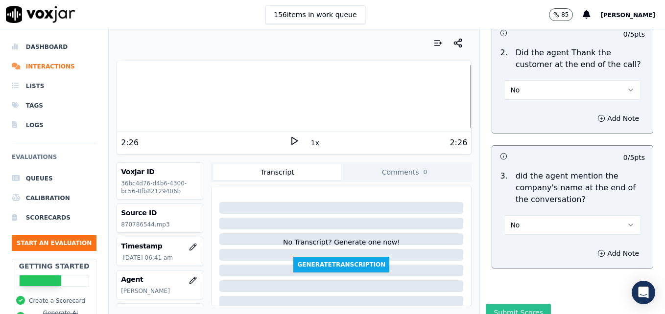
click at [513, 304] on button "Submit Scores" at bounding box center [518, 313] width 65 height 18
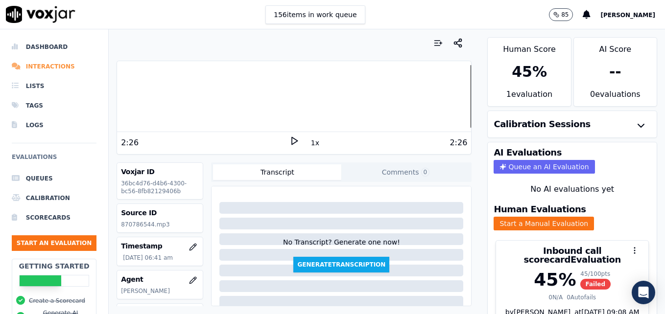
click at [32, 65] on li "Interactions" at bounding box center [54, 67] width 85 height 20
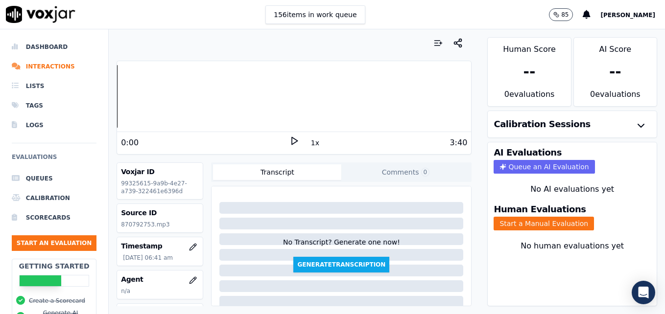
click at [289, 141] on icon at bounding box center [294, 141] width 10 height 10
click at [189, 245] on icon "button" at bounding box center [193, 247] width 8 height 8
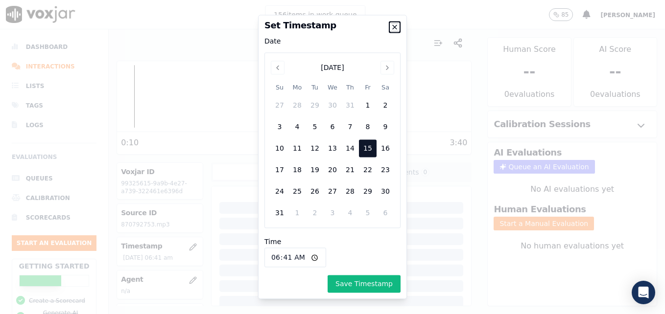
click at [392, 27] on icon "button" at bounding box center [395, 27] width 8 height 8
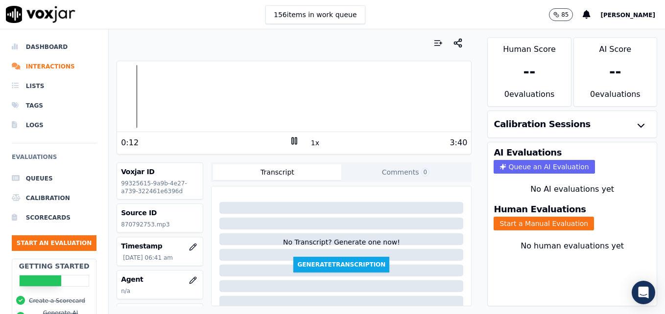
click at [292, 136] on icon at bounding box center [294, 141] width 10 height 10
click at [544, 223] on button "Start a Manual Evaluation" at bounding box center [544, 224] width 100 height 14
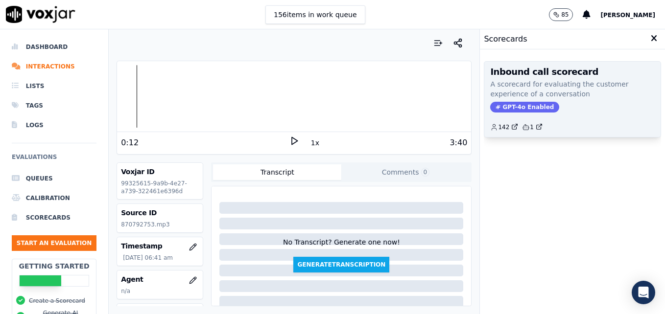
click at [513, 105] on span "GPT-4o Enabled" at bounding box center [524, 107] width 69 height 11
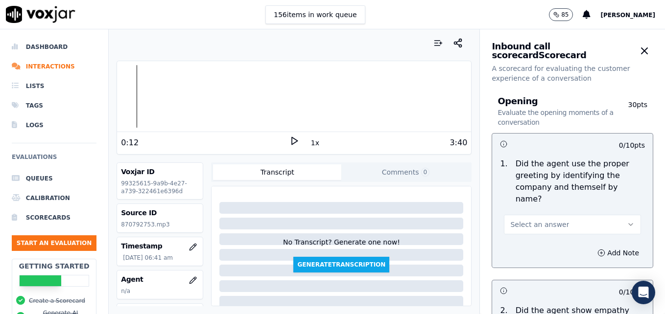
click at [601, 219] on button "Select an answer" at bounding box center [572, 225] width 137 height 20
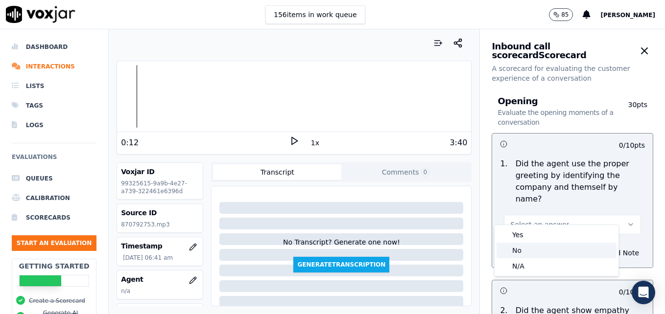
click at [570, 243] on div "No" at bounding box center [557, 251] width 120 height 16
click at [597, 215] on button "No" at bounding box center [572, 225] width 137 height 20
click at [553, 234] on div "Yes" at bounding box center [557, 235] width 120 height 16
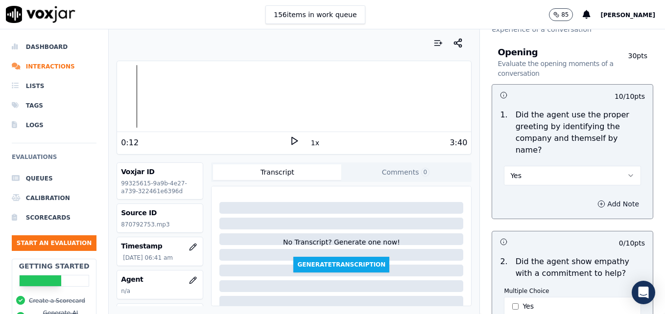
click at [598, 201] on circle "button" at bounding box center [601, 204] width 6 height 6
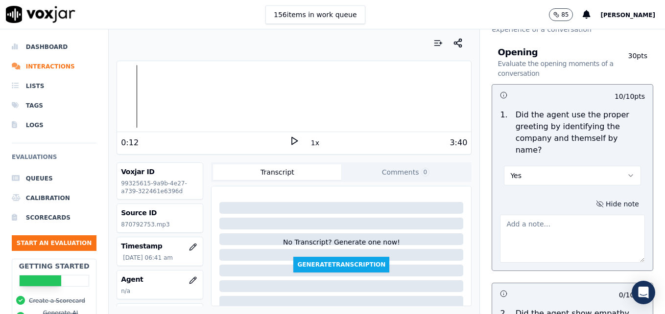
click at [560, 221] on textarea at bounding box center [572, 239] width 145 height 48
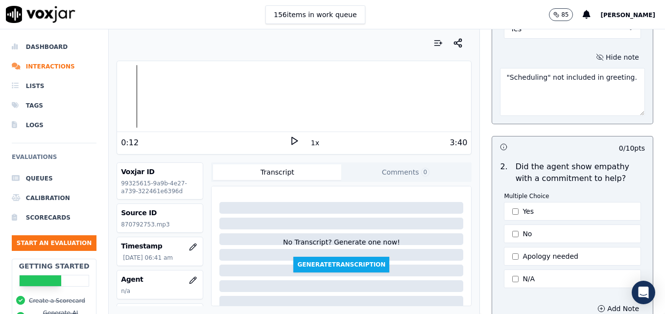
scroll to position [245, 0]
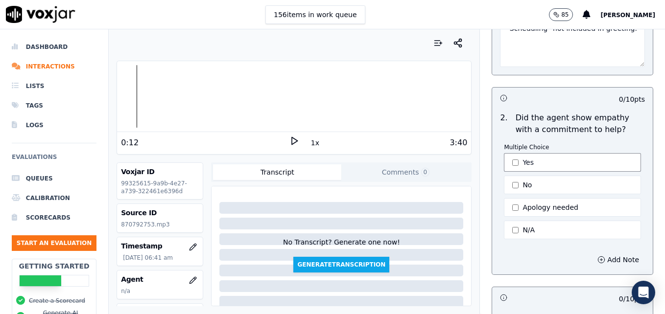
type textarea ""Scheduling" not included in greeting."
click at [508, 153] on button "Yes" at bounding box center [572, 162] width 137 height 19
click at [117, 99] on div at bounding box center [294, 96] width 354 height 63
click at [289, 141] on icon at bounding box center [294, 141] width 10 height 10
click at [189, 279] on icon "button" at bounding box center [193, 281] width 8 height 8
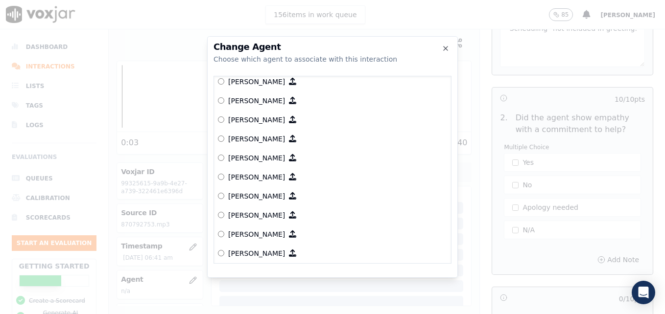
scroll to position [196, 0]
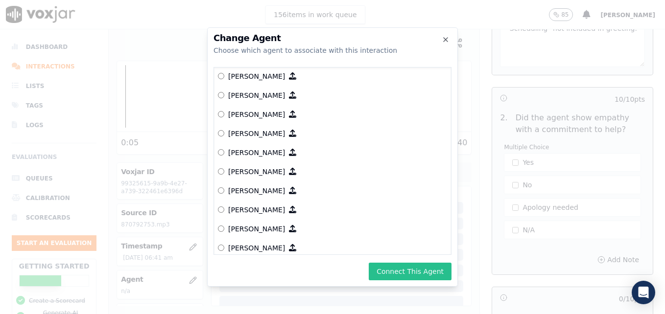
click at [419, 266] on button "Connect This Agent" at bounding box center [410, 272] width 83 height 18
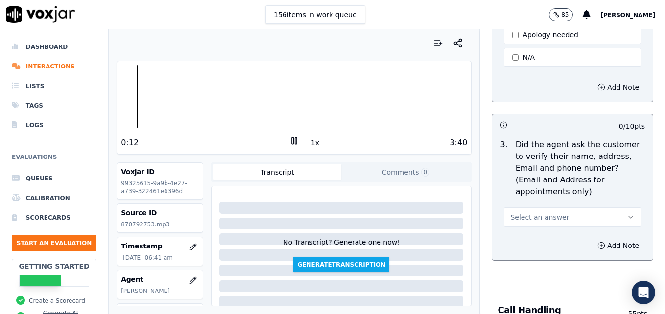
scroll to position [441, 0]
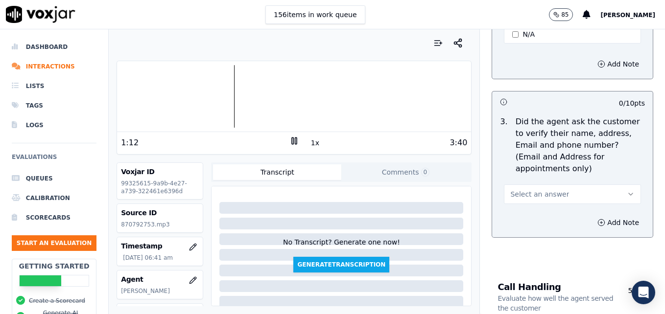
click at [158, 92] on div at bounding box center [294, 96] width 354 height 63
click at [292, 140] on rect at bounding box center [292, 141] width 1 height 6
click at [292, 140] on polygon at bounding box center [295, 141] width 6 height 7
click at [150, 97] on div at bounding box center [294, 96] width 354 height 63
click at [627, 191] on icon "button" at bounding box center [631, 195] width 8 height 8
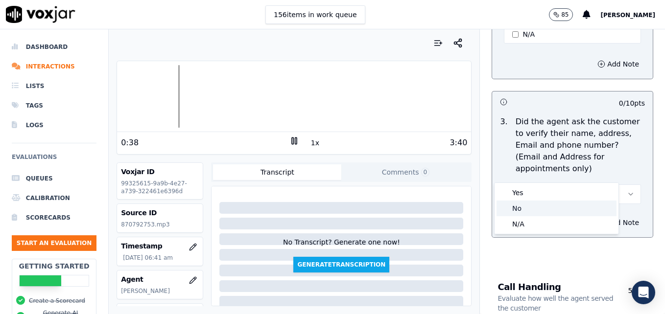
click at [529, 208] on div "No" at bounding box center [557, 209] width 120 height 16
click at [597, 219] on icon "button" at bounding box center [601, 223] width 8 height 8
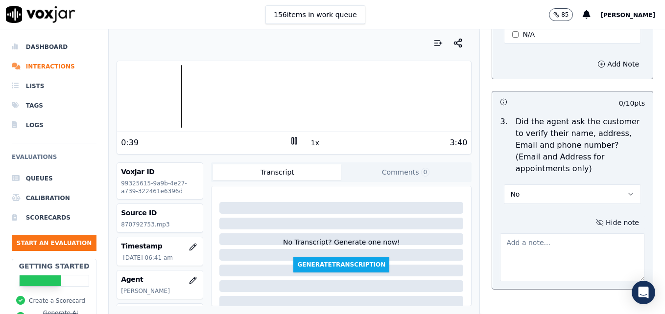
drag, startPoint x: 556, startPoint y: 225, endPoint x: 549, endPoint y: 220, distance: 9.5
click at [556, 234] on textarea at bounding box center [572, 258] width 145 height 48
click at [128, 95] on div at bounding box center [294, 96] width 354 height 63
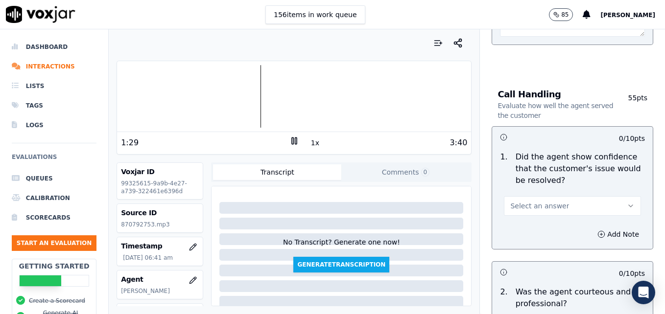
scroll to position [735, 0]
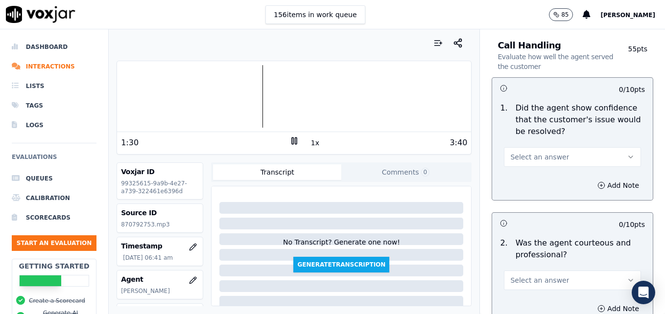
type textarea "New/returning customer not verified."
click at [627, 153] on icon "button" at bounding box center [631, 157] width 8 height 8
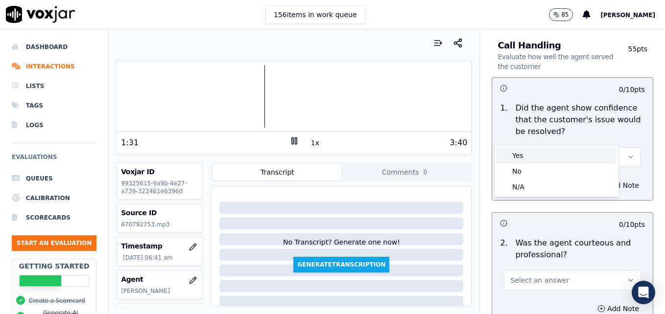
click at [539, 156] on div "Yes" at bounding box center [557, 156] width 120 height 16
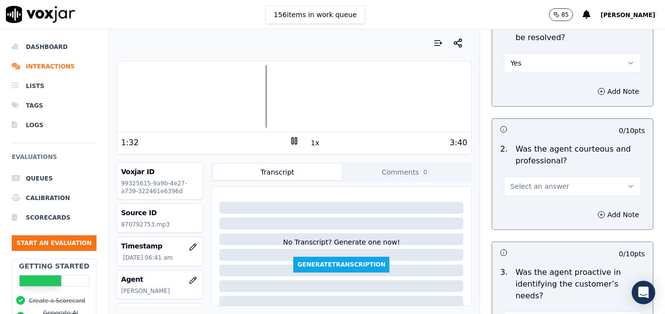
scroll to position [833, 0]
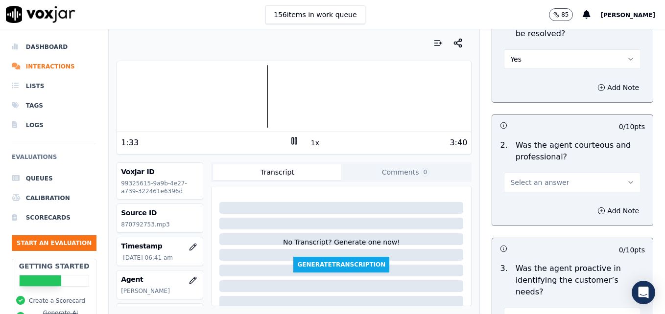
click at [627, 179] on icon "button" at bounding box center [631, 183] width 8 height 8
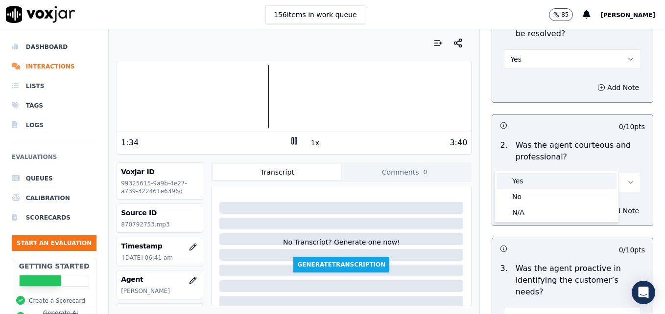
click at [520, 182] on div "Yes" at bounding box center [557, 181] width 120 height 16
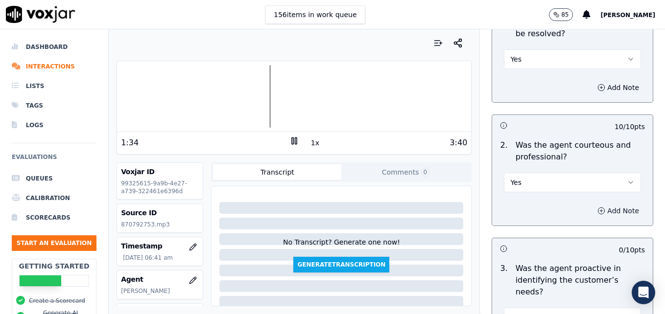
click at [598, 208] on circle "button" at bounding box center [601, 211] width 6 height 6
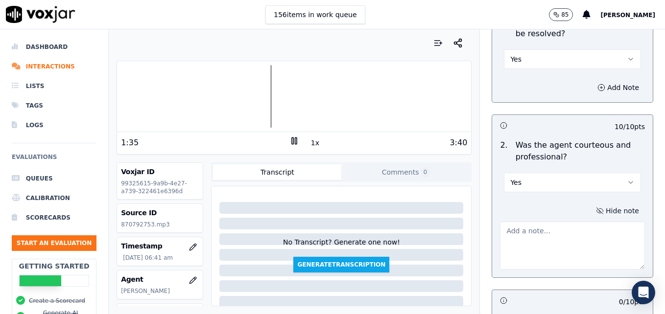
click at [578, 222] on textarea at bounding box center [572, 246] width 145 height 48
type textarea "Watch clipping/speaking over the customer."
click at [292, 138] on rect at bounding box center [292, 141] width 1 height 6
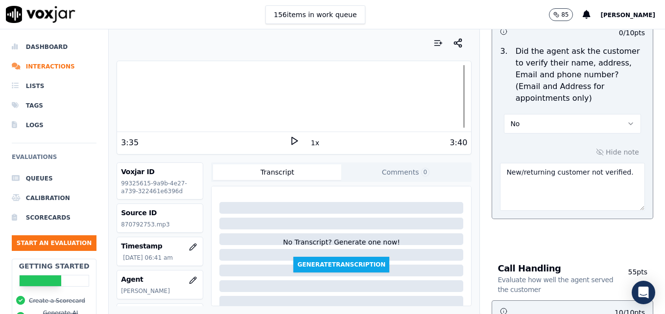
scroll to position [490, 0]
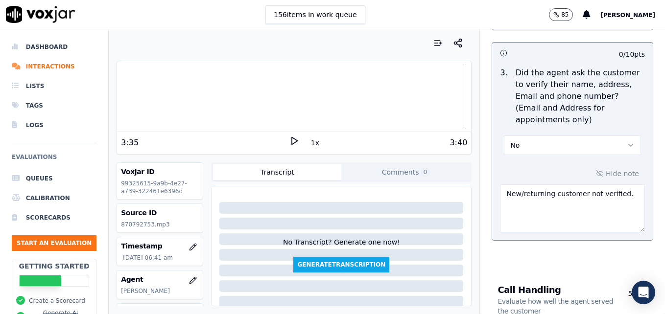
click at [614, 185] on textarea "New/returning customer not verified." at bounding box center [572, 209] width 145 height 48
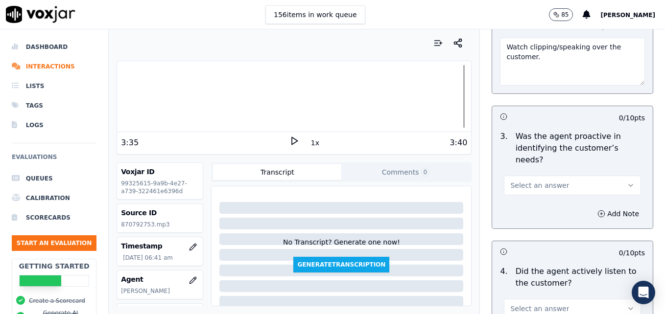
scroll to position [1028, 0]
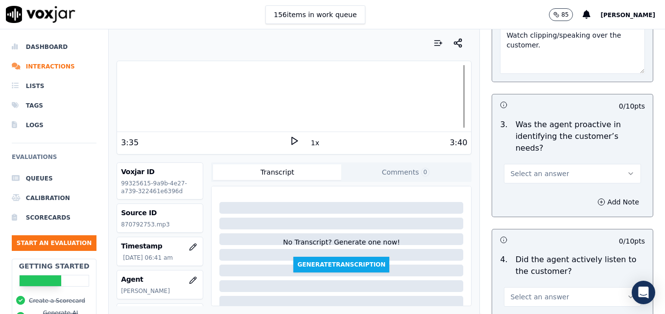
type textarea "New/returning customer not verified. Customer email/mailing address not verifie…"
click at [613, 164] on button "Select an answer" at bounding box center [572, 174] width 137 height 20
click at [545, 165] on div "Yes" at bounding box center [557, 161] width 120 height 16
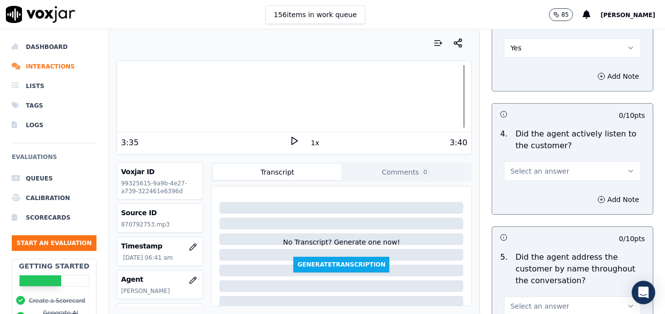
scroll to position [1175, 0]
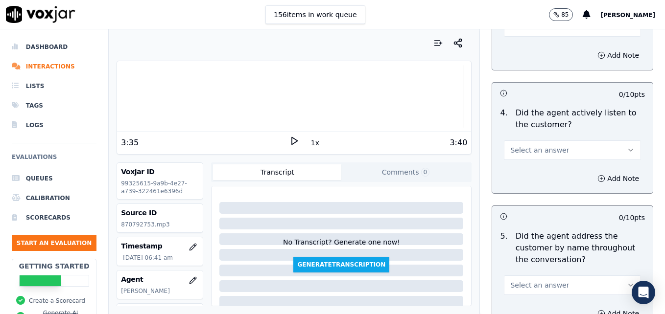
click at [604, 141] on button "Select an answer" at bounding box center [572, 151] width 137 height 20
click at [568, 141] on div "Yes" at bounding box center [557, 137] width 120 height 16
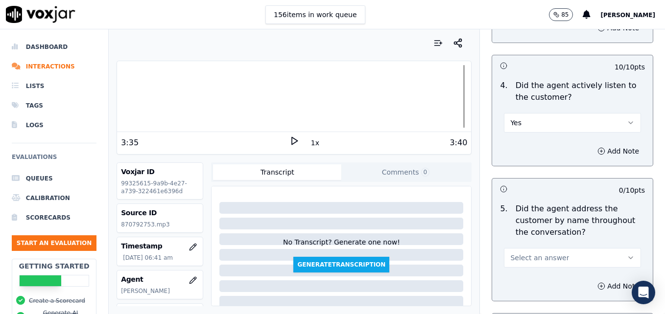
scroll to position [1273, 0]
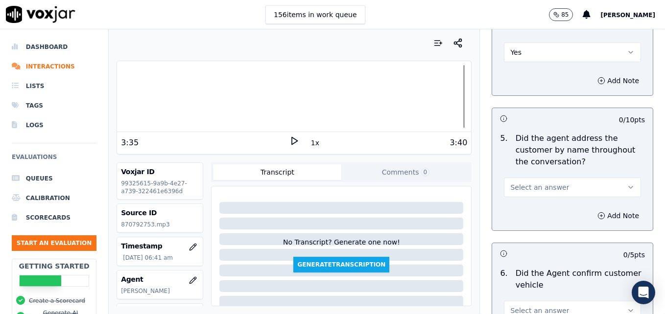
click at [602, 178] on button "Select an answer" at bounding box center [572, 188] width 137 height 20
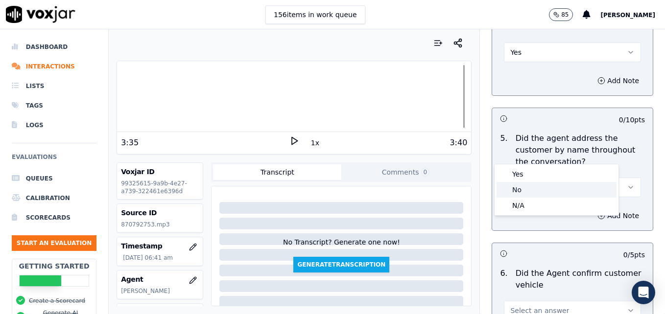
click at [544, 187] on div "No" at bounding box center [557, 190] width 120 height 16
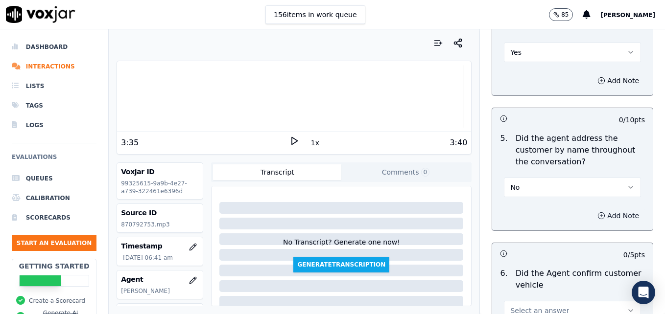
click at [597, 212] on icon "button" at bounding box center [601, 216] width 8 height 8
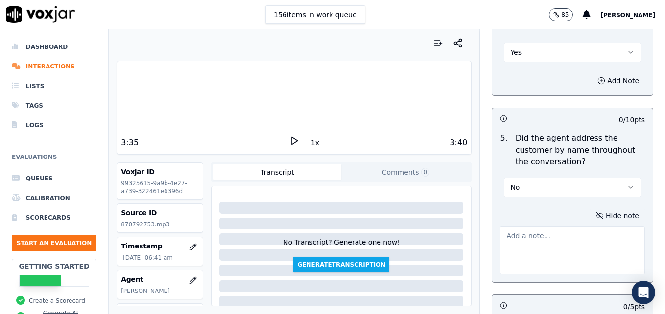
click at [572, 227] on textarea at bounding box center [572, 251] width 145 height 48
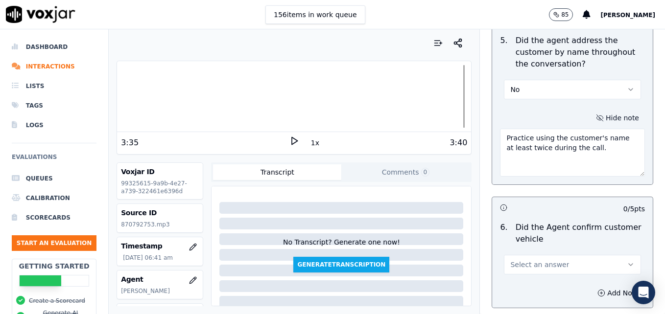
scroll to position [1420, 0]
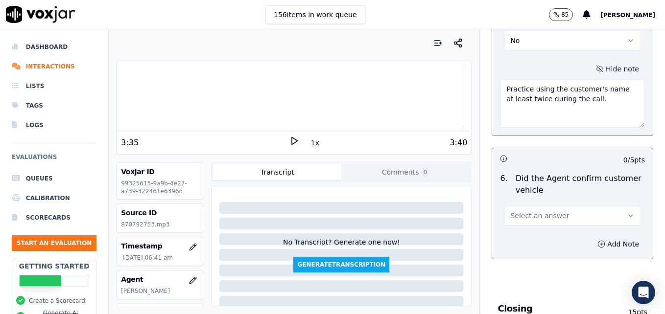
type textarea "Practice using the customer's name at least twice during the call."
click at [627, 212] on icon "button" at bounding box center [631, 216] width 8 height 8
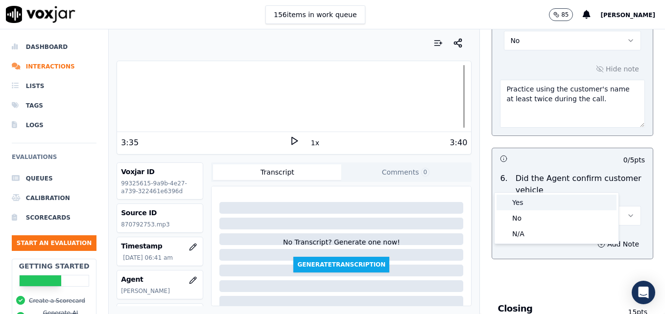
click at [530, 200] on div "Yes" at bounding box center [557, 203] width 120 height 16
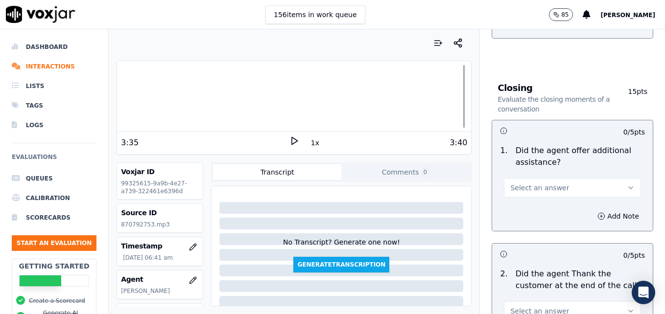
scroll to position [1665, 0]
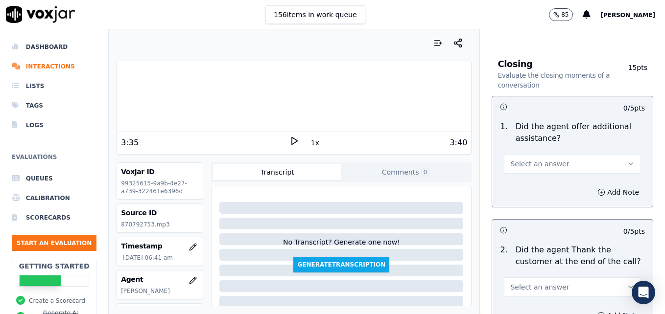
click at [597, 154] on button "Select an answer" at bounding box center [572, 164] width 137 height 20
click at [530, 153] on div "Yes" at bounding box center [557, 151] width 120 height 16
drag, startPoint x: 585, startPoint y: 158, endPoint x: 581, endPoint y: 163, distance: 5.6
click at [597, 189] on icon "button" at bounding box center [601, 193] width 8 height 8
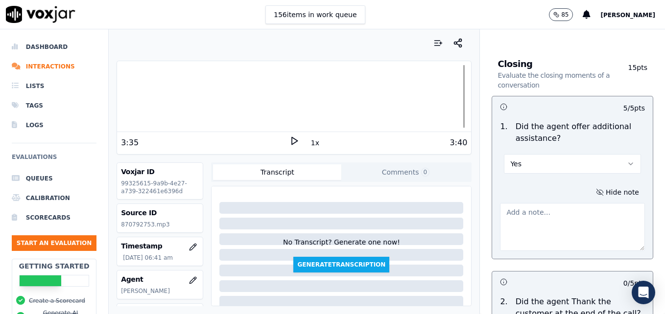
click at [575, 203] on textarea at bounding box center [572, 227] width 145 height 48
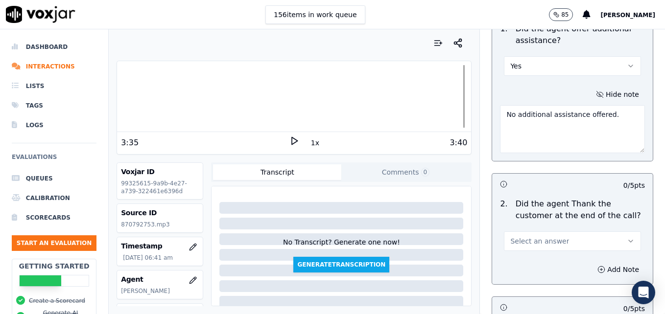
type textarea "No additional assistance offered."
click at [614, 232] on button "Select an answer" at bounding box center [572, 242] width 137 height 20
click at [542, 226] on div "Yes" at bounding box center [557, 228] width 120 height 16
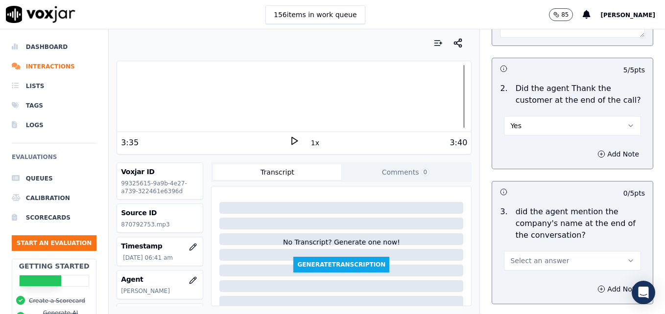
scroll to position [1910, 0]
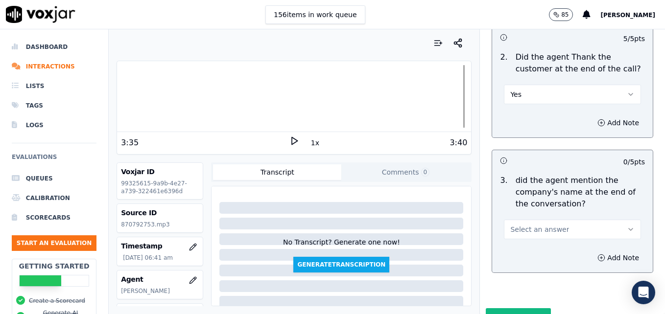
click at [627, 226] on icon "button" at bounding box center [631, 230] width 8 height 8
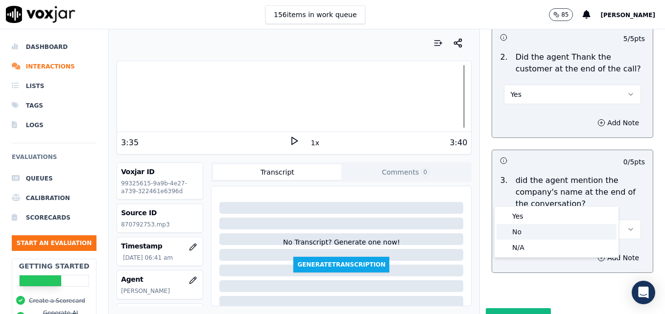
click at [546, 226] on div "No" at bounding box center [557, 232] width 120 height 16
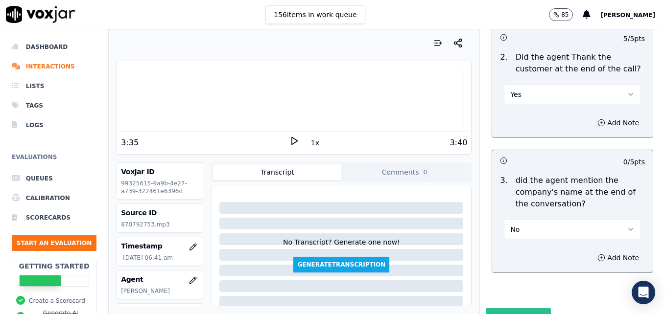
click at [516, 309] on button "Submit Scores" at bounding box center [518, 318] width 65 height 18
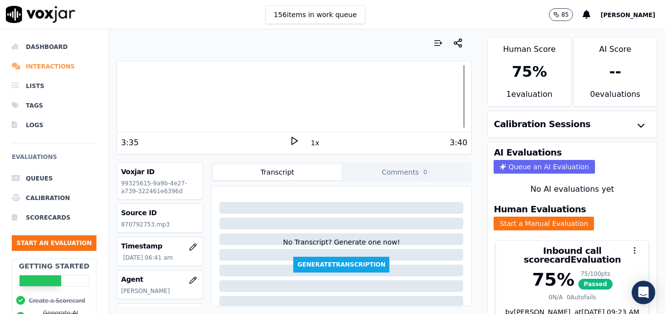
click at [49, 62] on li "Interactions" at bounding box center [54, 67] width 85 height 20
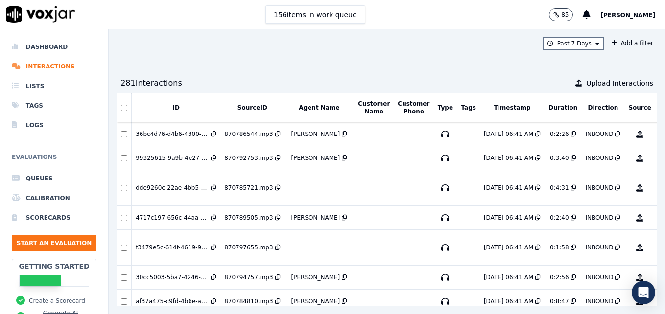
drag, startPoint x: 626, startPoint y: 187, endPoint x: 631, endPoint y: 187, distance: 5.4
click at [629, 187] on div "ID SourceID Agent Name Customer Name Customer Phone Type Tags Timestamp Duratio…" at bounding box center [387, 200] width 541 height 214
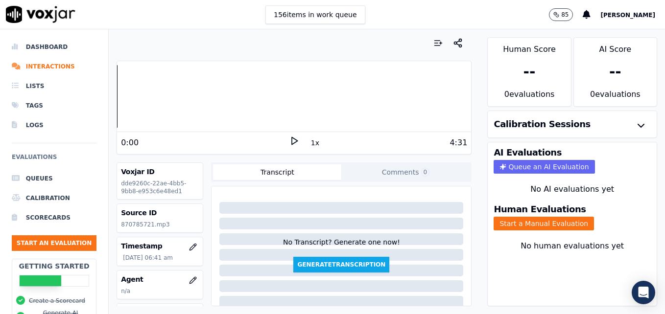
click at [292, 140] on polygon at bounding box center [295, 141] width 6 height 7
click at [254, 95] on div at bounding box center [294, 96] width 354 height 63
click at [289, 140] on icon at bounding box center [294, 141] width 10 height 10
click at [50, 63] on li "Interactions" at bounding box center [54, 67] width 85 height 20
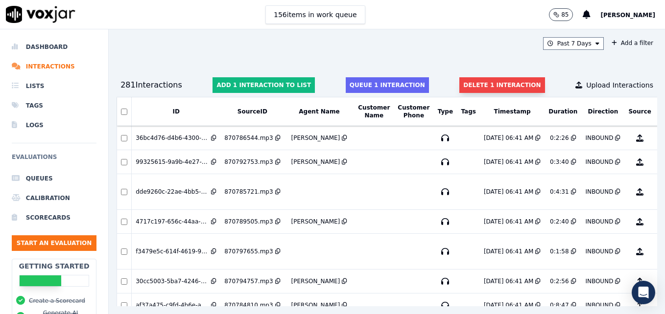
click at [468, 83] on button "Delete 1 interaction" at bounding box center [501, 85] width 85 height 16
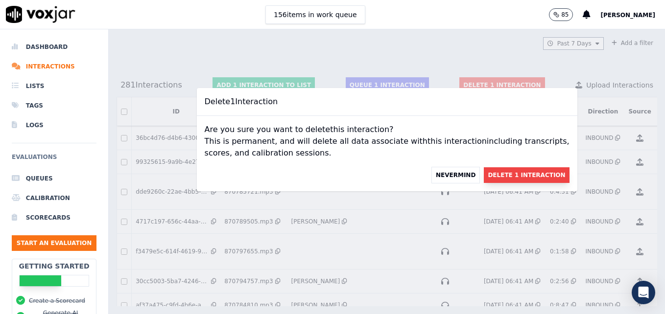
click at [517, 171] on button "Delete 1 Interaction" at bounding box center [526, 175] width 85 height 16
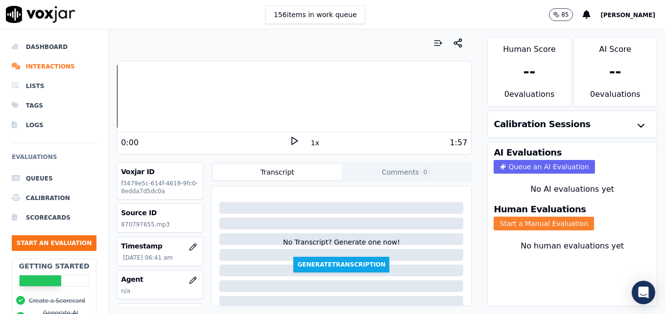
click at [537, 222] on button "Start a Manual Evaluation" at bounding box center [544, 224] width 100 height 14
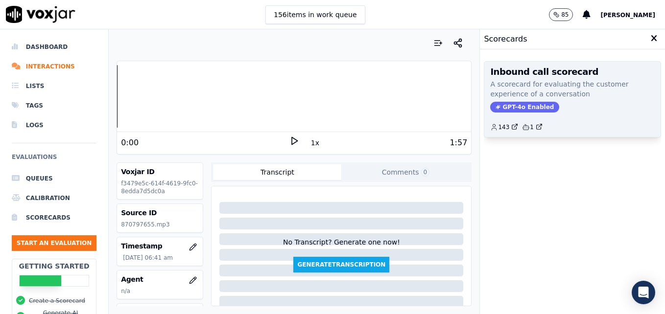
click at [516, 107] on span "GPT-4o Enabled" at bounding box center [524, 107] width 69 height 11
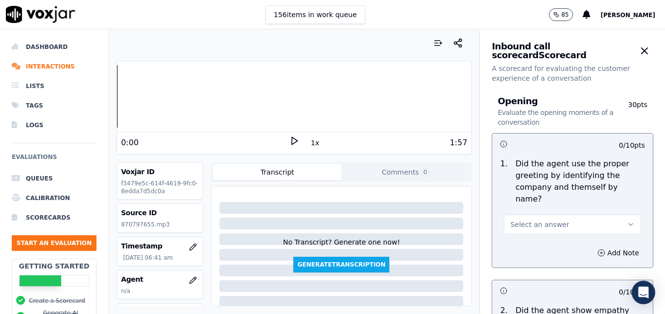
click at [289, 135] on div "0:00 1x 1:57" at bounding box center [294, 142] width 354 height 21
click at [289, 139] on icon at bounding box center [294, 141] width 10 height 10
click at [189, 278] on icon "button" at bounding box center [193, 281] width 8 height 8
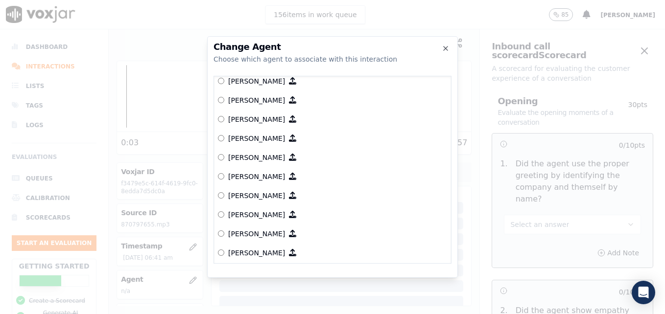
scroll to position [599, 0]
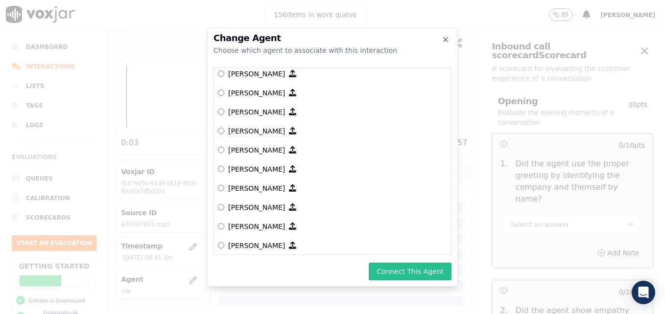
click at [433, 267] on button "Connect This Agent" at bounding box center [410, 272] width 83 height 18
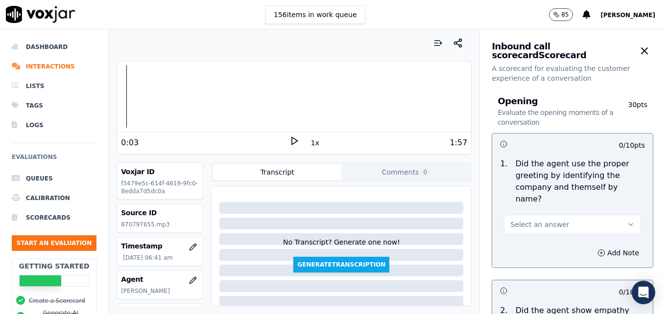
click at [290, 139] on icon at bounding box center [294, 141] width 10 height 10
click at [627, 221] on icon "button" at bounding box center [631, 225] width 8 height 8
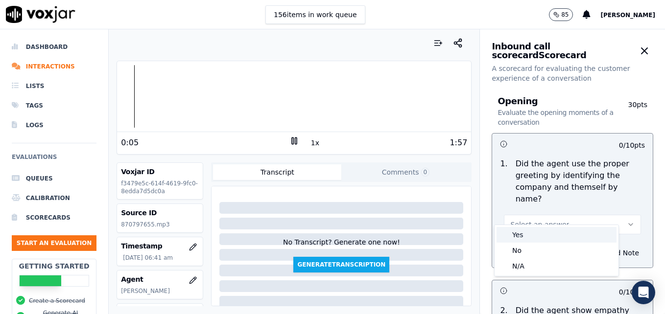
click at [546, 231] on div "Yes" at bounding box center [557, 235] width 120 height 16
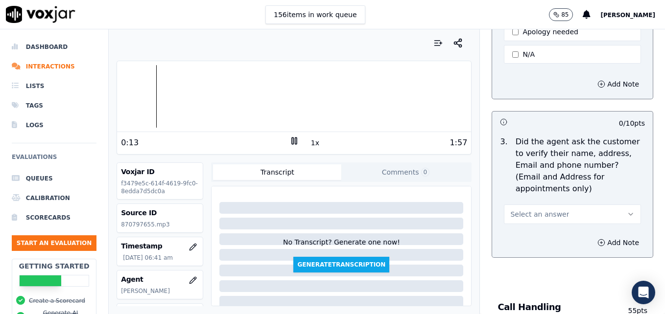
scroll to position [392, 0]
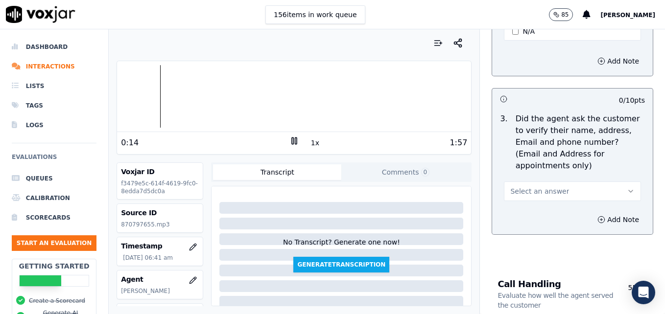
click at [627, 188] on icon "button" at bounding box center [631, 192] width 8 height 8
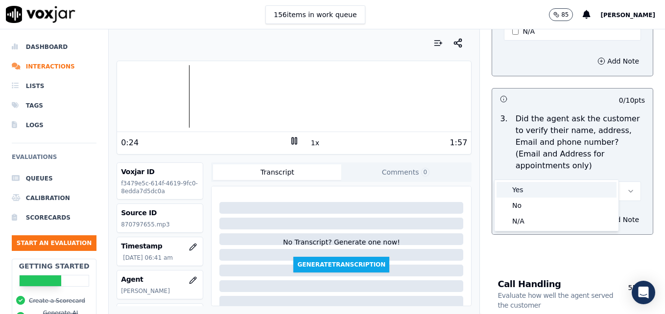
click at [547, 191] on div "Yes" at bounding box center [557, 190] width 120 height 16
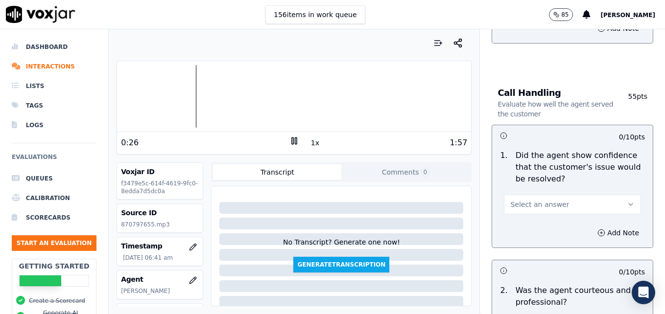
scroll to position [588, 0]
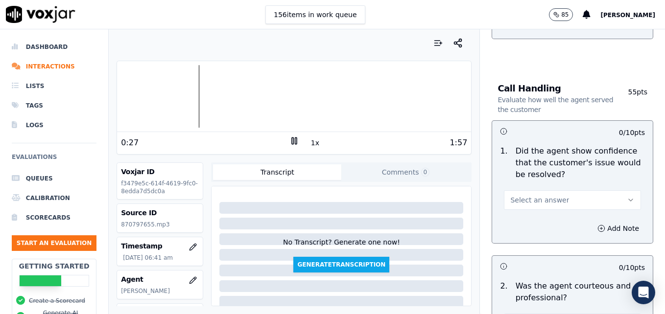
click at [627, 196] on icon "button" at bounding box center [631, 200] width 8 height 8
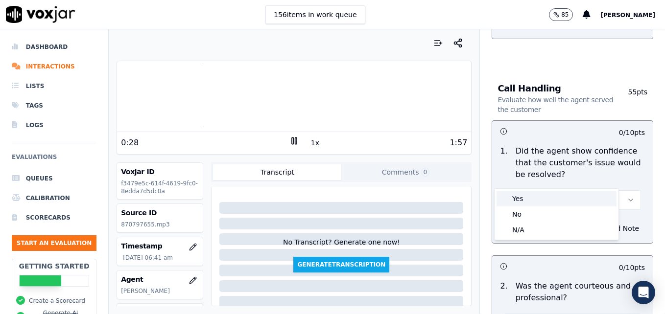
click at [527, 199] on div "Yes" at bounding box center [557, 199] width 120 height 16
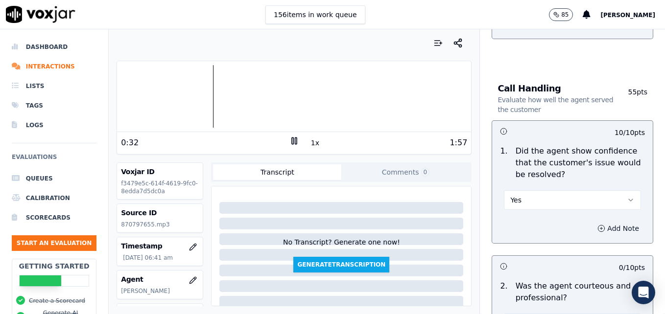
click at [597, 225] on icon "button" at bounding box center [601, 229] width 8 height 8
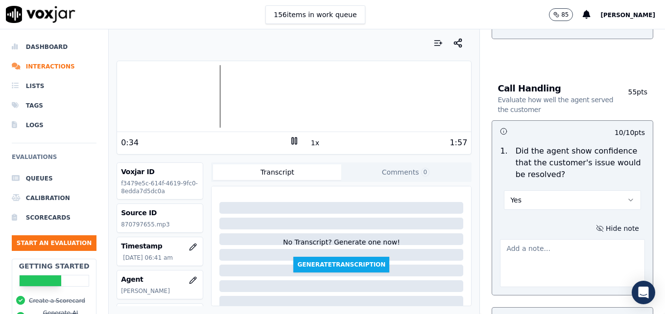
click at [543, 239] on textarea at bounding box center [572, 263] width 145 height 48
click at [536, 239] on textarea at bounding box center [572, 263] width 145 height 48
paste textarea "Try using an ownership statement to convey commitment to help such as "I can de…"
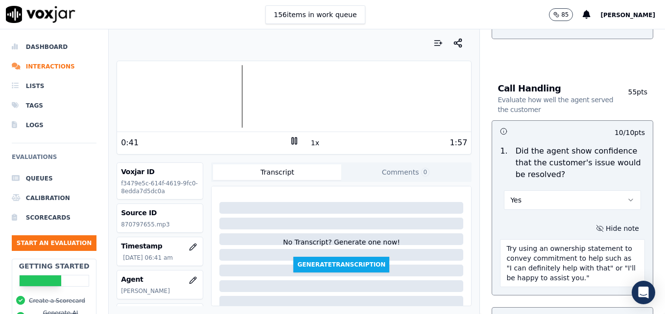
scroll to position [5, 0]
click at [199, 95] on div at bounding box center [294, 96] width 354 height 63
type textarea "Try using an ownership statement to convey commitment to help such as "I can de…"
click at [295, 139] on rect at bounding box center [295, 141] width 1 height 6
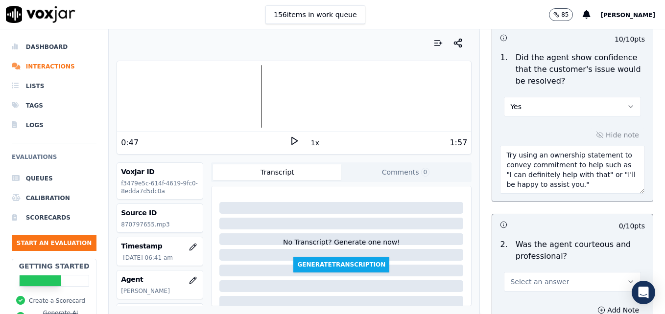
scroll to position [735, 0]
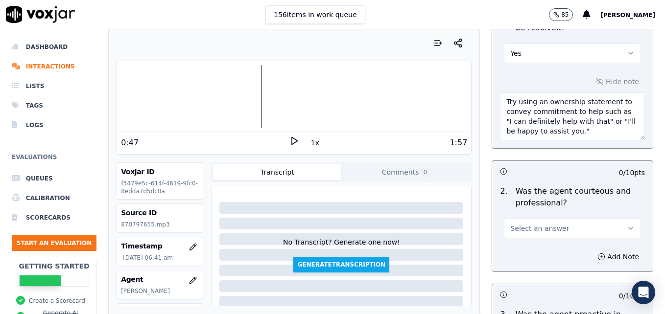
drag, startPoint x: 606, startPoint y: 205, endPoint x: 601, endPoint y: 209, distance: 6.6
click at [627, 225] on icon "button" at bounding box center [631, 229] width 8 height 8
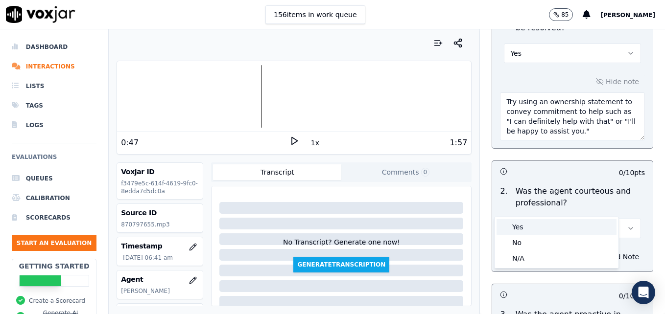
click at [532, 225] on div "Yes" at bounding box center [557, 227] width 120 height 16
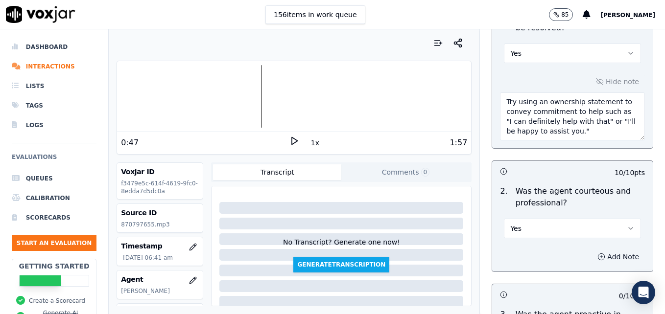
click at [597, 253] on icon "button" at bounding box center [601, 257] width 8 height 8
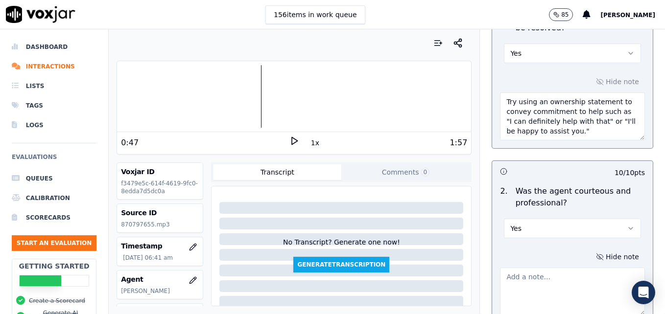
click at [563, 268] on textarea at bounding box center [572, 292] width 145 height 48
type textarea "d"
click at [199, 95] on div at bounding box center [294, 96] width 354 height 63
type textarea "Dead air with no courtesy statement observed from :28-:47."
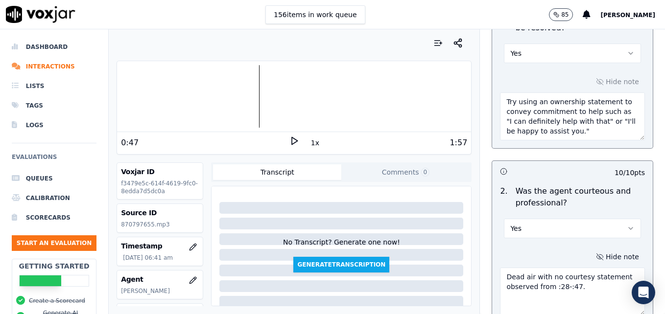
click at [289, 141] on icon at bounding box center [294, 141] width 10 height 10
click at [146, 91] on div at bounding box center [294, 96] width 354 height 63
click at [289, 139] on icon at bounding box center [294, 141] width 10 height 10
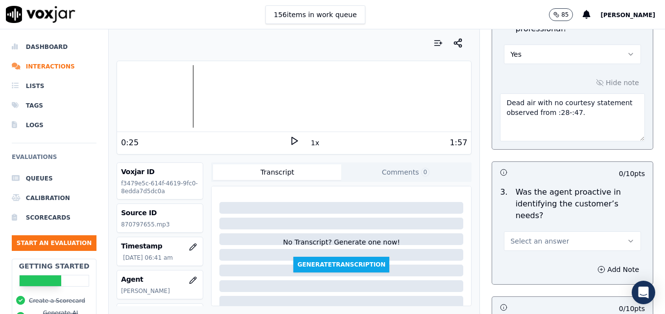
scroll to position [931, 0]
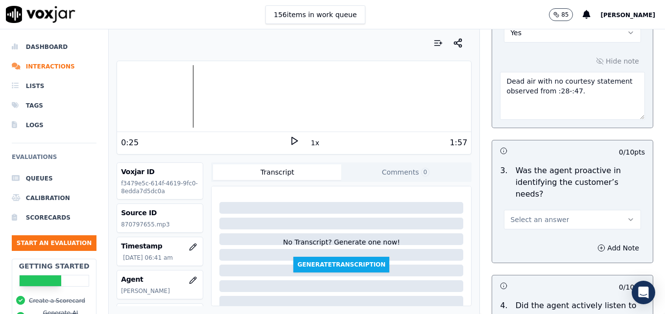
click at [614, 210] on button "Select an answer" at bounding box center [572, 220] width 137 height 20
click at [561, 204] on div "Yes" at bounding box center [557, 207] width 120 height 16
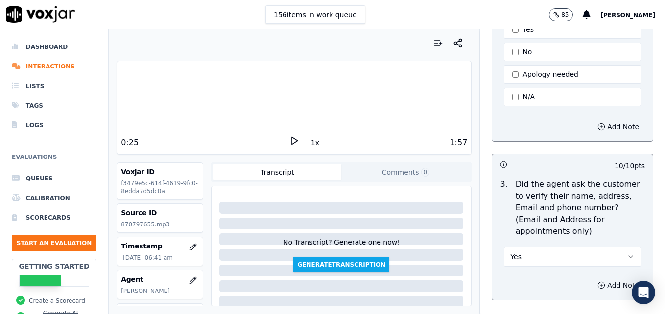
scroll to position [343, 0]
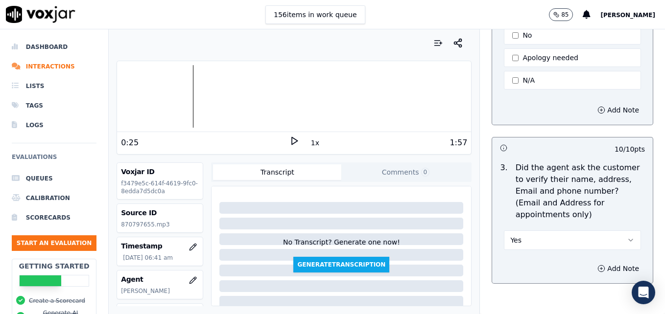
click at [627, 237] on icon "button" at bounding box center [631, 241] width 8 height 8
click at [535, 251] on div "No" at bounding box center [557, 255] width 120 height 16
click at [597, 265] on icon "button" at bounding box center [601, 269] width 8 height 8
click at [566, 280] on textarea at bounding box center [572, 304] width 145 height 48
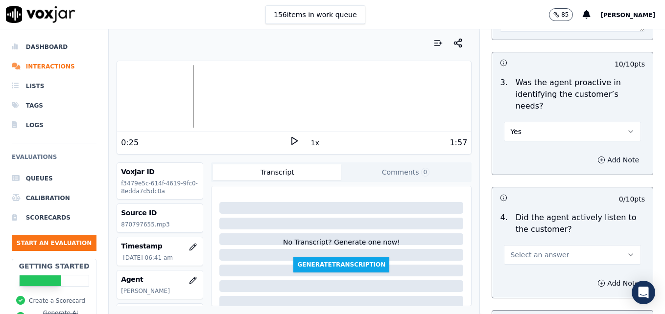
scroll to position [1077, 0]
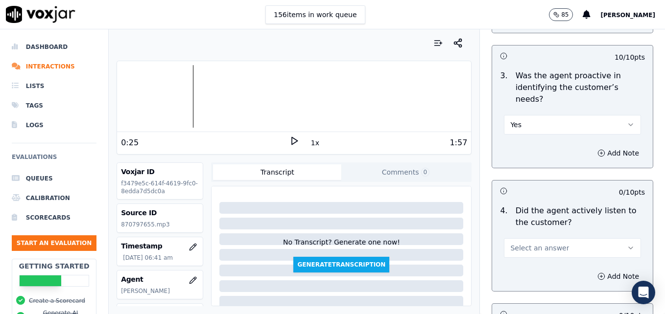
type textarea "Vehicle type/service not reconfirmed. Wait/drop off not confirmed."
click at [612, 239] on button "Select an answer" at bounding box center [572, 249] width 137 height 20
click at [559, 235] on div "Yes" at bounding box center [557, 235] width 120 height 16
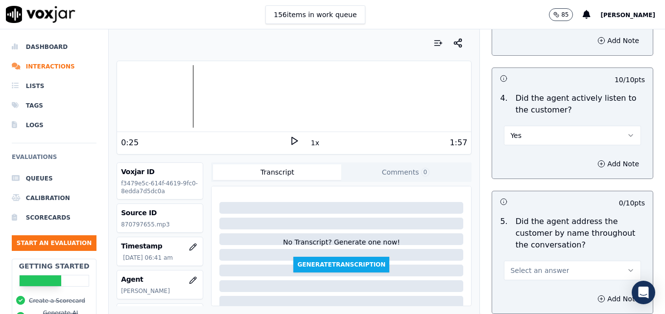
scroll to position [1224, 0]
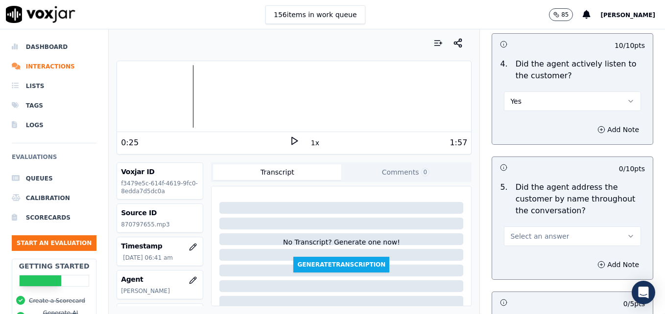
click at [627, 233] on icon "button" at bounding box center [631, 237] width 8 height 8
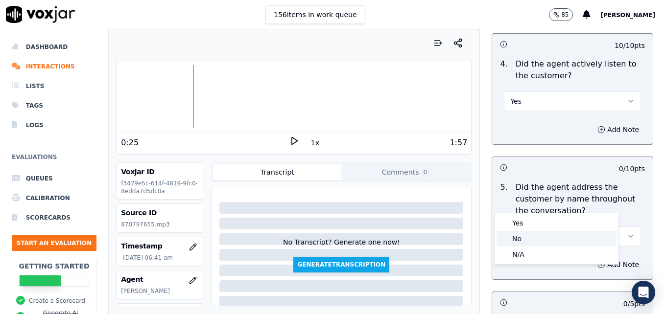
click at [555, 235] on div "No" at bounding box center [557, 239] width 120 height 16
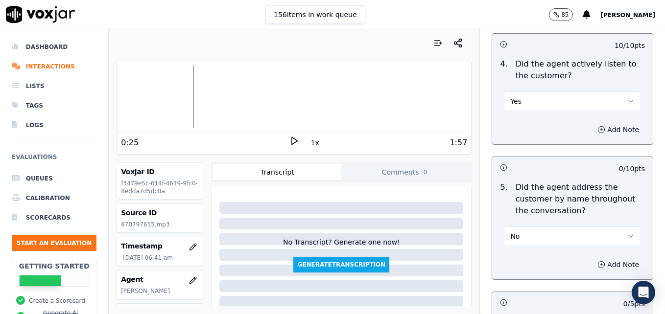
click at [597, 261] on icon "button" at bounding box center [601, 265] width 8 height 8
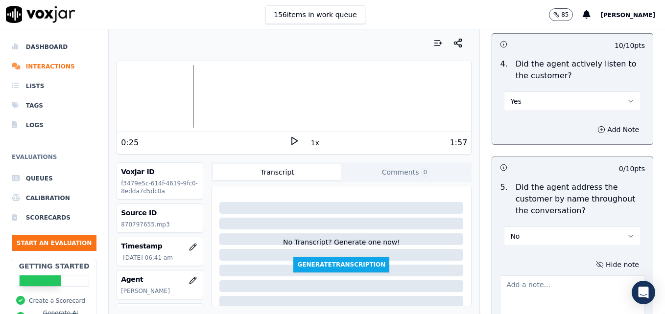
click at [559, 276] on textarea at bounding box center [572, 300] width 145 height 48
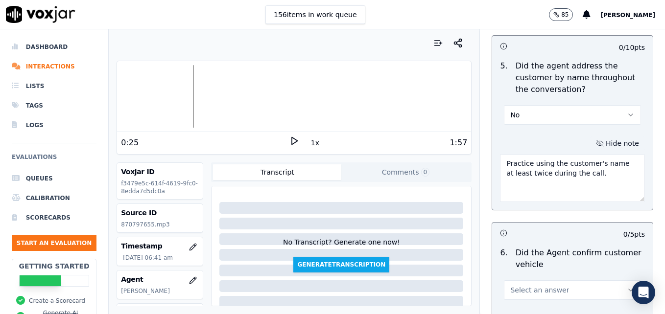
scroll to position [1371, 0]
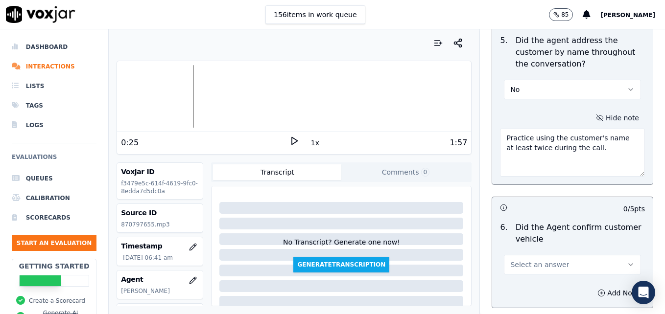
type textarea "Practice using the customer's name at least twice during the call."
click at [627, 261] on icon "button" at bounding box center [631, 265] width 8 height 8
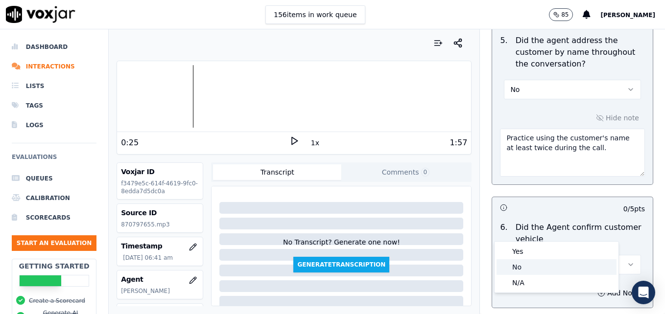
click at [556, 265] on div "No" at bounding box center [557, 268] width 120 height 16
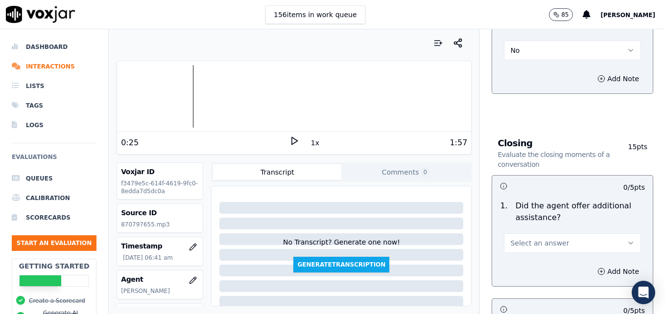
scroll to position [1616, 0]
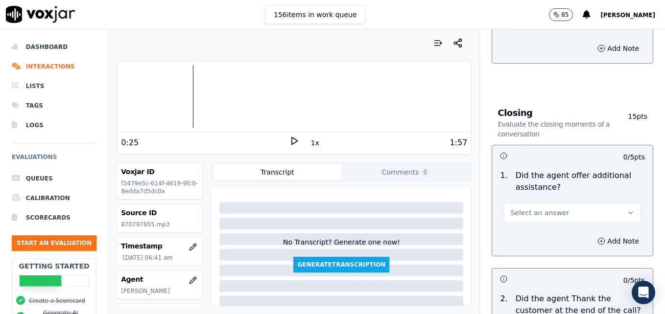
click at [144, 92] on div at bounding box center [294, 96] width 354 height 63
click at [292, 140] on polygon at bounding box center [295, 141] width 6 height 7
click at [292, 140] on rect at bounding box center [292, 141] width 1 height 6
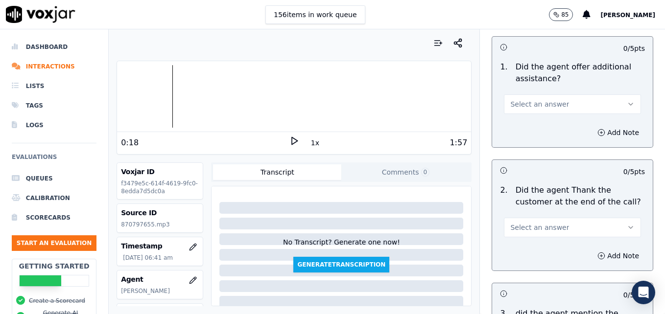
scroll to position [1763, 0]
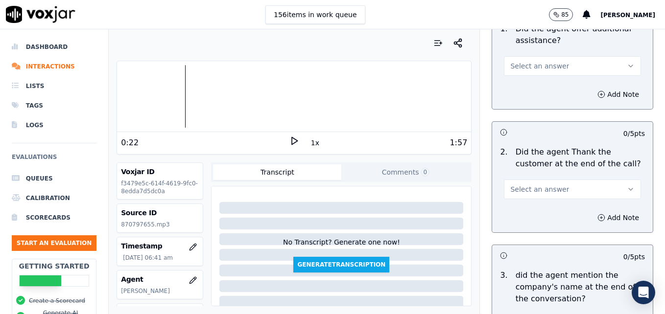
click at [289, 140] on icon at bounding box center [294, 141] width 10 height 10
click at [255, 100] on div at bounding box center [294, 96] width 354 height 63
click at [295, 139] on rect at bounding box center [295, 141] width 1 height 6
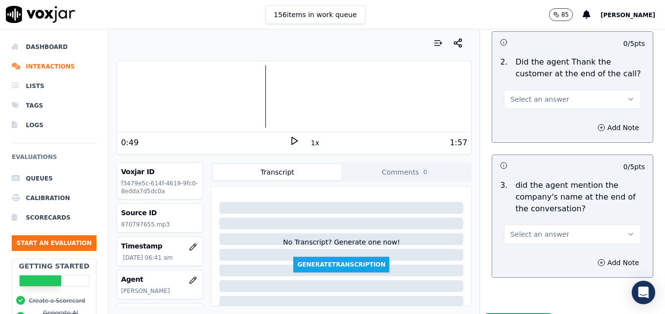
scroll to position [1861, 0]
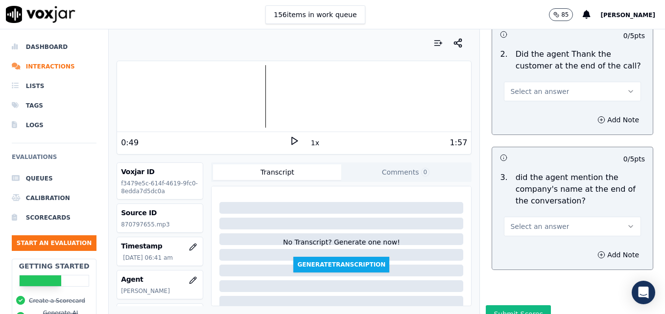
click at [613, 217] on button "Select an answer" at bounding box center [572, 227] width 137 height 20
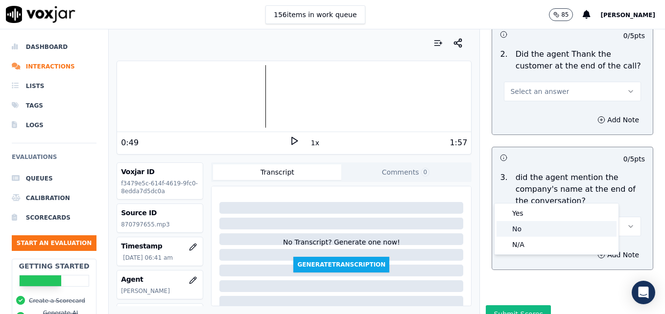
click at [543, 230] on div "No" at bounding box center [557, 229] width 120 height 16
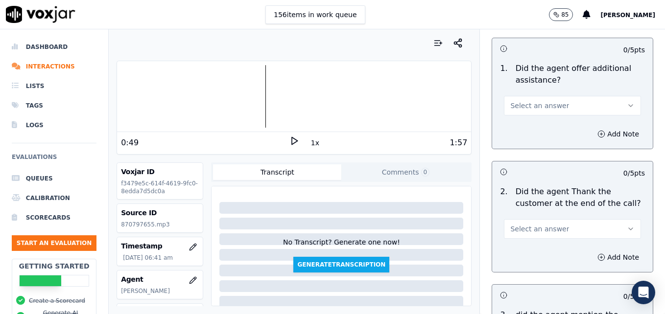
scroll to position [1714, 0]
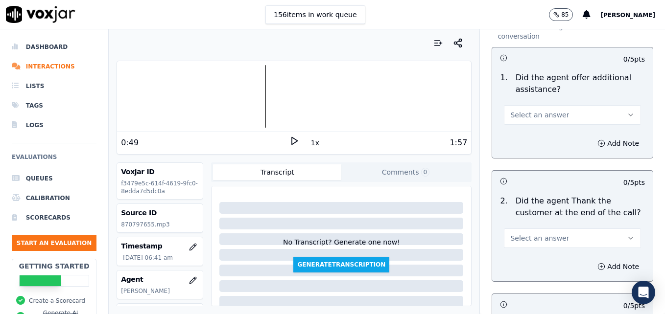
click at [613, 229] on button "Select an answer" at bounding box center [572, 239] width 137 height 20
click at [558, 222] on div "Yes" at bounding box center [557, 225] width 120 height 16
click at [606, 105] on button "Select an answer" at bounding box center [572, 115] width 137 height 20
click at [525, 99] on div "Yes" at bounding box center [557, 102] width 120 height 16
click at [592, 137] on button "Add Note" at bounding box center [618, 144] width 53 height 14
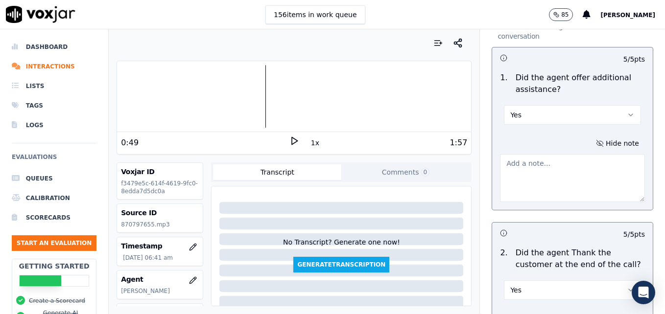
click at [547, 154] on textarea at bounding box center [572, 178] width 145 height 48
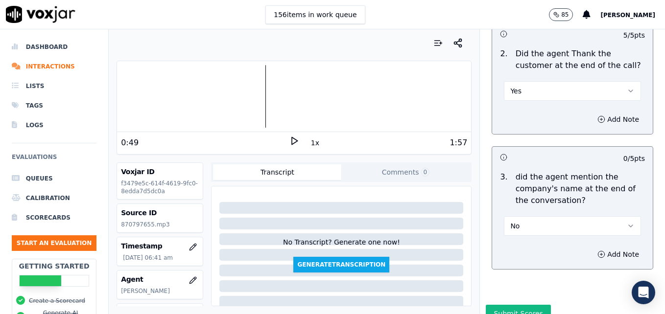
scroll to position [1914, 0]
type textarea "No additional assistance offered."
click at [528, 304] on button "Submit Scores" at bounding box center [518, 313] width 65 height 18
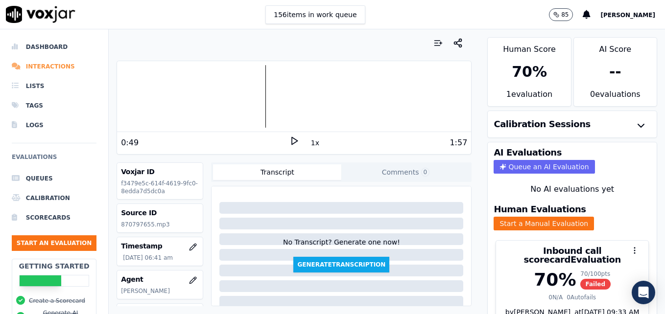
click at [48, 62] on li "Interactions" at bounding box center [54, 67] width 85 height 20
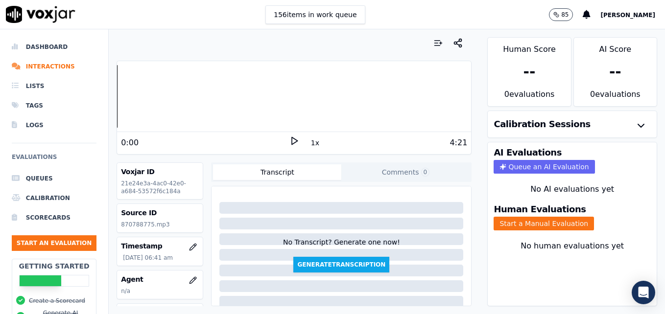
click at [292, 141] on polygon at bounding box center [295, 141] width 6 height 7
click at [292, 141] on rect at bounding box center [292, 141] width 1 height 6
click at [189, 278] on icon "button" at bounding box center [193, 281] width 8 height 8
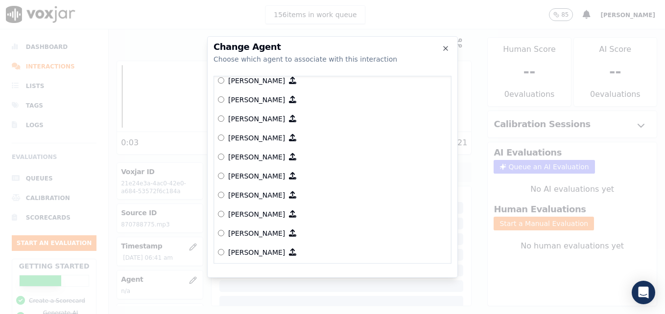
scroll to position [501, 0]
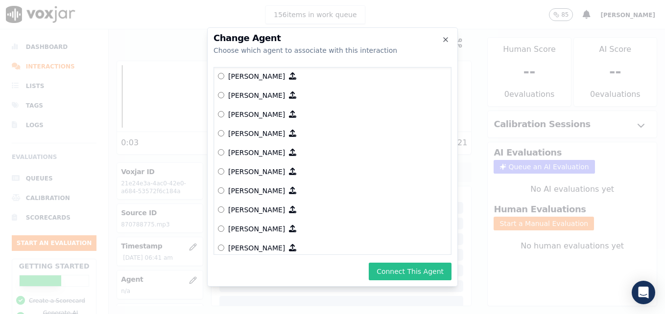
click at [408, 273] on button "Connect This Agent" at bounding box center [410, 272] width 83 height 18
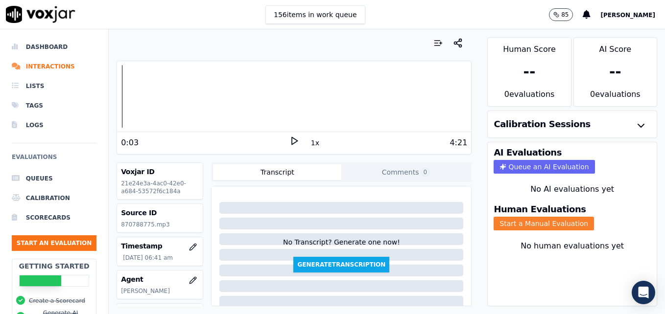
click at [518, 223] on button "Start a Manual Evaluation" at bounding box center [544, 224] width 100 height 14
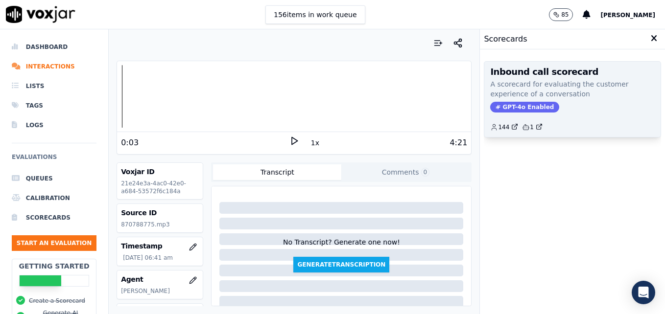
click at [516, 106] on span "GPT-4o Enabled" at bounding box center [524, 107] width 69 height 11
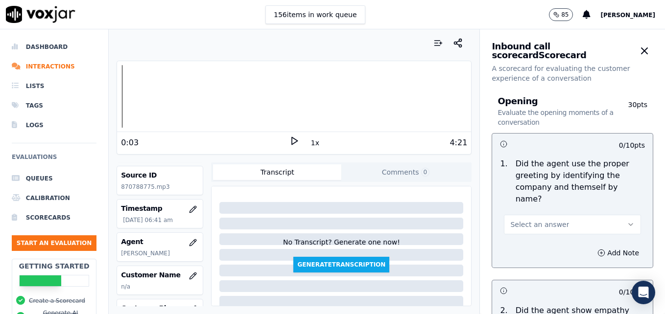
scroll to position [49, 0]
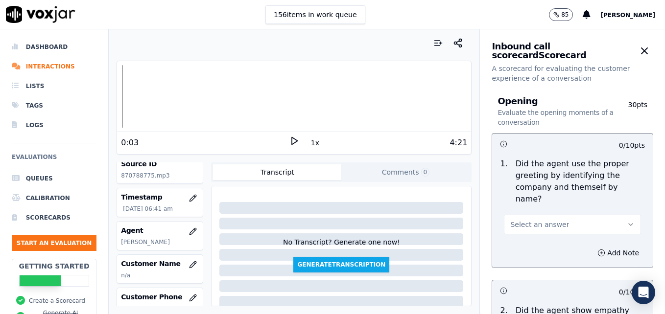
click at [614, 215] on button "Select an answer" at bounding box center [572, 225] width 137 height 20
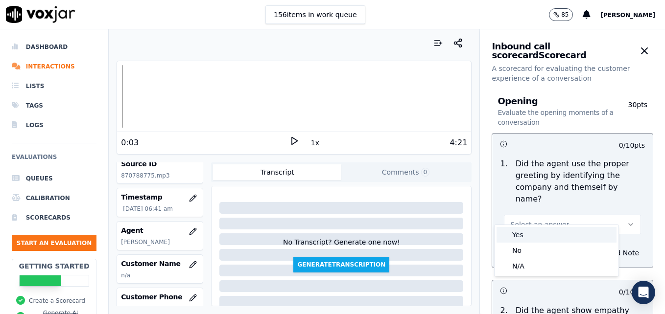
click at [535, 235] on div "Yes" at bounding box center [557, 235] width 120 height 16
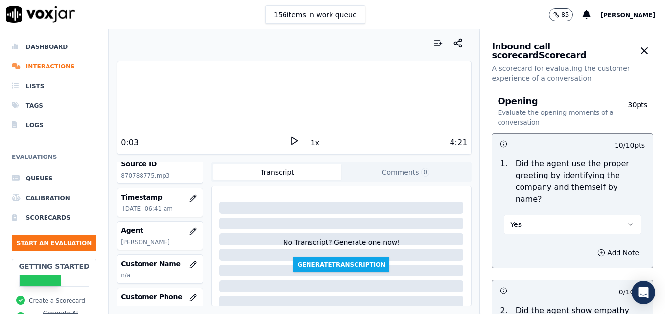
click at [289, 139] on icon at bounding box center [294, 141] width 10 height 10
click at [118, 96] on div at bounding box center [294, 96] width 354 height 63
click at [292, 141] on rect at bounding box center [292, 141] width 1 height 6
click at [627, 221] on icon "button" at bounding box center [631, 225] width 8 height 8
click at [552, 246] on div "No" at bounding box center [557, 251] width 120 height 16
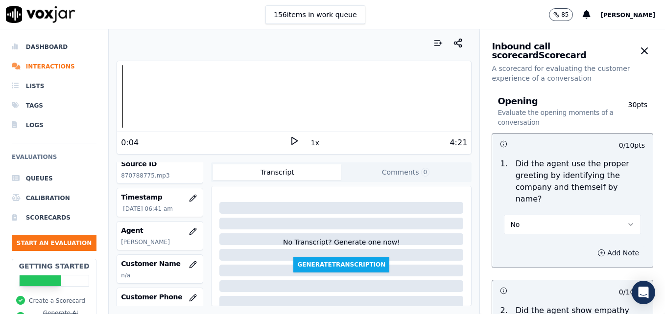
drag, startPoint x: 579, startPoint y: 239, endPoint x: 574, endPoint y: 242, distance: 5.7
click at [597, 249] on icon "button" at bounding box center [601, 253] width 8 height 8
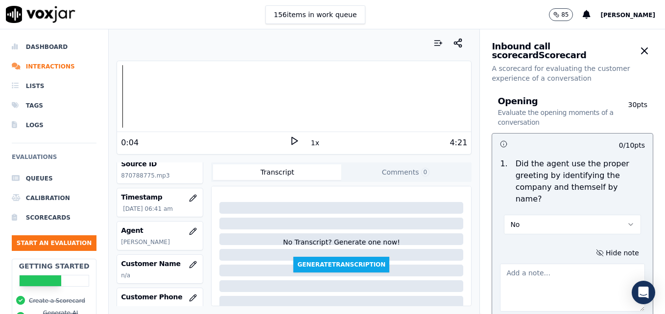
click at [568, 264] on textarea at bounding box center [572, 288] width 145 height 48
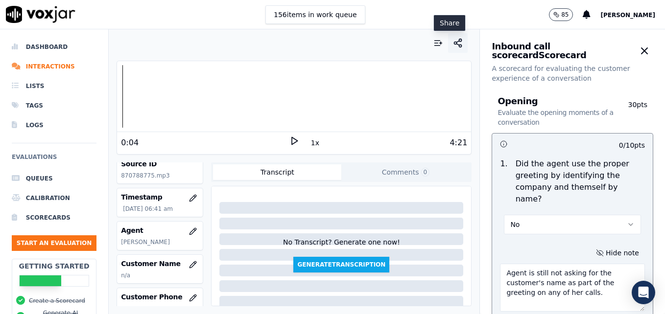
type textarea "Agent is still not asking for the customer's name as part of the greeting on an…"
click at [453, 44] on icon "button" at bounding box center [458, 43] width 10 height 10
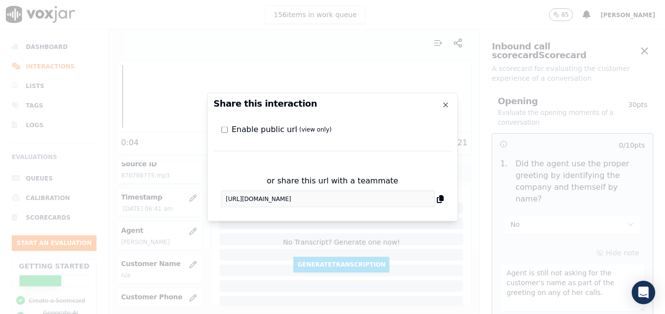
click at [215, 200] on div "or share this url with a teammate [URL][DOMAIN_NAME]" at bounding box center [333, 191] width 238 height 48
click at [450, 95] on div "Share this interaction Enable public url (view only) or share this url with a t…" at bounding box center [332, 157] width 251 height 129
click at [445, 103] on icon "button" at bounding box center [446, 105] width 8 height 8
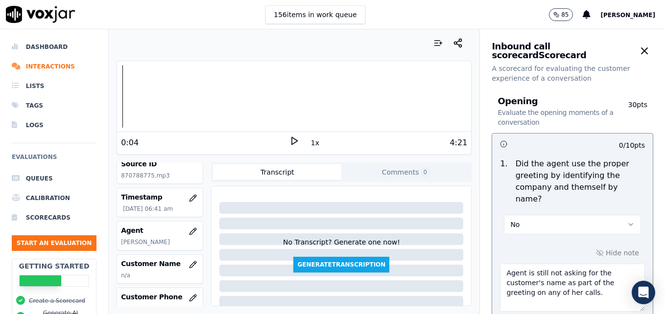
click at [289, 139] on icon at bounding box center [294, 141] width 10 height 10
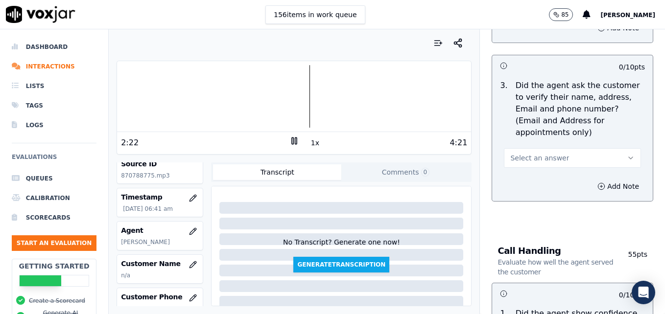
scroll to position [490, 0]
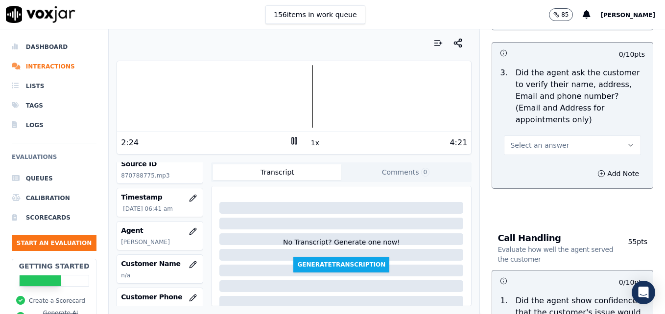
click at [627, 142] on icon "button" at bounding box center [631, 146] width 8 height 8
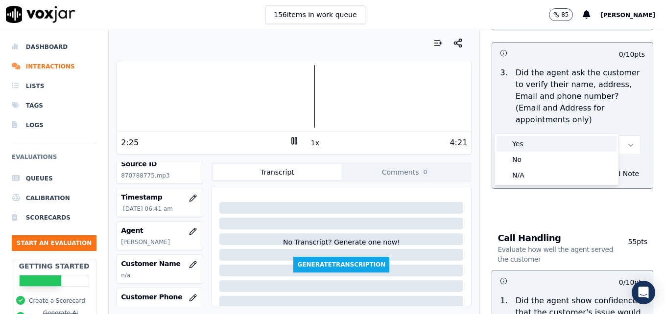
click at [549, 142] on div "Yes" at bounding box center [557, 144] width 120 height 16
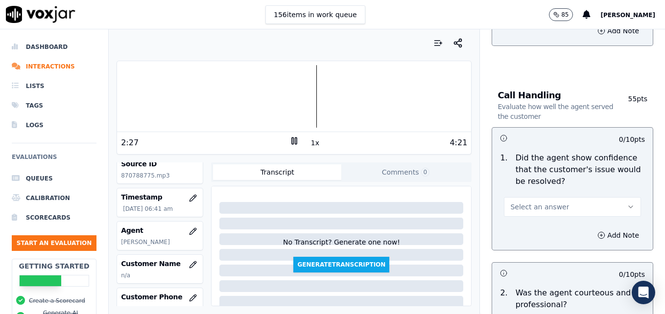
scroll to position [637, 0]
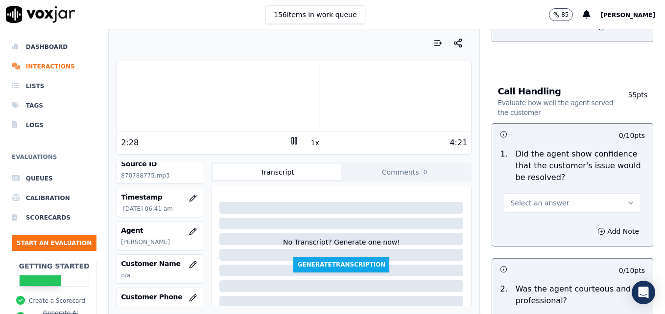
click at [627, 199] on icon "button" at bounding box center [631, 203] width 8 height 8
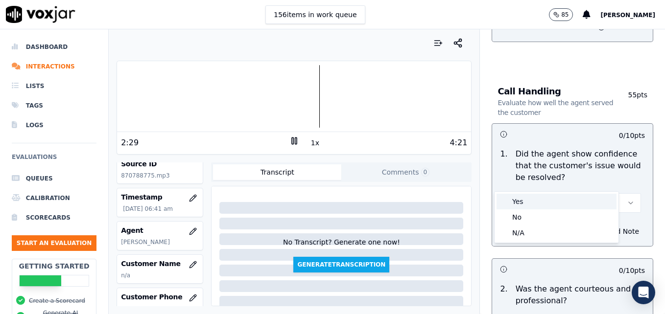
click at [553, 199] on div "Yes" at bounding box center [557, 202] width 120 height 16
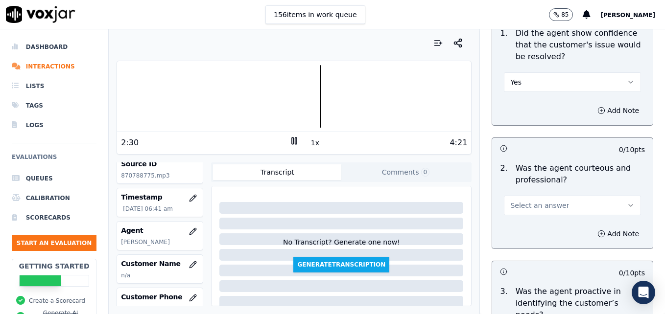
scroll to position [784, 0]
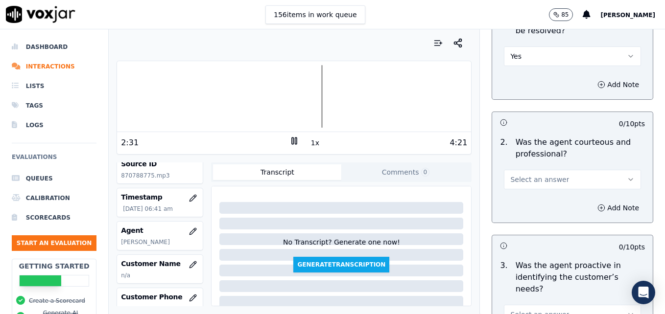
click at [627, 176] on icon "button" at bounding box center [631, 180] width 8 height 8
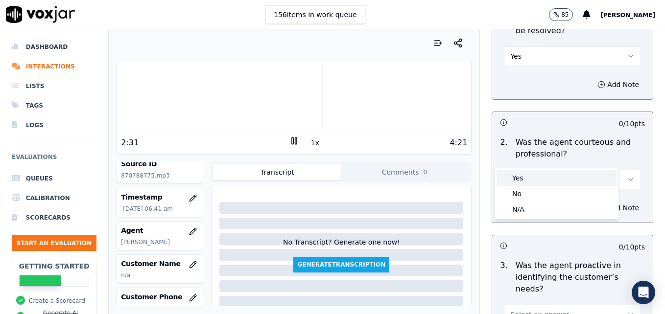
click at [531, 180] on div "Yes" at bounding box center [557, 178] width 120 height 16
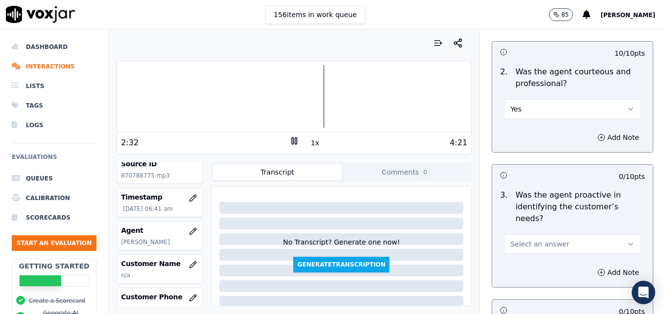
scroll to position [882, 0]
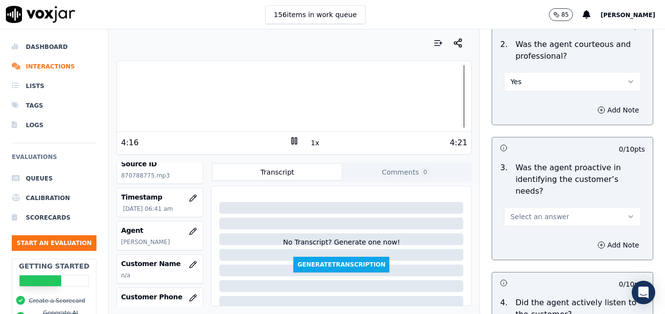
click at [289, 141] on icon at bounding box center [294, 141] width 10 height 10
click at [627, 213] on icon "button" at bounding box center [631, 217] width 8 height 8
click at [559, 203] on div "Yes" at bounding box center [557, 204] width 120 height 16
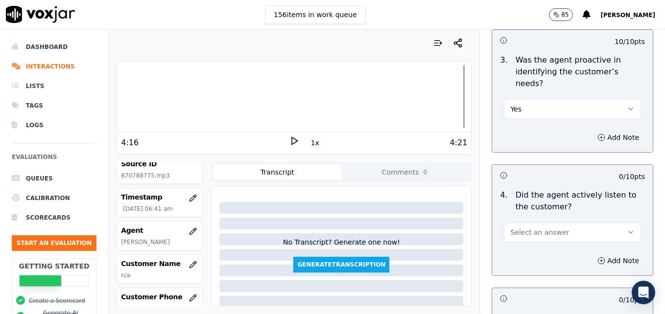
scroll to position [1028, 0]
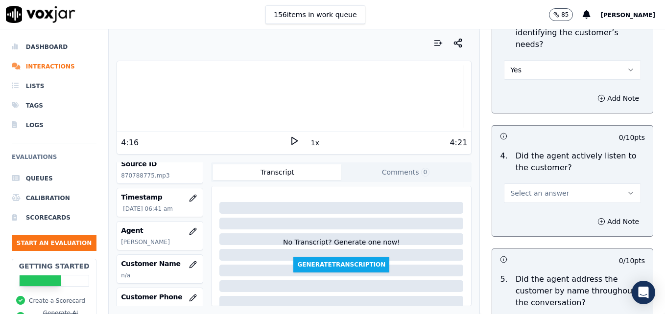
click at [614, 184] on button "Select an answer" at bounding box center [572, 194] width 137 height 20
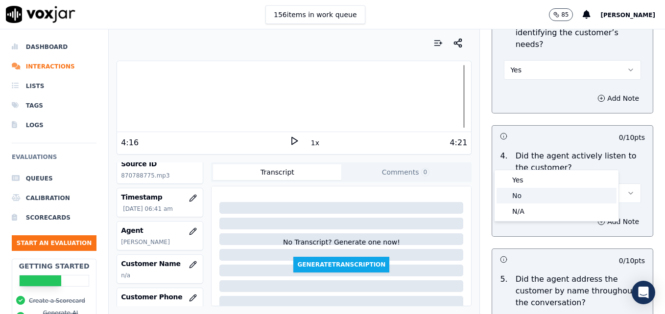
click at [557, 188] on div "No" at bounding box center [557, 196] width 120 height 16
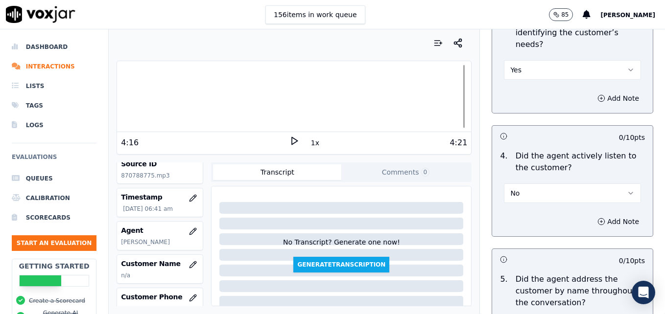
click at [598, 184] on button "No" at bounding box center [572, 194] width 137 height 20
click at [558, 175] on div "Yes" at bounding box center [557, 180] width 120 height 16
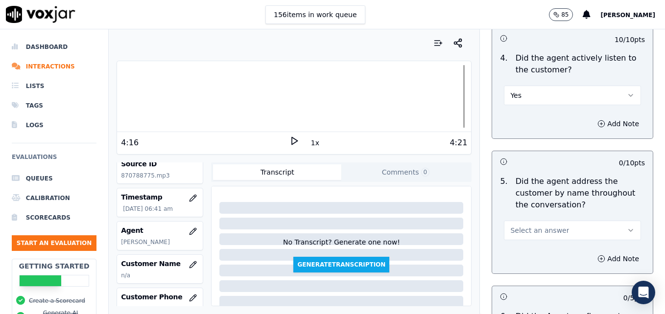
scroll to position [1175, 0]
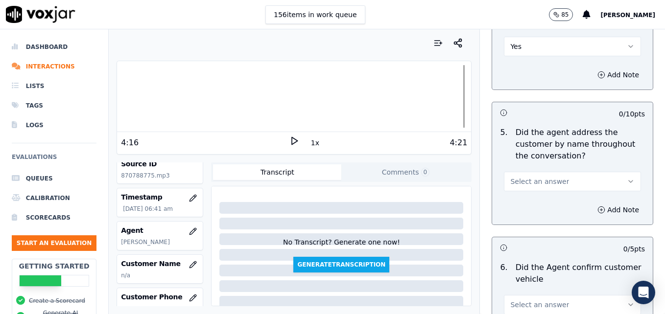
click at [627, 178] on icon "button" at bounding box center [631, 182] width 8 height 8
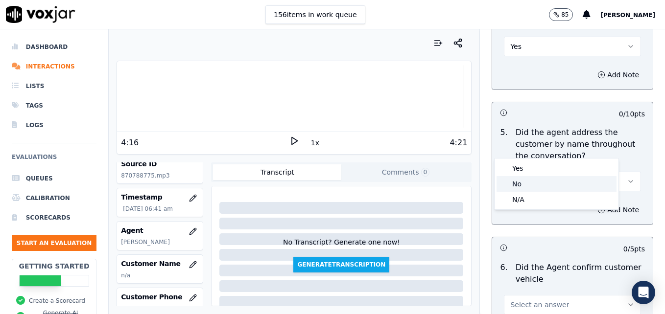
click at [546, 186] on div "No" at bounding box center [557, 184] width 120 height 16
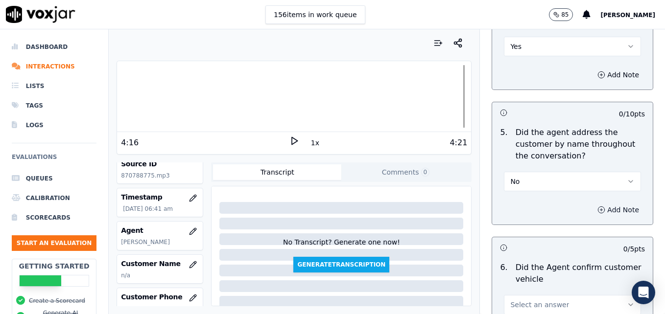
click at [592, 203] on button "Add Note" at bounding box center [618, 210] width 53 height 14
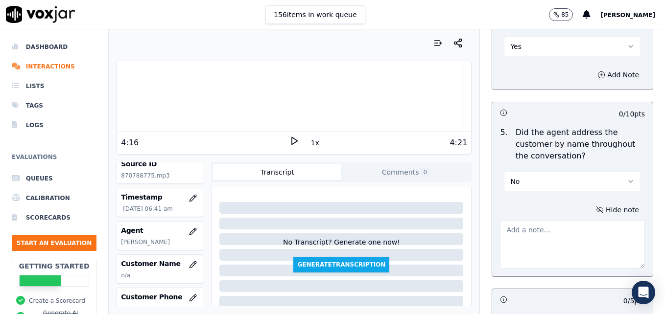
click at [557, 221] on textarea at bounding box center [572, 245] width 145 height 48
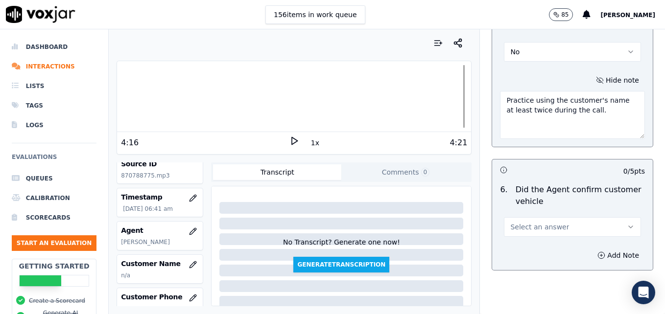
scroll to position [1322, 0]
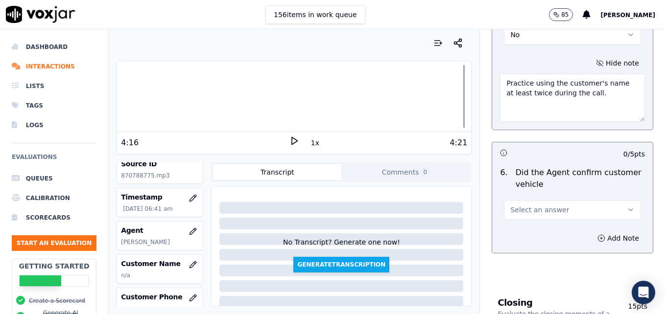
type textarea "Practice using the customer's name at least twice during the call."
click at [606, 200] on button "Select an answer" at bounding box center [572, 210] width 137 height 20
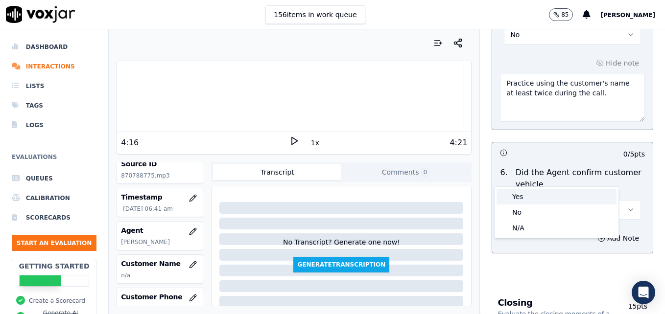
click at [545, 201] on div "Yes" at bounding box center [557, 197] width 120 height 16
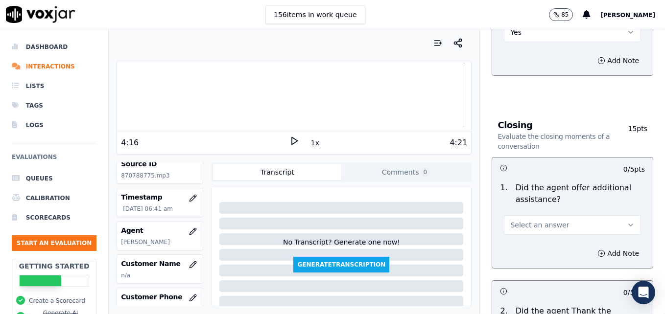
scroll to position [1518, 0]
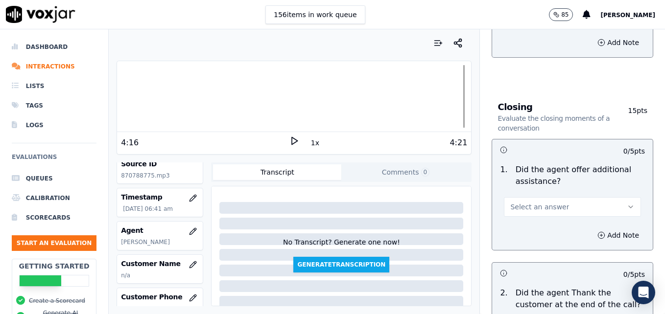
click at [603, 197] on button "Select an answer" at bounding box center [572, 207] width 137 height 20
click at [546, 194] on div "Yes" at bounding box center [557, 194] width 120 height 16
drag, startPoint x: 582, startPoint y: 199, endPoint x: 579, endPoint y: 206, distance: 7.5
click at [597, 232] on icon "button" at bounding box center [601, 236] width 8 height 8
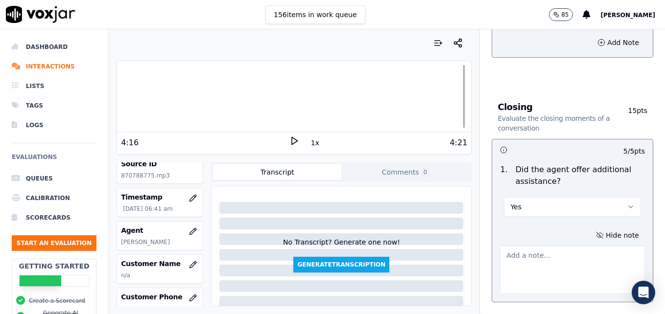
click at [562, 246] on textarea at bounding box center [572, 270] width 145 height 48
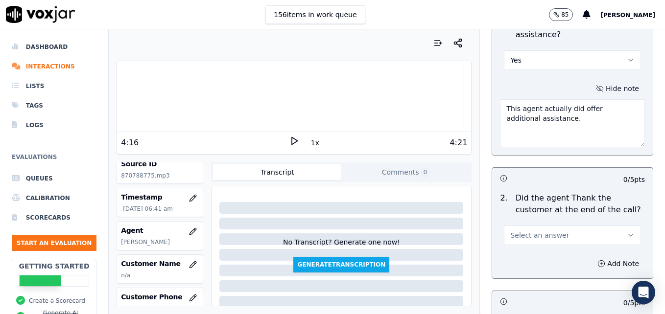
scroll to position [1714, 0]
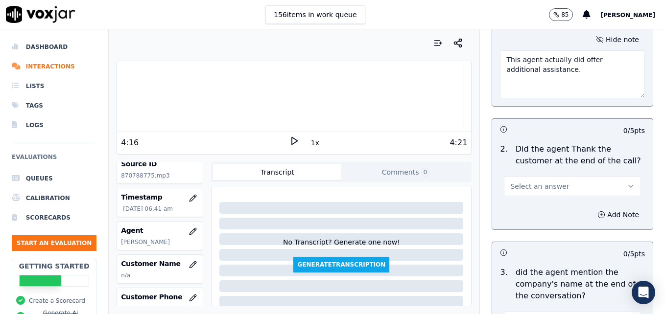
type textarea "This agent actually did offer additional assistance."
click at [627, 183] on icon "button" at bounding box center [631, 187] width 8 height 8
click at [550, 178] on div "Yes" at bounding box center [557, 174] width 120 height 16
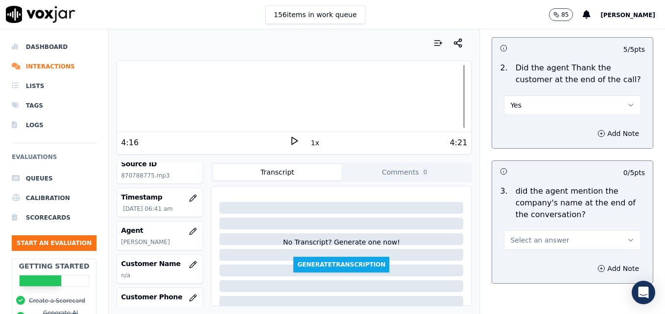
scroll to position [1811, 0]
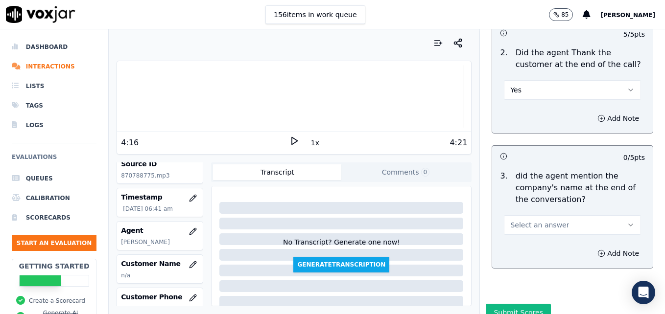
click at [627, 221] on icon "button" at bounding box center [631, 225] width 8 height 8
click at [571, 212] on div "Yes" at bounding box center [557, 212] width 120 height 16
click at [627, 221] on icon "button" at bounding box center [631, 225] width 8 height 8
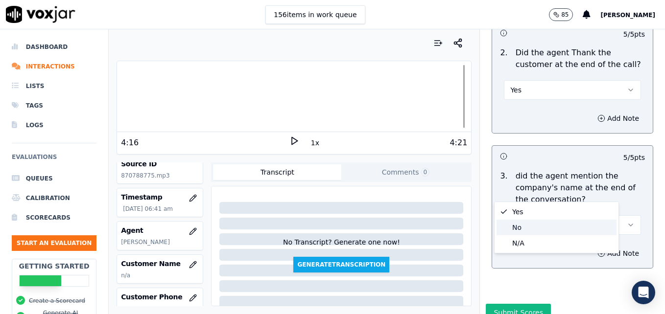
click at [583, 220] on div "No" at bounding box center [557, 228] width 120 height 16
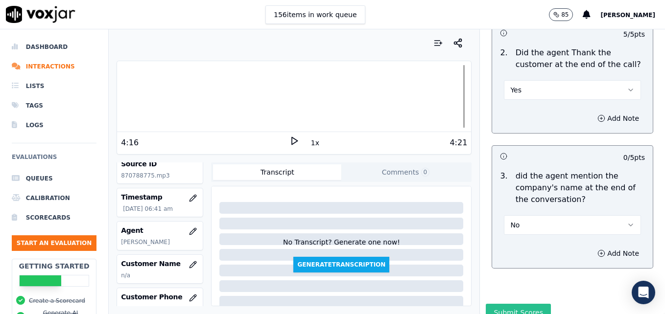
click at [506, 304] on button "Submit Scores" at bounding box center [518, 313] width 65 height 18
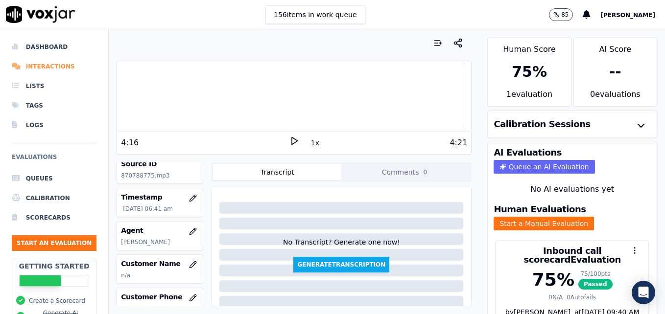
click at [53, 63] on li "Interactions" at bounding box center [54, 67] width 85 height 20
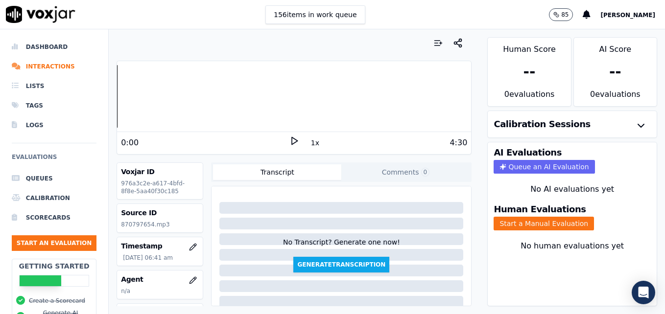
click at [289, 139] on icon at bounding box center [294, 141] width 10 height 10
click at [349, 92] on div at bounding box center [294, 96] width 354 height 63
click at [292, 139] on rect at bounding box center [292, 141] width 1 height 6
click at [47, 63] on li "Interactions" at bounding box center [54, 67] width 85 height 20
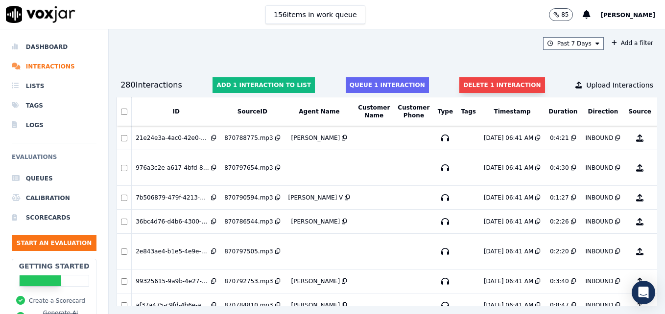
click at [467, 81] on button "Delete 1 interaction" at bounding box center [501, 85] width 85 height 16
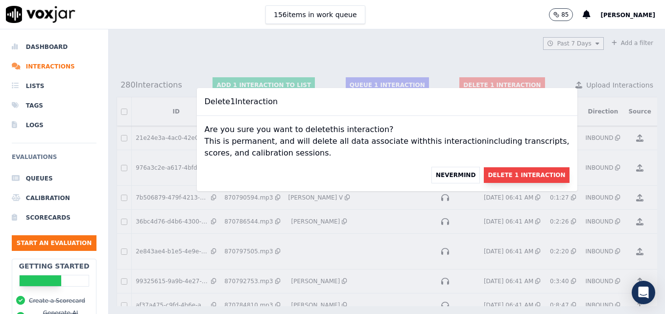
click at [510, 171] on button "Delete 1 Interaction" at bounding box center [526, 175] width 85 height 16
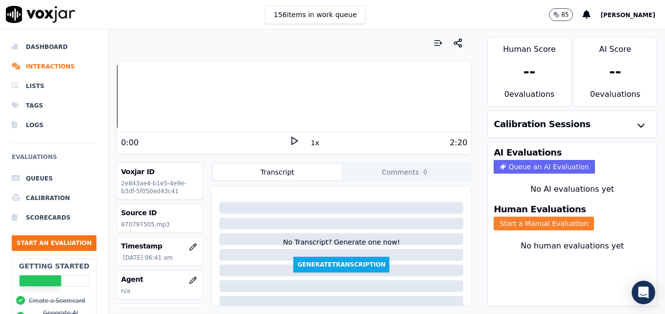
click at [513, 221] on button "Start a Manual Evaluation" at bounding box center [544, 224] width 100 height 14
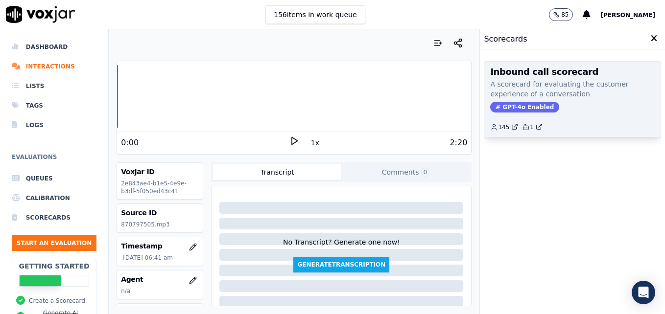
click at [519, 107] on span "GPT-4o Enabled" at bounding box center [524, 107] width 69 height 11
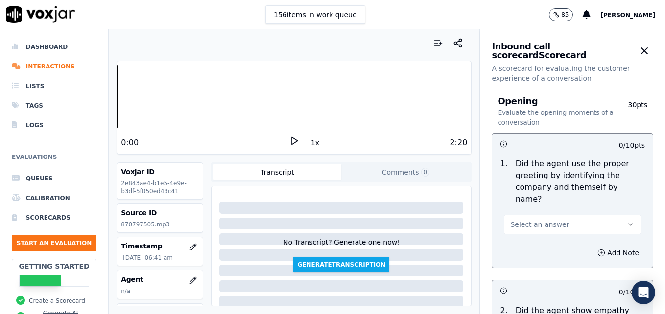
click at [289, 140] on icon at bounding box center [294, 141] width 10 height 10
click at [292, 140] on rect at bounding box center [292, 141] width 1 height 6
click at [189, 277] on icon "button" at bounding box center [193, 281] width 8 height 8
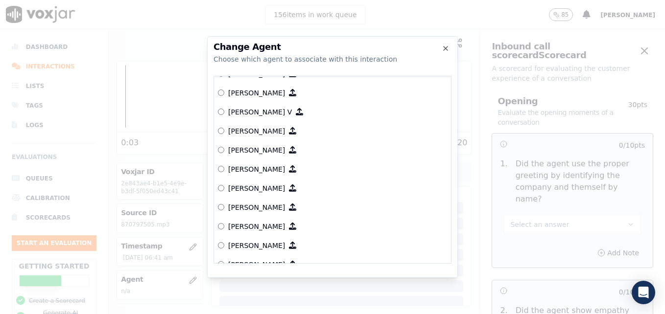
scroll to position [98, 0]
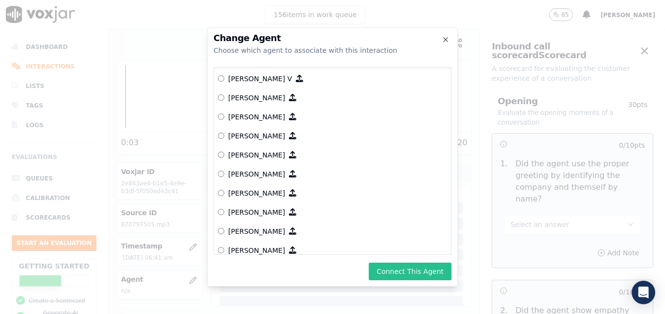
click at [413, 273] on button "Connect This Agent" at bounding box center [410, 272] width 83 height 18
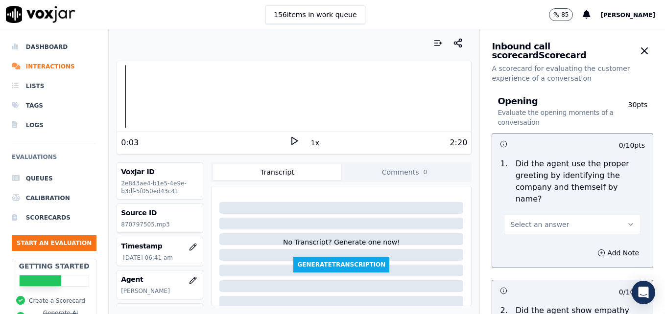
click at [290, 142] on icon at bounding box center [294, 141] width 10 height 10
click at [627, 221] on icon "button" at bounding box center [631, 225] width 8 height 8
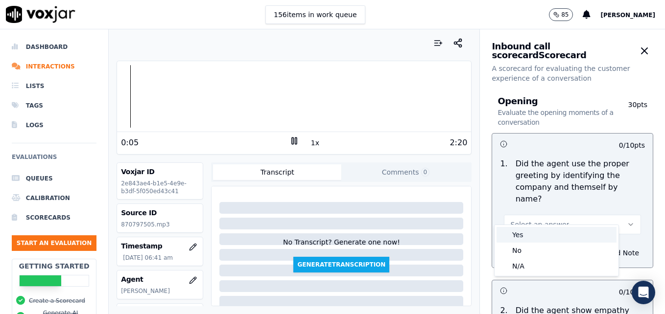
click at [514, 237] on div "Yes" at bounding box center [557, 235] width 120 height 16
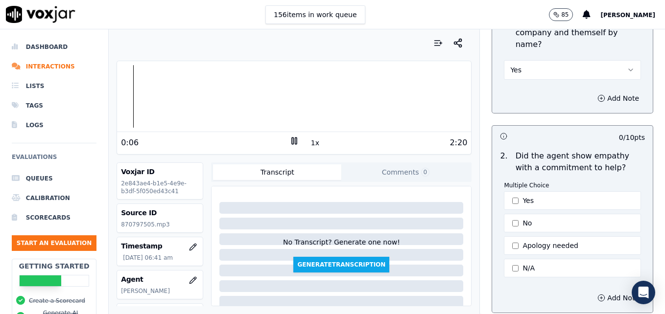
scroll to position [196, 0]
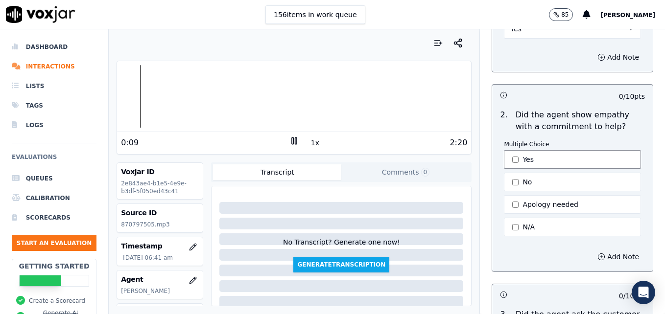
click at [504, 150] on button "Yes" at bounding box center [572, 159] width 137 height 19
click at [289, 142] on icon at bounding box center [294, 141] width 10 height 10
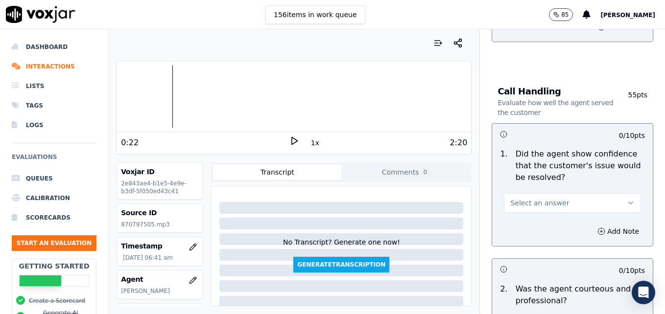
scroll to position [588, 0]
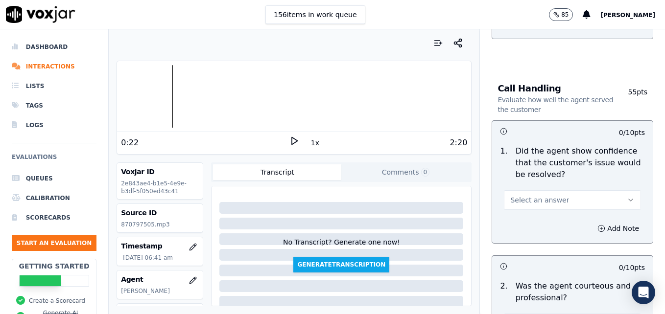
click at [604, 191] on button "Select an answer" at bounding box center [572, 201] width 137 height 20
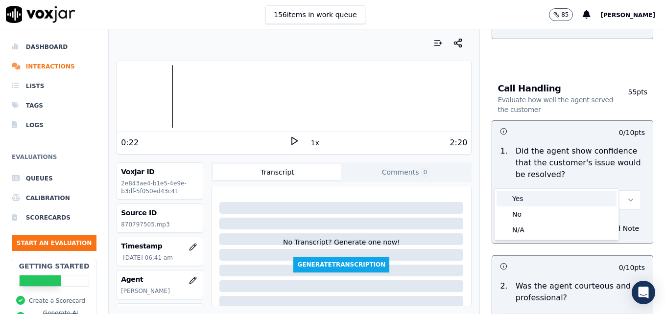
click at [538, 203] on div "Yes" at bounding box center [557, 199] width 120 height 16
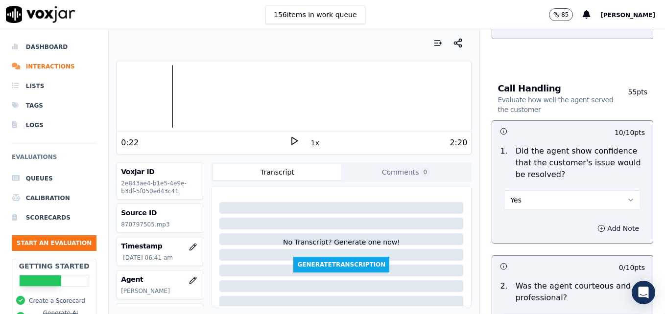
click at [597, 225] on icon "button" at bounding box center [601, 229] width 8 height 8
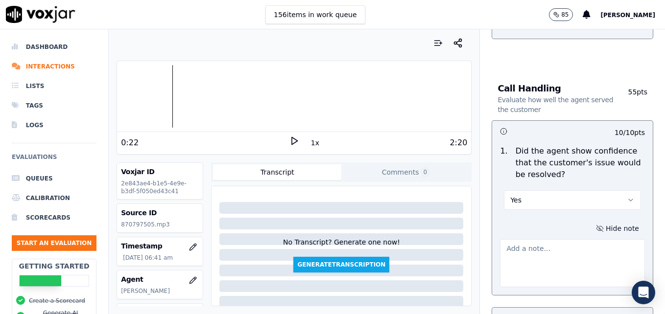
click at [566, 239] on textarea at bounding box center [572, 263] width 145 height 48
type textarea "Good use of an ownership statement to convey ability to help."
click at [289, 140] on icon at bounding box center [294, 141] width 10 height 10
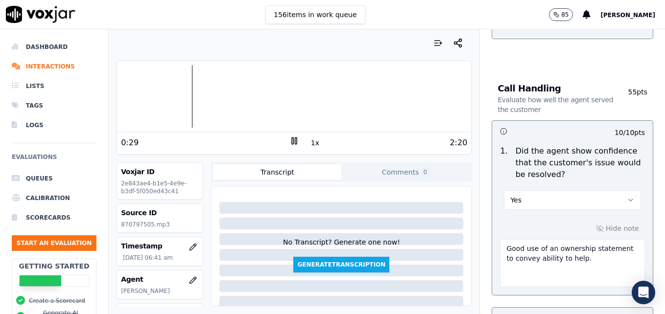
click at [144, 95] on div at bounding box center [294, 96] width 354 height 63
click at [242, 96] on div at bounding box center [294, 96] width 354 height 63
click at [292, 139] on rect at bounding box center [292, 141] width 1 height 6
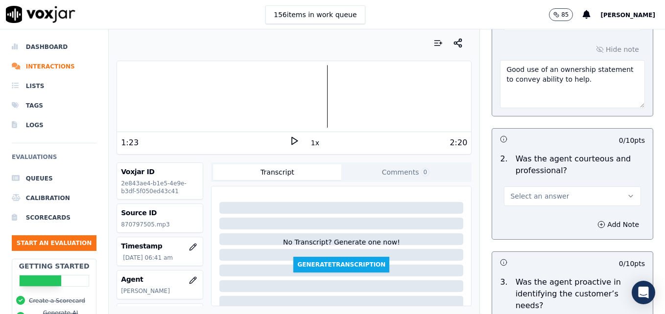
scroll to position [784, 0]
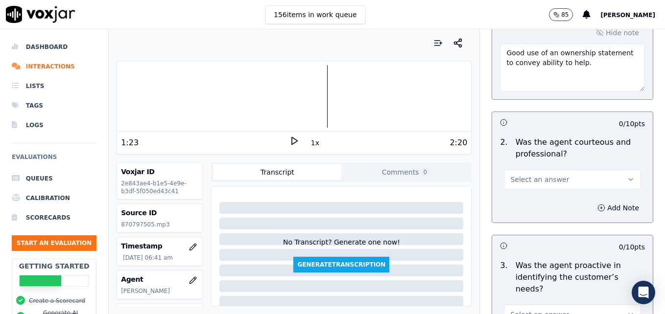
click at [627, 176] on icon "button" at bounding box center [631, 180] width 8 height 8
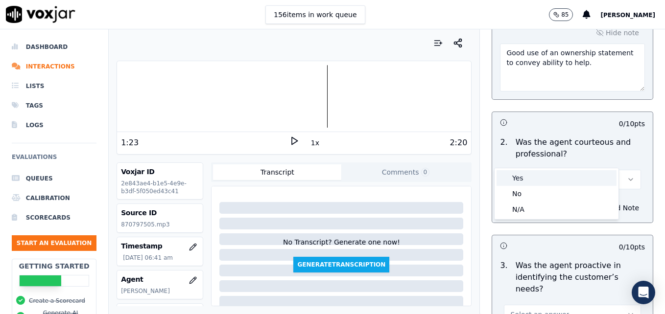
click at [557, 182] on div "Yes" at bounding box center [557, 178] width 120 height 16
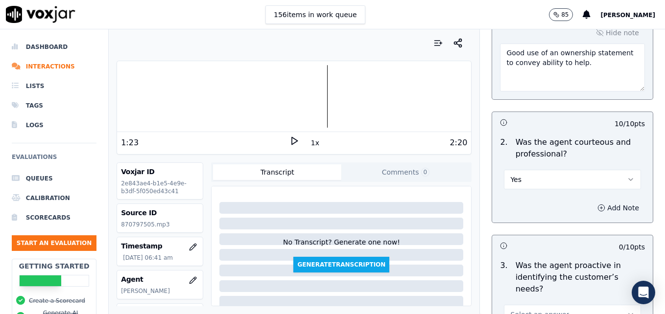
click at [597, 204] on icon "button" at bounding box center [601, 208] width 8 height 8
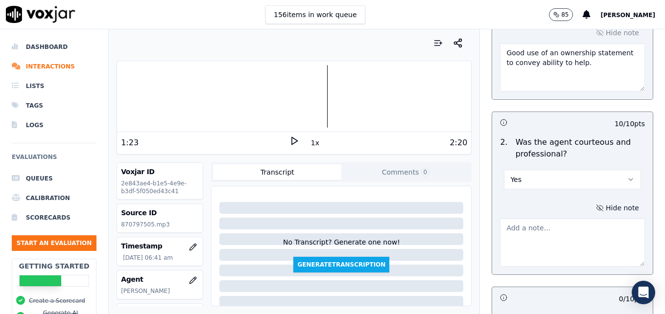
click at [576, 219] on textarea at bounding box center [572, 243] width 145 height 48
type textarea "Good use of a courtesy statement to cover a dead air space."
click at [292, 139] on polygon at bounding box center [295, 141] width 6 height 7
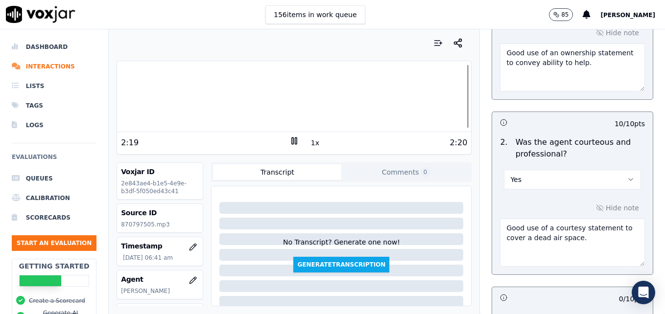
click at [289, 140] on icon at bounding box center [294, 141] width 10 height 10
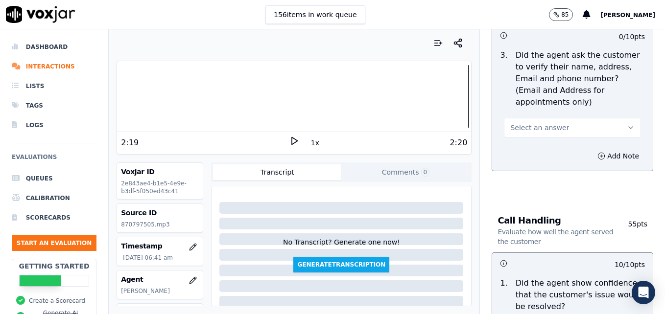
scroll to position [392, 0]
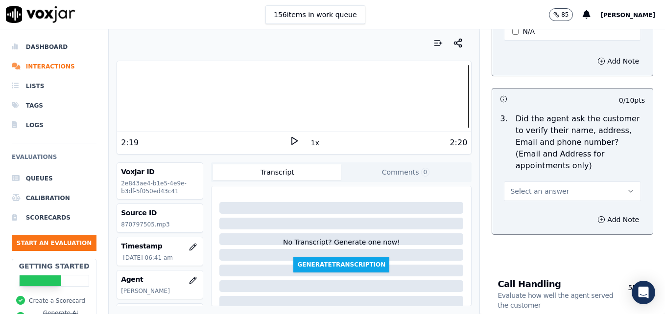
click at [627, 188] on icon "button" at bounding box center [631, 192] width 8 height 8
click at [532, 205] on div "No" at bounding box center [557, 206] width 120 height 16
drag, startPoint x: 581, startPoint y: 192, endPoint x: 566, endPoint y: 201, distance: 17.6
click at [592, 213] on button "Add Note" at bounding box center [618, 220] width 53 height 14
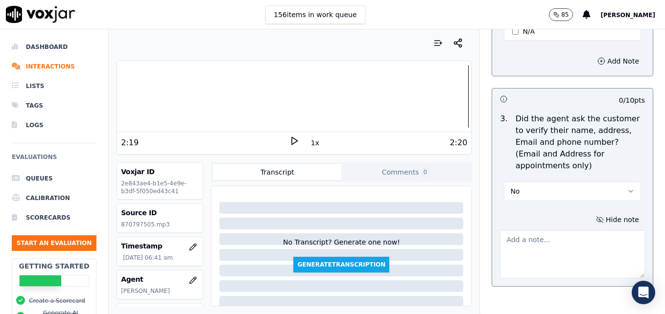
click at [544, 231] on textarea at bounding box center [572, 255] width 145 height 48
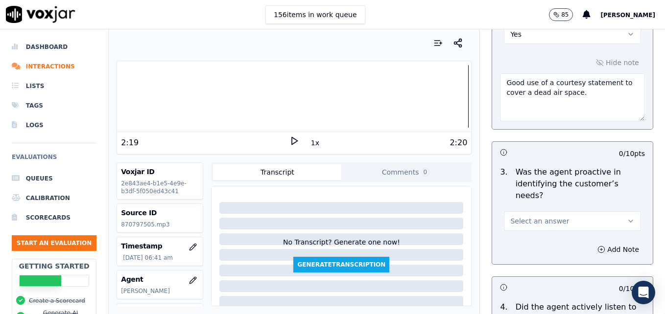
scroll to position [1028, 0]
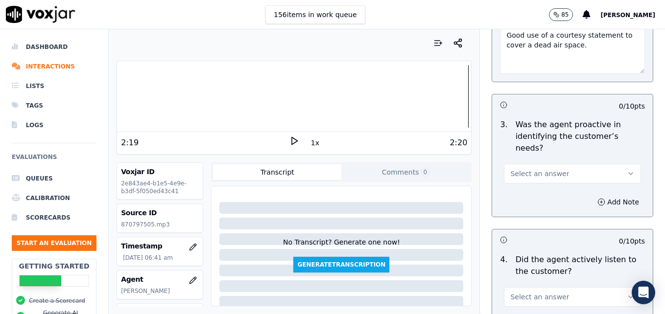
type textarea "Customer phone number, email/mailing address not verified. Wait/drop off not co…"
click at [610, 164] on button "Select an answer" at bounding box center [572, 174] width 137 height 20
click at [592, 156] on div "Yes" at bounding box center [557, 161] width 120 height 16
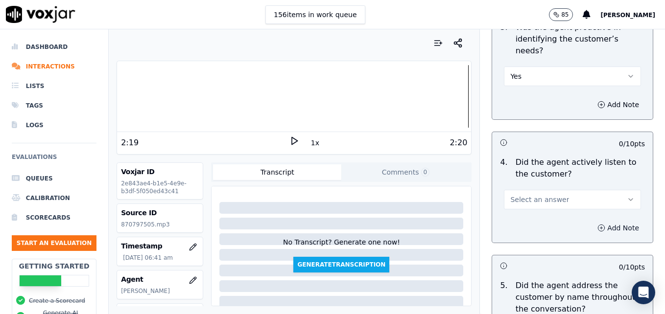
scroll to position [1126, 0]
drag, startPoint x: 610, startPoint y: 161, endPoint x: 587, endPoint y: 173, distance: 26.1
click at [627, 195] on icon "button" at bounding box center [631, 199] width 8 height 8
click at [567, 185] on div "Yes" at bounding box center [557, 186] width 120 height 16
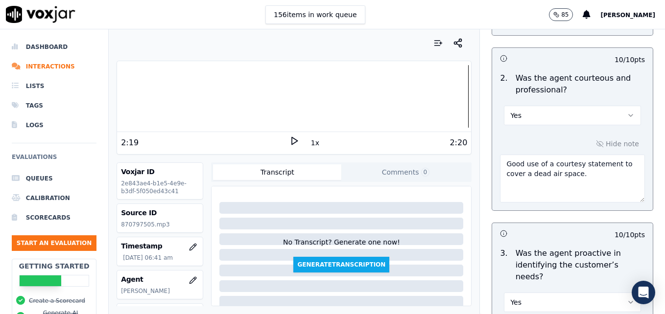
scroll to position [882, 0]
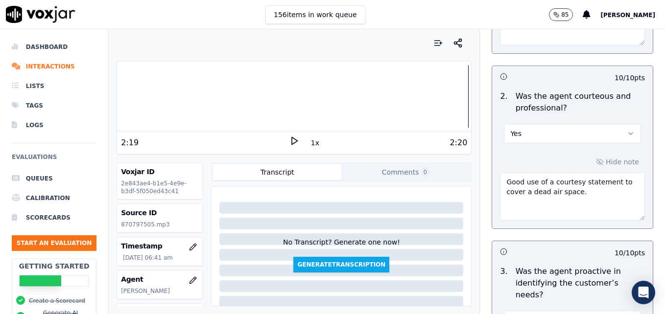
click at [580, 173] on textarea "Good use of a courtesy statement to cover a dead air space." at bounding box center [572, 197] width 145 height 48
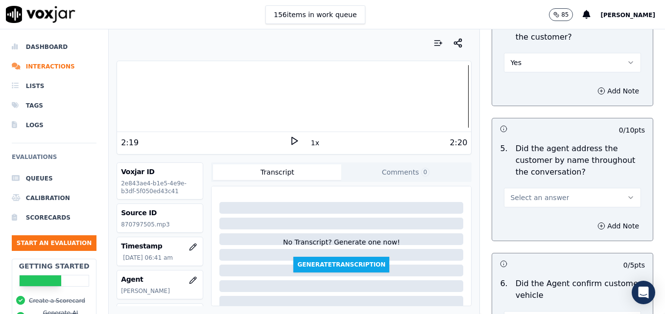
scroll to position [1273, 0]
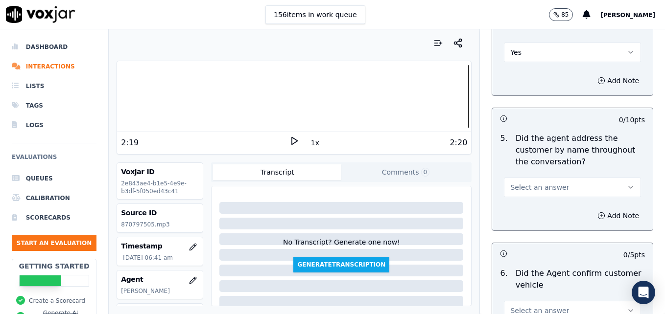
type textarea "Good use of a courtesy statement to cover a dead air space. Agent's tone was bi…"
click at [627, 184] on icon "button" at bounding box center [631, 188] width 8 height 8
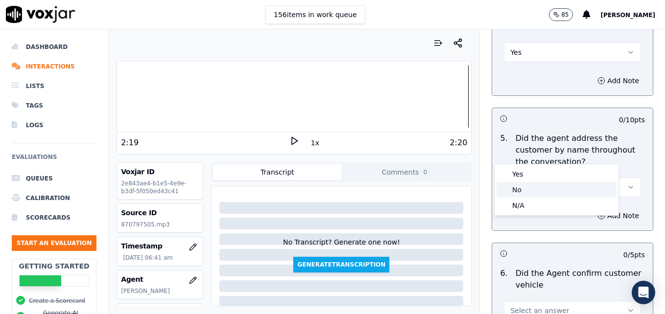
click at [560, 188] on div "No" at bounding box center [557, 190] width 120 height 16
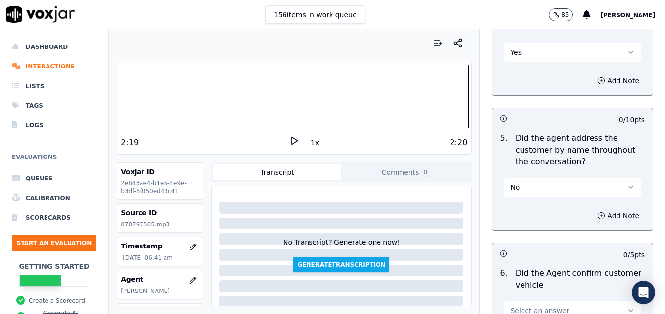
click at [597, 212] on icon "button" at bounding box center [601, 216] width 8 height 8
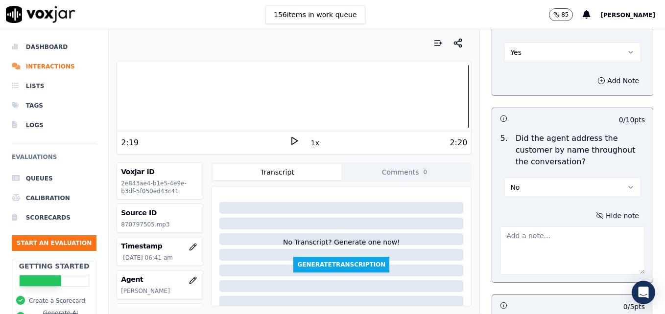
click at [576, 227] on textarea at bounding box center [572, 251] width 145 height 48
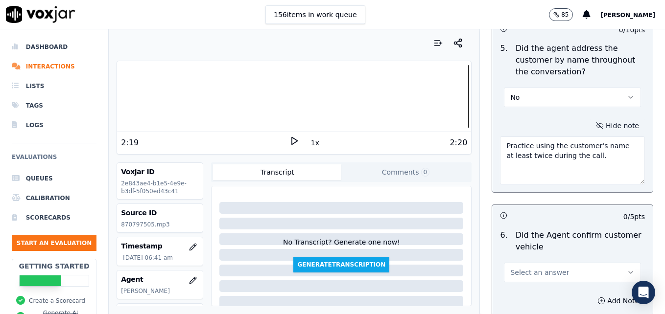
scroll to position [1420, 0]
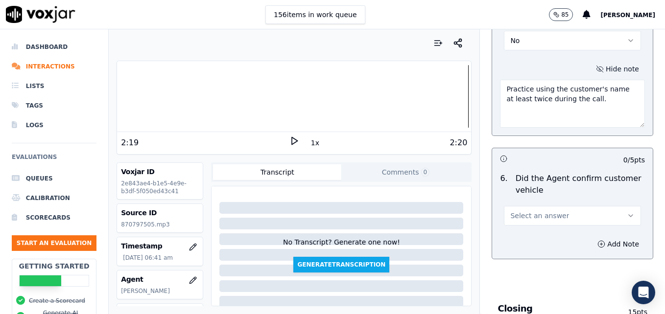
type textarea "Practice using the customer's name at least twice during the call."
click at [627, 212] on icon "button" at bounding box center [631, 216] width 8 height 8
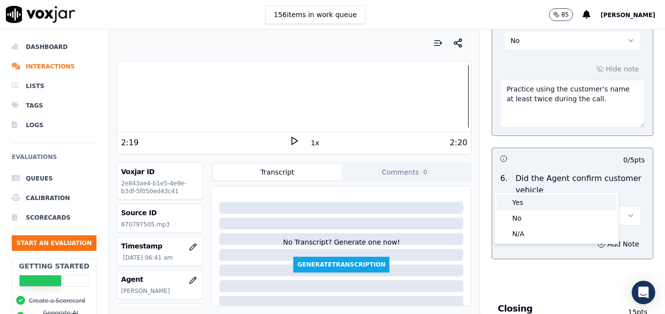
click at [570, 199] on div "Yes" at bounding box center [557, 203] width 120 height 16
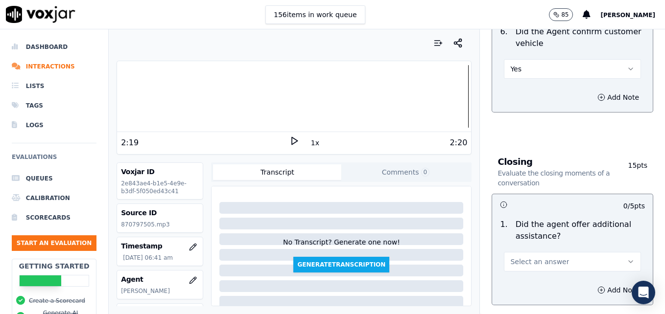
scroll to position [1616, 0]
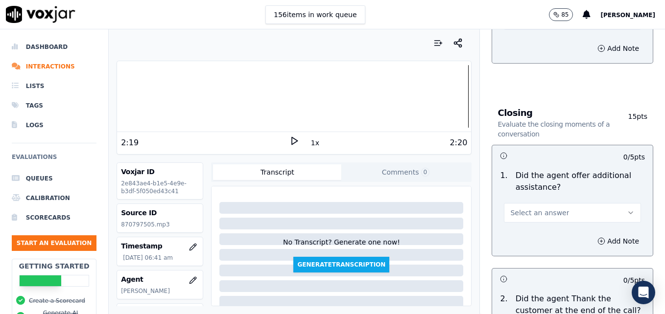
click at [627, 209] on icon "button" at bounding box center [631, 213] width 8 height 8
click at [545, 202] on div "Yes" at bounding box center [557, 200] width 120 height 16
click at [592, 235] on button "Add Note" at bounding box center [618, 242] width 53 height 14
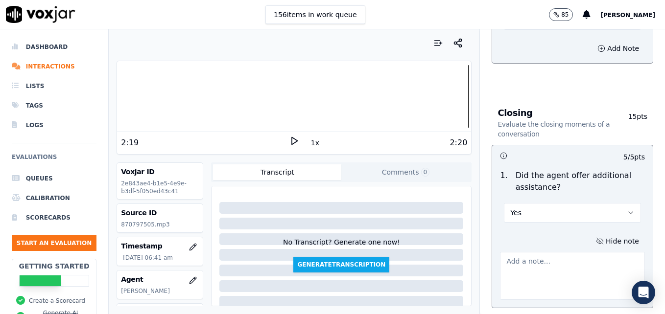
click at [581, 252] on textarea at bounding box center [572, 276] width 145 height 48
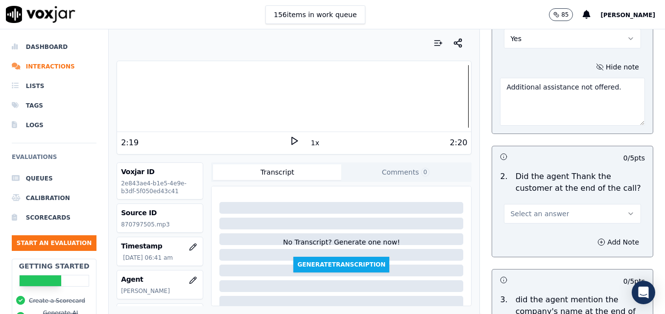
scroll to position [1812, 0]
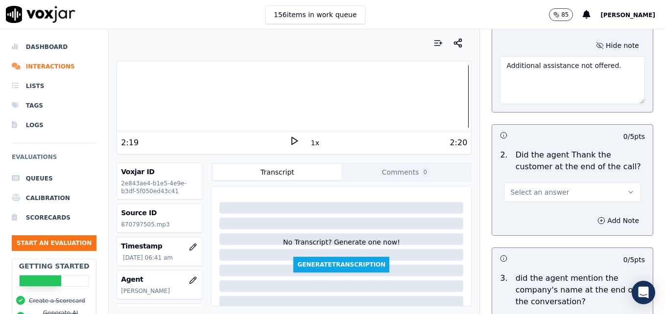
type textarea "Additional assistance not offered."
click at [627, 189] on icon "button" at bounding box center [631, 193] width 8 height 8
click at [552, 178] on div "Yes" at bounding box center [557, 179] width 120 height 16
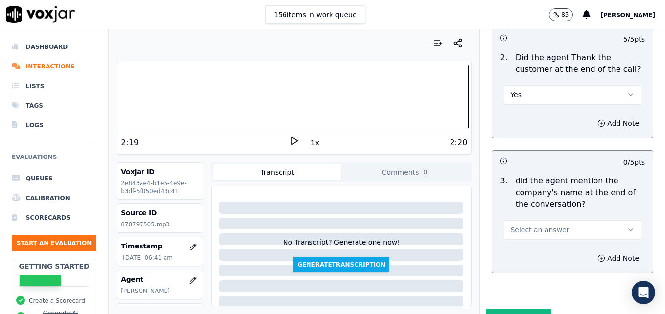
scroll to position [1910, 0]
click at [596, 220] on button "Select an answer" at bounding box center [572, 230] width 137 height 20
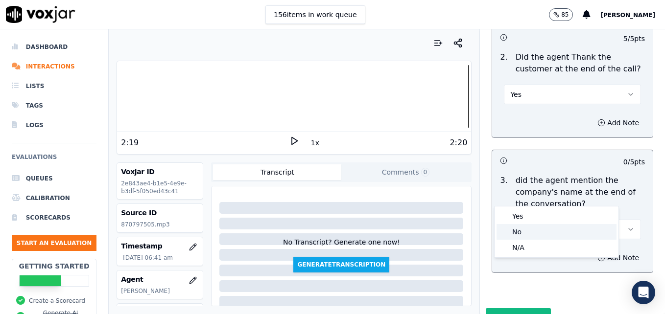
click at [561, 233] on div "No" at bounding box center [557, 232] width 120 height 16
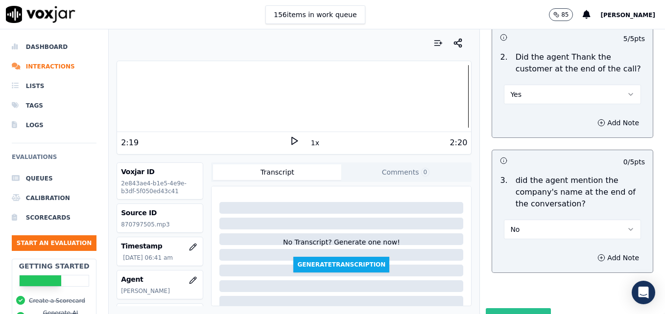
click at [515, 309] on button "Submit Scores" at bounding box center [518, 318] width 65 height 18
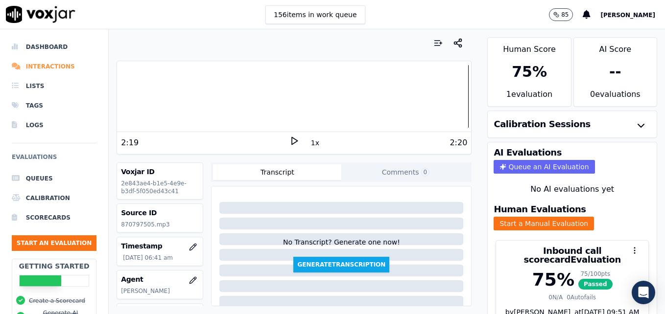
click at [55, 67] on li "Interactions" at bounding box center [54, 67] width 85 height 20
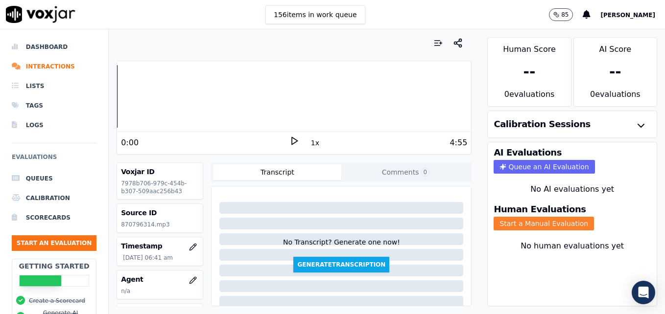
click at [544, 226] on button "Start a Manual Evaluation" at bounding box center [544, 224] width 100 height 14
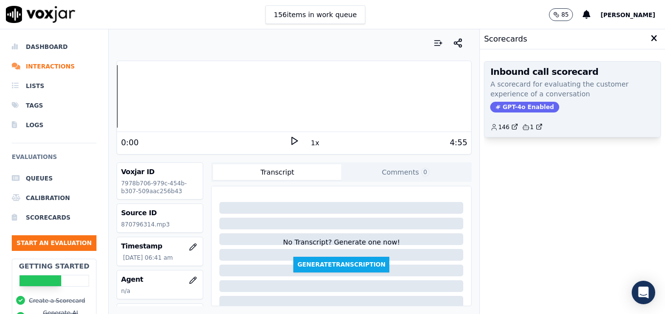
click at [501, 104] on span "GPT-4o Enabled" at bounding box center [524, 107] width 69 height 11
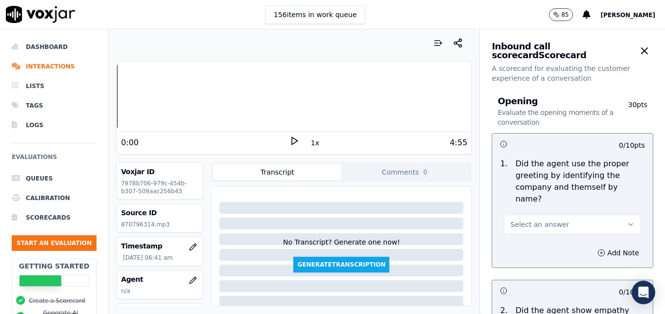
click at [292, 142] on polygon at bounding box center [295, 141] width 6 height 7
click at [295, 142] on rect at bounding box center [295, 141] width 1 height 6
click at [184, 276] on button "button" at bounding box center [193, 281] width 20 height 20
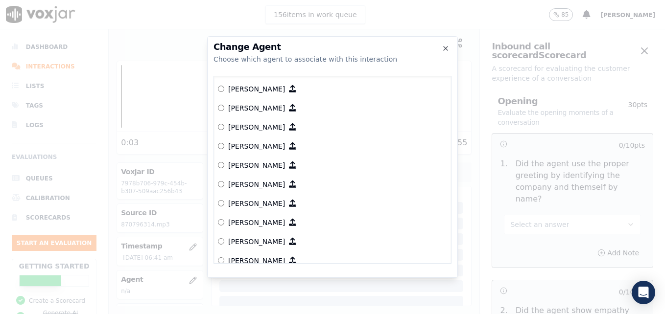
scroll to position [294, 0]
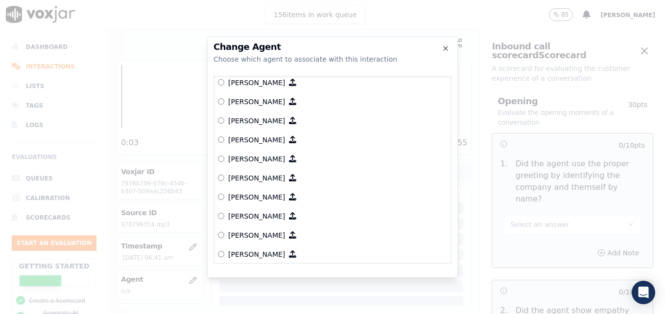
click at [225, 140] on label "[PERSON_NAME]" at bounding box center [332, 139] width 229 height 19
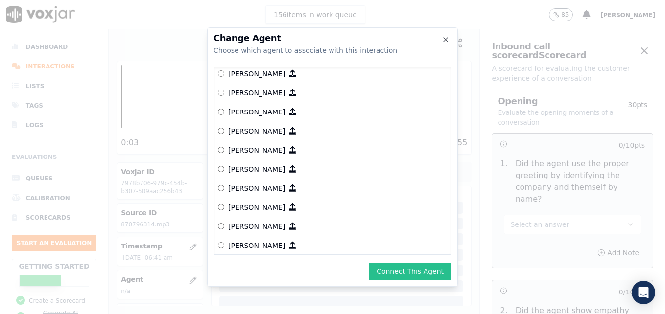
click at [392, 271] on button "Connect This Agent" at bounding box center [410, 272] width 83 height 18
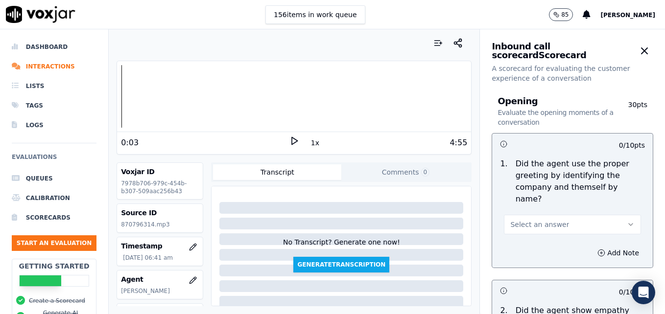
click at [289, 141] on icon at bounding box center [294, 141] width 10 height 10
click at [292, 141] on rect at bounding box center [292, 141] width 1 height 6
click at [603, 215] on button "Select an answer" at bounding box center [572, 225] width 137 height 20
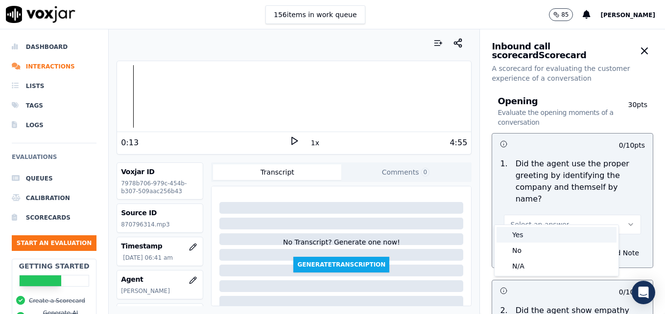
click at [541, 235] on div "Yes" at bounding box center [557, 235] width 120 height 16
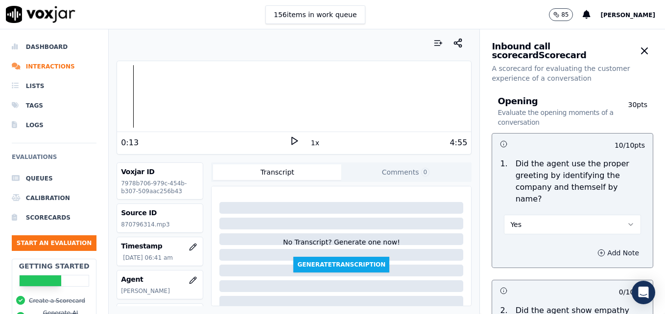
click at [597, 249] on icon "button" at bounding box center [601, 253] width 8 height 8
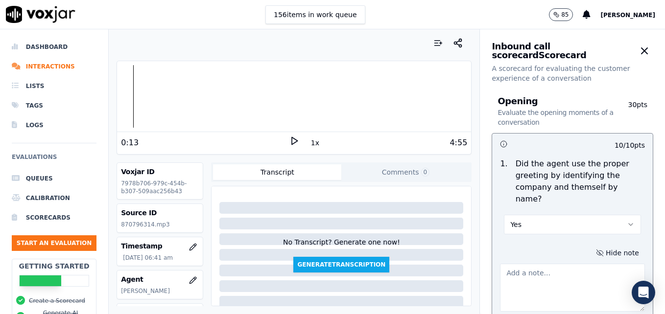
click at [566, 268] on textarea at bounding box center [572, 288] width 145 height 48
type textarea "Agent sounds like she is talking on speaker."
click at [292, 142] on polygon at bounding box center [295, 141] width 6 height 7
click at [122, 96] on div at bounding box center [294, 96] width 354 height 63
click at [289, 137] on icon at bounding box center [294, 141] width 10 height 10
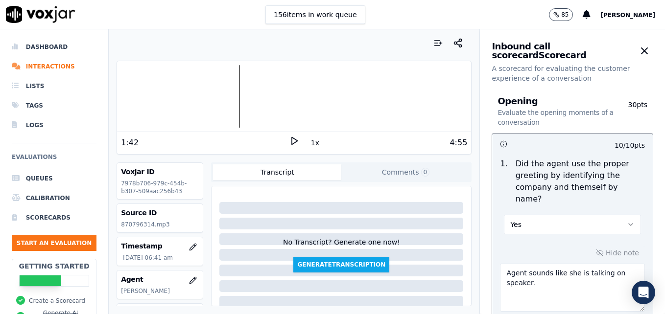
click at [289, 137] on icon at bounding box center [294, 141] width 10 height 10
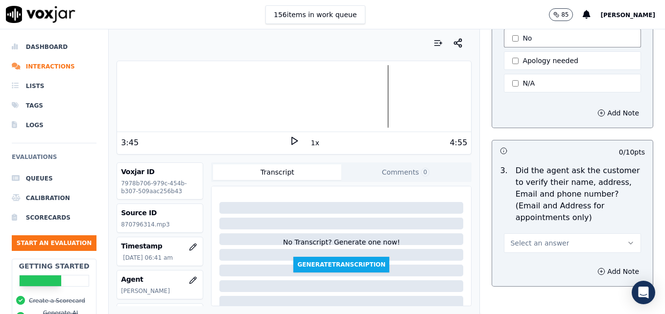
scroll to position [441, 0]
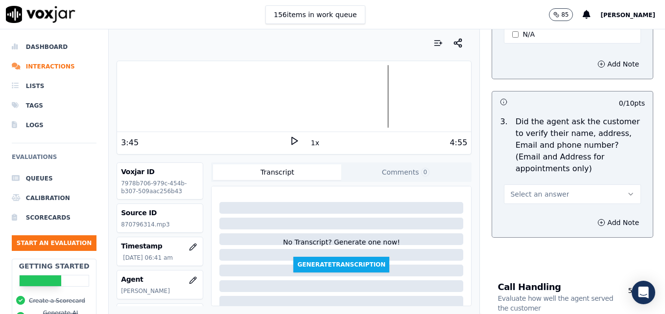
click at [627, 191] on icon "button" at bounding box center [631, 195] width 8 height 8
click at [540, 207] on div "No" at bounding box center [557, 209] width 120 height 16
click at [597, 219] on icon "button" at bounding box center [601, 223] width 8 height 8
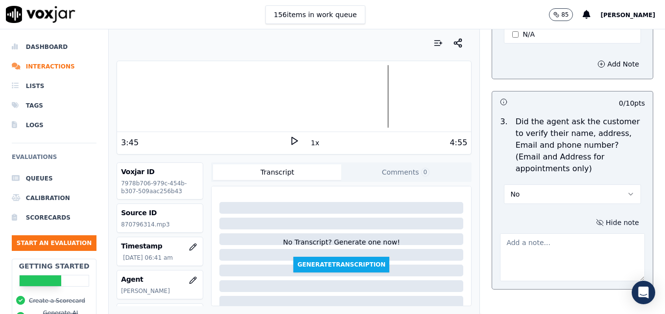
click at [567, 234] on textarea at bounding box center [572, 258] width 145 height 48
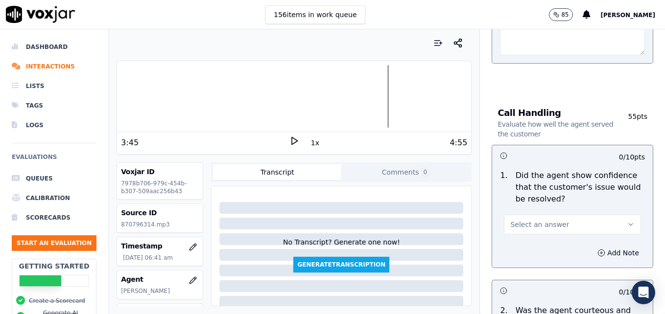
scroll to position [686, 0]
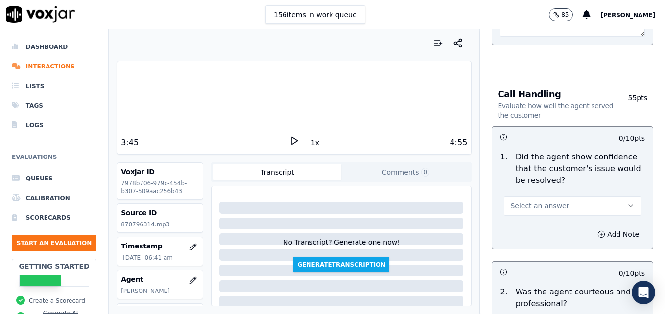
type textarea "Customer phone number not verified."
click at [627, 202] on icon "button" at bounding box center [631, 206] width 8 height 8
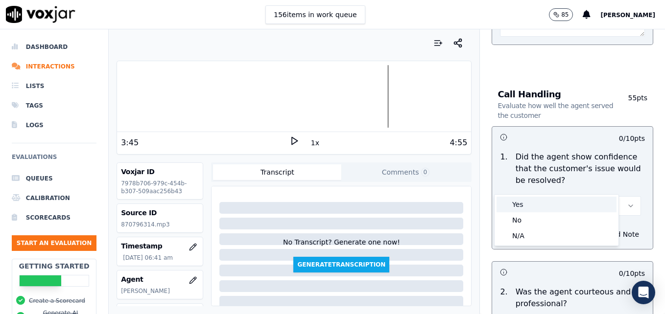
click at [584, 203] on div "Yes" at bounding box center [557, 205] width 120 height 16
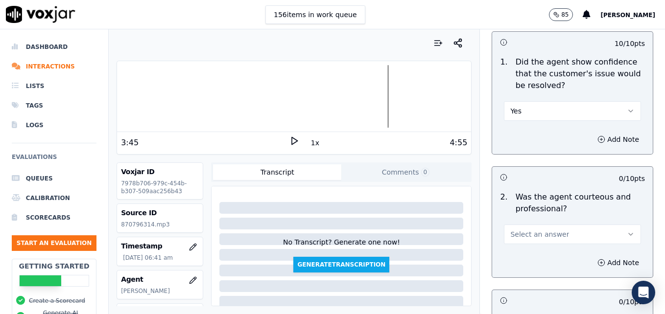
scroll to position [784, 0]
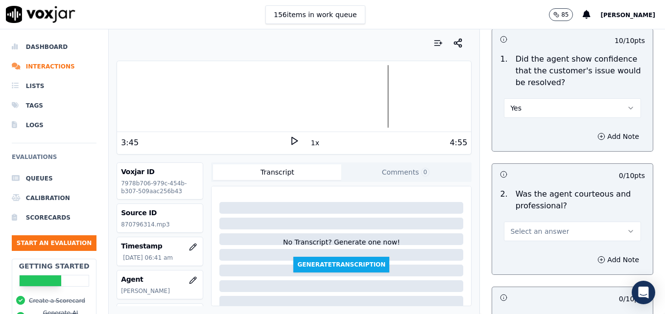
click at [627, 228] on icon "button" at bounding box center [631, 232] width 8 height 8
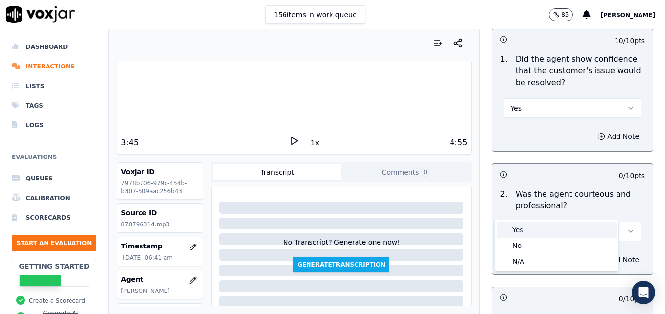
click at [571, 230] on div "Yes" at bounding box center [557, 230] width 120 height 16
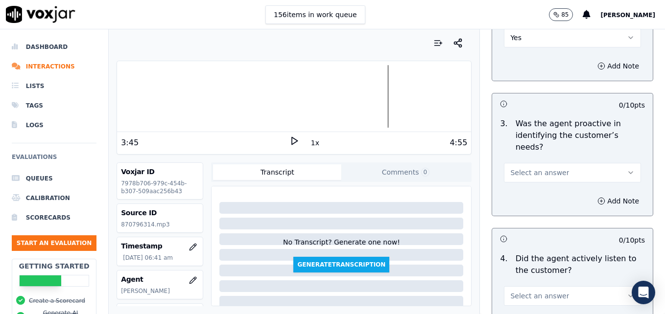
scroll to position [979, 0]
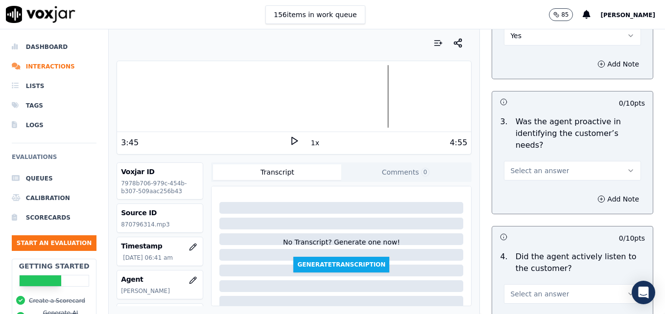
click at [611, 161] on button "Select an answer" at bounding box center [572, 171] width 137 height 20
click at [586, 160] on div "Yes" at bounding box center [557, 158] width 120 height 16
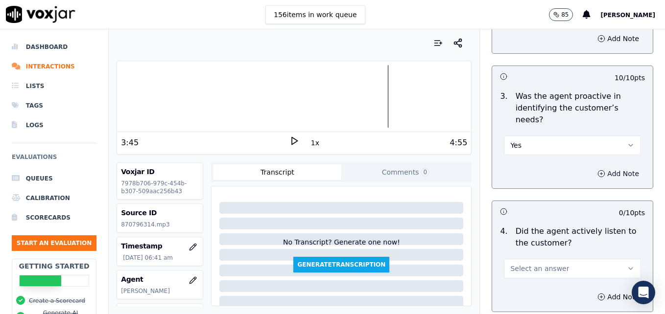
scroll to position [1077, 0]
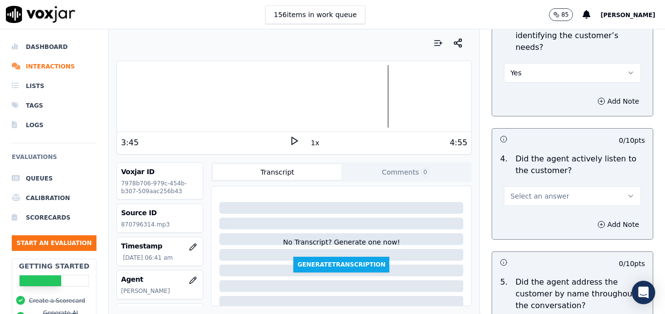
click at [627, 192] on icon "button" at bounding box center [631, 196] width 8 height 8
click at [530, 180] on div "Yes" at bounding box center [557, 183] width 120 height 16
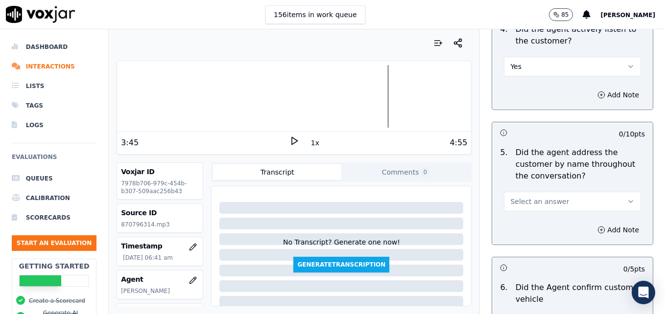
scroll to position [1224, 0]
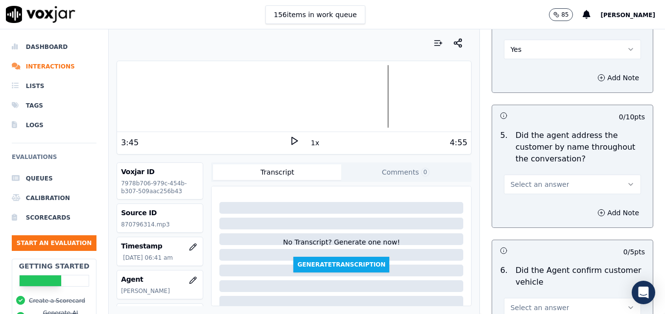
click at [603, 175] on button "Select an answer" at bounding box center [572, 185] width 137 height 20
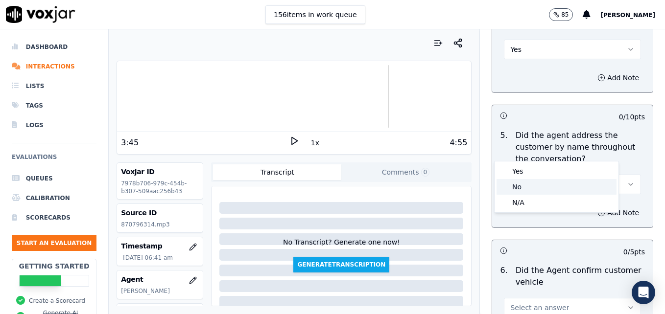
click at [543, 186] on div "No" at bounding box center [557, 187] width 120 height 16
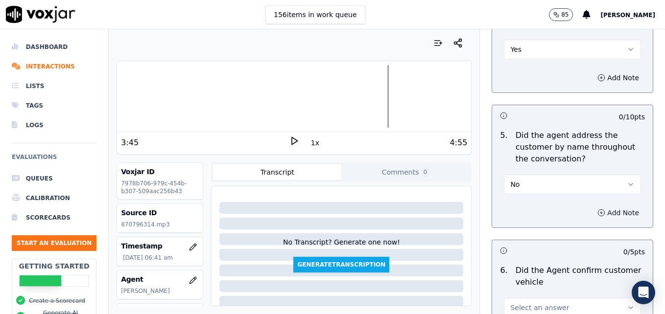
click at [597, 209] on icon "button" at bounding box center [601, 213] width 8 height 8
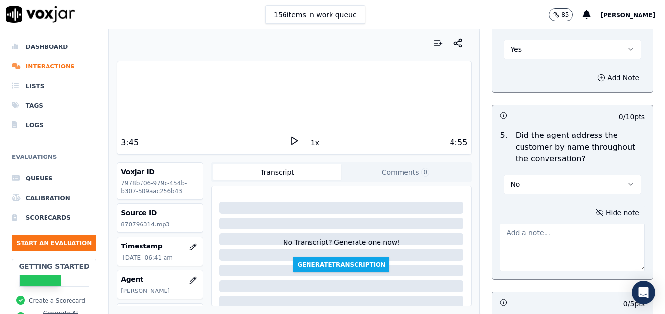
click at [560, 224] on textarea at bounding box center [572, 248] width 145 height 48
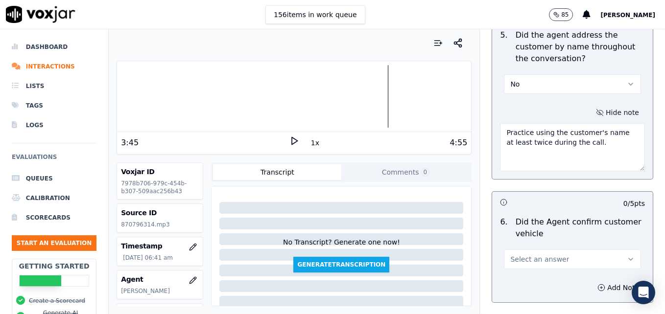
scroll to position [1371, 0]
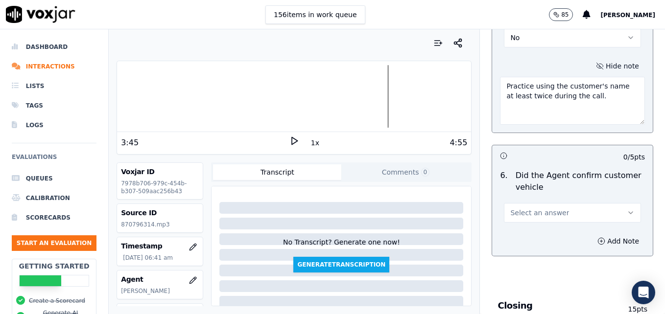
type textarea "Practice using the customer's name at least twice during the call."
click at [604, 203] on button "Select an answer" at bounding box center [572, 213] width 137 height 20
click at [555, 198] on div "Yes" at bounding box center [557, 200] width 120 height 16
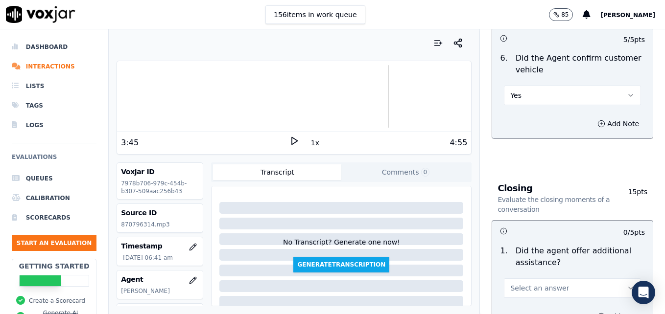
scroll to position [1518, 0]
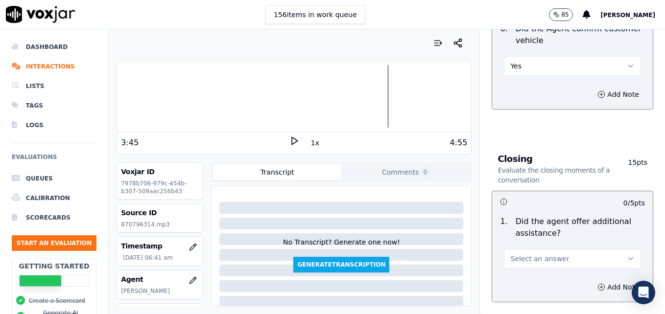
click at [627, 255] on icon "button" at bounding box center [631, 259] width 8 height 8
click at [518, 242] on div "Yes" at bounding box center [557, 246] width 120 height 16
click at [598, 284] on circle "button" at bounding box center [601, 287] width 6 height 6
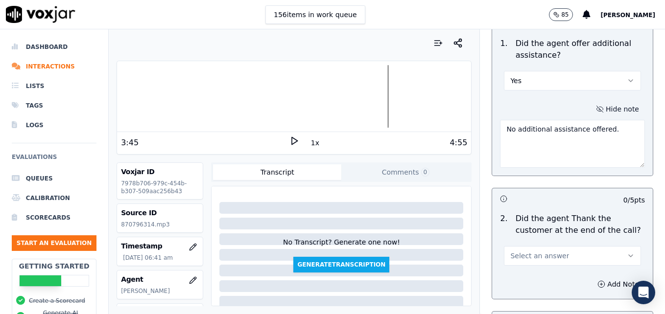
scroll to position [1714, 0]
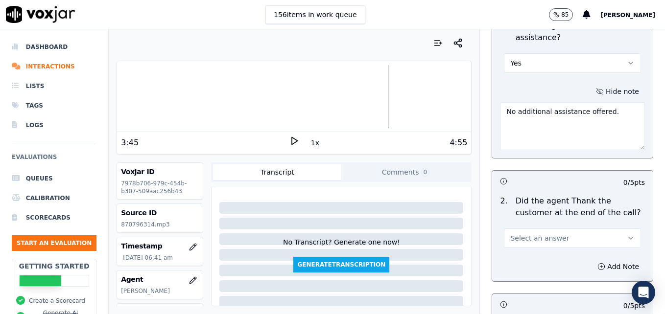
type textarea "No additional assistance offered."
click at [627, 235] on icon "button" at bounding box center [631, 239] width 8 height 8
click at [545, 225] on div "Yes" at bounding box center [557, 225] width 120 height 16
click at [349, 96] on div at bounding box center [294, 96] width 354 height 63
click at [289, 143] on icon at bounding box center [294, 141] width 10 height 10
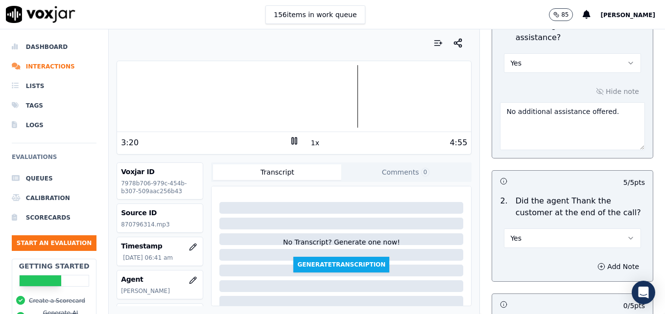
click at [329, 94] on div at bounding box center [294, 96] width 354 height 63
click at [289, 141] on icon at bounding box center [294, 141] width 10 height 10
drag, startPoint x: 616, startPoint y: 198, endPoint x: 610, endPoint y: 209, distance: 11.8
click at [615, 229] on button "Yes" at bounding box center [572, 239] width 137 height 20
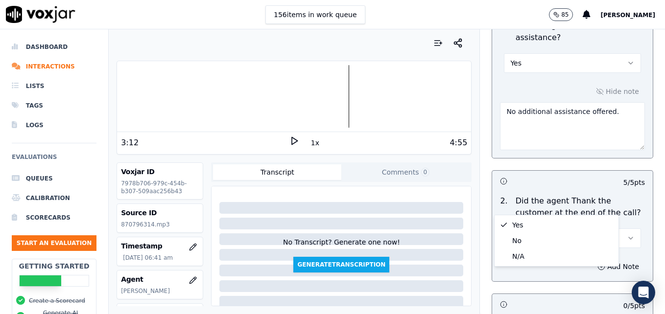
click at [627, 252] on div "Add Note" at bounding box center [572, 266] width 161 height 29
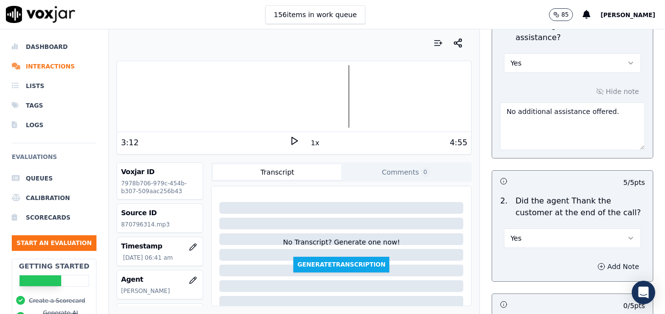
click at [592, 260] on button "Add Note" at bounding box center [618, 267] width 53 height 14
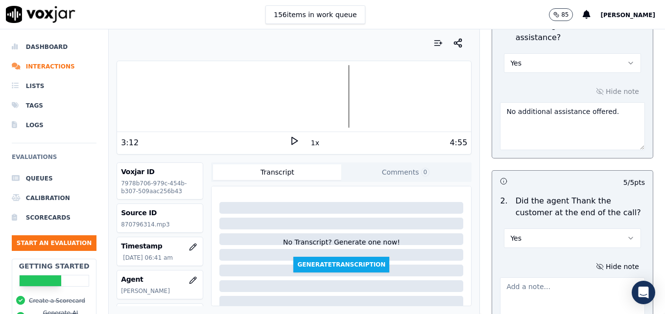
click at [566, 278] on textarea at bounding box center [572, 302] width 145 height 48
drag, startPoint x: 566, startPoint y: 252, endPoint x: 478, endPoint y: 254, distance: 87.7
click at [484, 254] on div "Closing Evaluate the closing moments of a conversation 15 pts 5 / 5 pts 1 . Did…" at bounding box center [572, 217] width 177 height 544
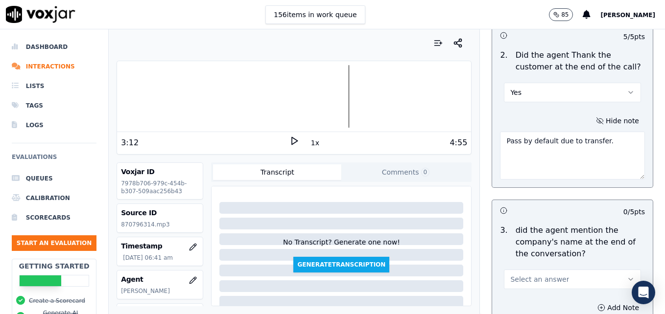
scroll to position [1861, 0]
type textarea "Pass by default due to transfer."
click at [614, 269] on button "Select an answer" at bounding box center [572, 279] width 137 height 20
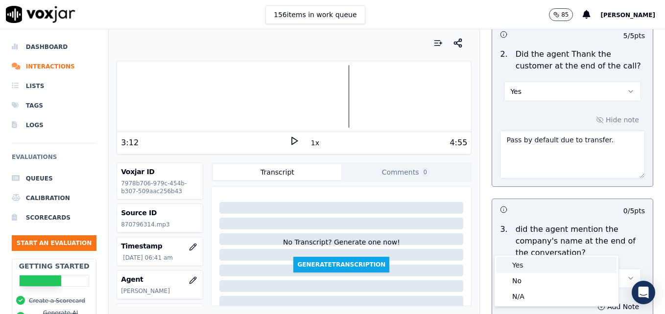
click at [532, 260] on div "Yes" at bounding box center [557, 266] width 120 height 16
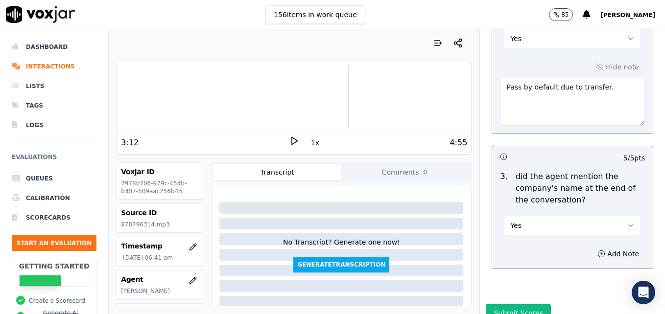
scroll to position [1914, 0]
click at [525, 304] on button "Submit Scores" at bounding box center [518, 313] width 65 height 18
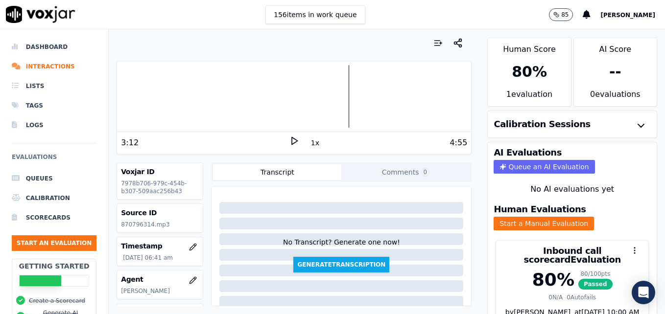
click at [291, 140] on icon at bounding box center [294, 141] width 10 height 10
click at [58, 69] on li "Interactions" at bounding box center [54, 67] width 85 height 20
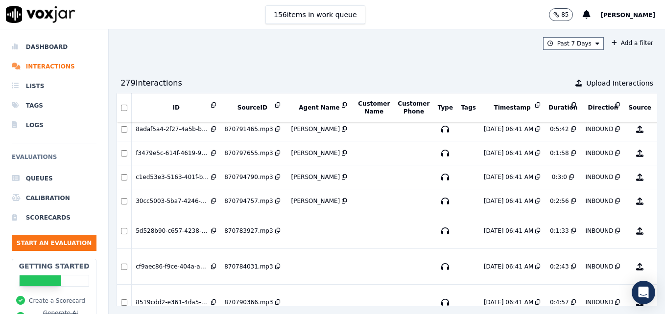
scroll to position [294, 0]
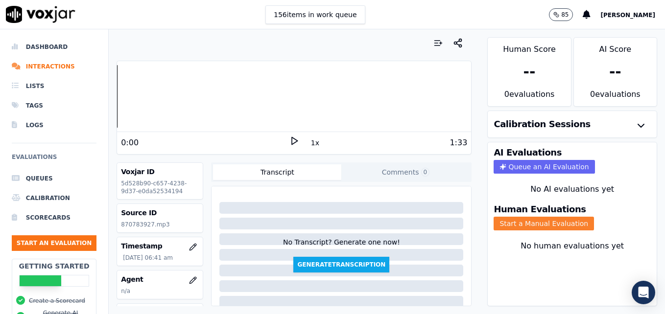
click at [559, 221] on button "Start a Manual Evaluation" at bounding box center [544, 224] width 100 height 14
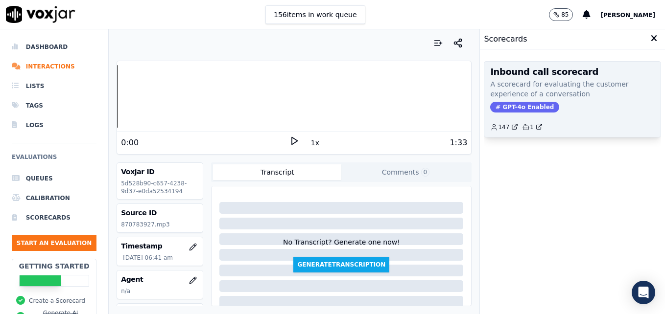
click at [504, 100] on div "Inbound call scorecard A scorecard for evaluating the customer experience of a …" at bounding box center [572, 99] width 176 height 75
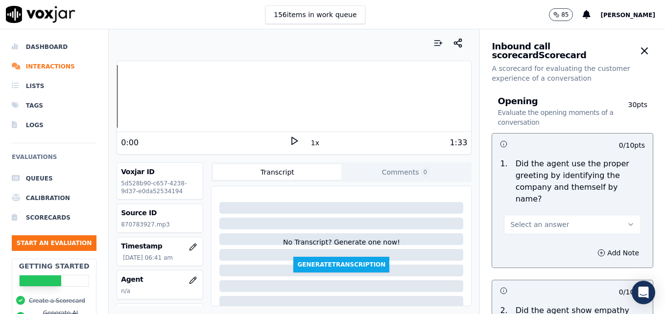
click at [291, 138] on icon at bounding box center [294, 141] width 10 height 10
click at [292, 139] on rect at bounding box center [292, 141] width 1 height 6
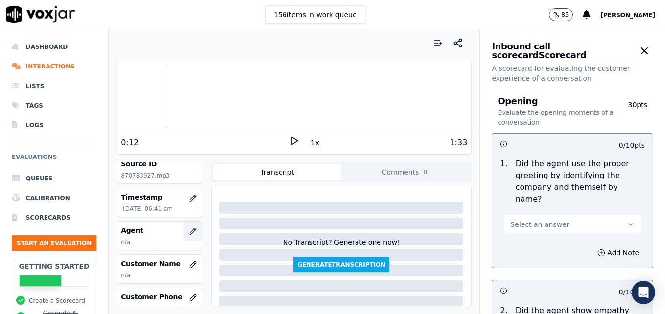
click at [189, 230] on icon "button" at bounding box center [193, 232] width 8 height 8
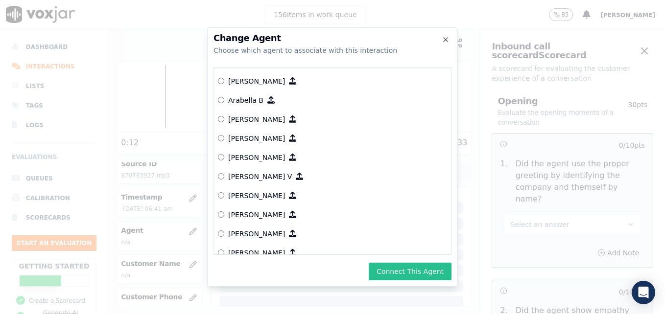
click at [422, 272] on button "Connect This Agent" at bounding box center [410, 272] width 83 height 18
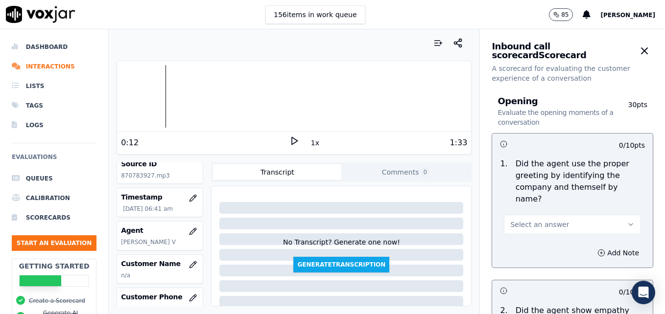
click at [292, 139] on polygon at bounding box center [295, 141] width 6 height 7
click at [116, 95] on div "Your browser does not support the audio element. 0:19 1x 1:33 Voxjar ID 5d528b9…" at bounding box center [294, 171] width 371 height 285
click at [118, 95] on div at bounding box center [294, 96] width 354 height 63
click at [616, 215] on button "Select an answer" at bounding box center [572, 225] width 137 height 20
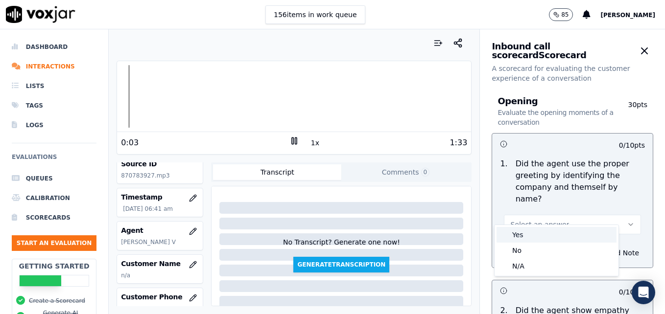
click at [526, 233] on div "Yes" at bounding box center [557, 235] width 120 height 16
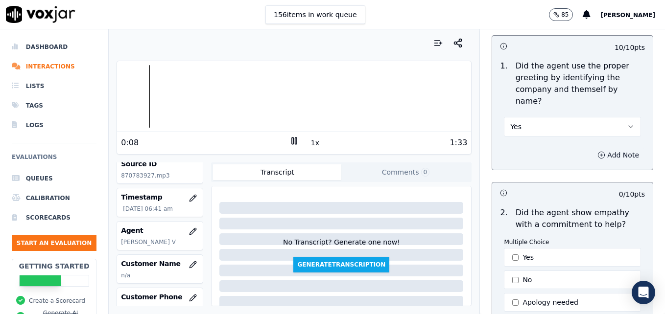
scroll to position [147, 0]
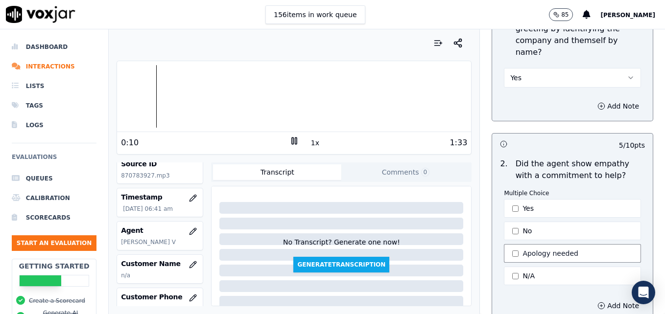
click at [507, 244] on button "Apology needed" at bounding box center [572, 253] width 137 height 19
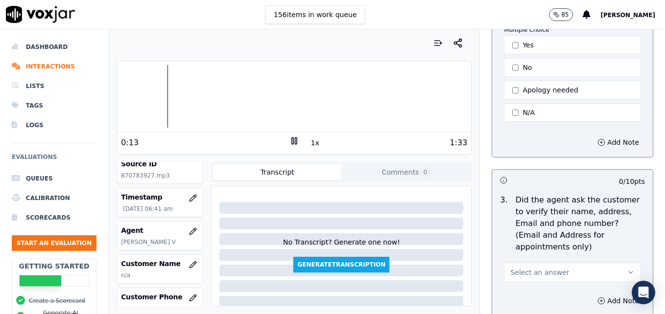
scroll to position [343, 0]
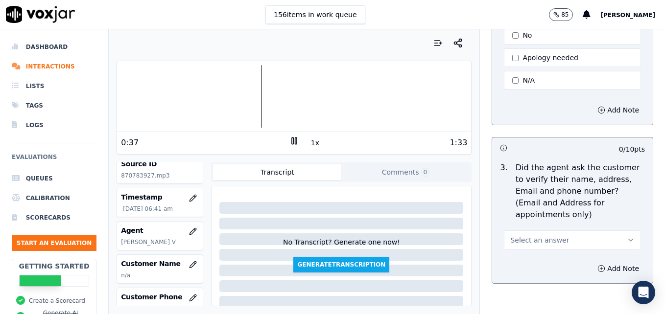
click at [295, 141] on rect at bounding box center [295, 141] width 1 height 6
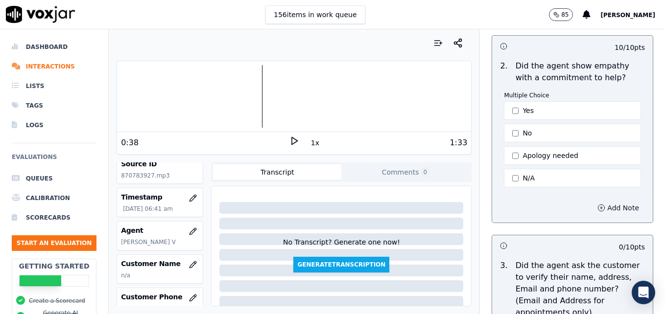
click at [597, 204] on icon "button" at bounding box center [601, 208] width 8 height 8
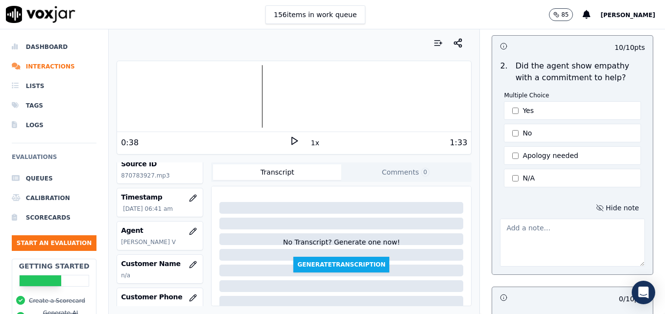
click at [566, 230] on textarea at bounding box center [572, 243] width 145 height 48
type textarea "d"
type textarea "We could have told this customer we were sorry to hear she wasn't feeling well."
click at [289, 138] on icon at bounding box center [294, 141] width 10 height 10
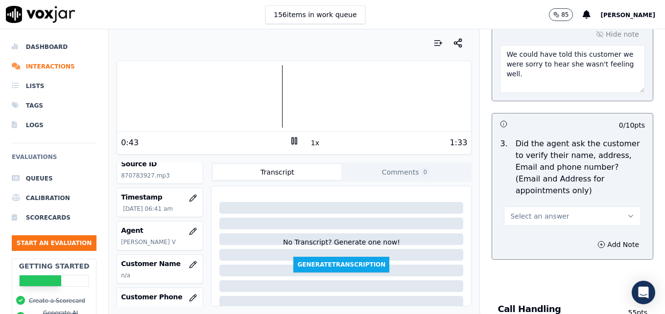
scroll to position [441, 0]
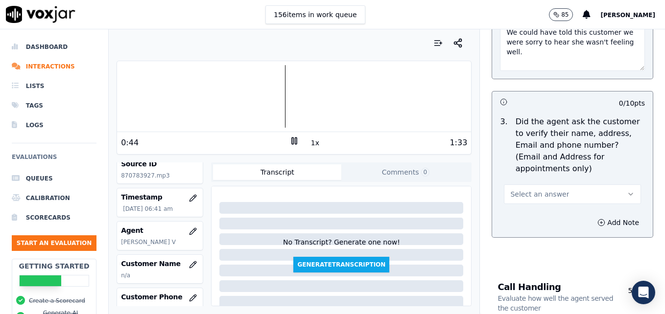
click at [604, 185] on button "Select an answer" at bounding box center [572, 195] width 137 height 20
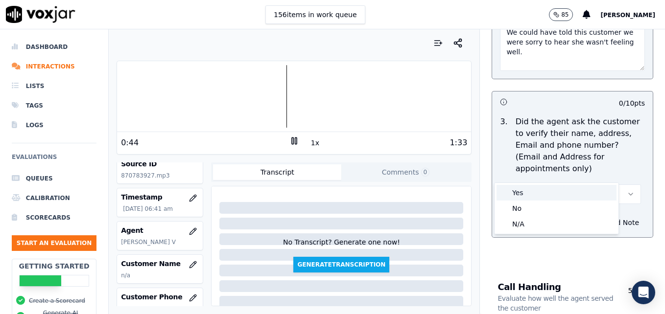
click at [572, 196] on div "Yes" at bounding box center [557, 193] width 120 height 16
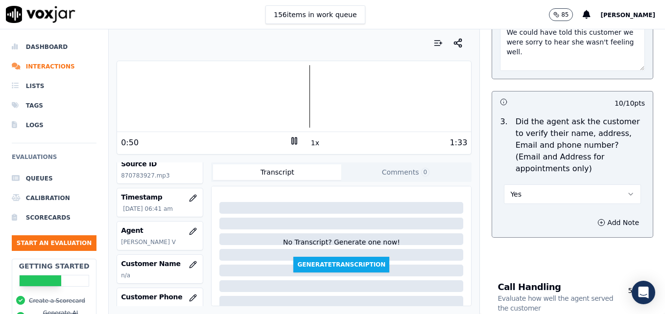
click at [280, 97] on div at bounding box center [294, 96] width 354 height 63
click at [275, 98] on div at bounding box center [294, 96] width 354 height 63
click at [279, 97] on div at bounding box center [294, 96] width 354 height 63
click at [305, 97] on div at bounding box center [294, 96] width 354 height 63
click at [289, 142] on icon at bounding box center [294, 141] width 10 height 10
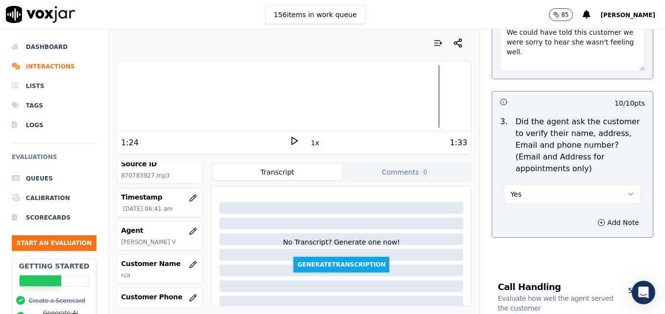
click at [627, 191] on icon "button" at bounding box center [631, 195] width 8 height 8
click at [541, 209] on div "No" at bounding box center [557, 209] width 120 height 16
click at [597, 219] on icon "button" at bounding box center [601, 223] width 8 height 8
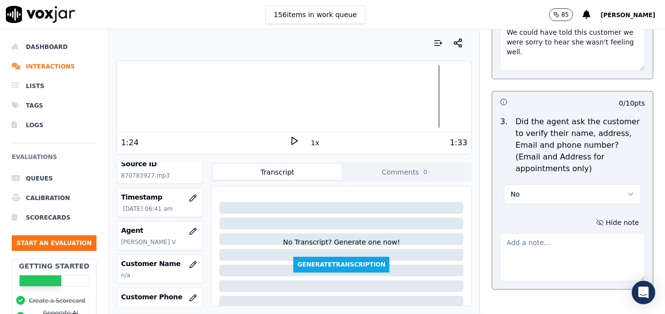
click at [532, 234] on textarea at bounding box center [572, 258] width 145 height 48
type textarea "V"
click at [616, 185] on button "No" at bounding box center [572, 195] width 137 height 20
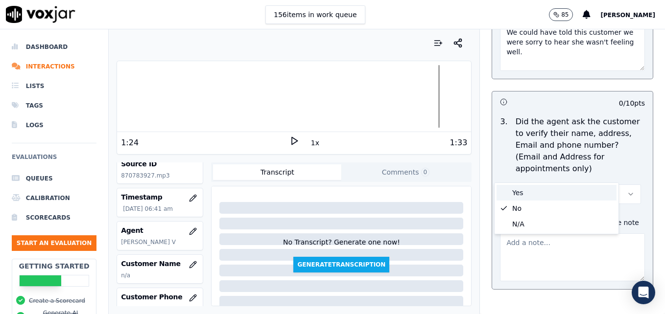
click at [538, 189] on div "Yes" at bounding box center [557, 193] width 120 height 16
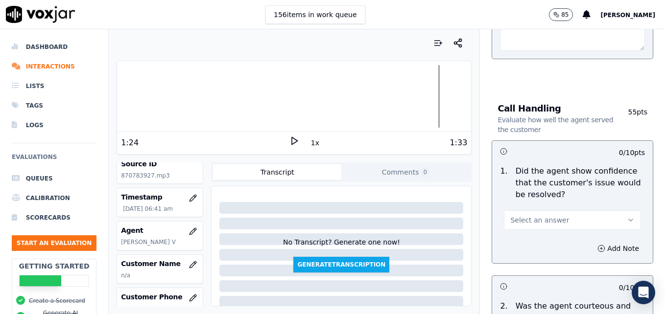
scroll to position [735, 0]
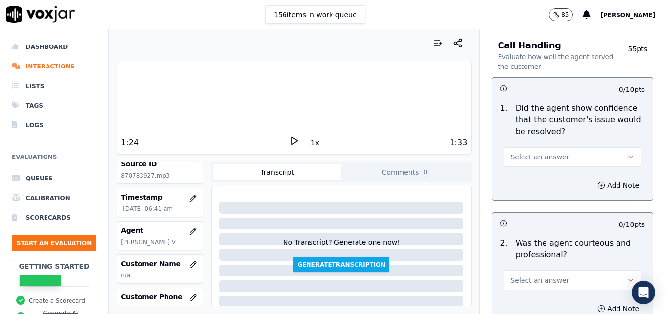
click at [613, 147] on button "Select an answer" at bounding box center [572, 157] width 137 height 20
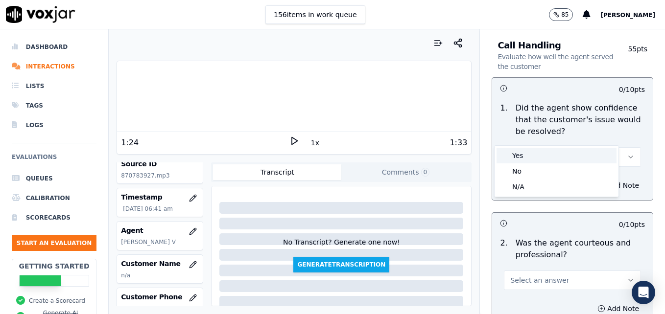
click at [567, 155] on div "Yes" at bounding box center [557, 156] width 120 height 16
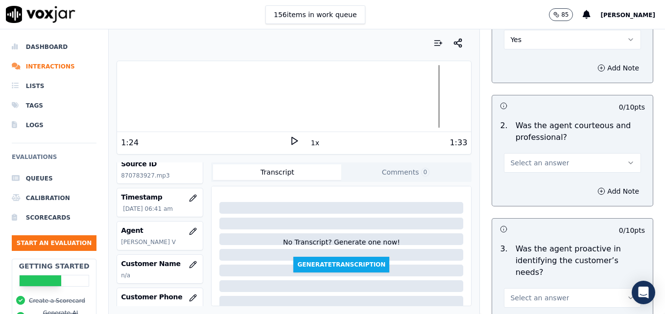
scroll to position [882, 0]
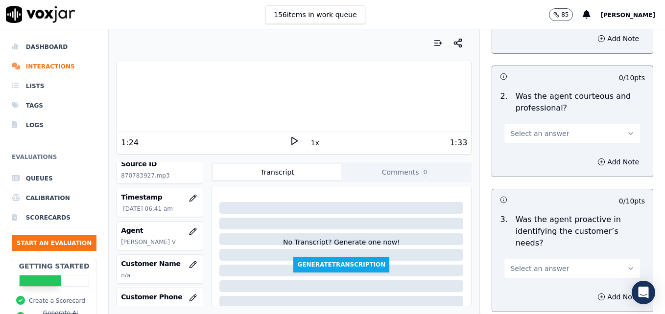
click at [627, 130] on icon "button" at bounding box center [631, 134] width 8 height 8
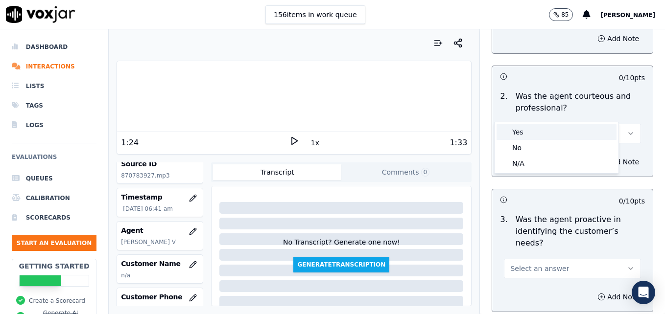
click at [555, 132] on div "Yes" at bounding box center [557, 132] width 120 height 16
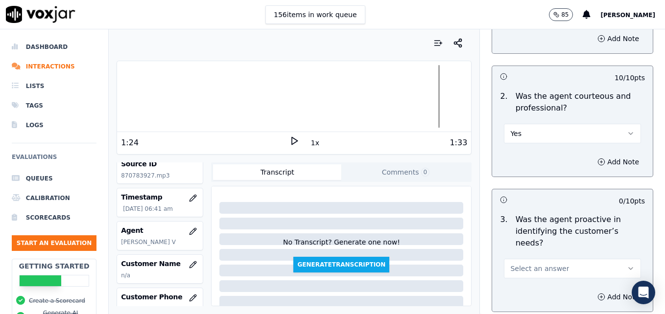
scroll to position [931, 0]
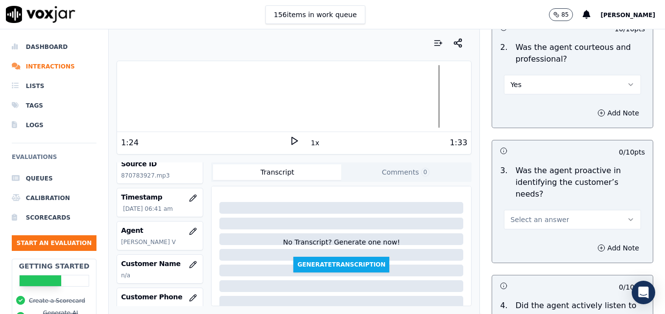
click at [604, 210] on button "Select an answer" at bounding box center [572, 220] width 137 height 20
click at [579, 205] on div "Yes" at bounding box center [557, 207] width 120 height 16
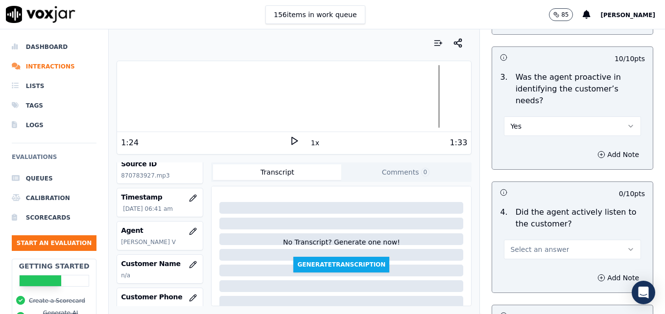
scroll to position [1028, 0]
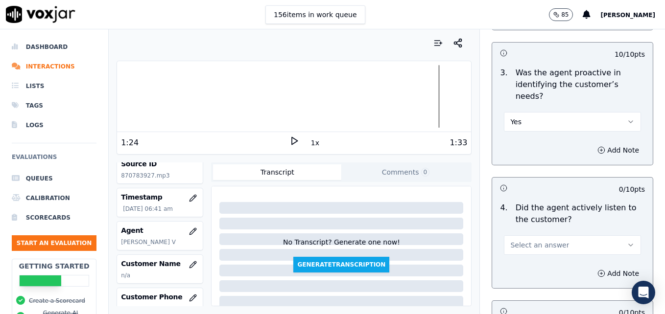
click at [595, 236] on button "Select an answer" at bounding box center [572, 246] width 137 height 20
click at [559, 234] on div "Yes" at bounding box center [557, 232] width 120 height 16
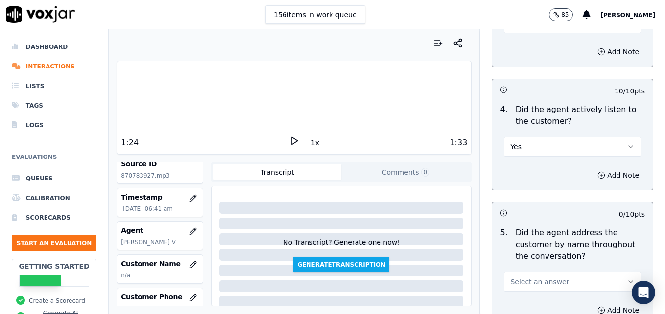
scroll to position [1175, 0]
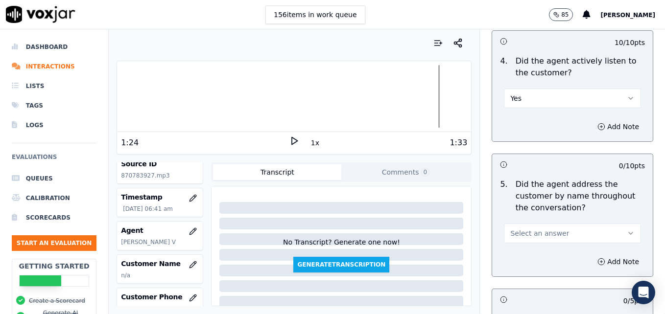
click at [627, 230] on icon "button" at bounding box center [631, 234] width 8 height 8
click at [547, 225] on div "Yes" at bounding box center [557, 221] width 120 height 16
click at [592, 255] on button "Add Note" at bounding box center [618, 262] width 53 height 14
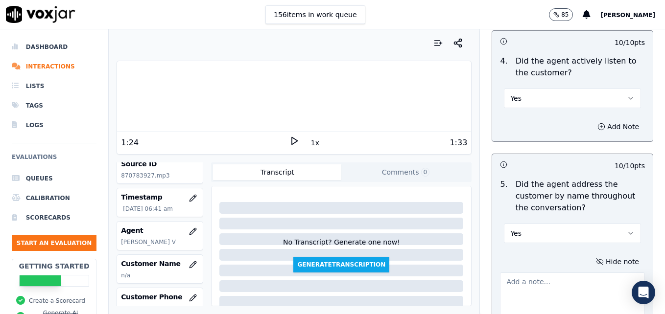
click at [540, 273] on textarea at bounding box center [572, 297] width 145 height 48
type textarea "Good use of the customer's name at the end of the call, but practice using at l…"
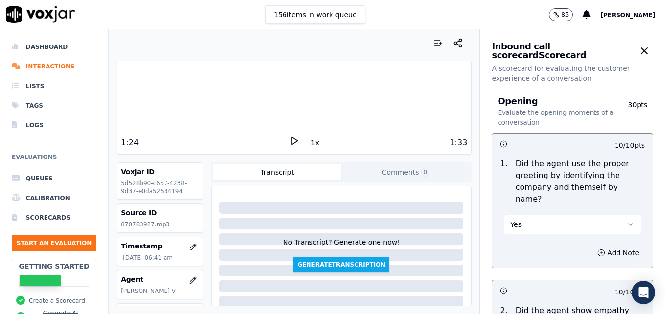
scroll to position [1322, 0]
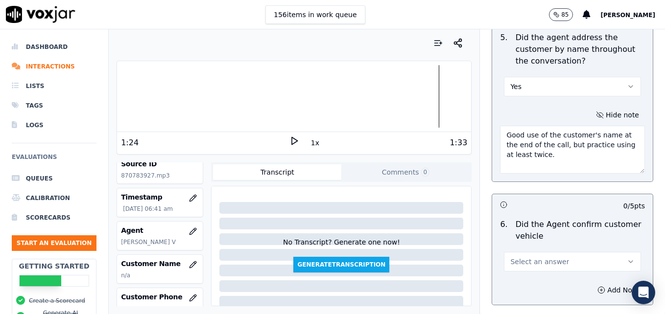
type textarea "Good use of the customer's name at the end of the call, but practice using at l…"
drag, startPoint x: 611, startPoint y: 229, endPoint x: 585, endPoint y: 237, distance: 26.8
click at [627, 258] on icon "button" at bounding box center [631, 262] width 8 height 8
click at [558, 247] on div "Yes" at bounding box center [557, 249] width 120 height 16
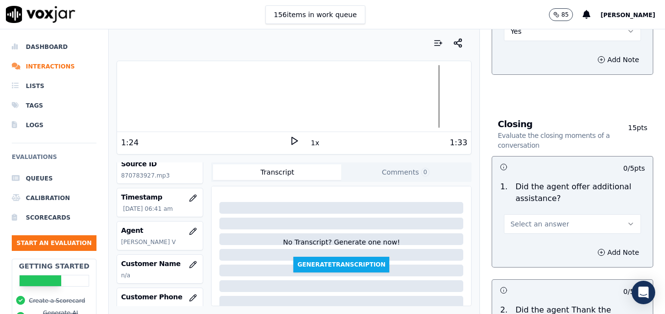
scroll to position [1567, 0]
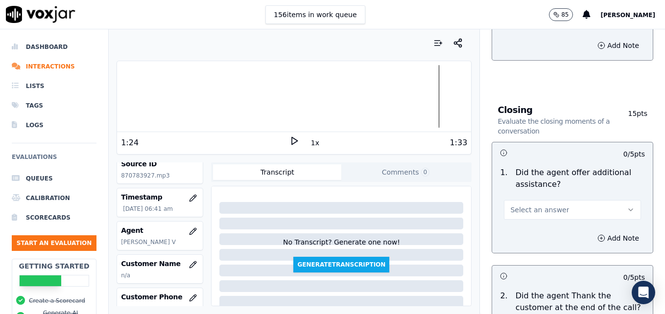
click at [627, 206] on icon "button" at bounding box center [631, 210] width 8 height 8
click at [526, 196] on div "Yes" at bounding box center [557, 197] width 120 height 16
click at [592, 232] on button "Add Note" at bounding box center [618, 239] width 53 height 14
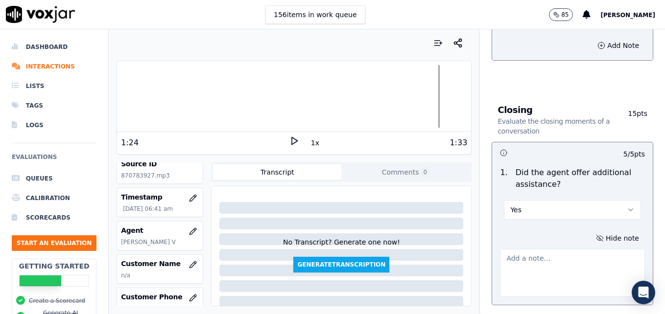
click at [559, 249] on textarea at bounding box center [572, 273] width 145 height 48
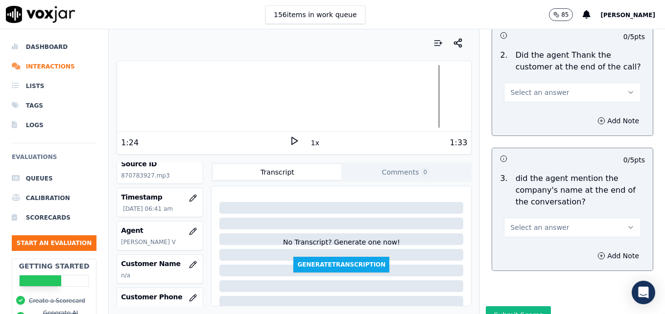
scroll to position [1861, 0]
type textarea "No additional assistance offered."
click at [614, 217] on button "Select an answer" at bounding box center [572, 227] width 137 height 20
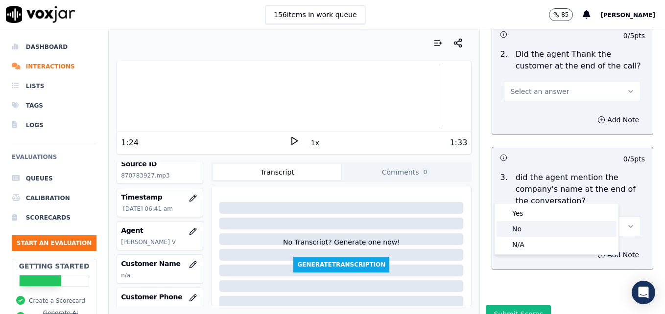
click at [541, 225] on div "No" at bounding box center [557, 229] width 120 height 16
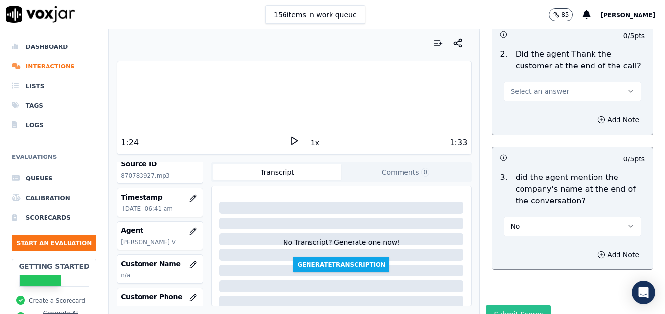
click at [513, 306] on button "Submit Scores" at bounding box center [518, 315] width 65 height 18
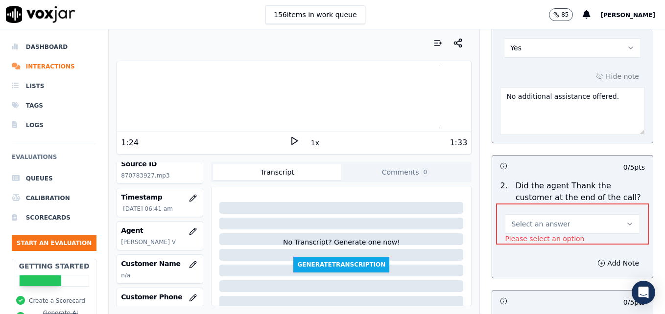
scroll to position [1727, 0]
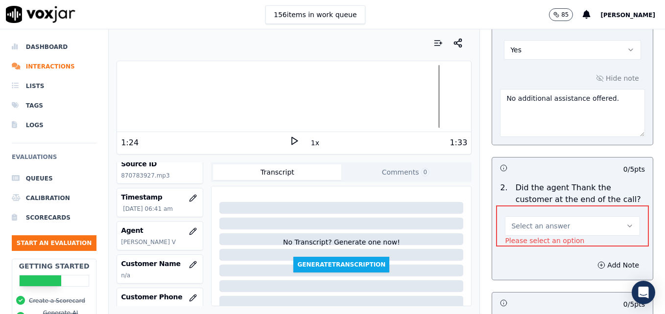
click at [611, 216] on button "Select an answer" at bounding box center [572, 226] width 135 height 20
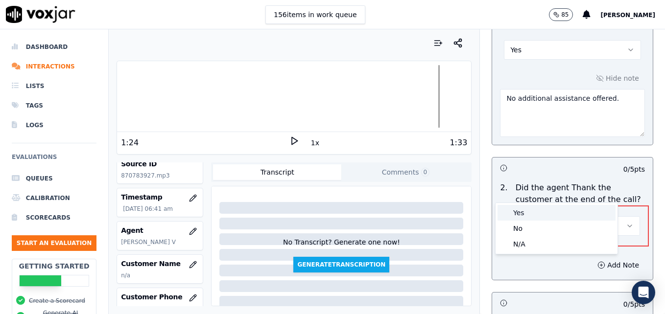
click at [547, 210] on div "Yes" at bounding box center [557, 213] width 118 height 16
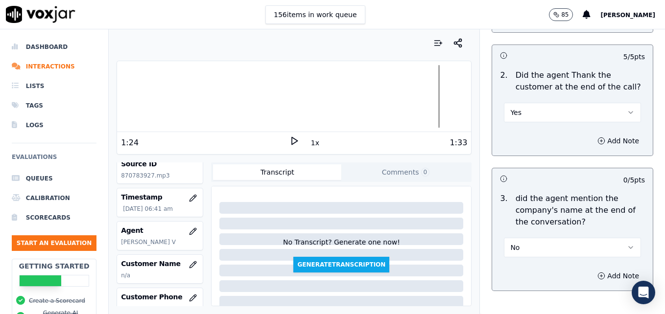
scroll to position [1862, 0]
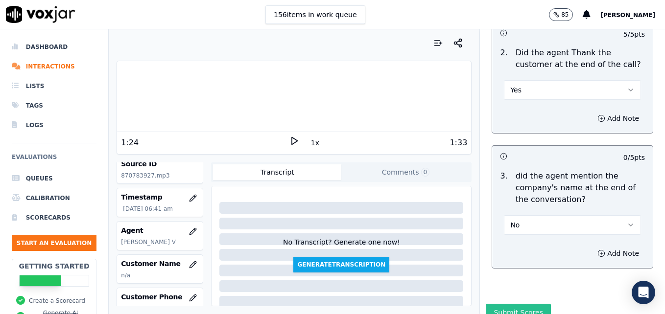
click at [513, 304] on button "Submit Scores" at bounding box center [518, 313] width 65 height 18
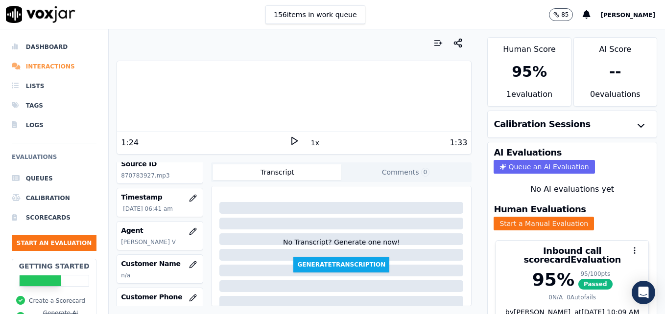
click at [48, 66] on li "Interactions" at bounding box center [54, 67] width 85 height 20
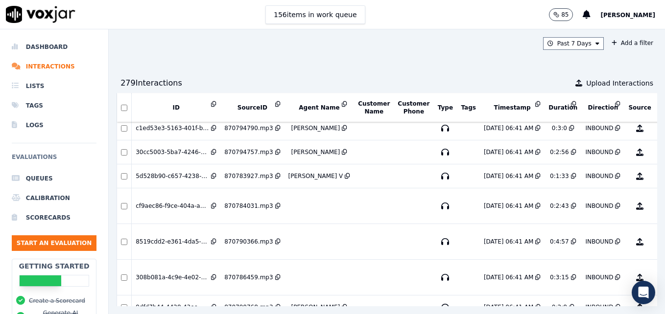
scroll to position [343, 0]
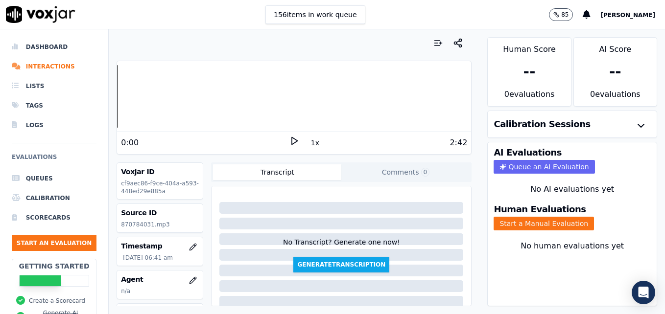
click at [292, 140] on polygon at bounding box center [295, 141] width 6 height 7
click at [289, 140] on icon at bounding box center [294, 141] width 10 height 10
click at [189, 278] on icon "button" at bounding box center [193, 281] width 8 height 8
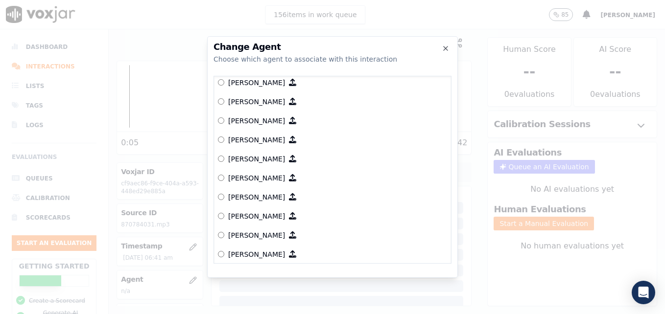
scroll to position [770, 0]
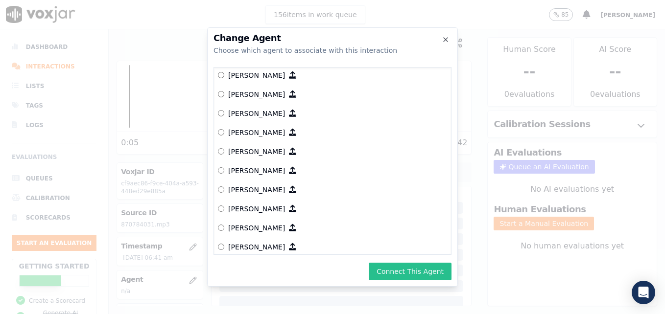
click at [405, 275] on button "Connect This Agent" at bounding box center [410, 272] width 83 height 18
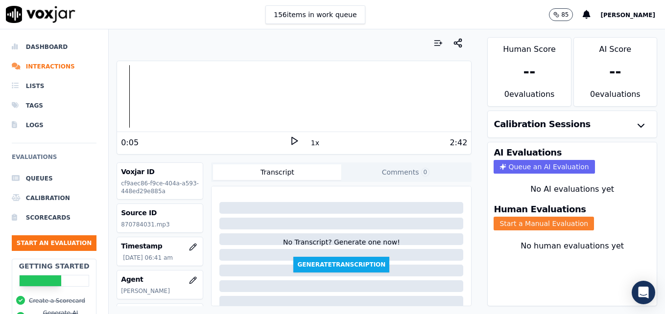
click at [517, 226] on button "Start a Manual Evaluation" at bounding box center [544, 224] width 100 height 14
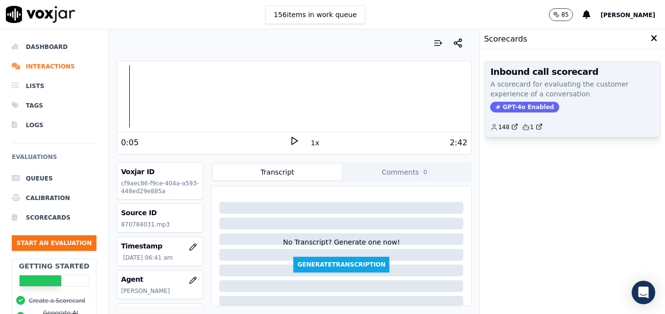
click at [519, 105] on span "GPT-4o Enabled" at bounding box center [524, 107] width 69 height 11
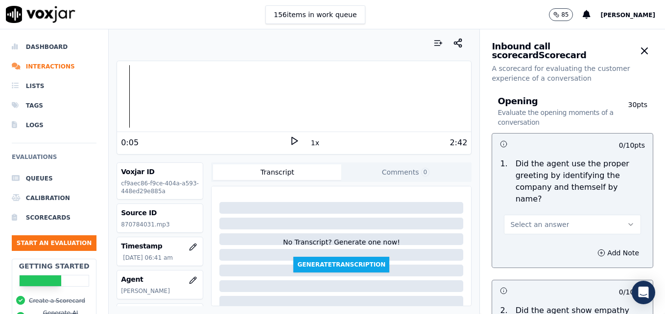
click at [627, 221] on icon "button" at bounding box center [631, 225] width 8 height 8
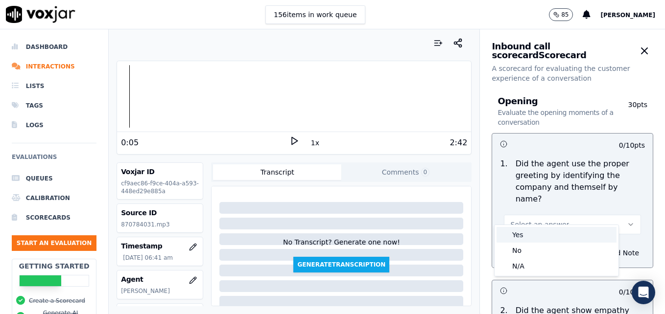
click at [561, 229] on div "Yes" at bounding box center [557, 235] width 120 height 16
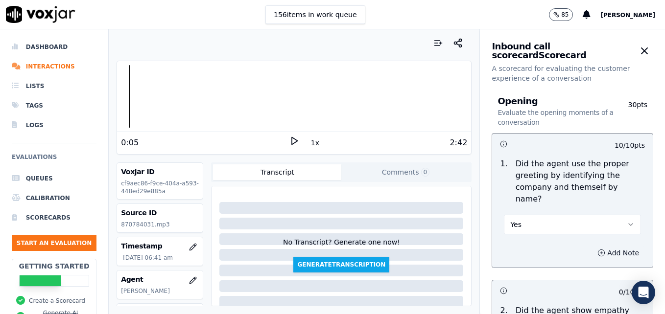
click at [592, 246] on button "Add Note" at bounding box center [618, 253] width 53 height 14
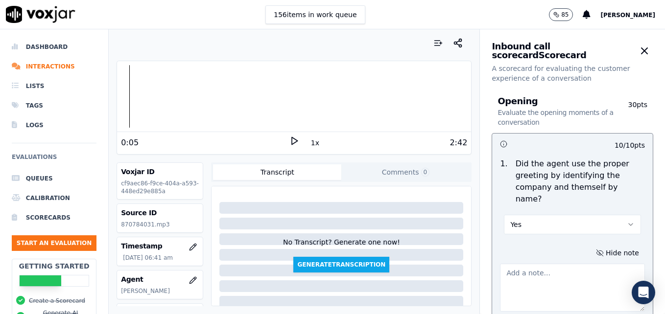
click at [549, 270] on textarea at bounding box center [572, 288] width 145 height 48
type textarea "Agent sounds like she is talking on speaker."
click at [290, 138] on icon at bounding box center [294, 141] width 10 height 10
click at [137, 95] on div at bounding box center [294, 96] width 354 height 63
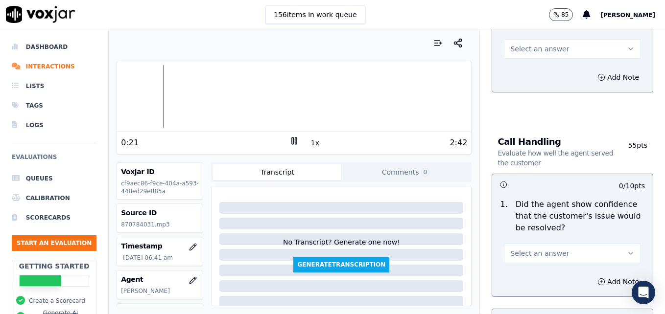
scroll to position [588, 0]
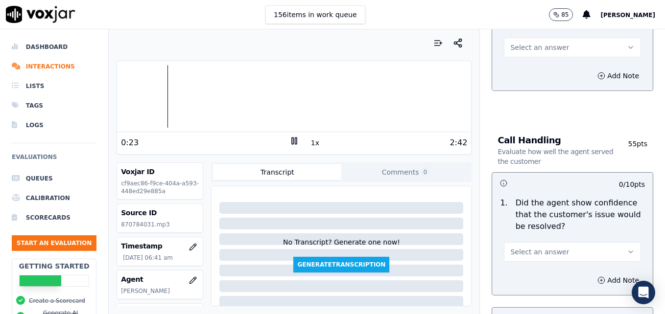
click at [627, 248] on icon "button" at bounding box center [631, 252] width 8 height 8
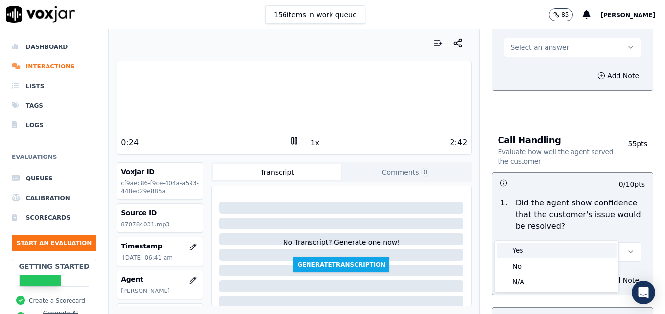
click at [530, 252] on div "Yes" at bounding box center [557, 251] width 120 height 16
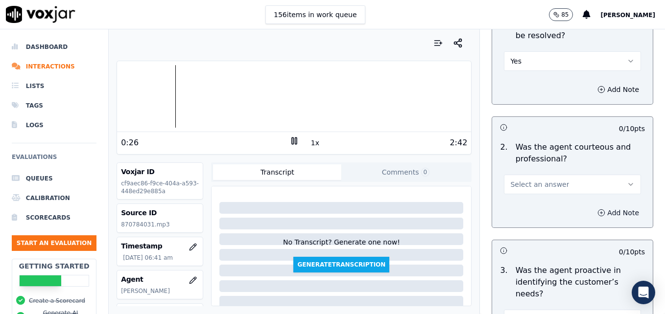
scroll to position [784, 0]
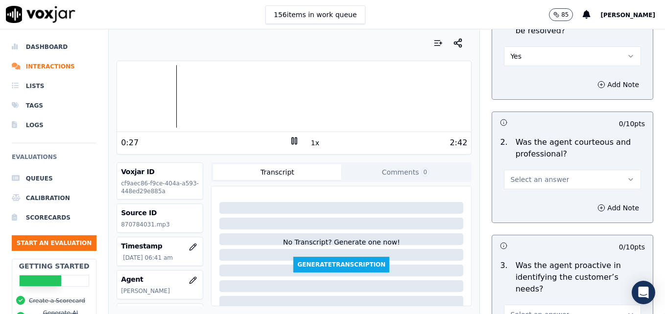
click at [608, 170] on button "Select an answer" at bounding box center [572, 180] width 137 height 20
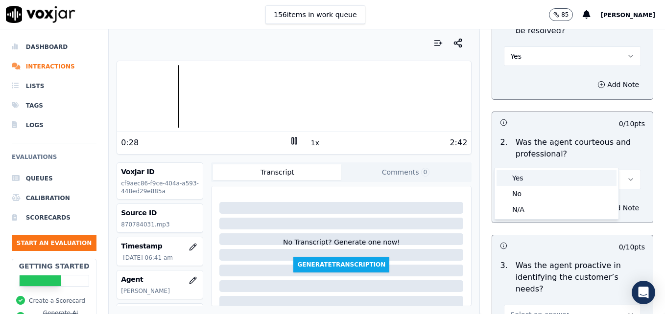
click at [538, 180] on div "Yes" at bounding box center [557, 178] width 120 height 16
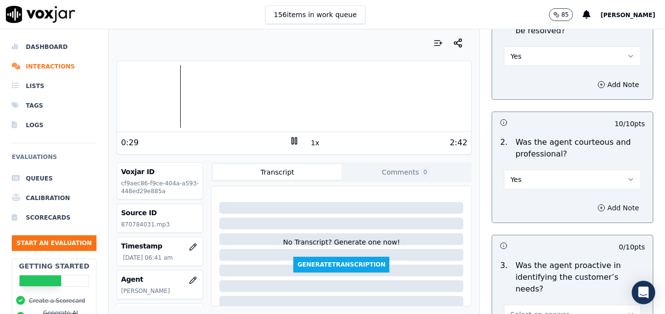
click at [597, 201] on button "Add Note" at bounding box center [618, 208] width 53 height 14
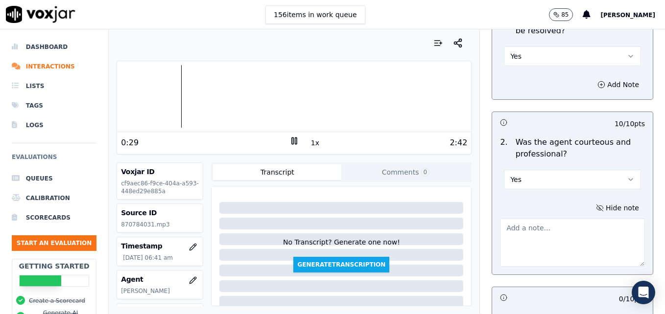
click at [576, 219] on textarea at bounding box center [572, 243] width 145 height 48
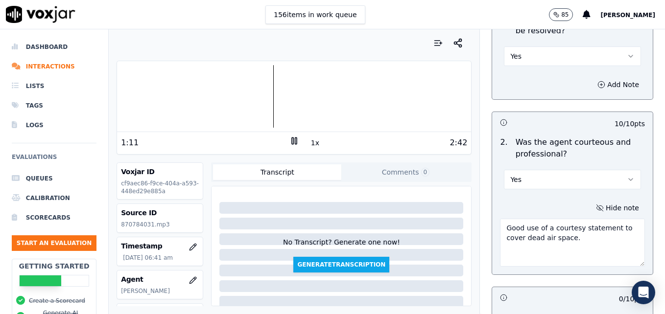
click at [221, 94] on div at bounding box center [294, 96] width 354 height 63
type textarea "Good use of a courtesy statement to cover dead air space."
click at [295, 141] on rect at bounding box center [295, 141] width 1 height 6
drag, startPoint x: 497, startPoint y: 204, endPoint x: 587, endPoint y: 217, distance: 91.6
click at [587, 219] on textarea "Good use of a courtesy statement to cover dead air space." at bounding box center [572, 243] width 145 height 48
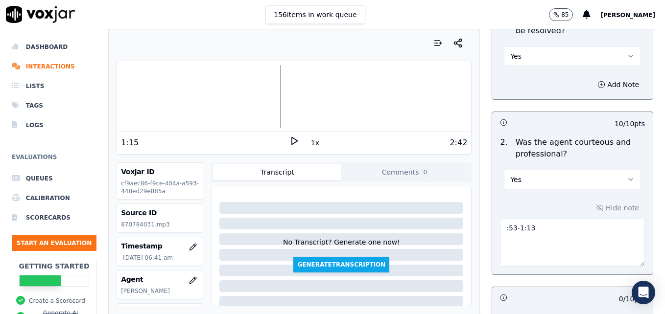
click at [500, 219] on textarea ":53-1:13" at bounding box center [572, 243] width 145 height 48
click at [568, 219] on textarea "Dead air with no courtesy statement observed from :53-1:13" at bounding box center [572, 243] width 145 height 48
type textarea "Dead air with no courtesy statement observed from :53-1:15"
click at [290, 138] on icon at bounding box center [294, 141] width 10 height 10
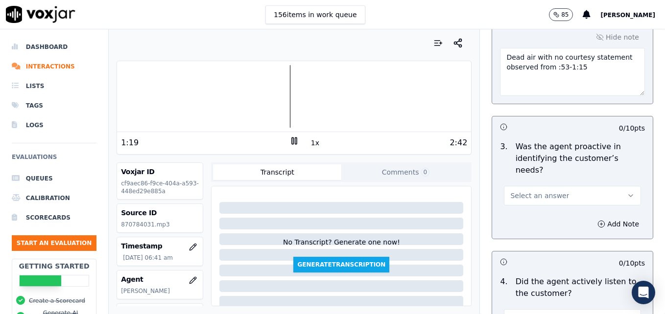
scroll to position [979, 0]
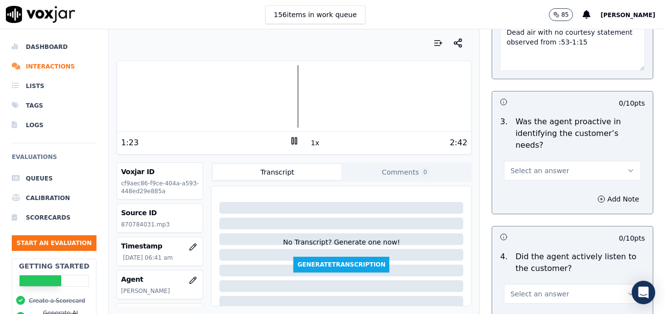
click at [627, 167] on icon "button" at bounding box center [631, 171] width 8 height 8
click at [514, 157] on div "Yes" at bounding box center [557, 158] width 120 height 16
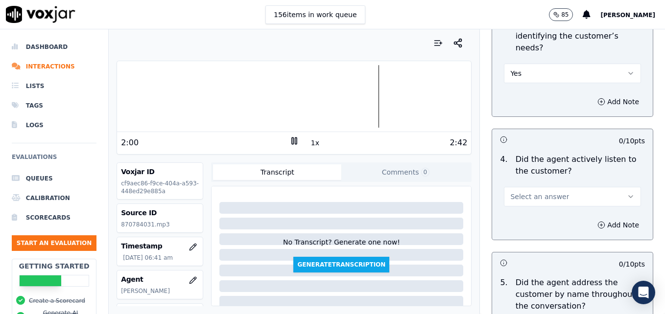
scroll to position [1077, 0]
click at [608, 187] on button "Select an answer" at bounding box center [572, 197] width 137 height 20
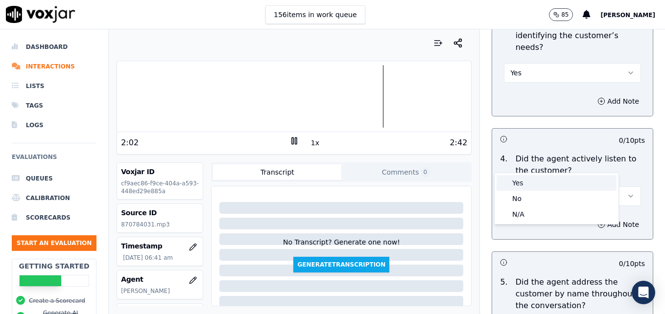
click at [545, 183] on div "Yes" at bounding box center [557, 183] width 120 height 16
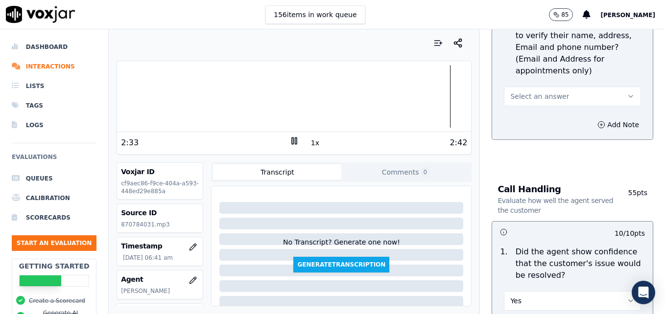
scroll to position [490, 0]
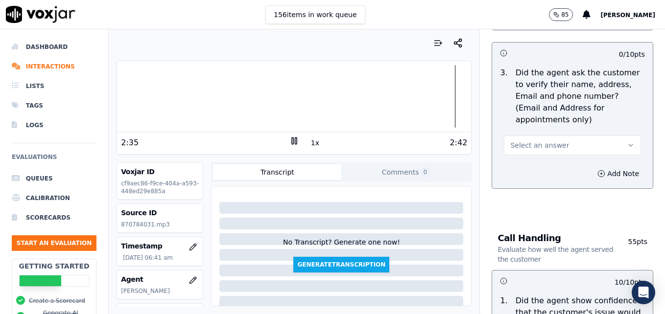
click at [627, 142] on icon "button" at bounding box center [631, 146] width 8 height 8
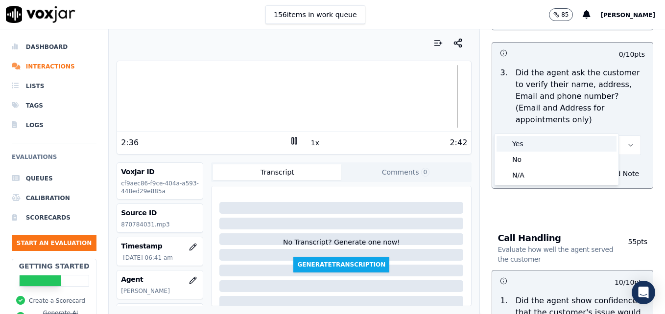
click at [562, 143] on div "Yes" at bounding box center [557, 144] width 120 height 16
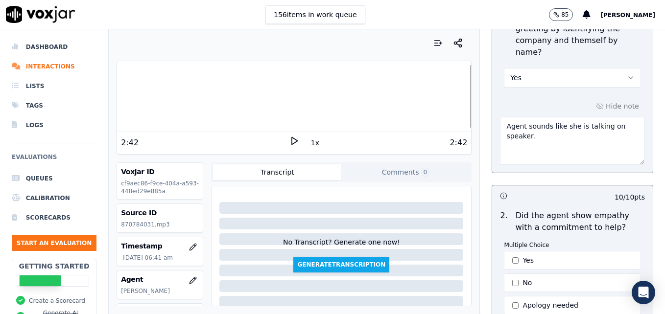
scroll to position [98, 0]
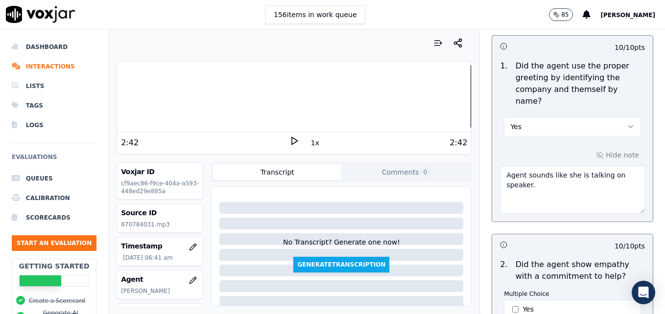
click at [540, 177] on textarea "Agent sounds like she is talking on speaker." at bounding box center [572, 190] width 145 height 48
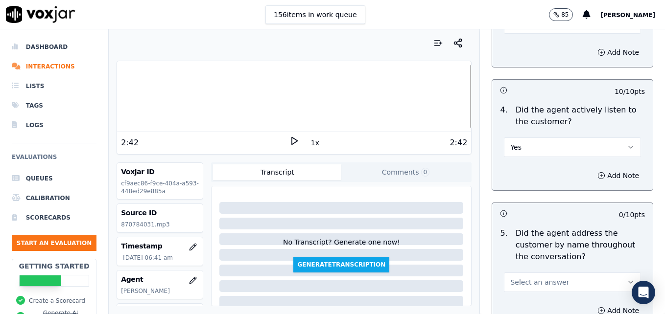
scroll to position [1175, 0]
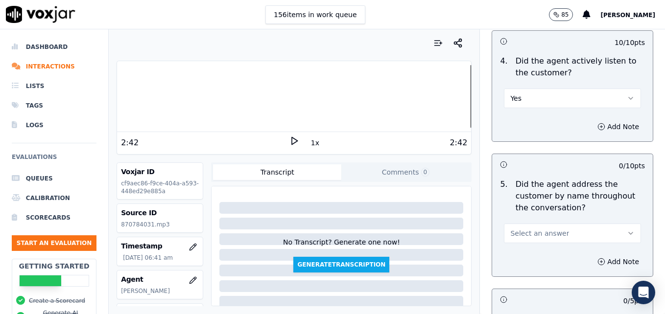
type textarea "Agent sounds like she is talking on speaker. She is very muffled."
click at [601, 224] on button "Select an answer" at bounding box center [572, 234] width 137 height 20
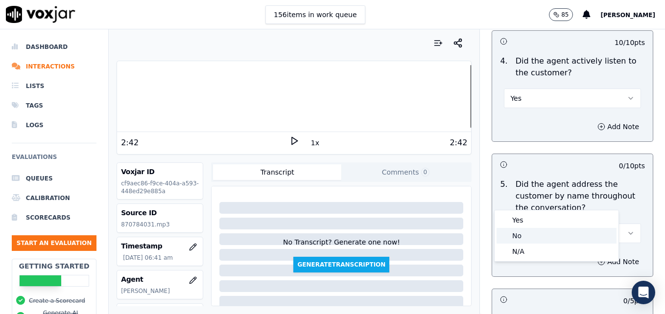
click at [529, 234] on div "No" at bounding box center [557, 236] width 120 height 16
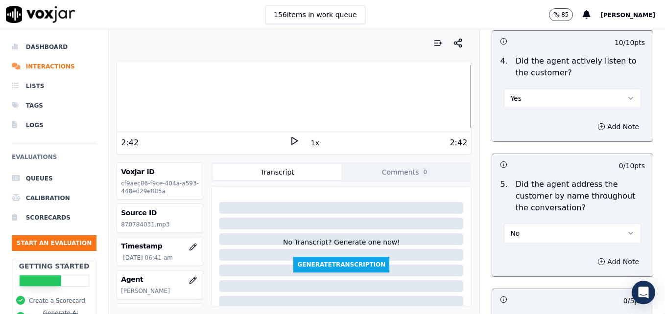
click at [597, 258] on icon "button" at bounding box center [601, 262] width 8 height 8
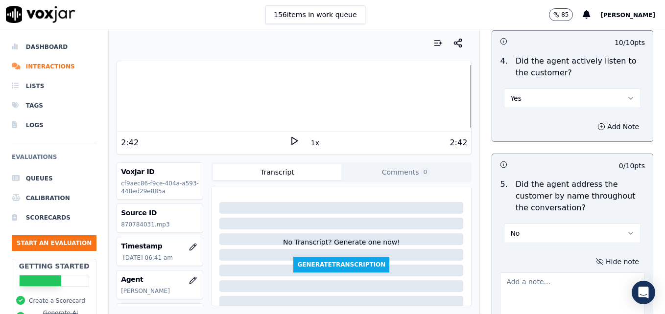
click at [565, 273] on textarea at bounding box center [572, 297] width 145 height 48
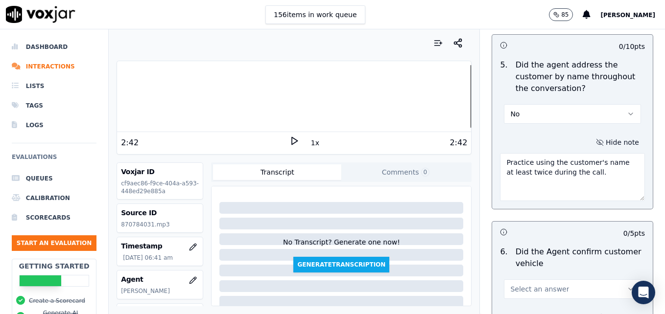
scroll to position [1322, 0]
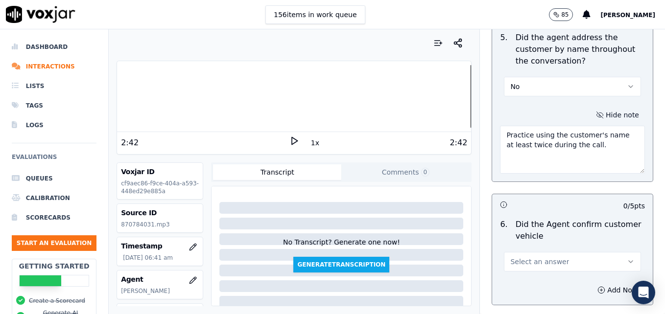
type textarea "Practice using the customer's name at least twice during the call."
click at [627, 258] on icon "button" at bounding box center [631, 262] width 8 height 8
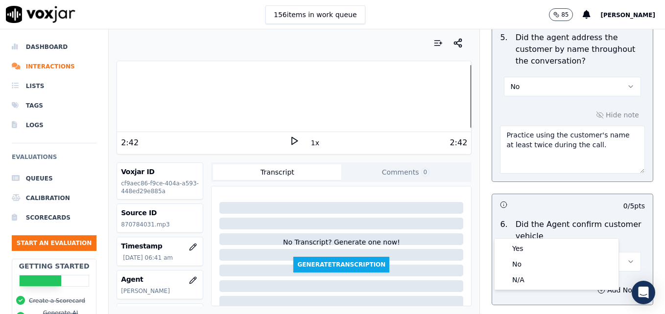
click at [562, 238] on div "6 . Did the Agent confirm customer vehicle Select an answer" at bounding box center [572, 245] width 161 height 61
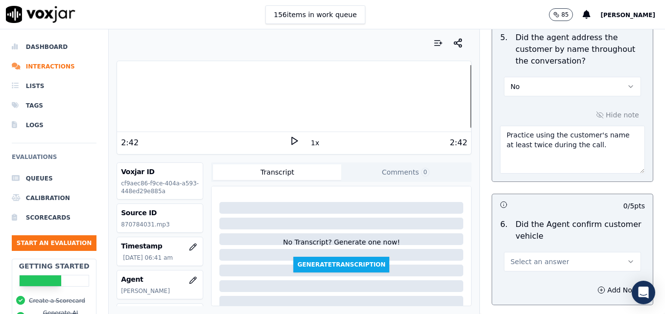
click at [597, 252] on button "Select an answer" at bounding box center [572, 262] width 137 height 20
click at [564, 250] on div "Yes" at bounding box center [557, 249] width 120 height 16
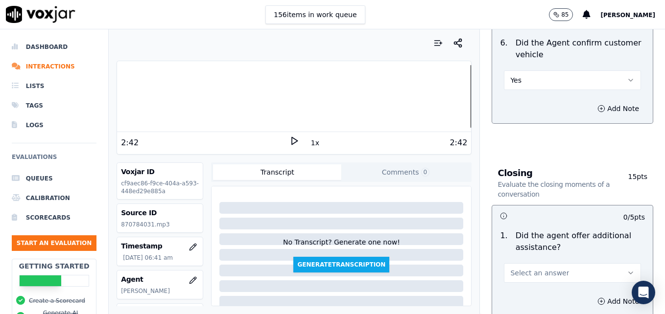
scroll to position [1518, 0]
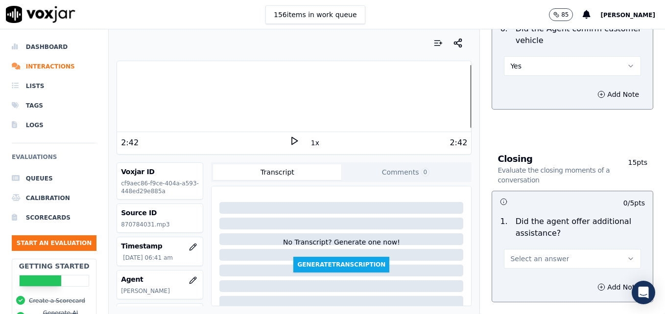
click at [613, 249] on button "Select an answer" at bounding box center [572, 259] width 137 height 20
click at [530, 246] on div "Yes" at bounding box center [557, 246] width 120 height 16
click at [597, 284] on icon "button" at bounding box center [601, 288] width 8 height 8
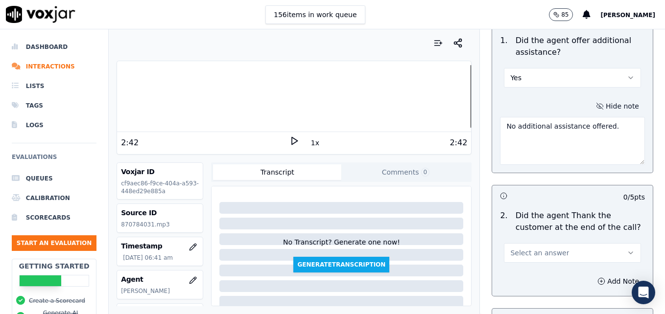
scroll to position [1714, 0]
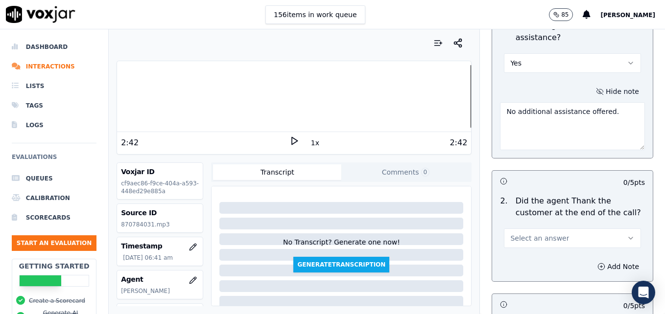
type textarea "No additional assistance offered."
click at [614, 229] on button "Select an answer" at bounding box center [572, 239] width 137 height 20
click at [543, 226] on div "Yes" at bounding box center [557, 225] width 120 height 16
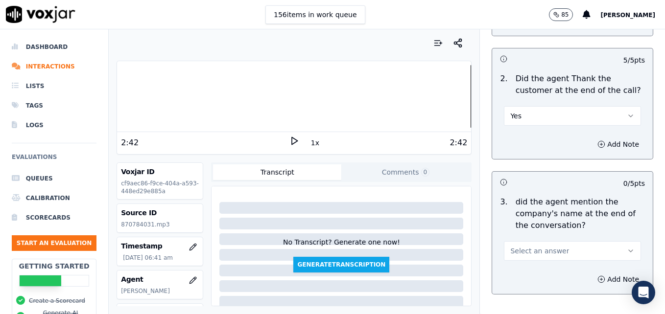
scroll to position [1861, 0]
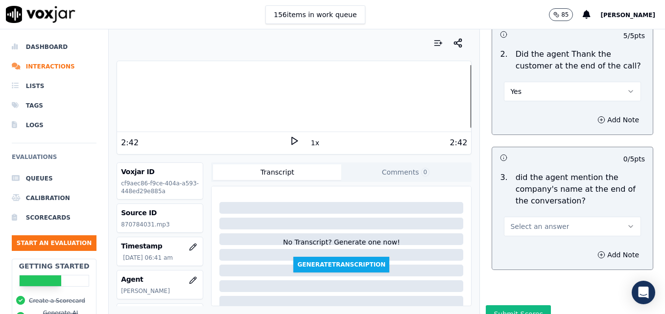
click at [611, 217] on button "Select an answer" at bounding box center [572, 227] width 137 height 20
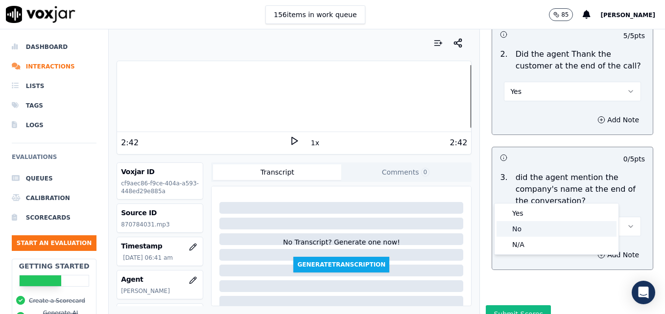
click at [540, 228] on div "No" at bounding box center [557, 229] width 120 height 16
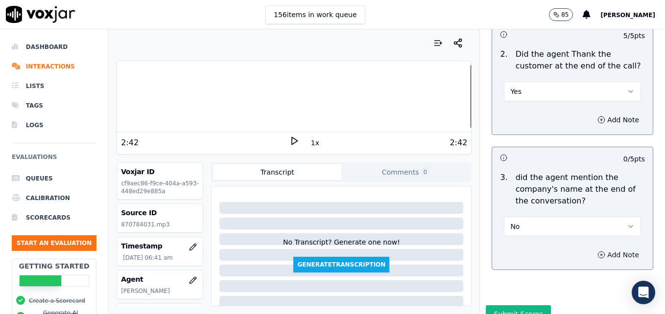
click at [597, 251] on icon "button" at bounding box center [601, 255] width 8 height 8
click at [564, 266] on textarea at bounding box center [572, 290] width 145 height 48
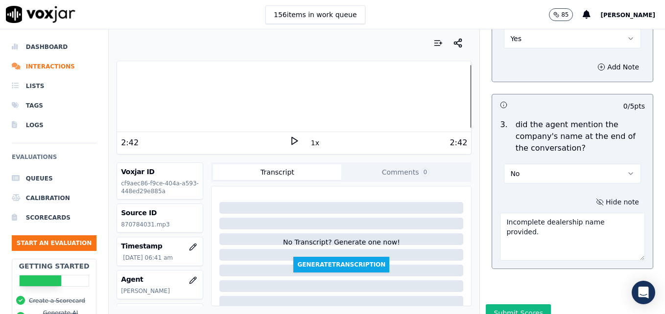
scroll to position [1914, 0]
type textarea "Incomplete dealership name provided."
click at [498, 304] on button "Submit Scores" at bounding box center [518, 313] width 65 height 18
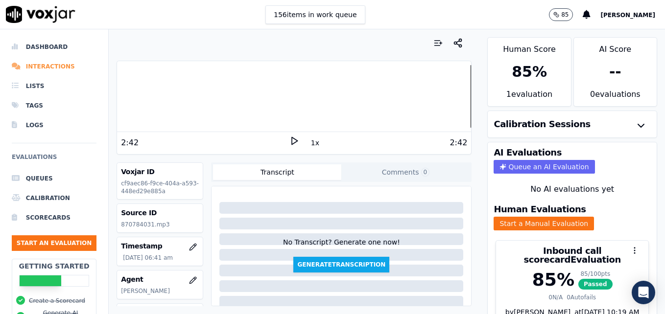
click at [43, 63] on li "Interactions" at bounding box center [54, 67] width 85 height 20
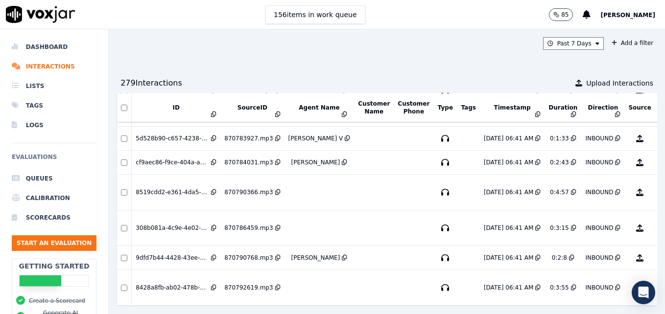
scroll to position [354, 0]
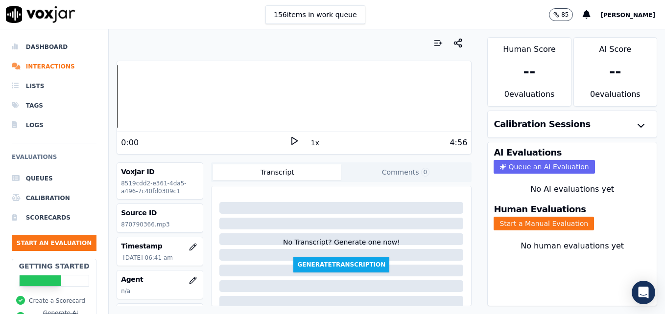
click at [289, 142] on icon at bounding box center [294, 141] width 10 height 10
click at [189, 279] on icon "button" at bounding box center [193, 281] width 8 height 8
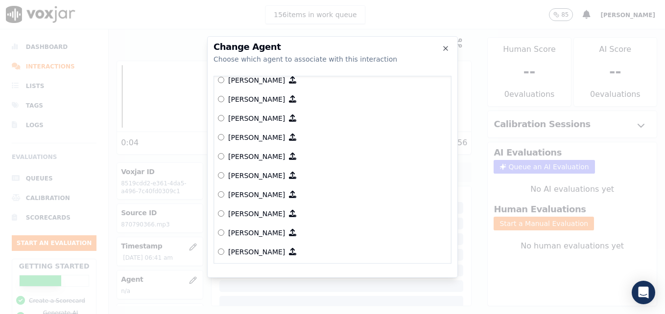
scroll to position [147, 0]
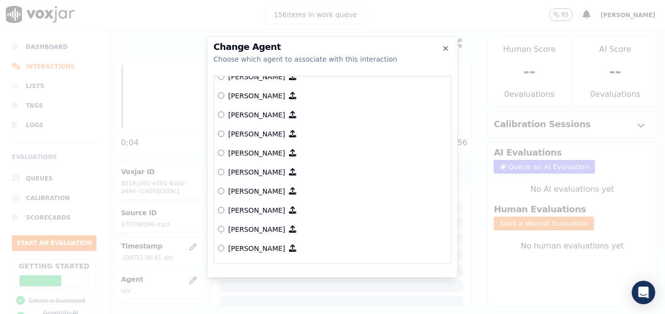
click at [221, 188] on label "[PERSON_NAME]" at bounding box center [332, 191] width 229 height 19
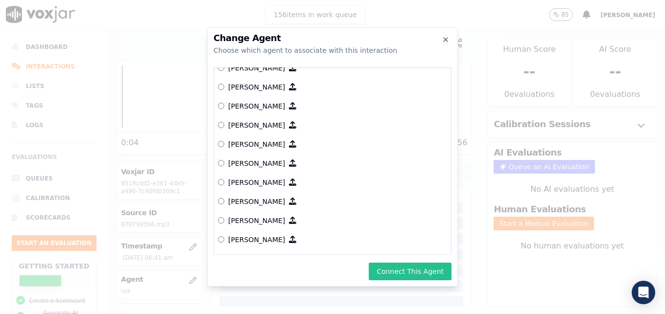
click at [401, 271] on button "Connect This Agent" at bounding box center [410, 272] width 83 height 18
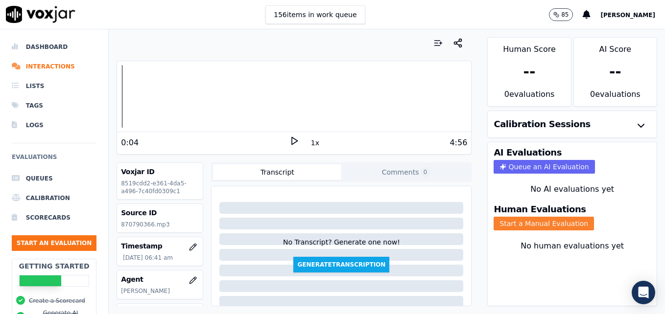
click at [522, 222] on button "Start a Manual Evaluation" at bounding box center [544, 224] width 100 height 14
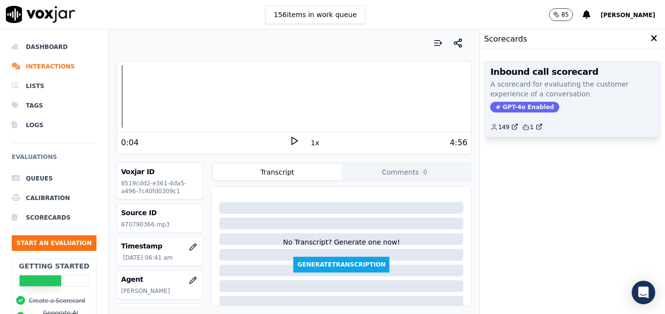
click at [501, 109] on span "GPT-4o Enabled" at bounding box center [524, 107] width 69 height 11
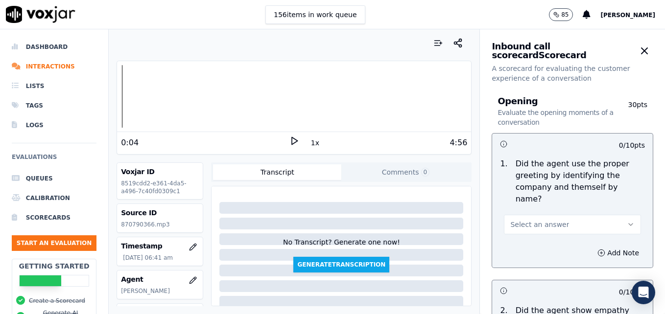
click at [627, 221] on icon "button" at bounding box center [631, 225] width 8 height 8
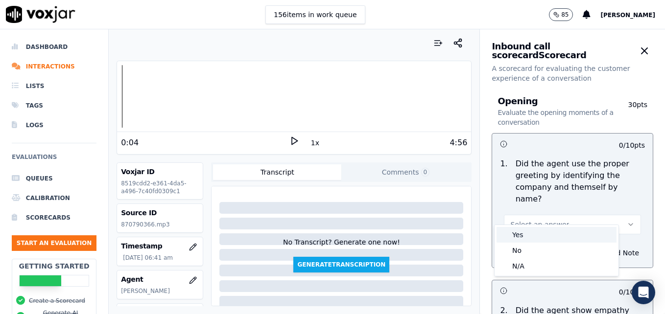
click at [518, 236] on div "Yes" at bounding box center [557, 235] width 120 height 16
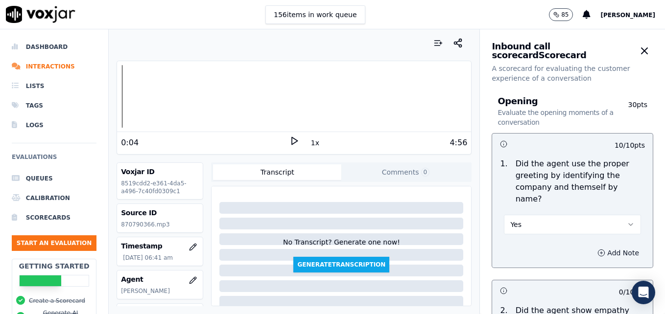
click at [601, 252] on icon "button" at bounding box center [601, 253] width 0 height 2
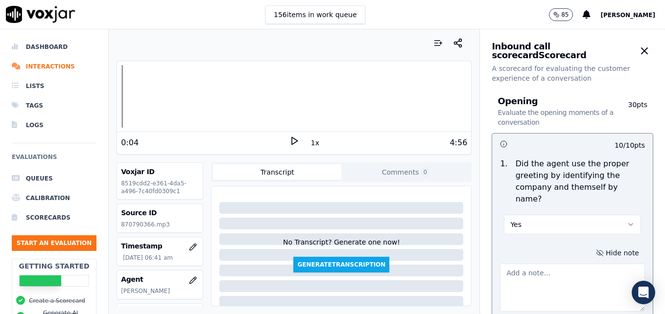
click at [569, 268] on textarea at bounding box center [572, 288] width 145 height 48
type textarea ":"
type textarea ""Scheduling" not included in greeting."
click at [289, 139] on icon at bounding box center [294, 141] width 10 height 10
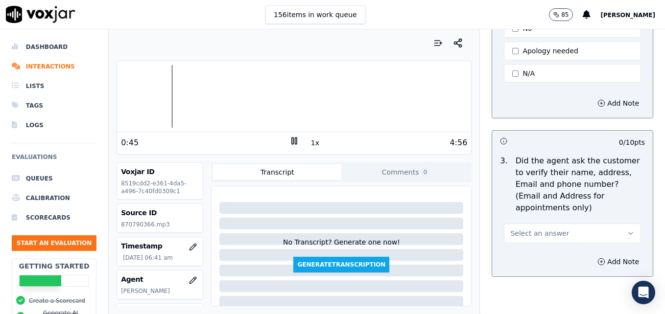
scroll to position [441, 0]
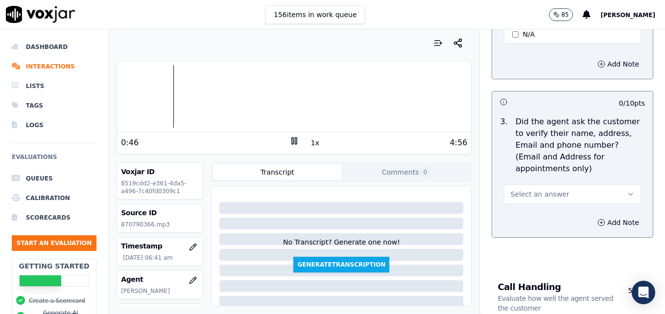
click at [629, 193] on icon "button" at bounding box center [631, 194] width 4 height 2
click at [540, 210] on div "No" at bounding box center [557, 209] width 120 height 16
click at [598, 219] on circle "button" at bounding box center [601, 222] width 6 height 6
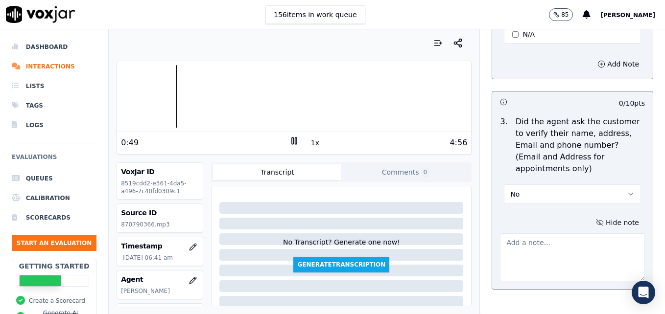
click at [539, 234] on textarea at bounding box center [572, 258] width 145 height 48
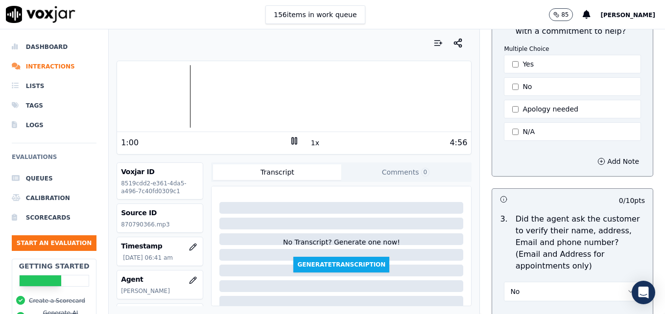
scroll to position [343, 0]
type textarea "New/returning customer not verified."
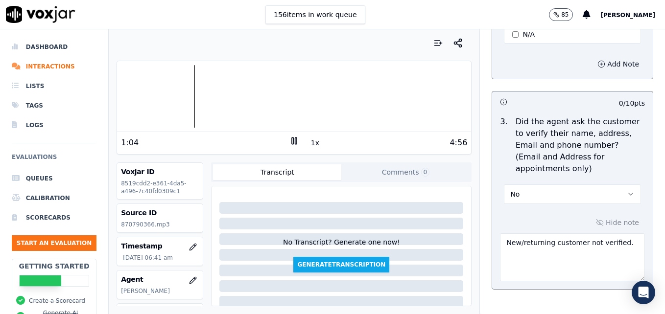
scroll to position [490, 0]
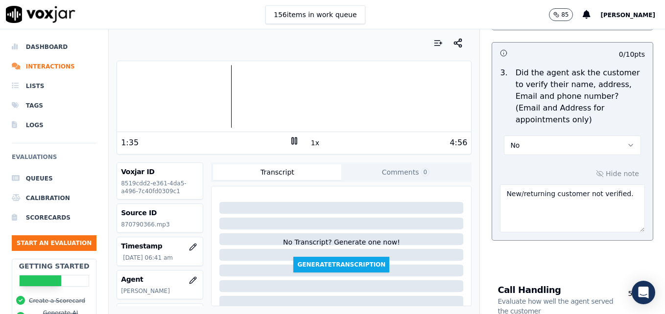
click at [291, 141] on icon at bounding box center [294, 141] width 10 height 10
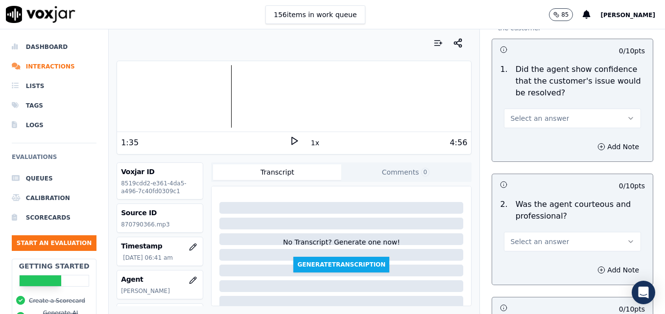
scroll to position [833, 0]
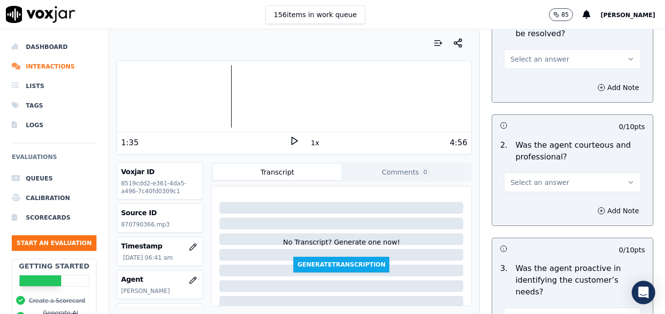
click at [627, 179] on icon "button" at bounding box center [631, 183] width 8 height 8
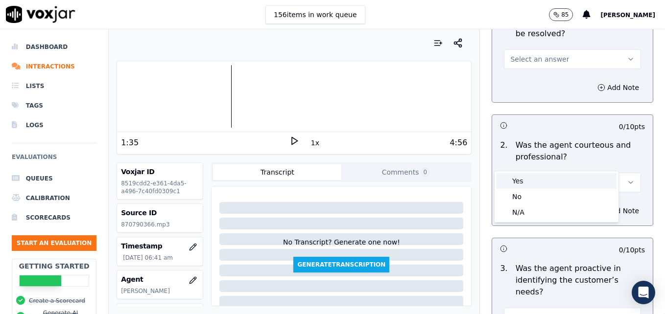
click at [553, 179] on div "Yes" at bounding box center [557, 181] width 120 height 16
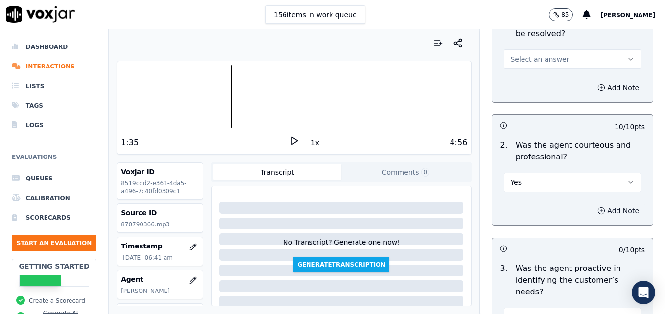
click at [601, 210] on icon "button" at bounding box center [601, 211] width 0 height 2
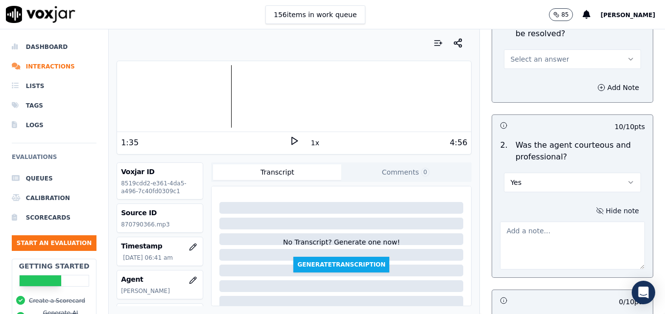
click at [576, 222] on textarea at bounding box center [572, 246] width 145 height 48
click at [292, 138] on polygon at bounding box center [295, 141] width 6 height 7
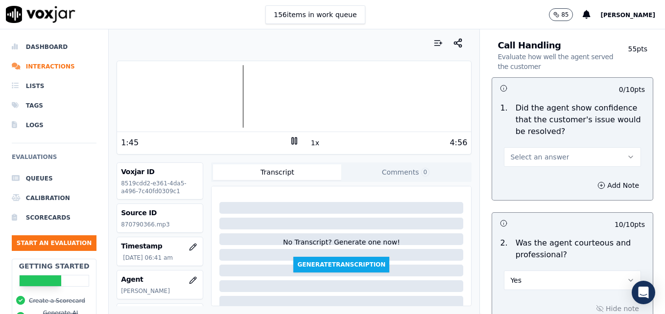
scroll to position [686, 0]
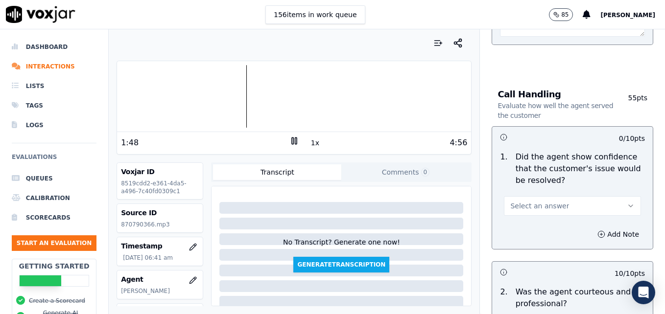
click at [295, 142] on rect at bounding box center [295, 141] width 1 height 6
click at [292, 138] on icon at bounding box center [294, 141] width 10 height 10
click at [615, 196] on button "Select an answer" at bounding box center [572, 206] width 137 height 20
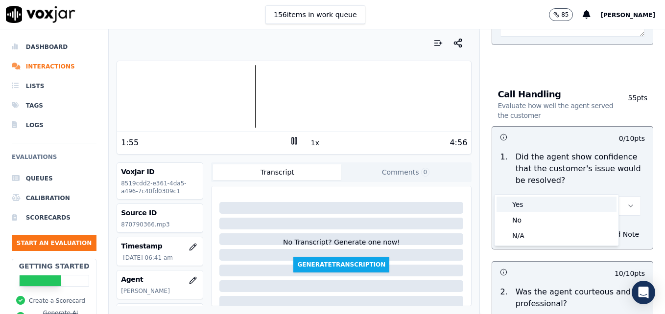
click at [549, 201] on div "Yes" at bounding box center [557, 205] width 120 height 16
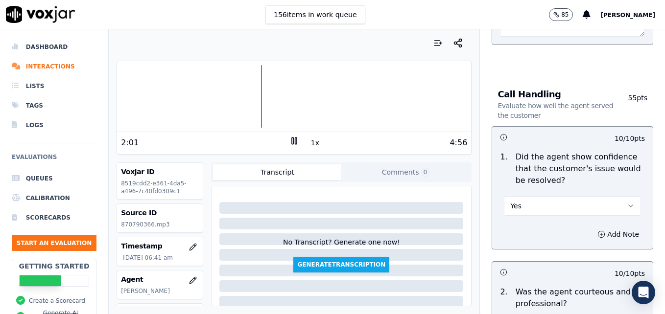
click at [291, 140] on icon at bounding box center [294, 141] width 10 height 10
click at [292, 140] on polygon at bounding box center [295, 141] width 6 height 7
click at [291, 140] on icon at bounding box center [294, 141] width 10 height 10
click at [292, 140] on polygon at bounding box center [295, 141] width 6 height 7
click at [286, 98] on div at bounding box center [294, 96] width 354 height 63
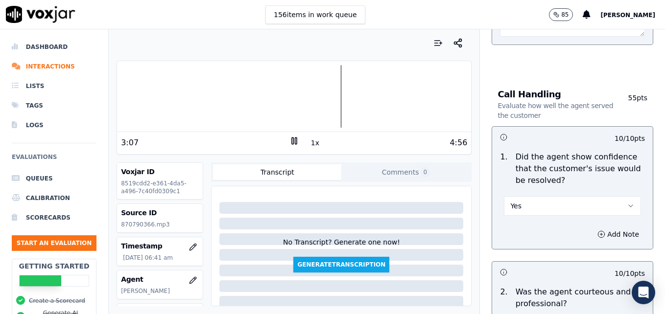
click at [289, 136] on div "3:07 1x 4:56" at bounding box center [294, 142] width 354 height 21
click at [292, 140] on rect at bounding box center [292, 141] width 1 height 6
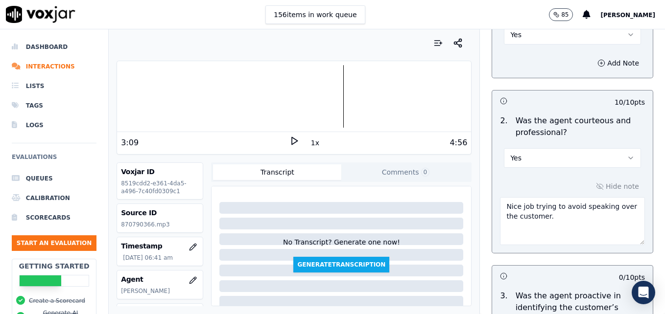
scroll to position [882, 0]
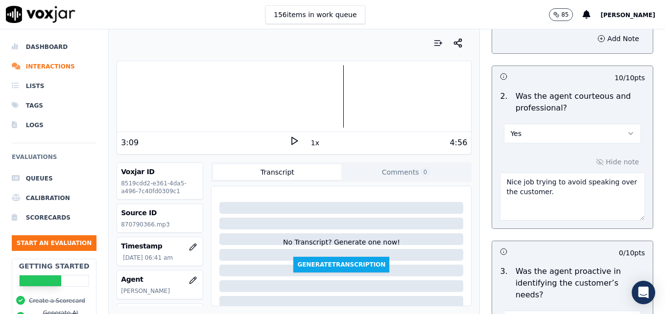
click at [561, 173] on textarea "Nice job trying to avoid speaking over the customer." at bounding box center [572, 197] width 145 height 48
type textarea "Nice job trying to avoid speaking over the customer. Dead air with no courtesy …"
click at [289, 140] on icon at bounding box center [294, 141] width 10 height 10
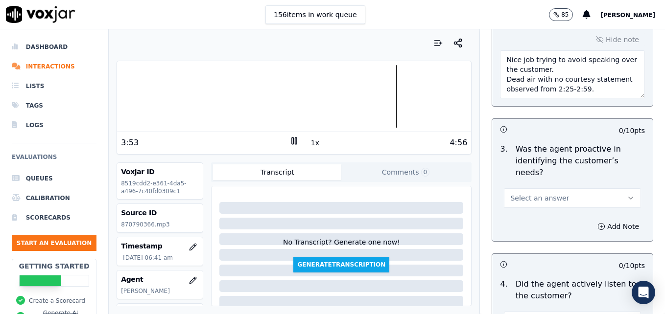
scroll to position [1028, 0]
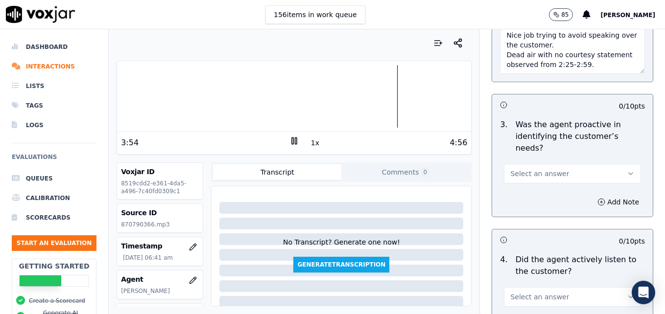
click at [627, 170] on icon "button" at bounding box center [631, 174] width 8 height 8
click at [558, 155] on div "Yes" at bounding box center [557, 161] width 120 height 16
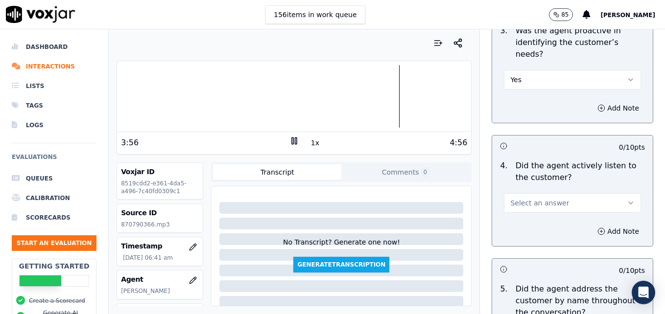
scroll to position [1126, 0]
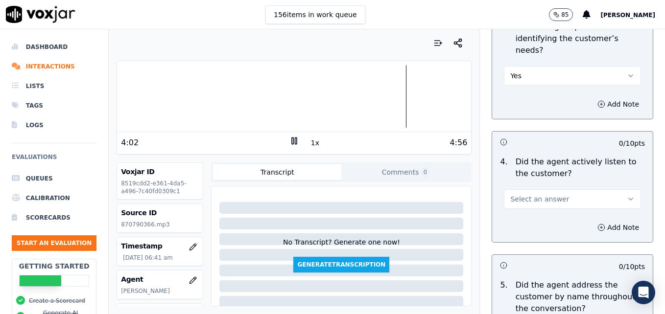
click at [627, 195] on icon "button" at bounding box center [631, 199] width 8 height 8
click at [578, 183] on div "Yes" at bounding box center [557, 186] width 120 height 16
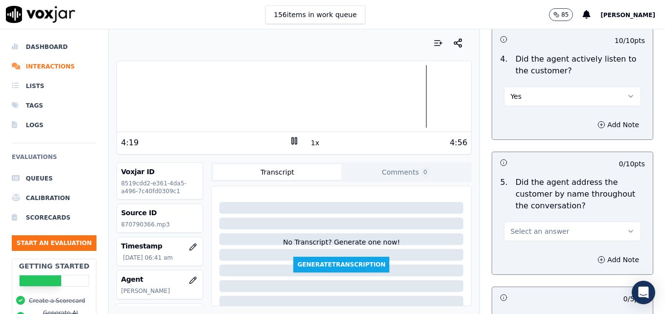
scroll to position [1273, 0]
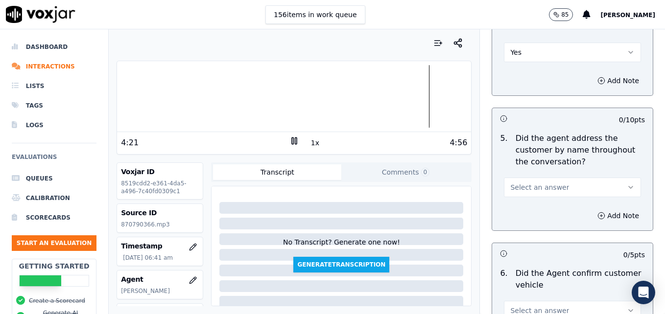
drag, startPoint x: 614, startPoint y: 153, endPoint x: 607, endPoint y: 161, distance: 10.4
click at [613, 178] on button "Select an answer" at bounding box center [572, 188] width 137 height 20
click at [569, 178] on div "Yes" at bounding box center [557, 175] width 120 height 16
click at [597, 212] on icon "button" at bounding box center [601, 216] width 8 height 8
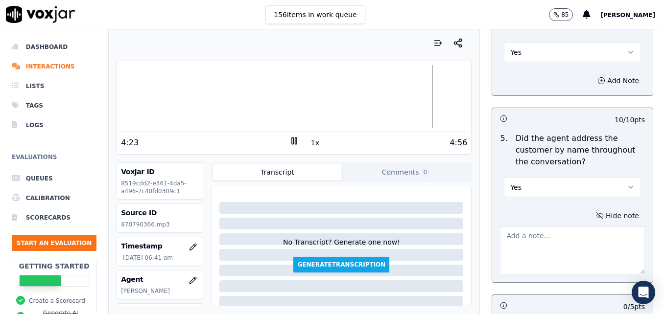
click at [562, 227] on textarea at bounding box center [572, 251] width 145 height 48
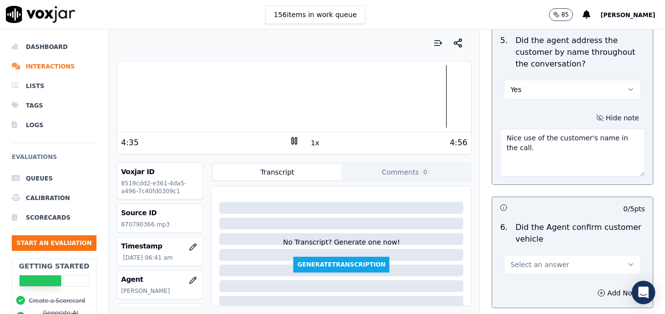
scroll to position [1420, 0]
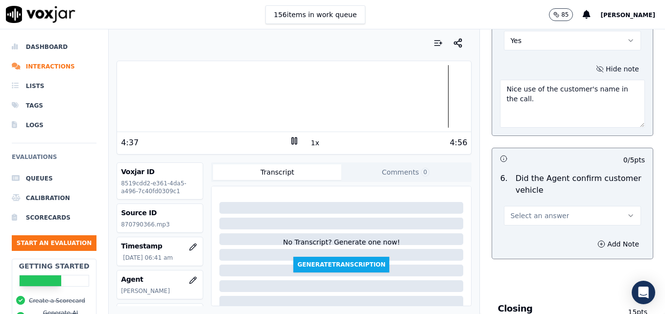
type textarea "Nice use of the customer's name in the call."
click at [627, 212] on icon "button" at bounding box center [631, 216] width 8 height 8
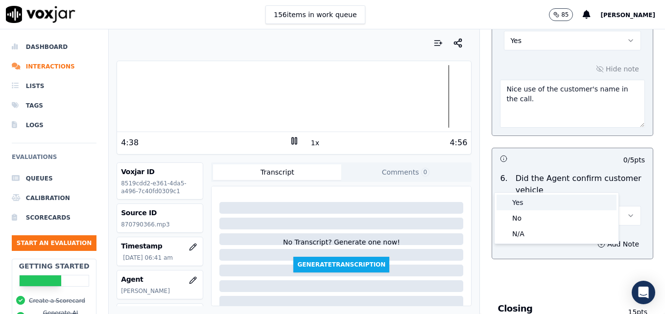
click at [560, 203] on div "Yes" at bounding box center [557, 203] width 120 height 16
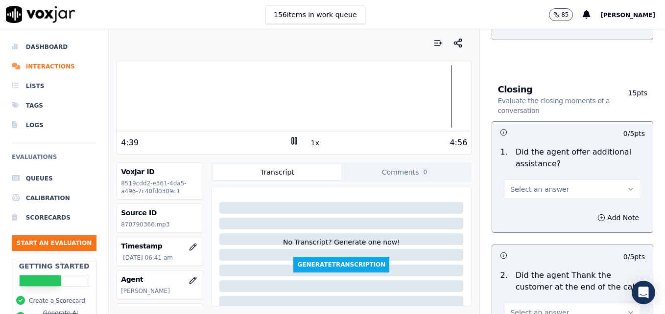
scroll to position [1665, 0]
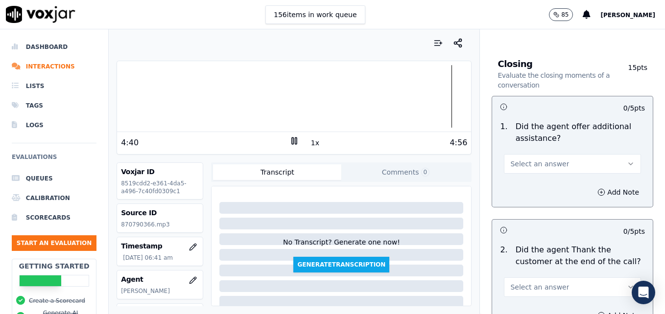
click at [627, 160] on icon "button" at bounding box center [631, 164] width 8 height 8
click at [535, 155] on div "Yes" at bounding box center [557, 151] width 120 height 16
click at [597, 189] on icon "button" at bounding box center [601, 193] width 8 height 8
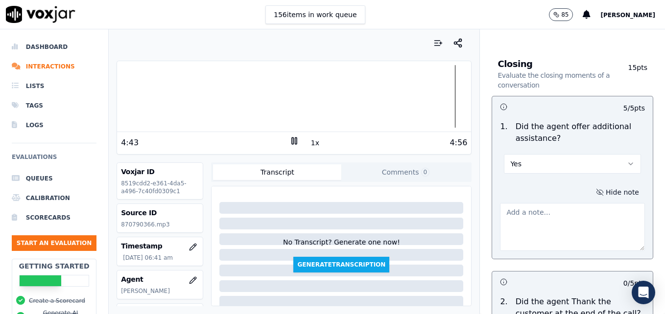
click at [563, 203] on textarea at bounding box center [572, 227] width 145 height 48
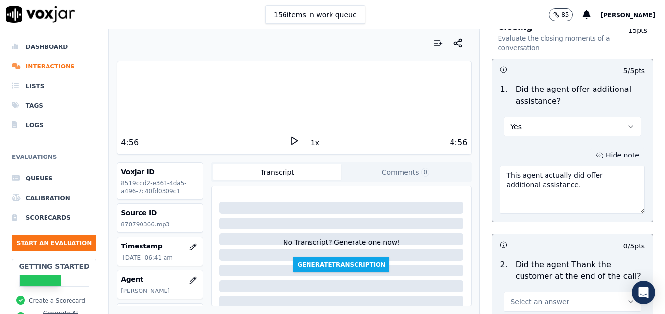
scroll to position [1763, 0]
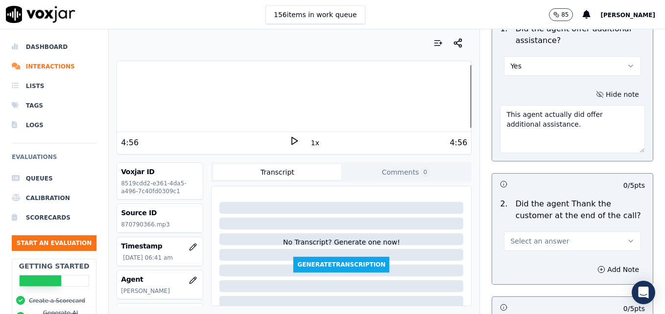
type textarea "This agent actually did offer additional assistance."
click at [607, 232] on button "Select an answer" at bounding box center [572, 242] width 137 height 20
click at [568, 223] on div "Yes" at bounding box center [557, 228] width 120 height 16
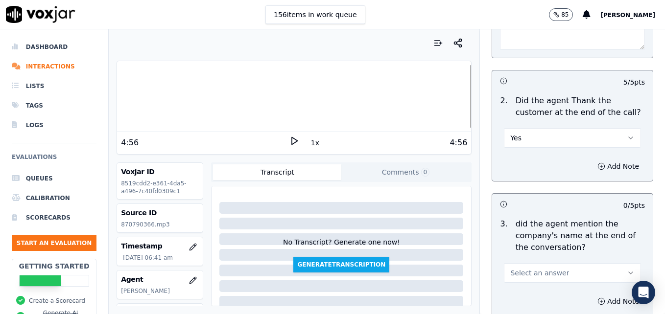
scroll to position [1910, 0]
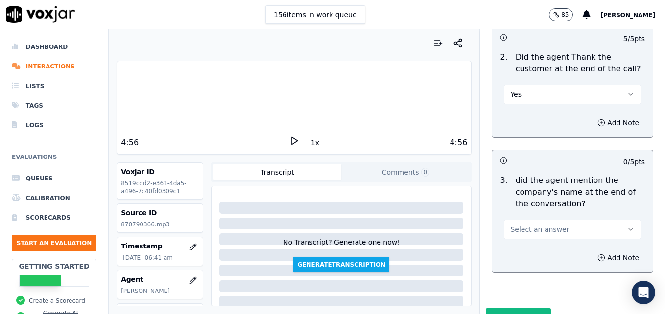
click at [627, 226] on icon "button" at bounding box center [631, 230] width 8 height 8
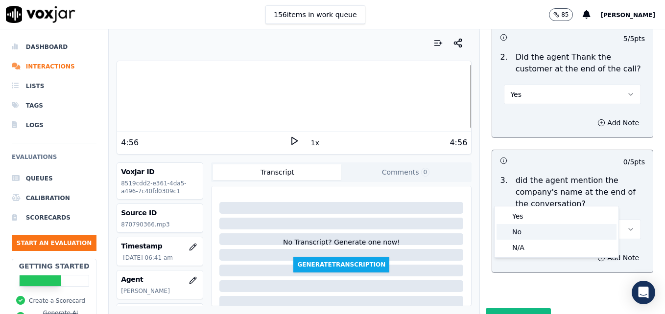
click at [555, 231] on div "No" at bounding box center [557, 232] width 120 height 16
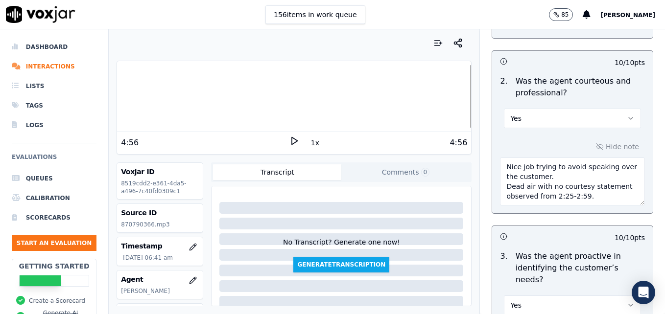
scroll to position [946, 0]
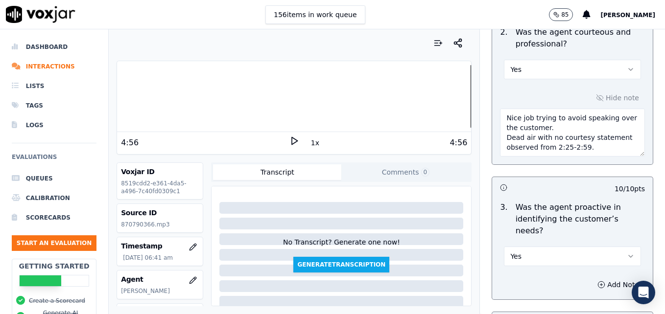
click at [605, 127] on textarea "Nice job trying to avoid speaking over the customer. Dead air with no courtesy …" at bounding box center [572, 133] width 145 height 48
paste textarea "When a customer thanks us, instead of saying "No problem," use more professiona…"
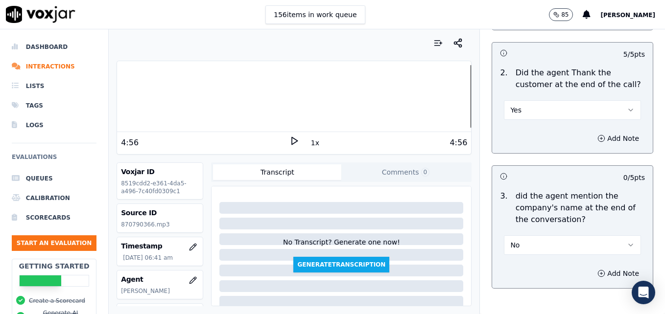
scroll to position [1914, 0]
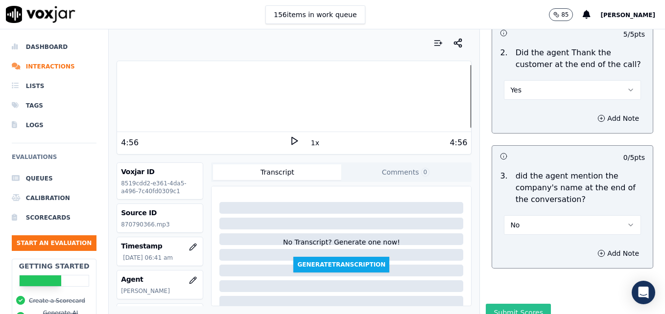
type textarea "Nice job trying to avoid speaking over the customer. Dead air with no courtesy …"
click at [502, 304] on button "Submit Scores" at bounding box center [518, 313] width 65 height 18
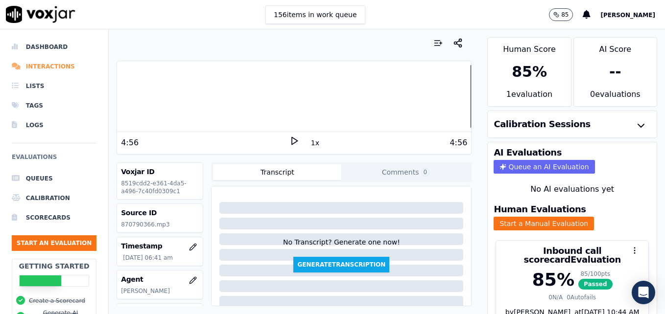
click at [53, 67] on li "Interactions" at bounding box center [54, 67] width 85 height 20
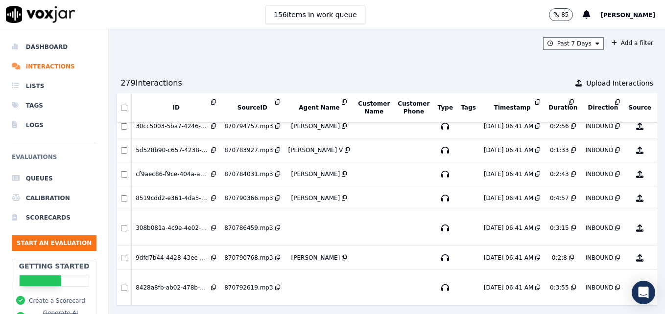
scroll to position [342, 0]
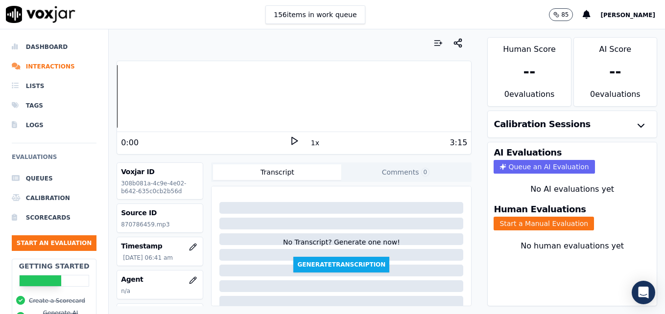
click at [292, 142] on polygon at bounding box center [295, 141] width 6 height 7
click at [517, 222] on button "Start a Manual Evaluation" at bounding box center [544, 224] width 100 height 14
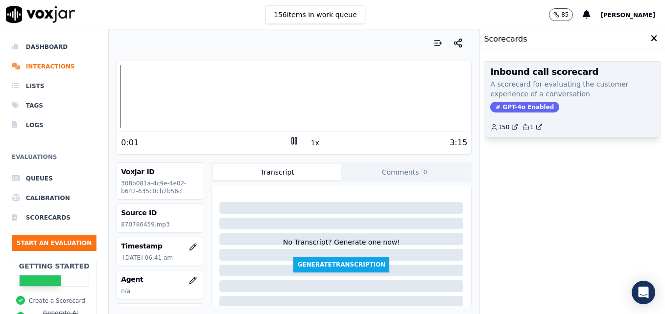
click at [501, 105] on span "GPT-4o Enabled" at bounding box center [524, 107] width 69 height 11
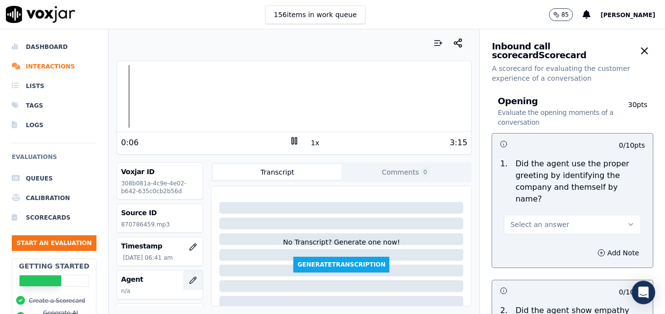
click at [189, 280] on icon "button" at bounding box center [193, 281] width 8 height 8
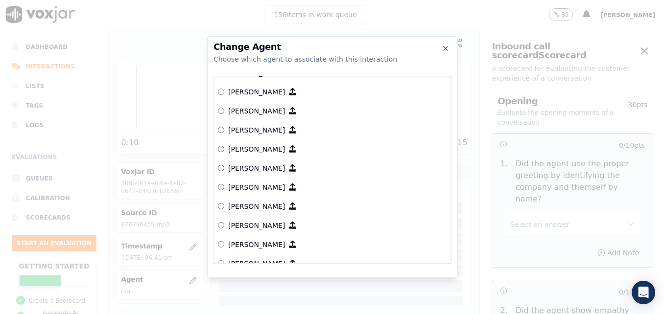
scroll to position [378, 0]
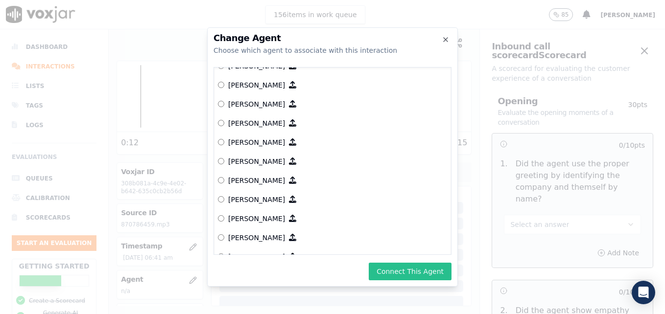
click at [407, 267] on button "Connect This Agent" at bounding box center [410, 272] width 83 height 18
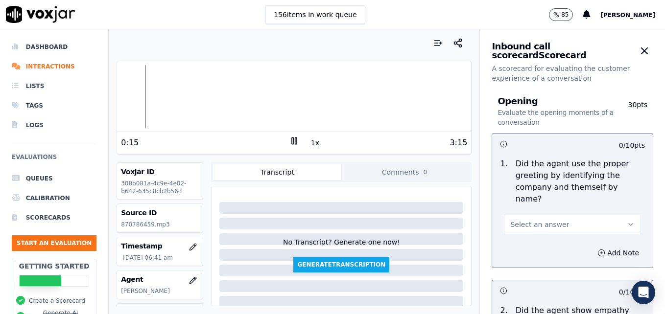
click at [627, 221] on icon "button" at bounding box center [631, 225] width 8 height 8
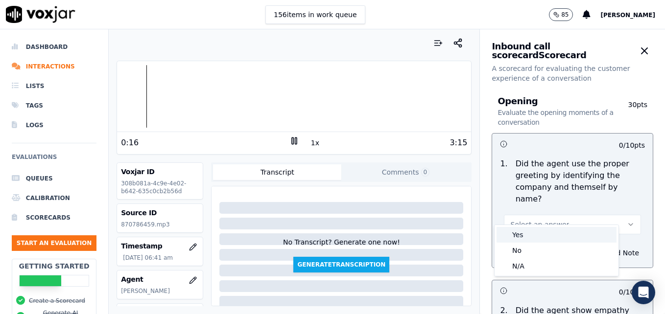
click at [527, 235] on div "Yes" at bounding box center [557, 235] width 120 height 16
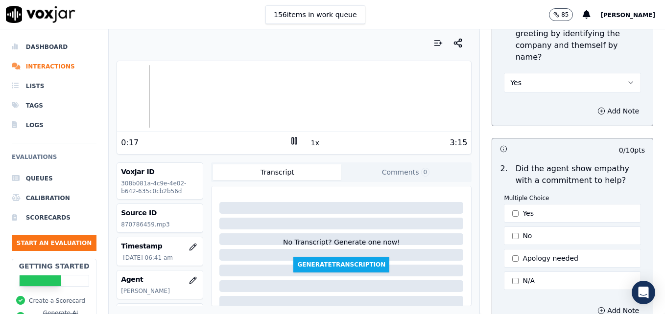
scroll to position [196, 0]
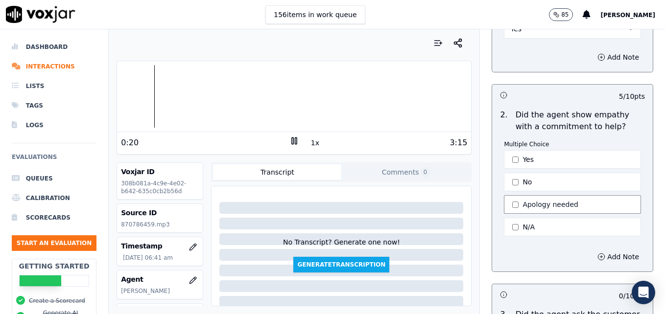
click at [509, 195] on button "Apology needed" at bounding box center [572, 204] width 137 height 19
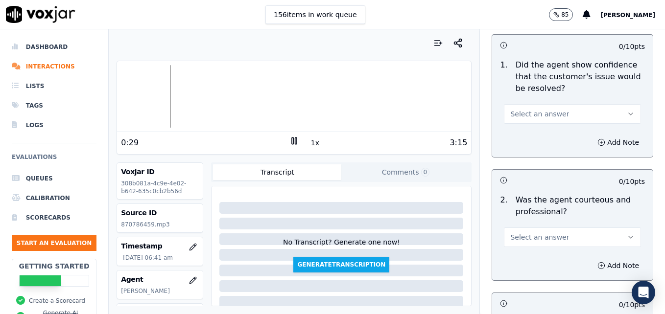
scroll to position [686, 0]
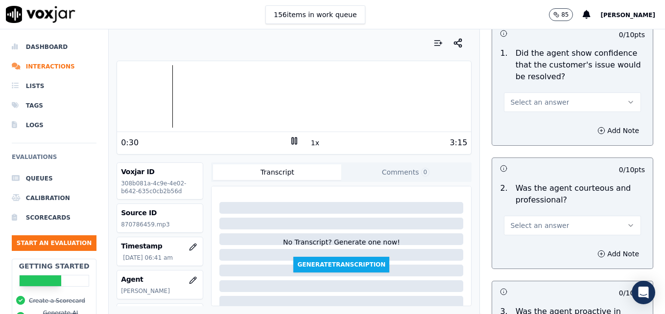
drag, startPoint x: 604, startPoint y: 201, endPoint x: 597, endPoint y: 211, distance: 12.2
click at [603, 216] on button "Select an answer" at bounding box center [572, 226] width 137 height 20
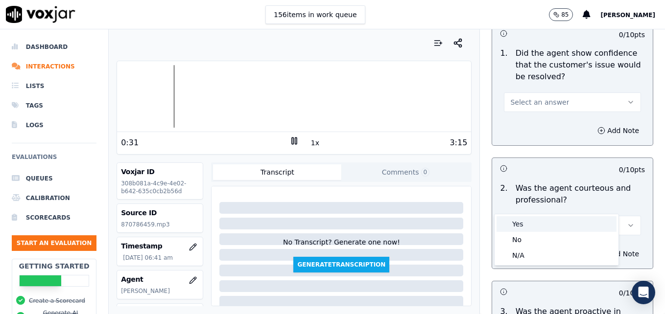
click at [542, 223] on div "Yes" at bounding box center [557, 224] width 120 height 16
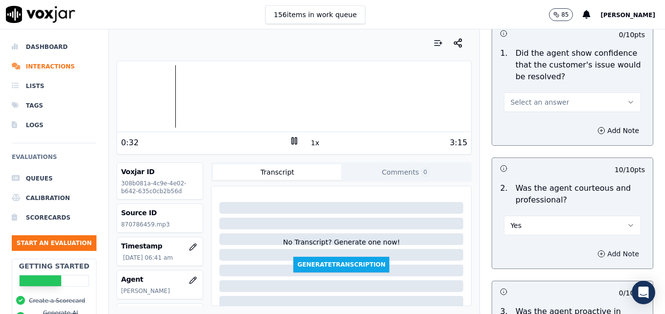
click at [597, 250] on icon "button" at bounding box center [601, 254] width 8 height 8
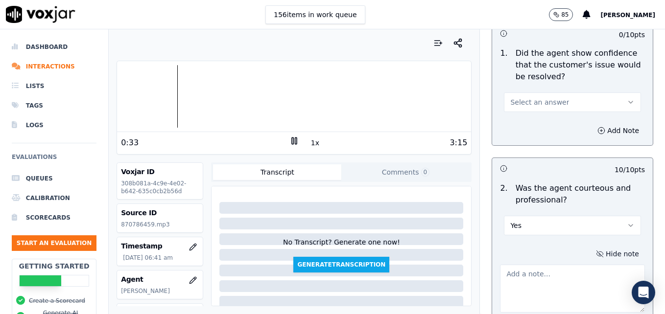
click at [553, 265] on textarea at bounding box center [572, 289] width 145 height 48
click at [128, 93] on div at bounding box center [294, 96] width 354 height 63
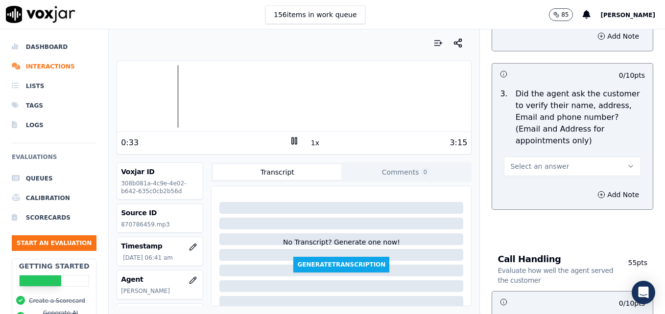
scroll to position [392, 0]
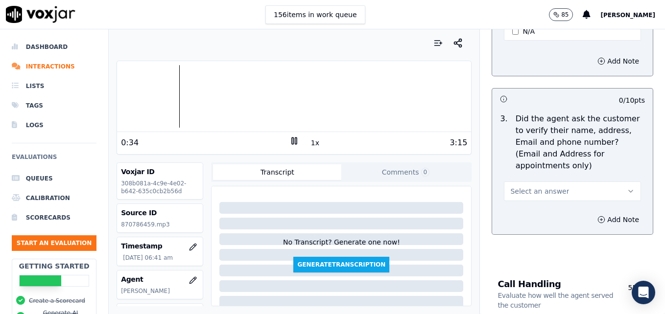
type textarea "Watch clipping/speaking over the customer."
click at [627, 188] on icon "button" at bounding box center [631, 192] width 8 height 8
click at [543, 203] on div "No" at bounding box center [557, 206] width 120 height 16
click at [597, 216] on icon "button" at bounding box center [601, 220] width 8 height 8
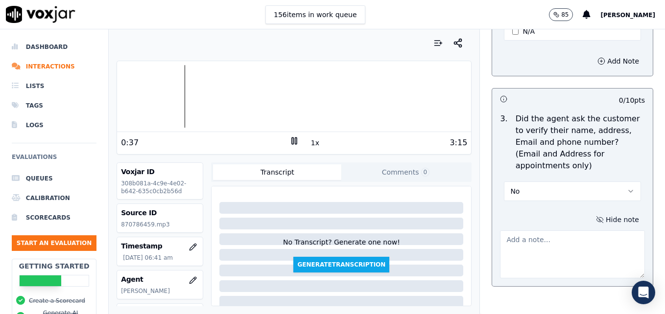
click at [566, 231] on textarea at bounding box center [572, 255] width 145 height 48
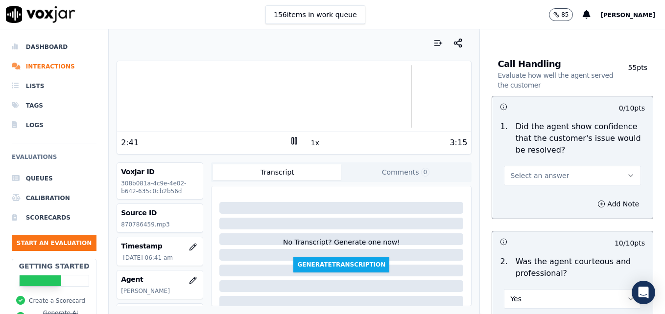
scroll to position [686, 0]
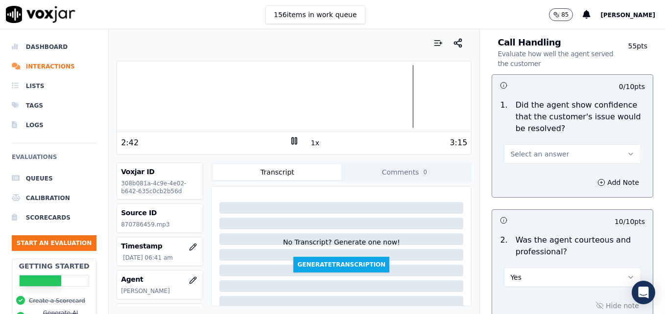
type textarea "New/returning customer not verified."
click at [627, 150] on icon "button" at bounding box center [631, 154] width 8 height 8
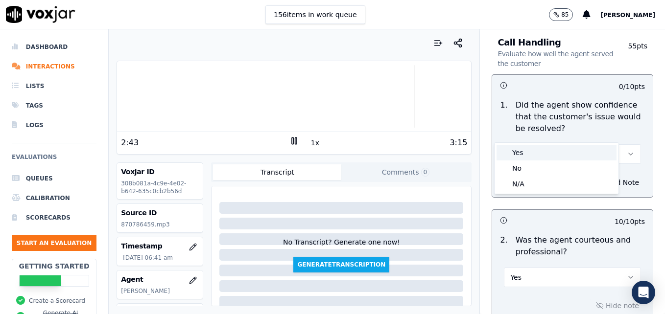
click at [560, 150] on div "Yes" at bounding box center [557, 153] width 120 height 16
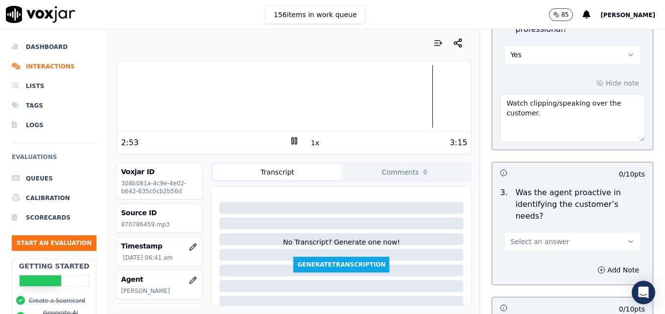
scroll to position [931, 0]
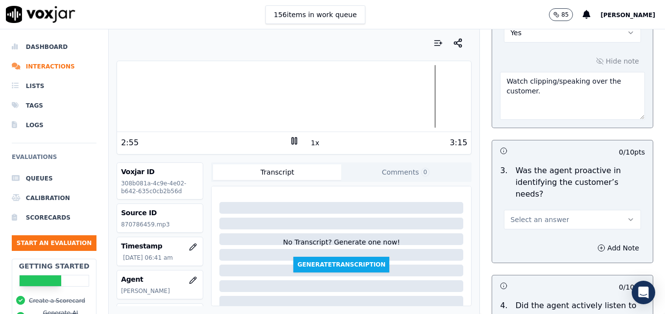
click at [627, 216] on icon "button" at bounding box center [631, 220] width 8 height 8
click at [569, 209] on div "Yes" at bounding box center [557, 207] width 120 height 16
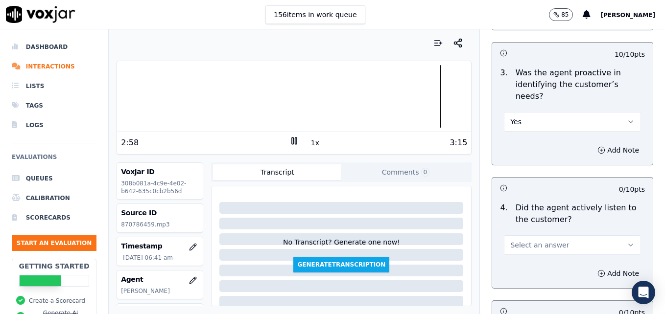
scroll to position [1077, 0]
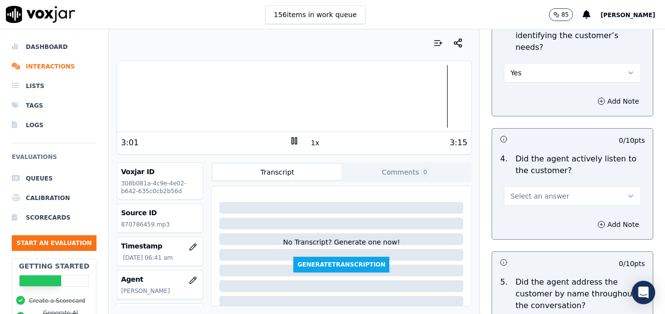
click at [627, 192] on icon "button" at bounding box center [631, 196] width 8 height 8
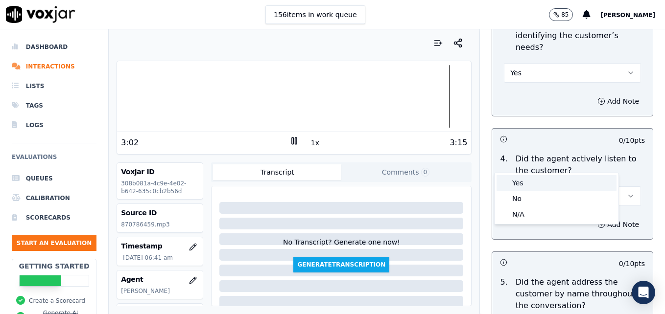
click at [561, 187] on div "Yes" at bounding box center [557, 183] width 120 height 16
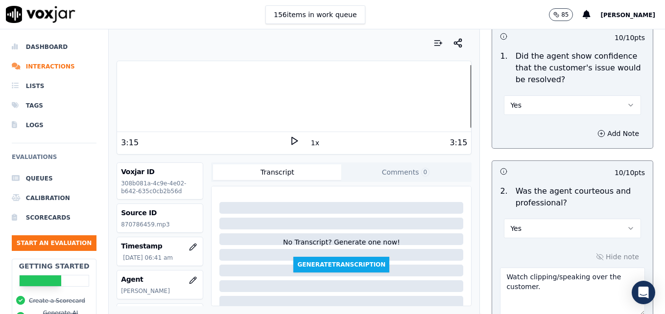
scroll to position [784, 0]
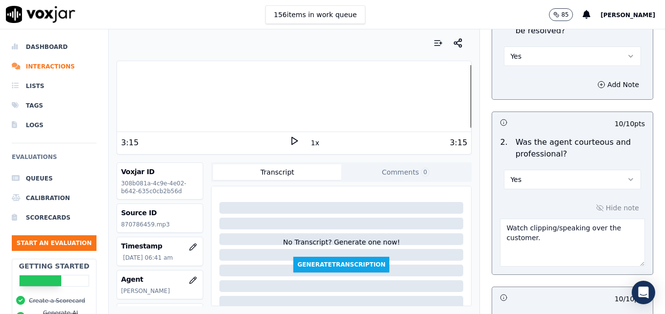
click at [546, 219] on textarea "Watch clipping/speaking over the customer." at bounding box center [572, 243] width 145 height 48
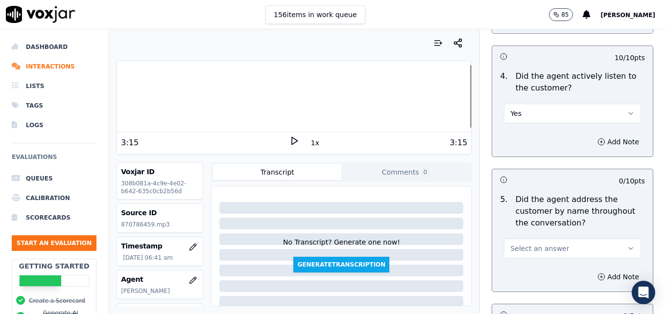
scroll to position [1175, 0]
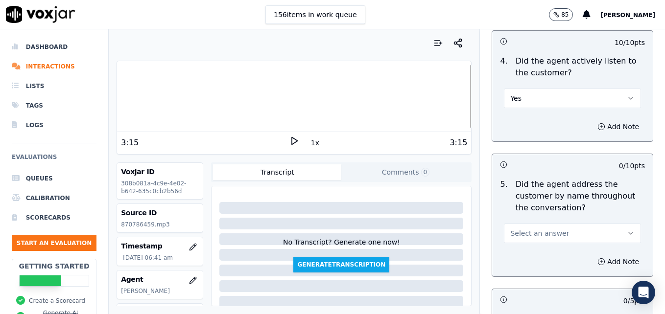
type textarea "Watch clipping/speaking over the customer. I don't think the agent did it on pu…"
click at [627, 230] on icon "button" at bounding box center [631, 234] width 8 height 8
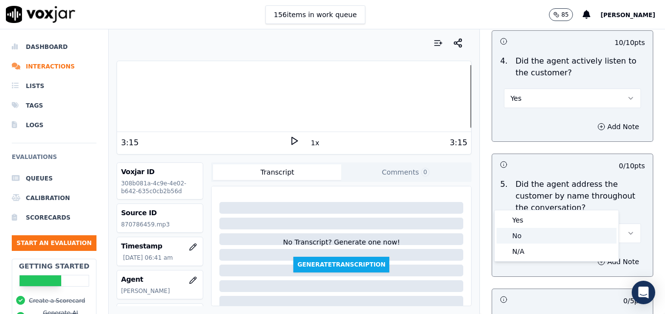
click at [541, 233] on div "No" at bounding box center [557, 236] width 120 height 16
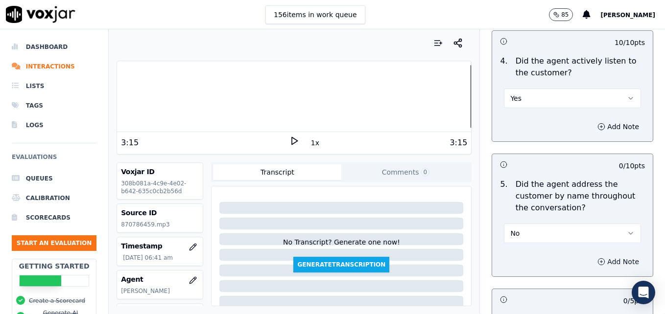
click at [598, 259] on circle "button" at bounding box center [601, 262] width 6 height 6
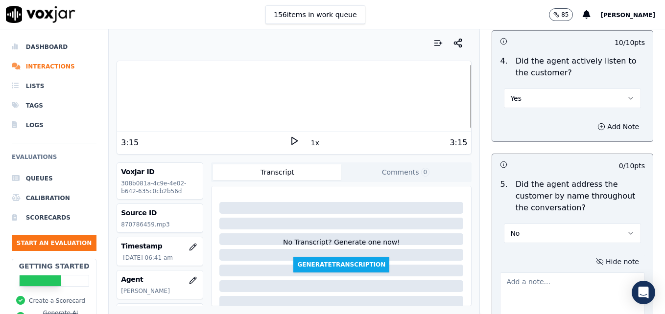
click at [570, 273] on textarea at bounding box center [572, 297] width 145 height 48
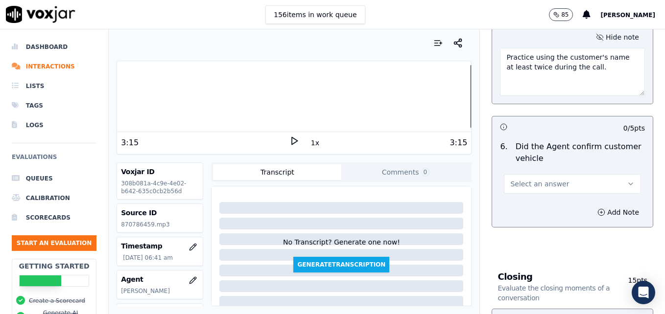
scroll to position [1420, 0]
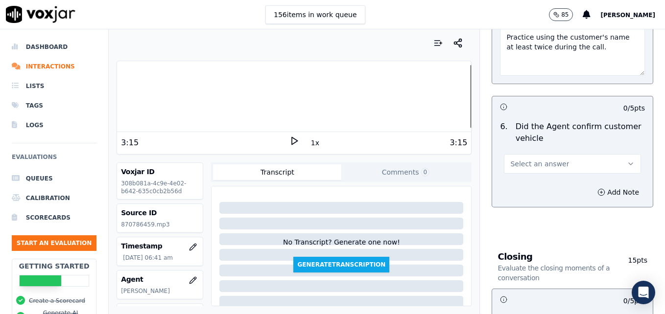
type textarea "Practice using the customer's name at least twice during the call."
click at [627, 160] on icon "button" at bounding box center [631, 164] width 8 height 8
click at [567, 152] on div "Yes" at bounding box center [557, 151] width 120 height 16
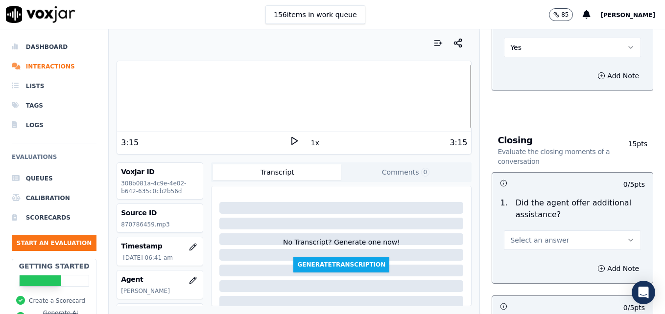
scroll to position [1567, 0]
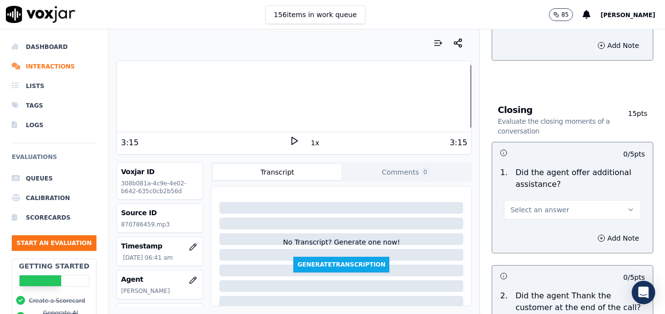
click at [627, 206] on icon "button" at bounding box center [631, 210] width 8 height 8
click at [530, 197] on div "Yes" at bounding box center [557, 197] width 120 height 16
click at [597, 235] on icon "button" at bounding box center [601, 239] width 8 height 8
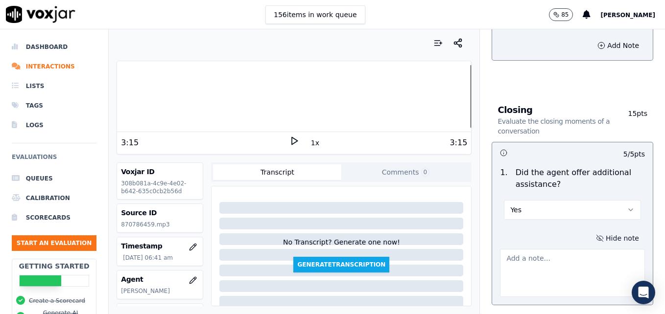
click at [571, 249] on textarea at bounding box center [572, 273] width 145 height 48
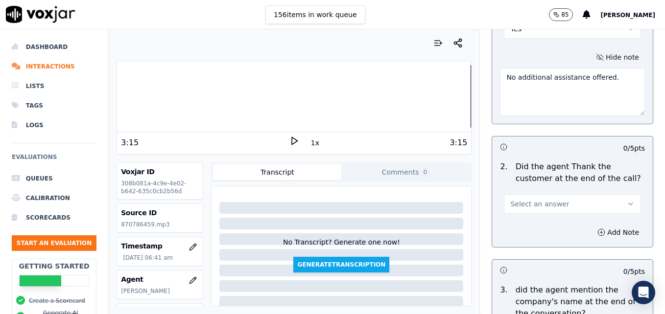
scroll to position [1763, 0]
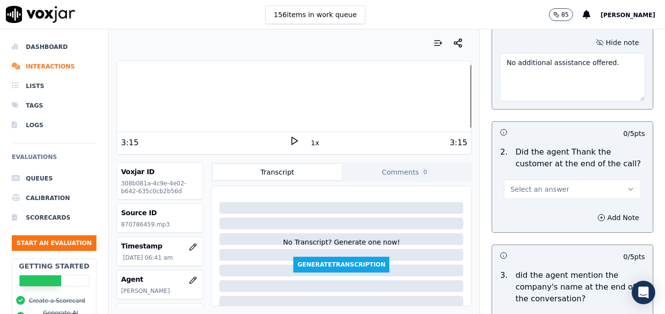
type textarea "No additional assistance offered."
click at [627, 186] on icon "button" at bounding box center [631, 190] width 8 height 8
click at [538, 176] on div "Yes" at bounding box center [557, 176] width 120 height 16
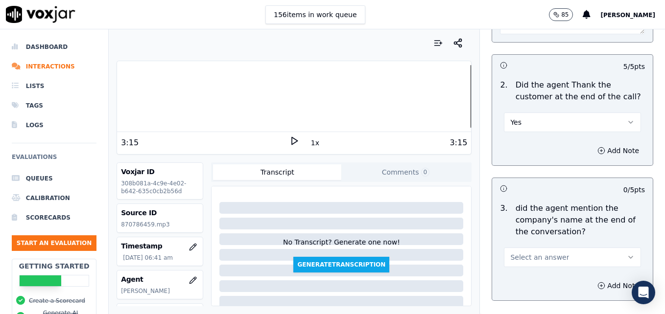
scroll to position [1862, 0]
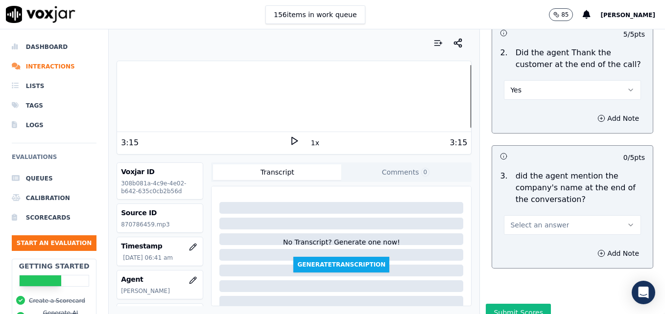
click at [615, 215] on button "Select an answer" at bounding box center [572, 225] width 137 height 20
click at [563, 211] on div "Yes" at bounding box center [557, 212] width 120 height 16
click at [521, 304] on button "Submit Scores" at bounding box center [518, 313] width 65 height 18
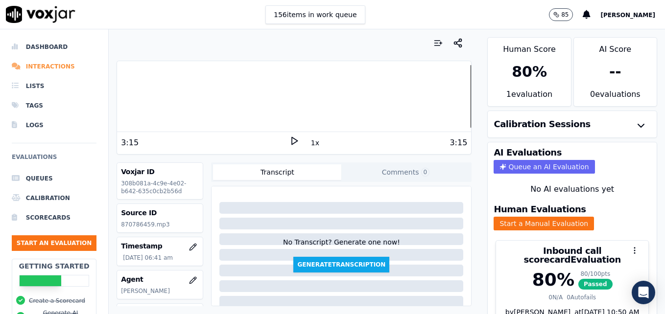
click at [53, 63] on li "Interactions" at bounding box center [54, 67] width 85 height 20
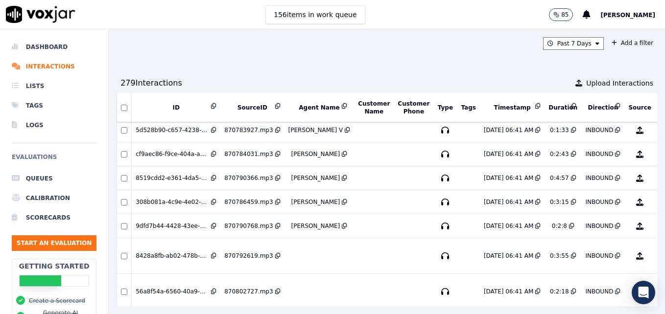
scroll to position [342, 0]
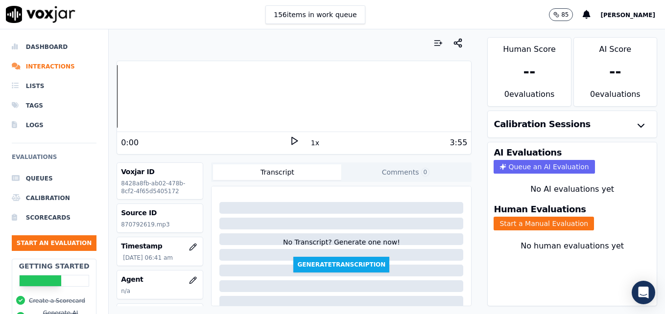
click at [291, 139] on icon at bounding box center [294, 141] width 10 height 10
click at [516, 222] on button "Start a Manual Evaluation" at bounding box center [544, 224] width 100 height 14
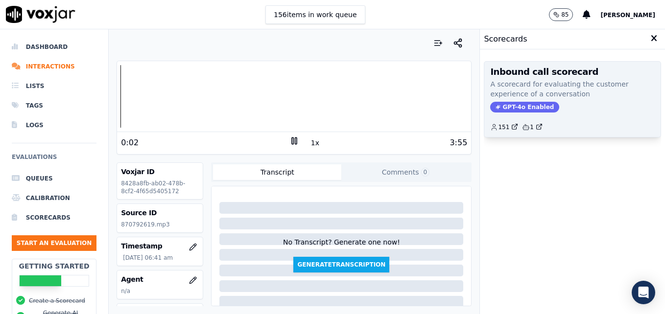
click at [519, 104] on span "GPT-4o Enabled" at bounding box center [524, 107] width 69 height 11
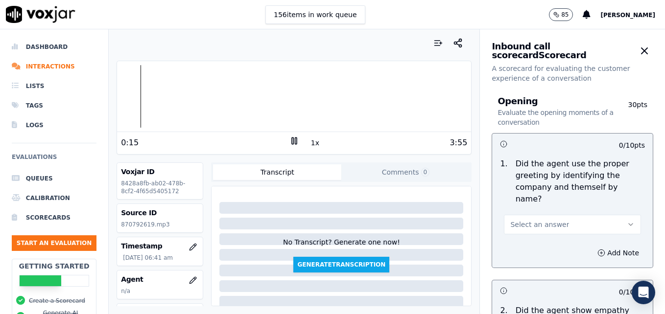
click at [295, 138] on rect at bounding box center [295, 141] width 1 height 6
click at [183, 275] on button "button" at bounding box center [193, 281] width 20 height 20
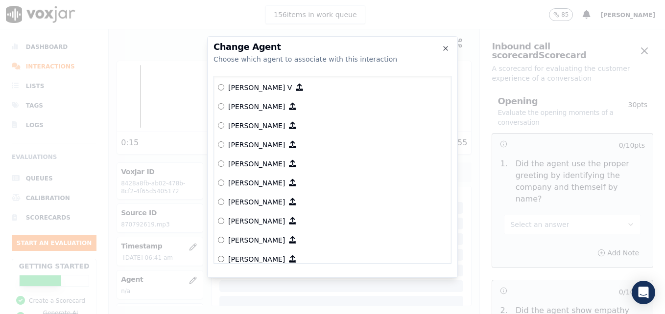
scroll to position [49, 0]
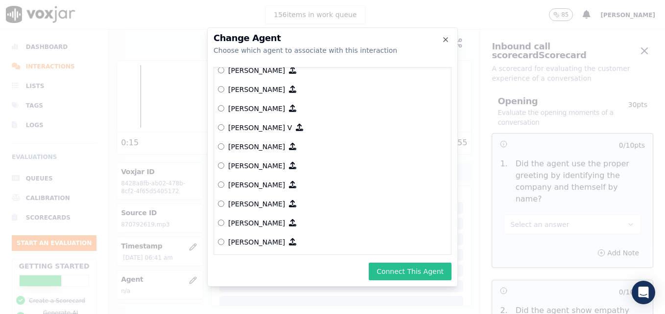
click at [420, 270] on button "Connect This Agent" at bounding box center [410, 272] width 83 height 18
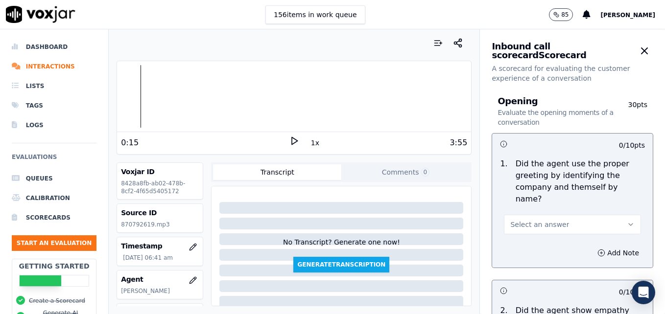
click at [289, 135] on div "0:15 1x 3:55" at bounding box center [294, 142] width 354 height 21
click at [627, 221] on icon "button" at bounding box center [631, 225] width 8 height 8
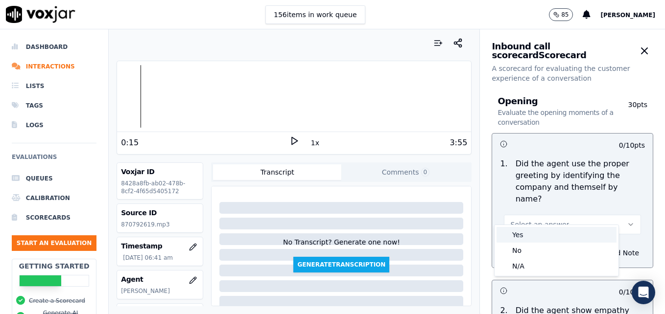
click at [531, 239] on div "Yes" at bounding box center [557, 235] width 120 height 16
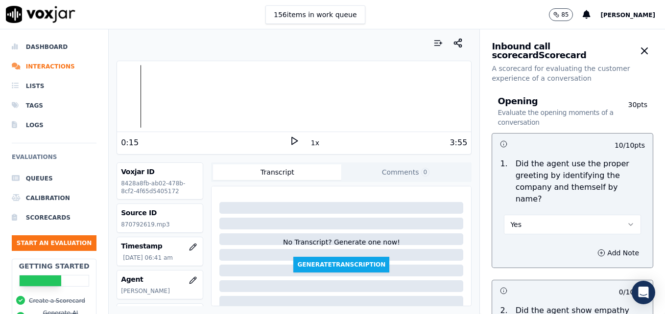
click at [291, 138] on icon at bounding box center [294, 141] width 10 height 10
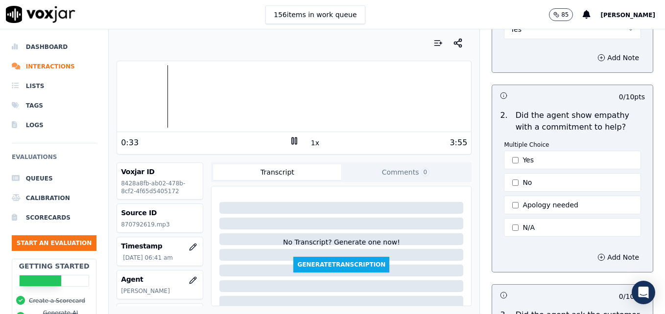
scroll to position [196, 0]
click at [510, 150] on button "Yes" at bounding box center [572, 159] width 137 height 19
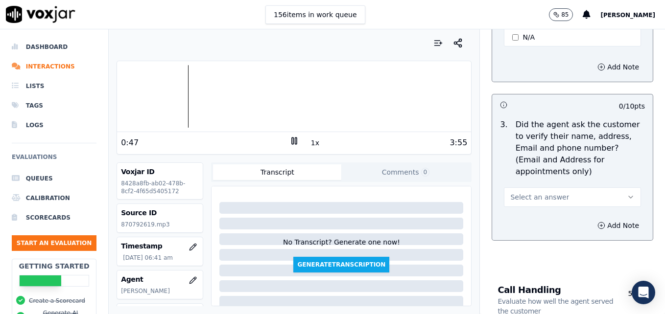
scroll to position [392, 0]
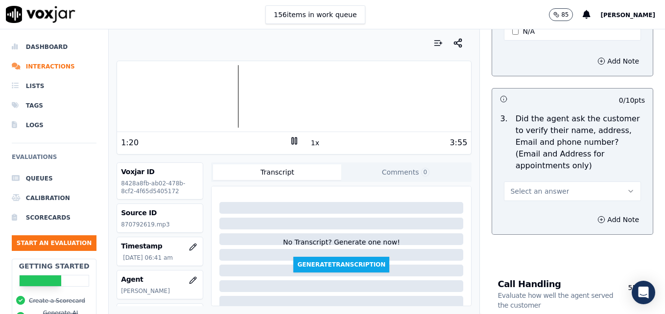
click at [295, 141] on rect at bounding box center [295, 141] width 1 height 6
click at [292, 140] on polygon at bounding box center [295, 141] width 6 height 7
click at [629, 191] on icon "button" at bounding box center [631, 192] width 4 height 2
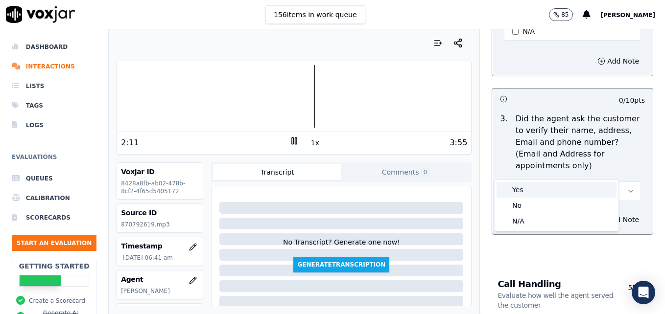
click at [556, 191] on div "Yes" at bounding box center [557, 190] width 120 height 16
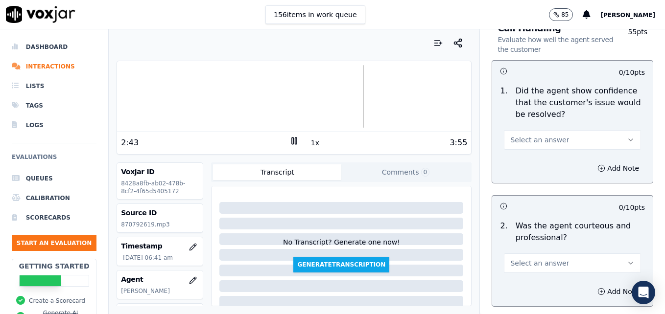
scroll to position [735, 0]
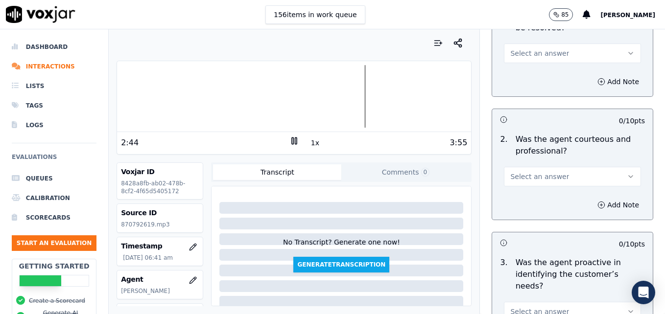
click at [629, 176] on icon "button" at bounding box center [631, 177] width 4 height 2
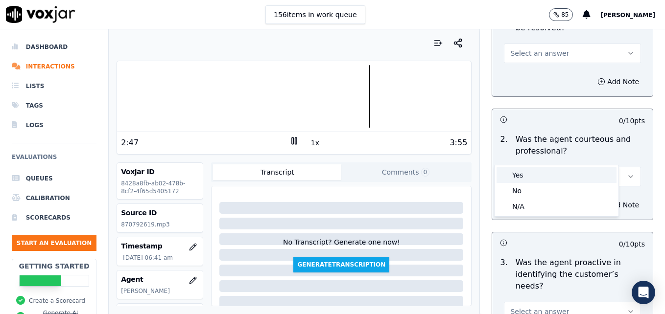
click at [529, 174] on div "Yes" at bounding box center [557, 175] width 120 height 16
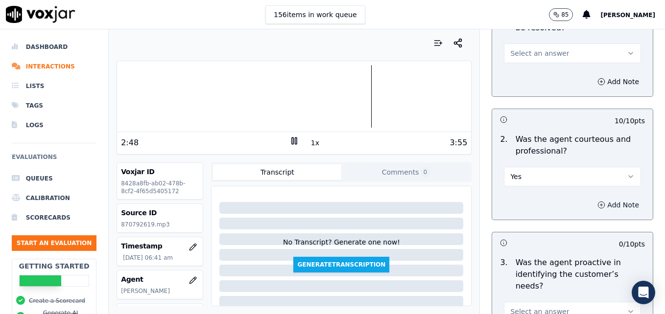
click at [597, 201] on icon "button" at bounding box center [601, 205] width 8 height 8
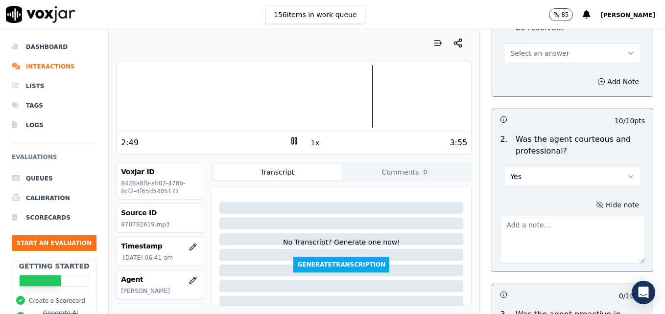
click at [562, 216] on textarea at bounding box center [572, 240] width 145 height 48
click at [350, 99] on div at bounding box center [294, 96] width 354 height 63
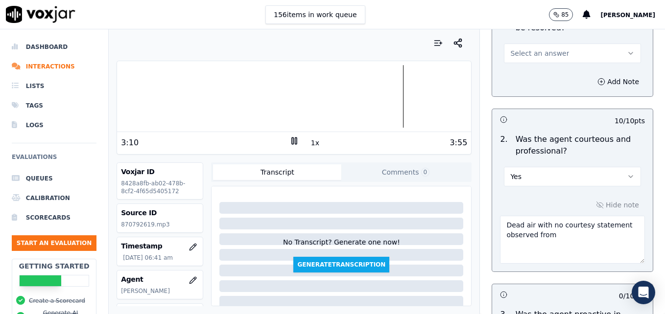
click at [295, 138] on rect at bounding box center [295, 141] width 1 height 6
click at [556, 216] on textarea "Dead air with no courtesy statement observed from" at bounding box center [572, 240] width 145 height 48
click at [289, 137] on icon at bounding box center [294, 141] width 10 height 10
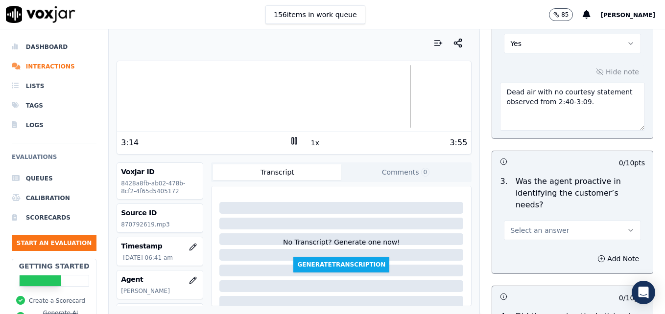
scroll to position [882, 0]
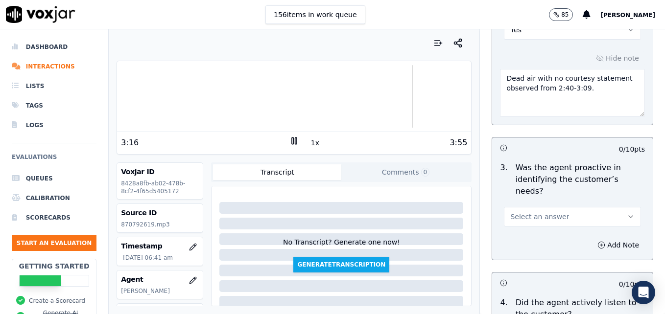
click at [627, 213] on icon "button" at bounding box center [631, 217] width 8 height 8
click at [554, 200] on div "Yes" at bounding box center [557, 204] width 120 height 16
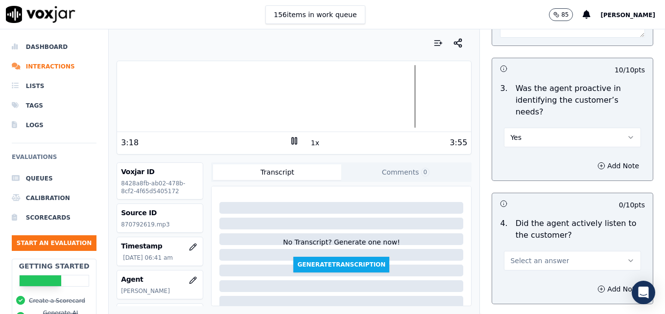
scroll to position [979, 0]
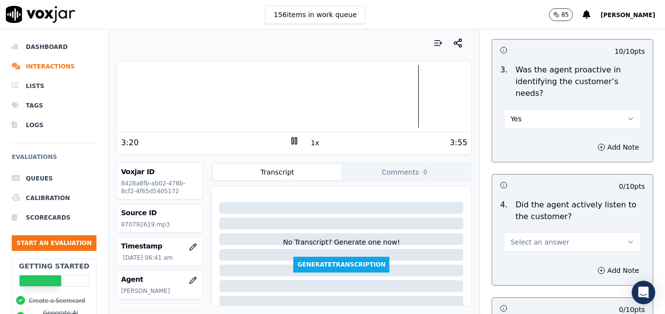
click at [627, 239] on icon "button" at bounding box center [631, 243] width 8 height 8
click at [539, 228] on div "Yes" at bounding box center [557, 229] width 120 height 16
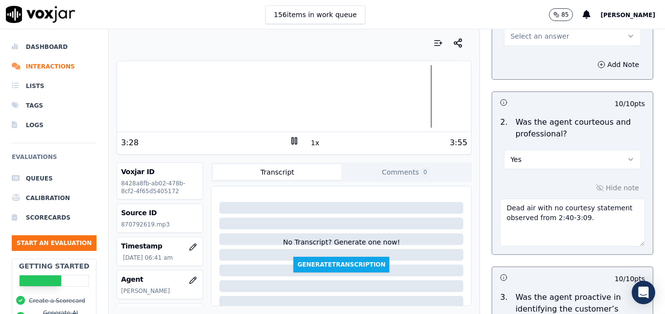
scroll to position [735, 0]
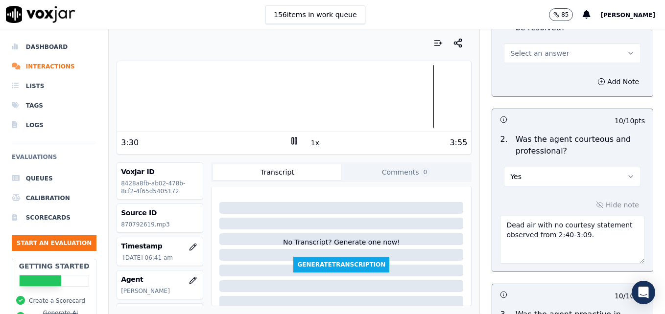
click at [596, 216] on textarea "Dead air with no courtesy statement observed from 2:40-3:09." at bounding box center [572, 240] width 145 height 48
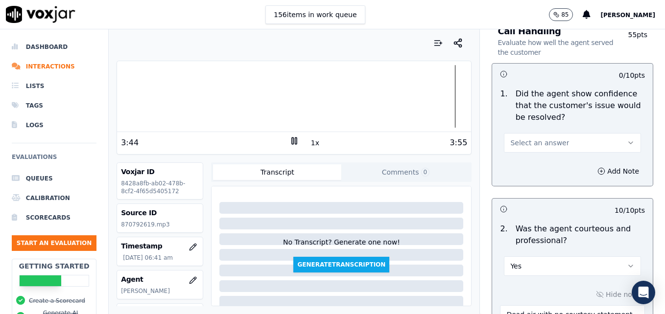
scroll to position [637, 0]
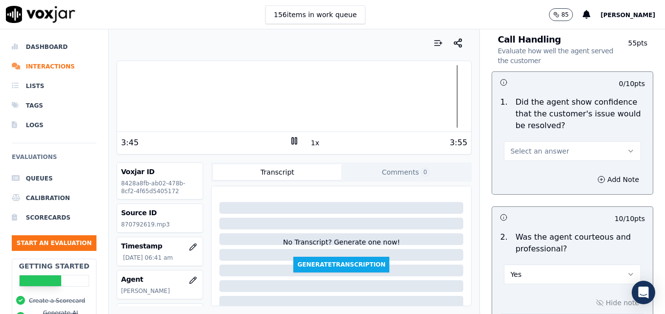
type textarea "Dead air with no courtesy statement observed from 2:40-3:09. Good job avoiding …"
click at [616, 142] on button "Select an answer" at bounding box center [572, 152] width 137 height 20
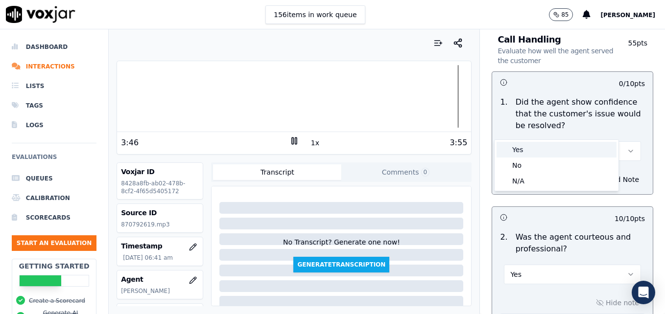
click at [564, 150] on div "Yes" at bounding box center [557, 150] width 120 height 16
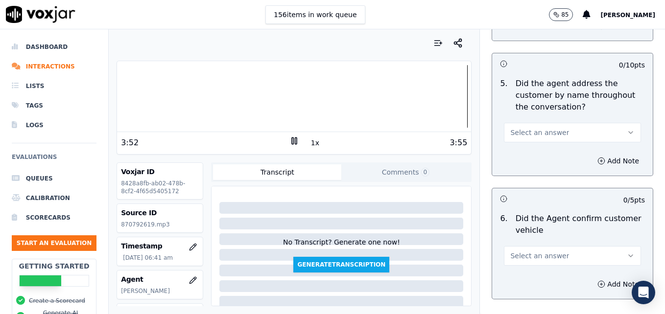
scroll to position [1175, 0]
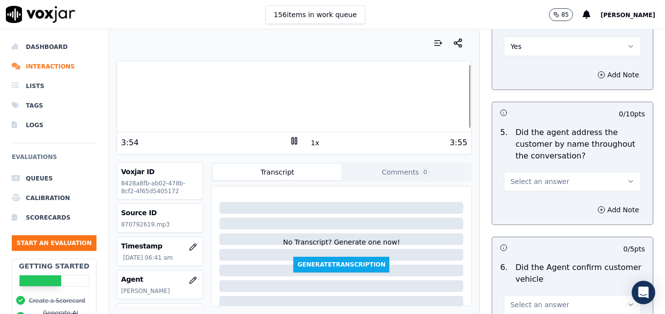
click at [629, 181] on icon "button" at bounding box center [631, 182] width 4 height 2
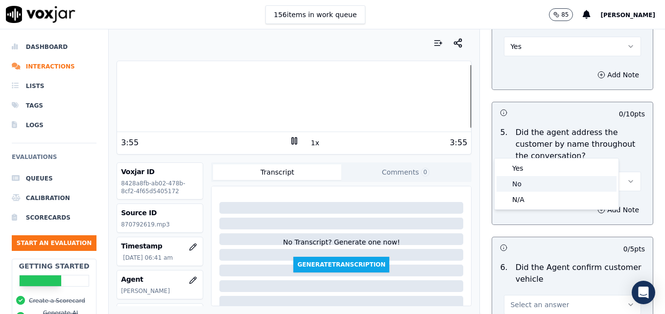
click at [543, 184] on div "No" at bounding box center [557, 184] width 120 height 16
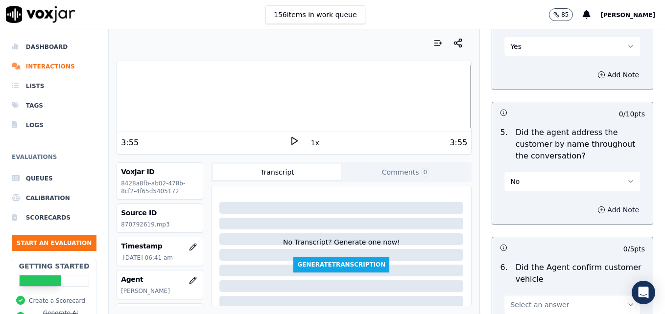
click at [597, 206] on icon "button" at bounding box center [601, 210] width 8 height 8
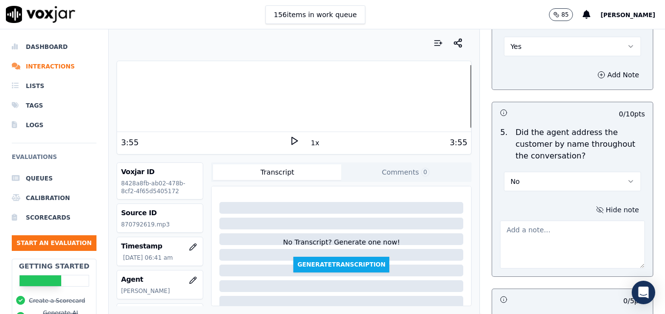
click at [573, 221] on textarea at bounding box center [572, 245] width 145 height 48
type textarea "p"
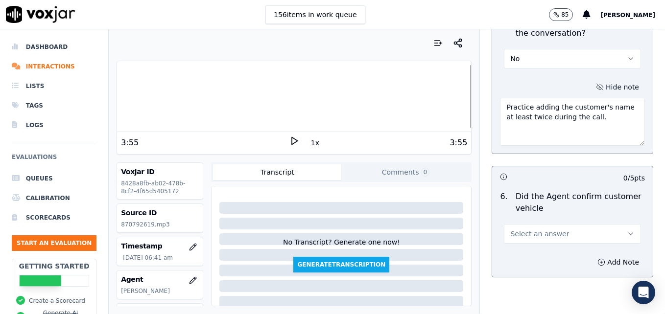
scroll to position [1322, 0]
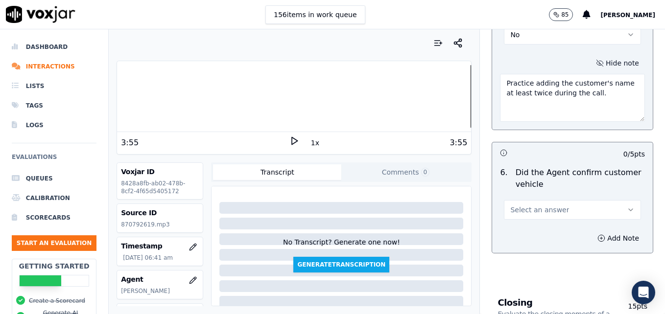
type textarea "Practice adding the customer's name at least twice during the call."
click at [602, 200] on button "Select an answer" at bounding box center [572, 210] width 137 height 20
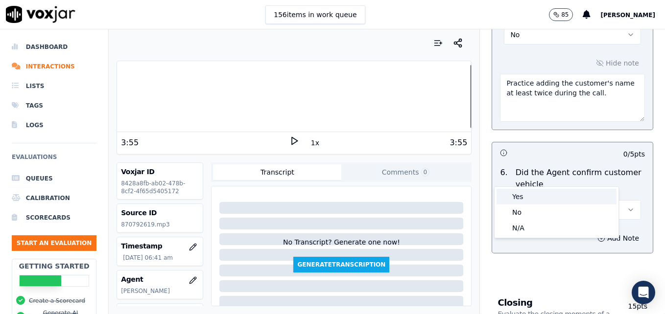
click at [570, 198] on div "Yes" at bounding box center [557, 197] width 120 height 16
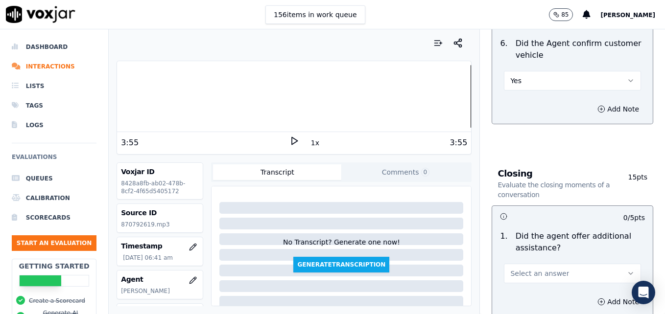
scroll to position [1469, 0]
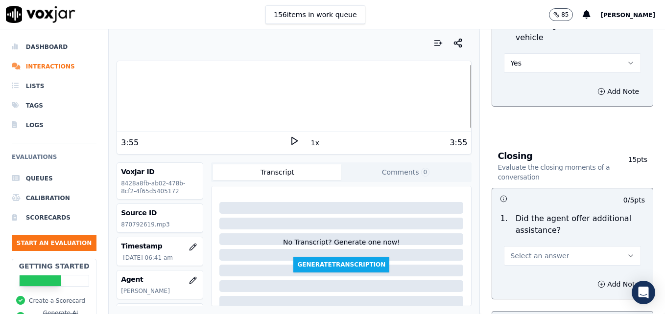
drag, startPoint x: 599, startPoint y: 218, endPoint x: 595, endPoint y: 224, distance: 7.5
click at [599, 246] on button "Select an answer" at bounding box center [572, 256] width 137 height 20
click at [556, 244] on div "Yes" at bounding box center [557, 243] width 120 height 16
click at [597, 281] on icon "button" at bounding box center [601, 285] width 8 height 8
click at [569, 295] on textarea at bounding box center [572, 319] width 145 height 48
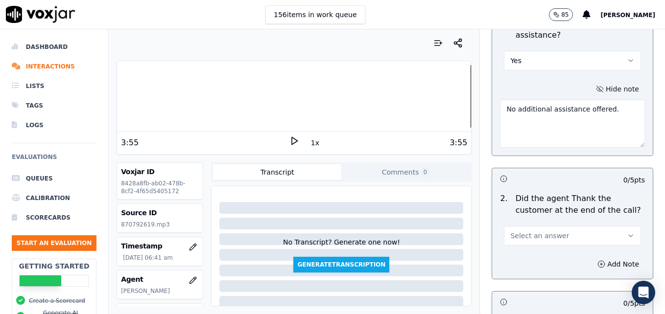
scroll to position [1665, 0]
type textarea "No additional assistance offered."
click at [616, 226] on button "Select an answer" at bounding box center [572, 236] width 137 height 20
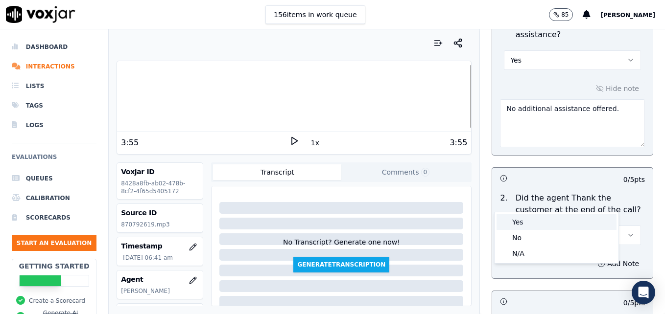
click at [581, 217] on div "Yes" at bounding box center [557, 223] width 120 height 16
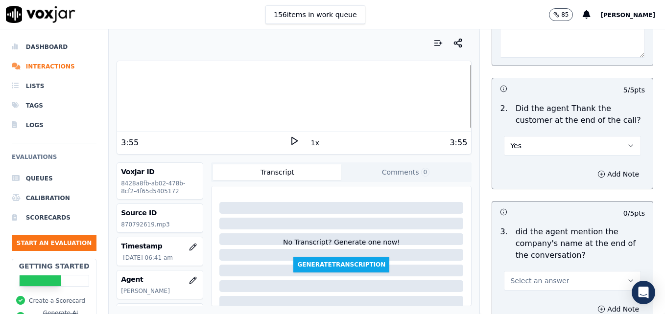
scroll to position [1763, 0]
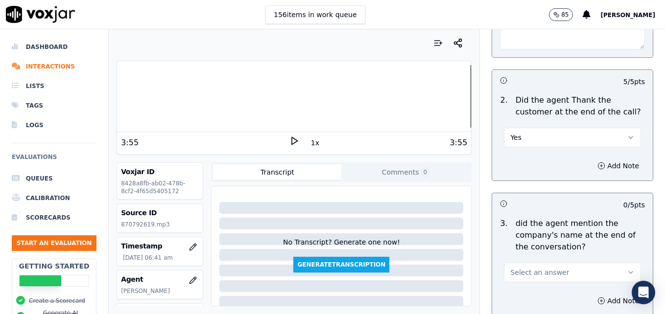
click at [627, 269] on icon "button" at bounding box center [631, 273] width 8 height 8
click at [548, 257] on div "Yes" at bounding box center [557, 260] width 120 height 16
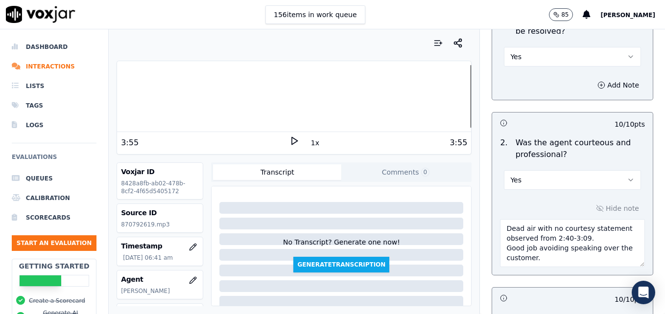
scroll to position [735, 0]
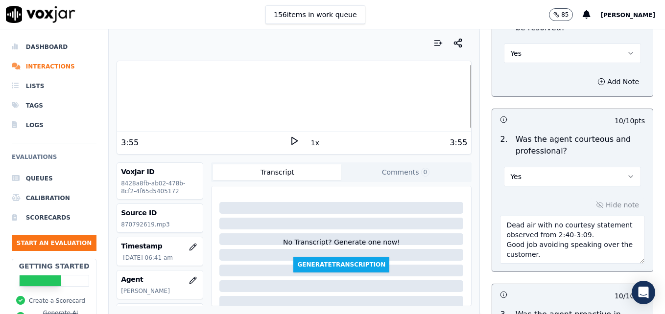
click at [566, 231] on textarea "Dead air with no courtesy statement observed from 2:40-3:09. Good job avoiding …" at bounding box center [572, 240] width 145 height 48
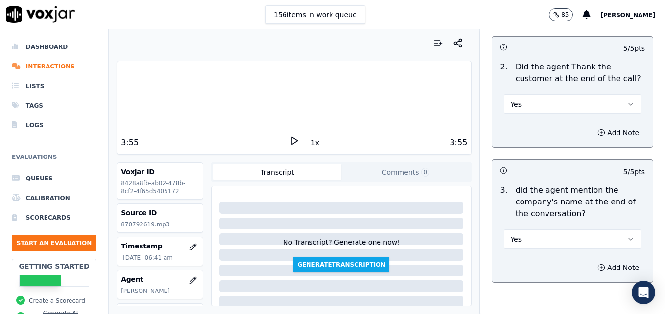
scroll to position [1811, 0]
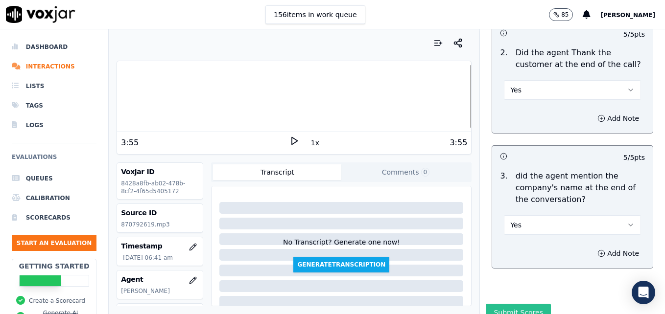
type textarea "Dead air with no courtesy statement observed from 2:40-3:09. Good job avoiding …"
click at [520, 304] on button "Submit Scores" at bounding box center [518, 313] width 65 height 18
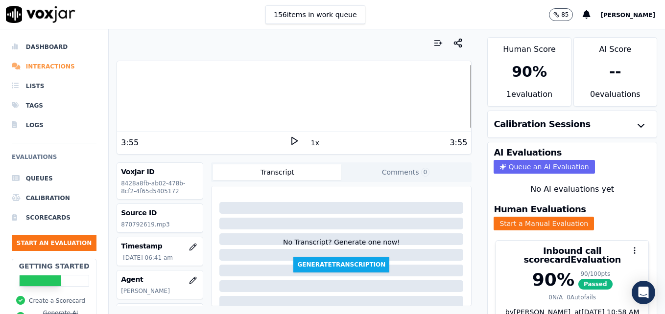
click at [46, 65] on li "Interactions" at bounding box center [54, 67] width 85 height 20
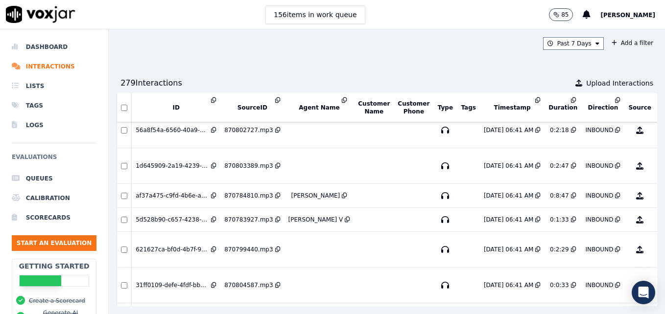
scroll to position [441, 0]
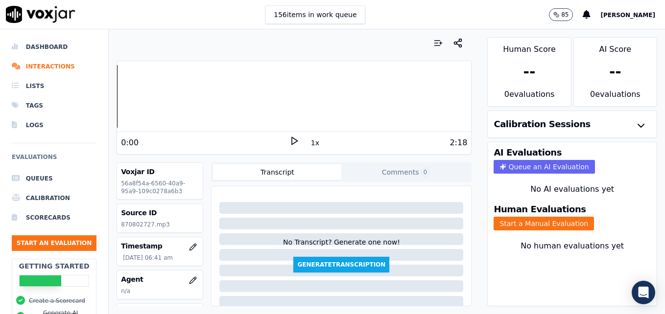
click at [289, 141] on icon at bounding box center [294, 141] width 10 height 10
click at [289, 142] on icon at bounding box center [294, 141] width 10 height 10
click at [189, 277] on icon "button" at bounding box center [193, 281] width 8 height 8
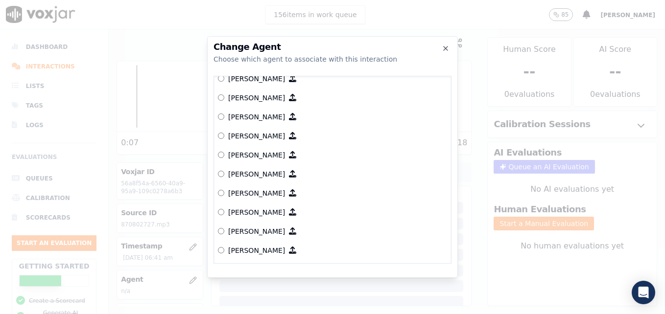
scroll to position [746, 0]
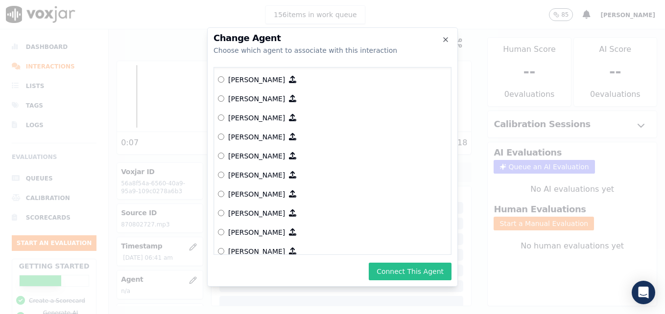
click at [397, 267] on button "Connect This Agent" at bounding box center [410, 272] width 83 height 18
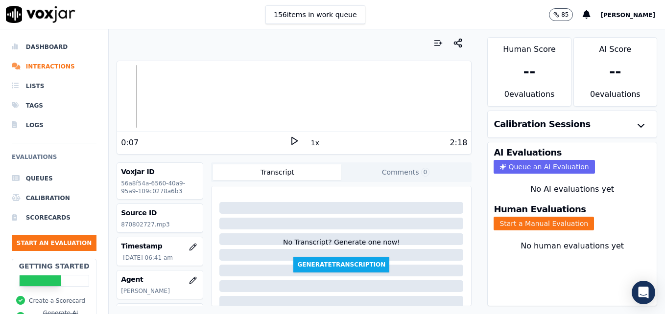
click at [289, 141] on icon at bounding box center [294, 141] width 10 height 10
click at [132, 95] on div at bounding box center [294, 96] width 354 height 63
click at [292, 138] on rect at bounding box center [292, 141] width 1 height 6
click at [520, 219] on button "Start a Manual Evaluation" at bounding box center [544, 224] width 100 height 14
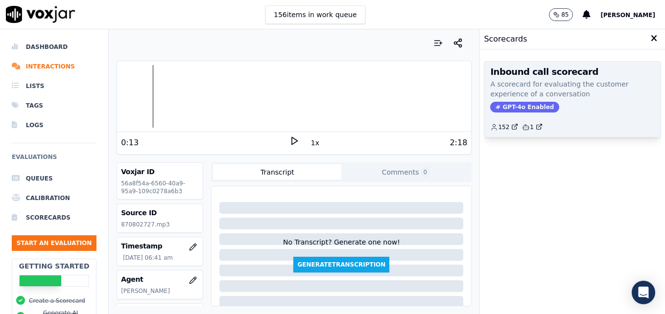
click at [516, 108] on span "GPT-4o Enabled" at bounding box center [524, 107] width 69 height 11
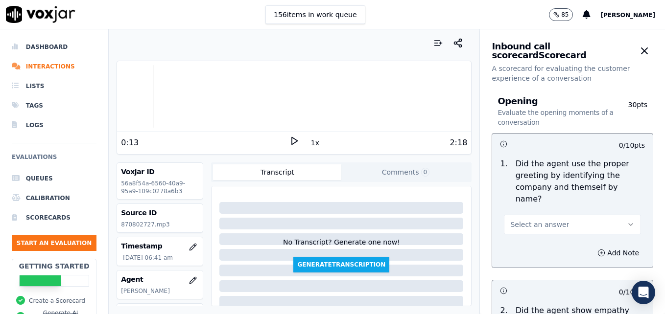
click at [627, 221] on icon "button" at bounding box center [631, 225] width 8 height 8
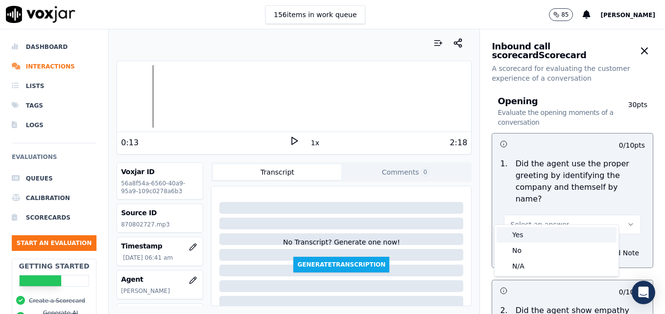
click at [542, 235] on div "Yes" at bounding box center [557, 235] width 120 height 16
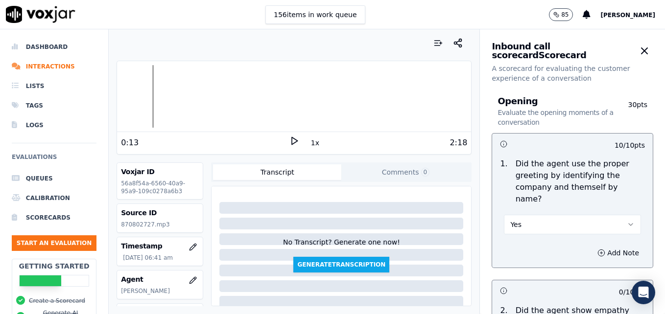
click at [289, 141] on icon at bounding box center [294, 141] width 10 height 10
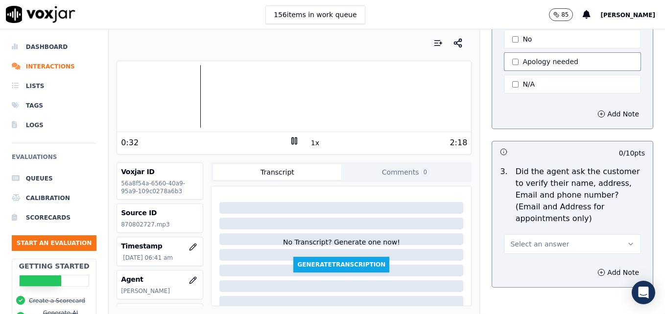
scroll to position [343, 0]
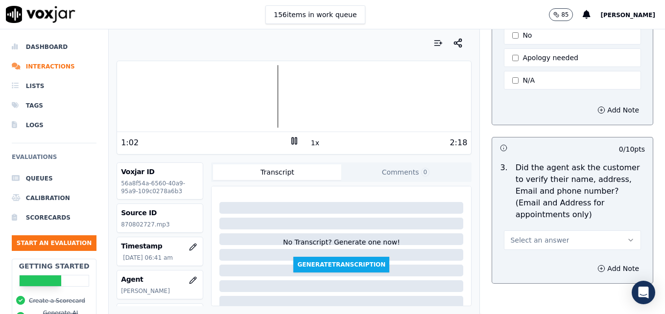
click at [292, 141] on rect at bounding box center [292, 141] width 1 height 6
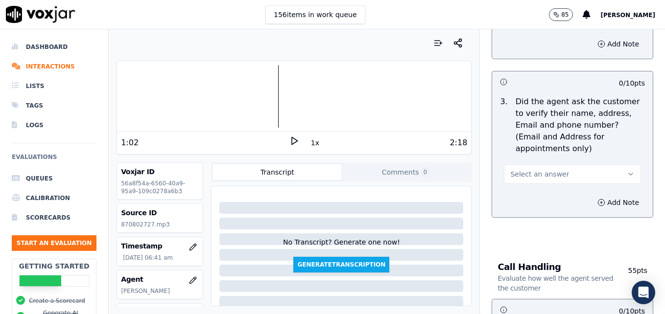
scroll to position [441, 0]
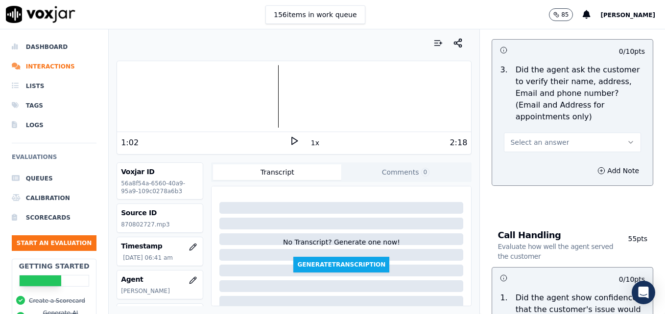
click at [627, 139] on icon "button" at bounding box center [631, 143] width 8 height 8
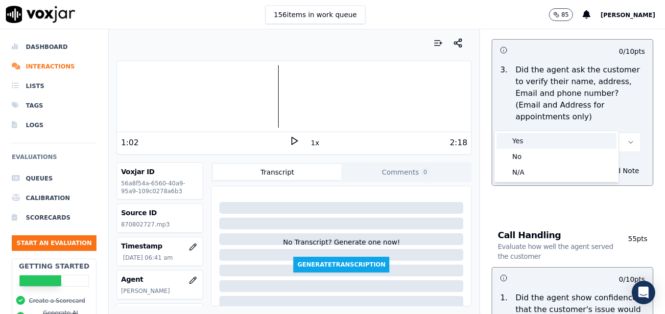
click at [573, 138] on div "Yes" at bounding box center [557, 141] width 120 height 16
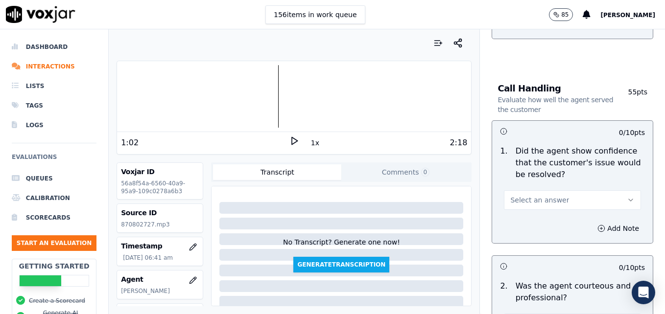
scroll to position [637, 0]
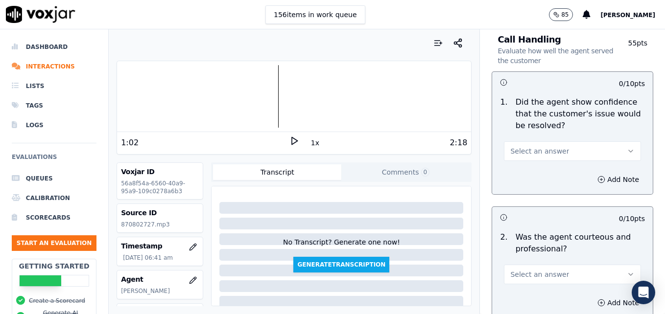
click at [604, 142] on button "Select an answer" at bounding box center [572, 152] width 137 height 20
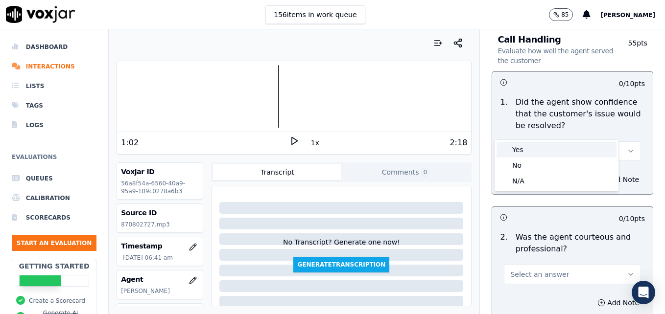
click at [557, 148] on div "Yes" at bounding box center [557, 150] width 120 height 16
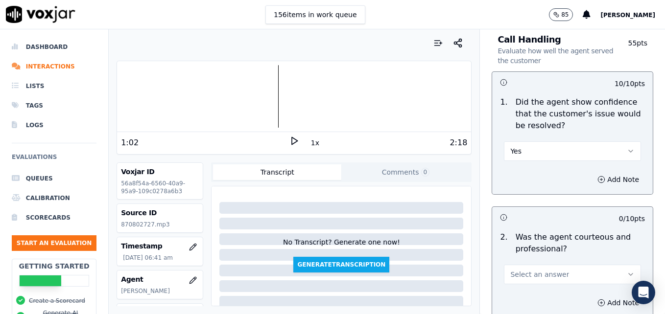
scroll to position [686, 0]
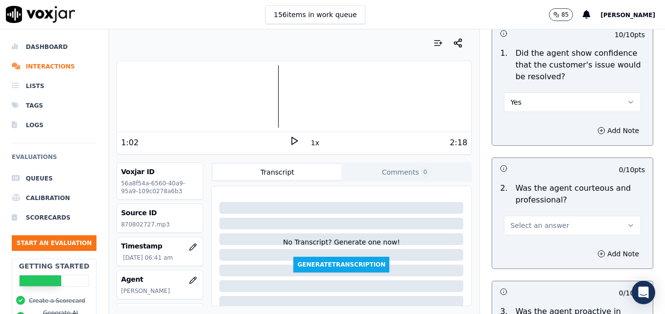
click at [605, 216] on button "Select an answer" at bounding box center [572, 226] width 137 height 20
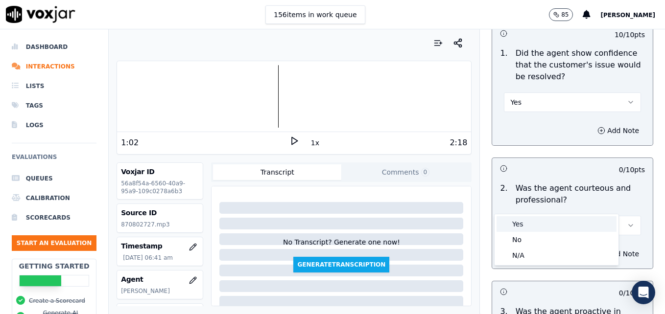
click at [523, 221] on div "Yes" at bounding box center [557, 224] width 120 height 16
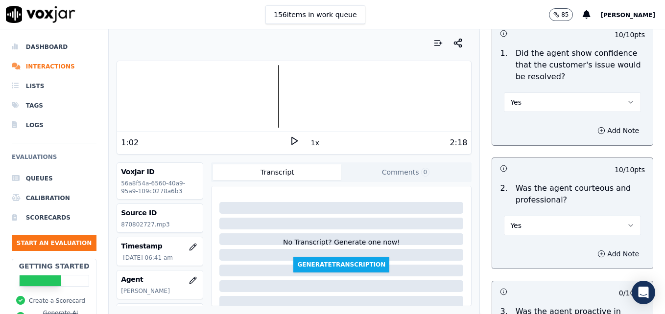
click at [597, 250] on icon "button" at bounding box center [601, 254] width 8 height 8
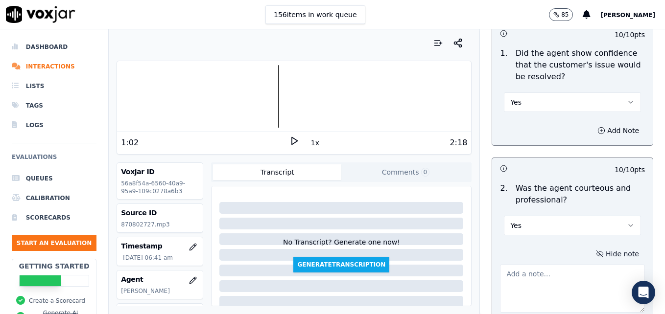
click at [554, 266] on textarea at bounding box center [572, 289] width 145 height 48
type textarea "Good use of a courtesy statement to cover a dead air space."
click at [292, 139] on polygon at bounding box center [295, 141] width 6 height 7
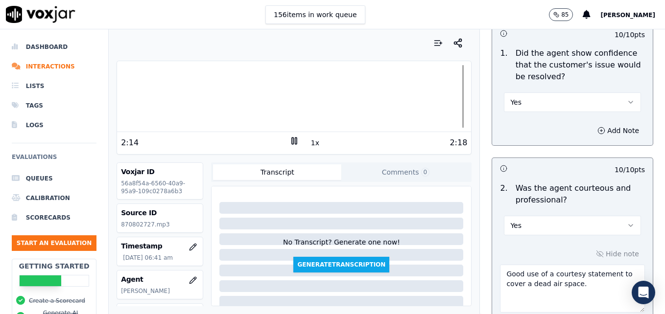
click at [291, 142] on icon at bounding box center [294, 141] width 10 height 10
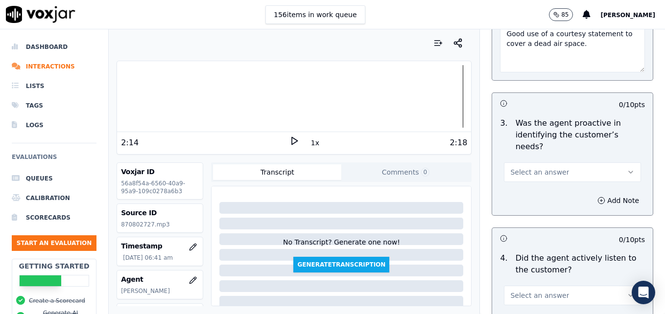
scroll to position [931, 0]
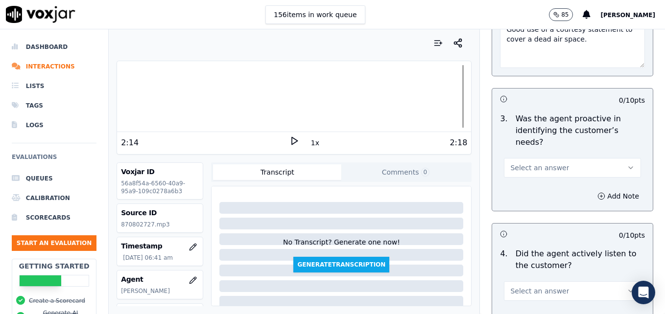
click at [627, 164] on icon "button" at bounding box center [631, 168] width 8 height 8
click at [555, 157] on div "Yes" at bounding box center [557, 155] width 120 height 16
click at [597, 192] on icon "button" at bounding box center [601, 196] width 8 height 8
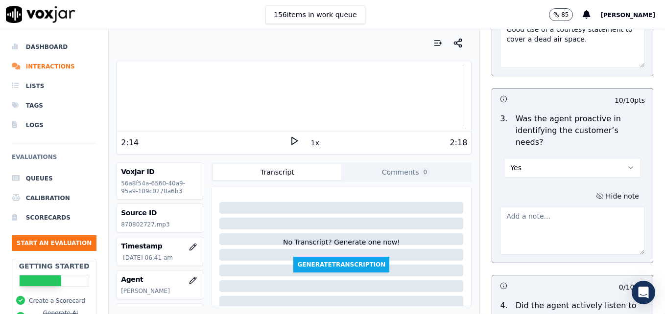
click at [570, 207] on textarea at bounding box center [572, 231] width 145 height 48
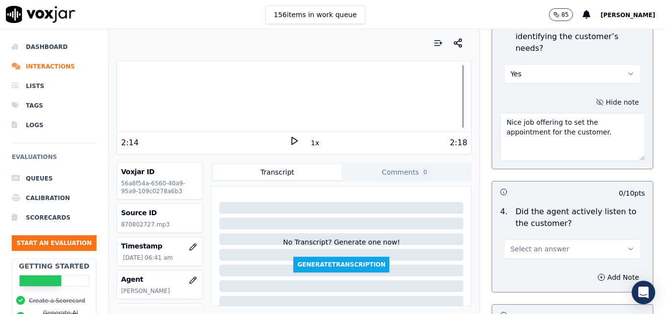
scroll to position [1028, 0]
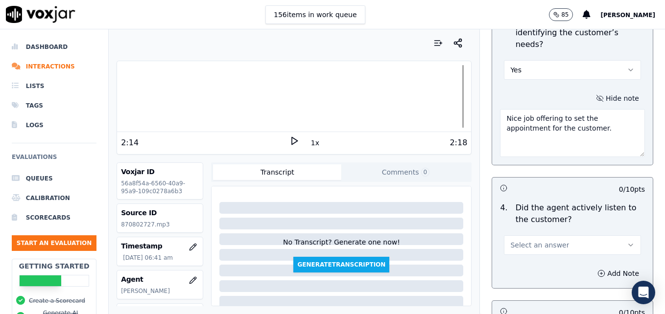
type textarea "Nice job offering to set the appointment for the customer."
click at [627, 241] on icon "button" at bounding box center [631, 245] width 8 height 8
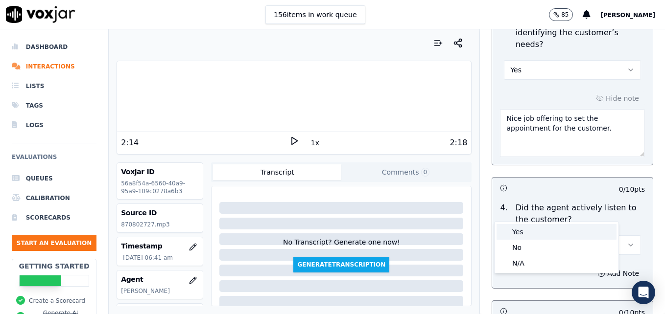
click at [552, 229] on div "Yes" at bounding box center [557, 232] width 120 height 16
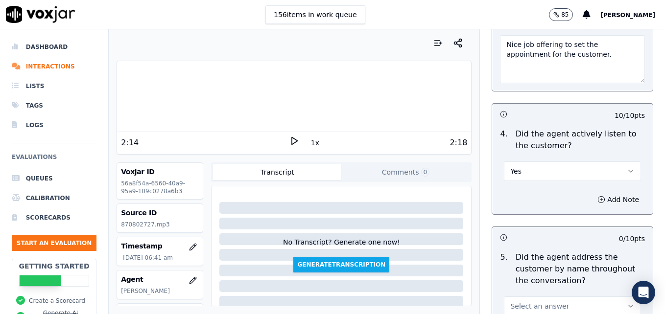
scroll to position [1175, 0]
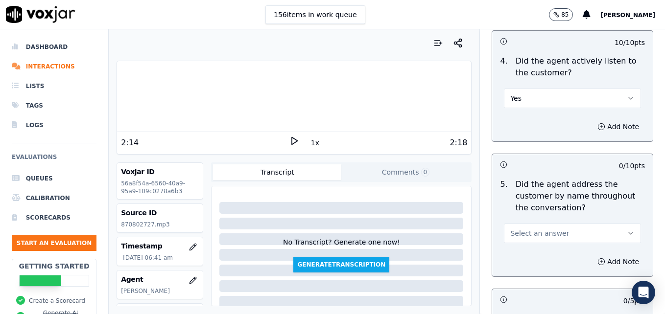
click at [604, 224] on button "Select an answer" at bounding box center [572, 234] width 137 height 20
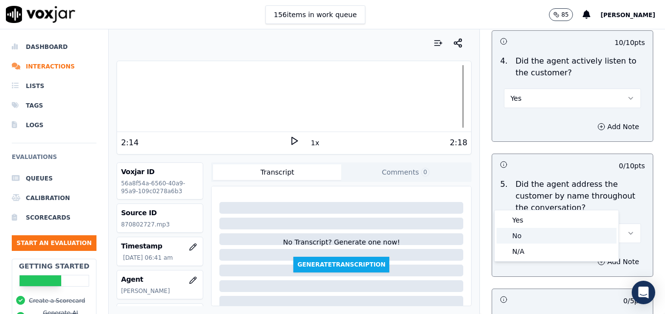
click at [521, 238] on div "No" at bounding box center [557, 236] width 120 height 16
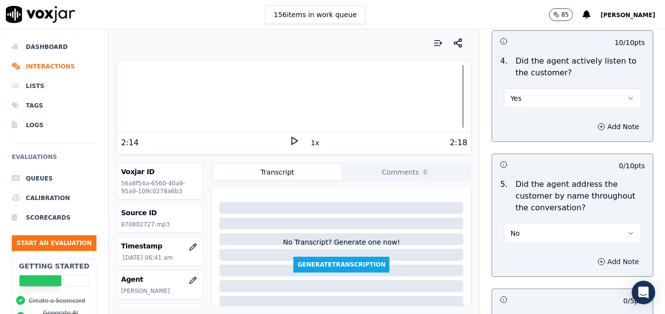
click at [597, 258] on icon "button" at bounding box center [601, 262] width 8 height 8
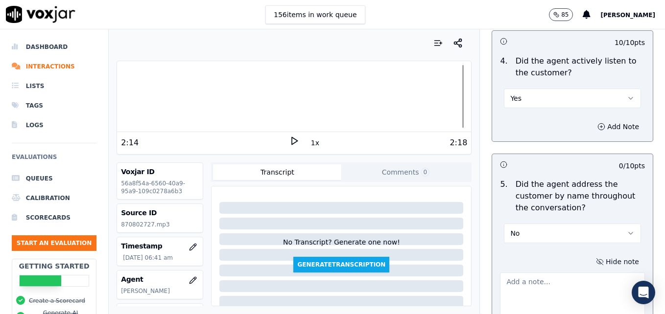
click at [554, 273] on textarea at bounding box center [572, 297] width 145 height 48
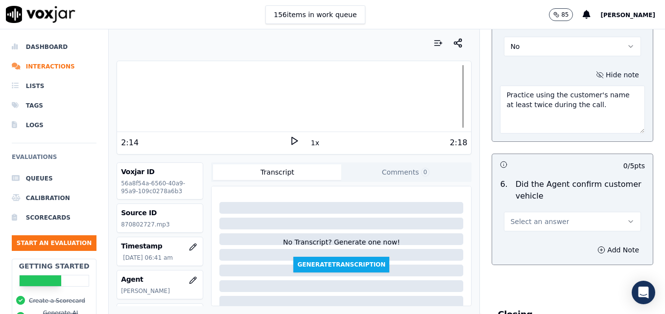
scroll to position [1371, 0]
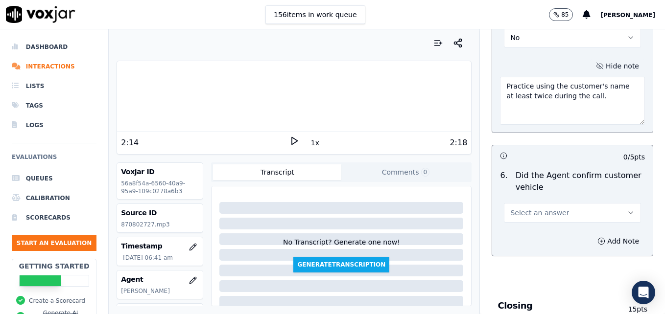
type textarea "Practice using the customer's name at least twice during the call."
click at [627, 209] on icon "button" at bounding box center [631, 213] width 8 height 8
click at [547, 201] on div "Yes" at bounding box center [557, 200] width 120 height 16
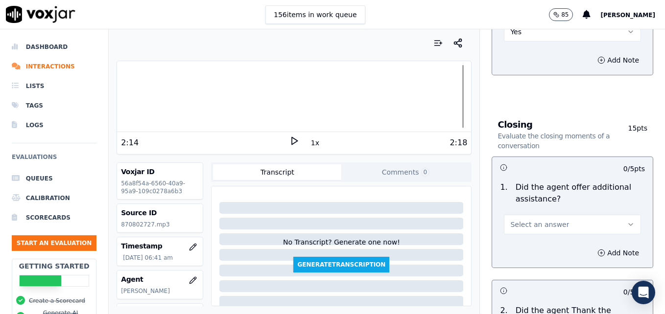
scroll to position [1567, 0]
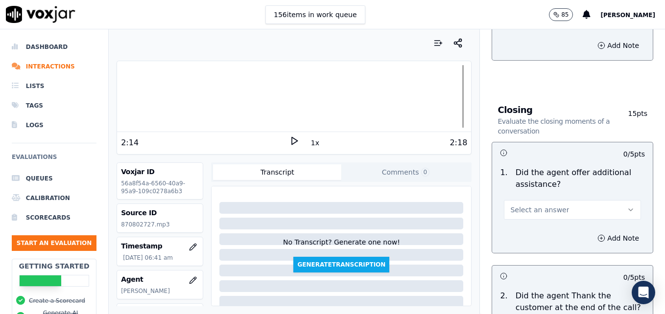
click at [627, 206] on icon "button" at bounding box center [631, 210] width 8 height 8
click at [521, 197] on div "Yes" at bounding box center [557, 197] width 120 height 16
click at [597, 235] on icon "button" at bounding box center [601, 239] width 8 height 8
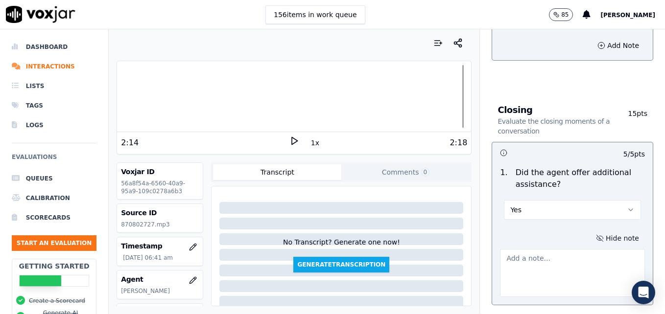
click at [550, 249] on textarea at bounding box center [572, 273] width 145 height 48
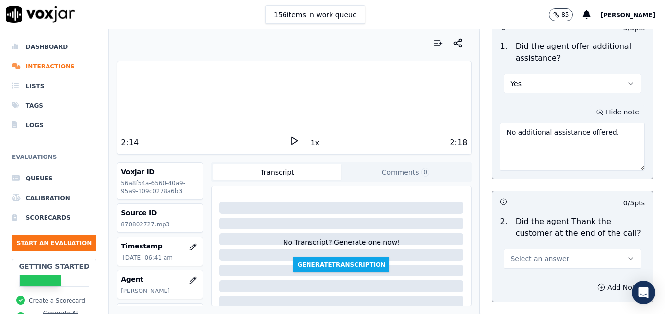
scroll to position [1714, 0]
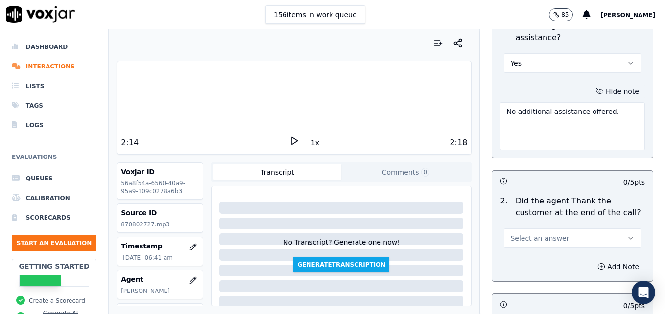
type textarea "No additional assistance offered."
click at [627, 235] on icon "button" at bounding box center [631, 239] width 8 height 8
click at [535, 223] on div "Yes" at bounding box center [557, 225] width 120 height 16
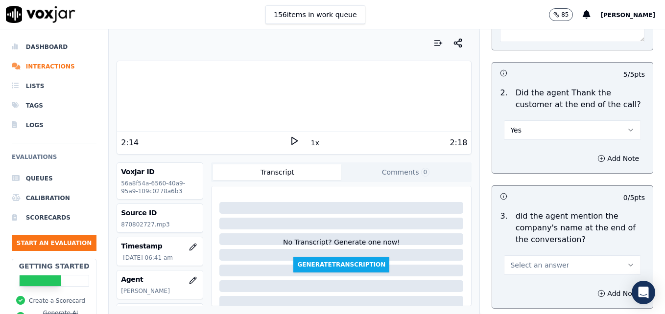
scroll to position [1861, 0]
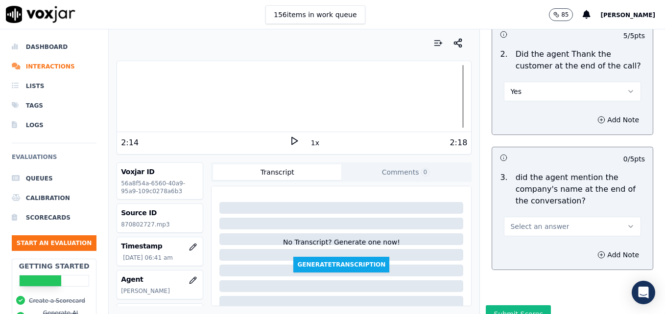
click at [627, 223] on icon "button" at bounding box center [631, 227] width 8 height 8
click at [532, 210] on div "Yes" at bounding box center [557, 214] width 120 height 16
click at [507, 306] on button "Submit Scores" at bounding box center [518, 315] width 65 height 18
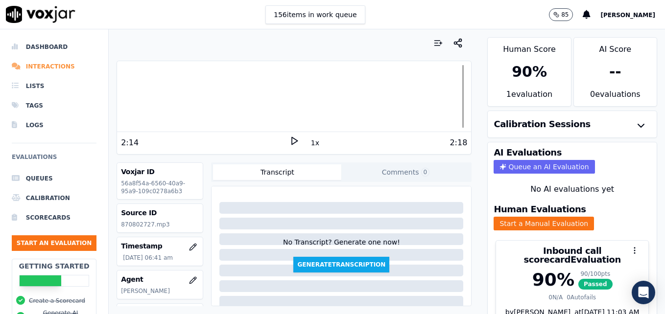
click at [60, 62] on li "Interactions" at bounding box center [54, 67] width 85 height 20
